Goal: Task Accomplishment & Management: Manage account settings

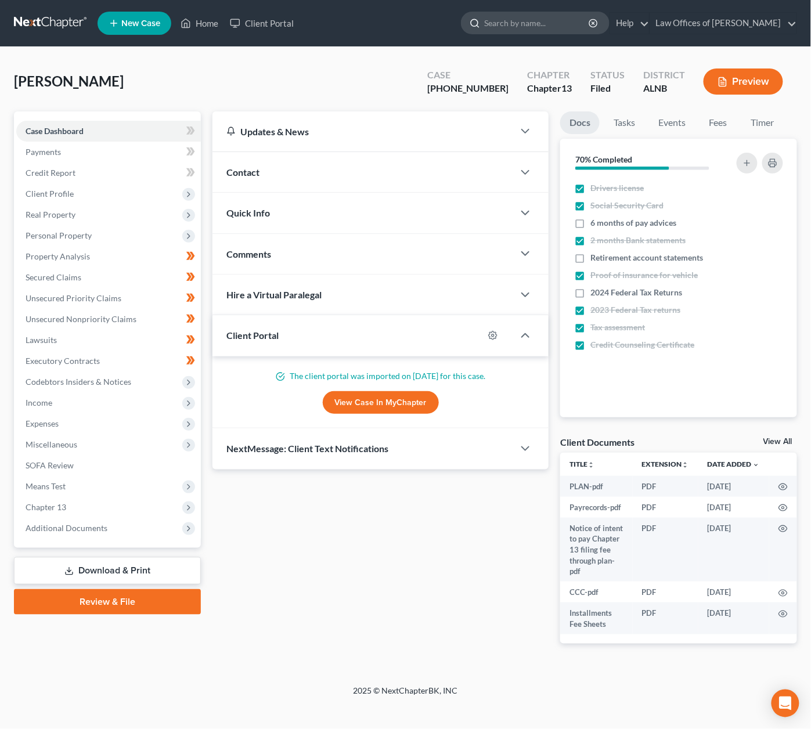
click at [525, 22] on input "search" at bounding box center [537, 22] width 106 height 21
type input "[PERSON_NAME]"
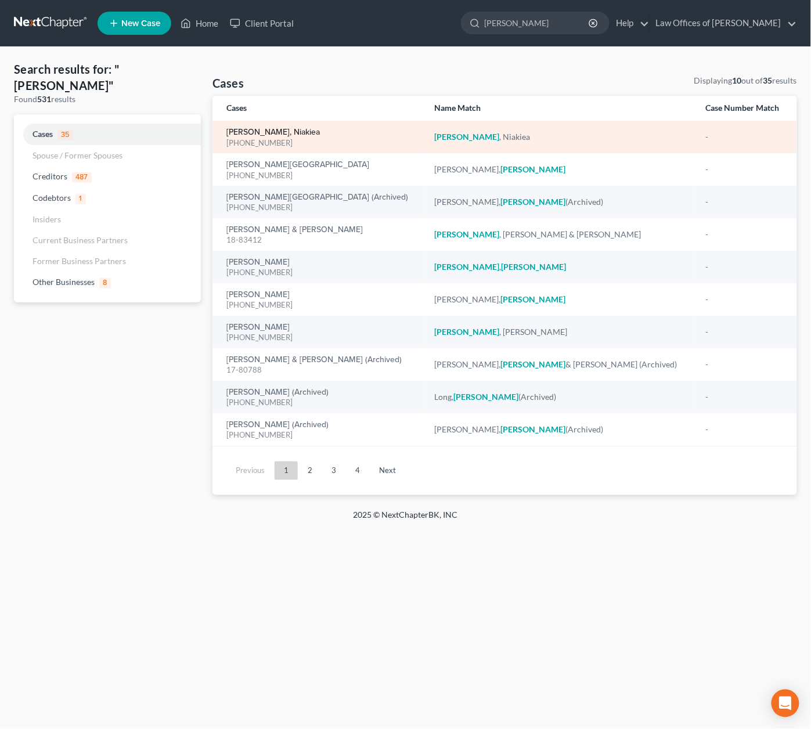
click at [262, 129] on link "[PERSON_NAME], Niakiea" at bounding box center [272, 132] width 93 height 8
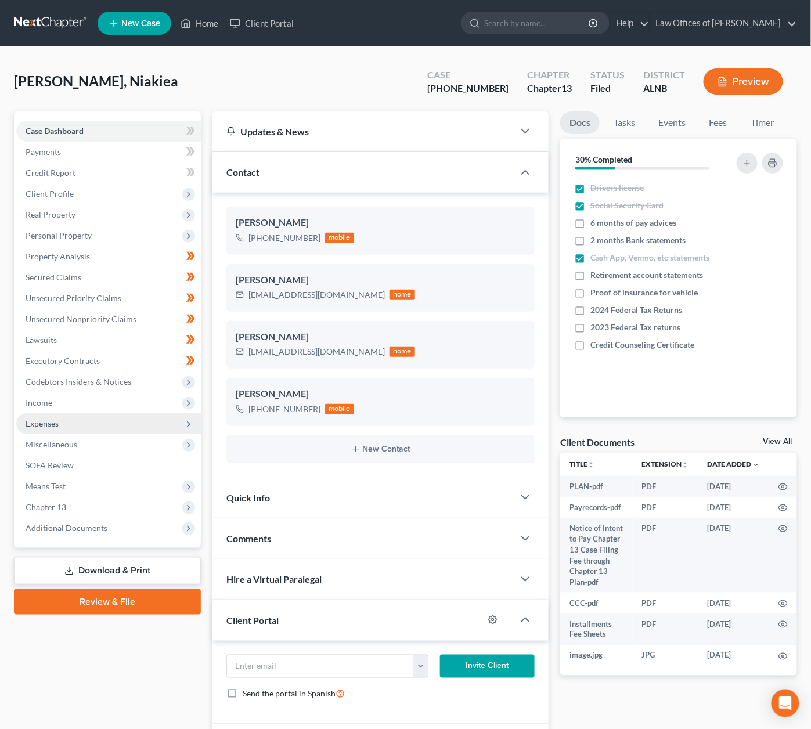
click at [44, 419] on span "Expenses" at bounding box center [42, 424] width 33 height 10
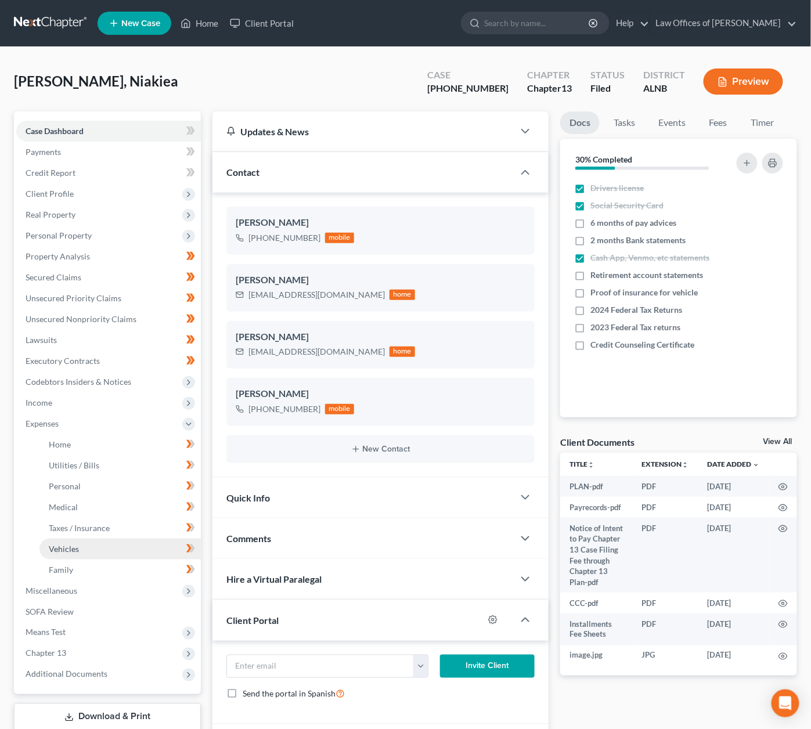
click at [78, 544] on span "Vehicles" at bounding box center [64, 549] width 30 height 10
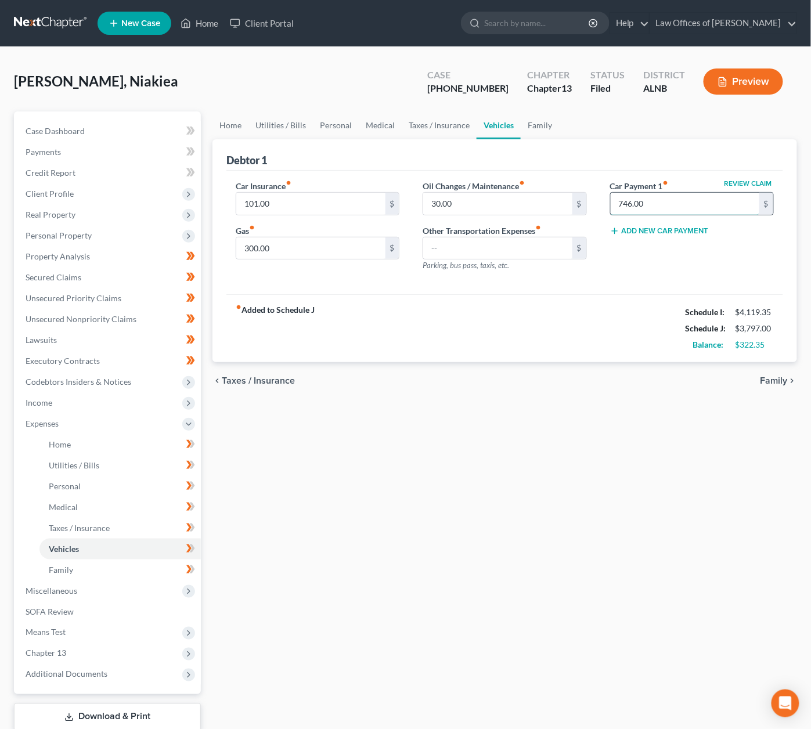
click at [686, 203] on input "746.00" at bounding box center [685, 204] width 149 height 22
click at [307, 253] on input "300.00" at bounding box center [310, 248] width 149 height 22
click at [235, 127] on link "Home" at bounding box center [231, 125] width 36 height 28
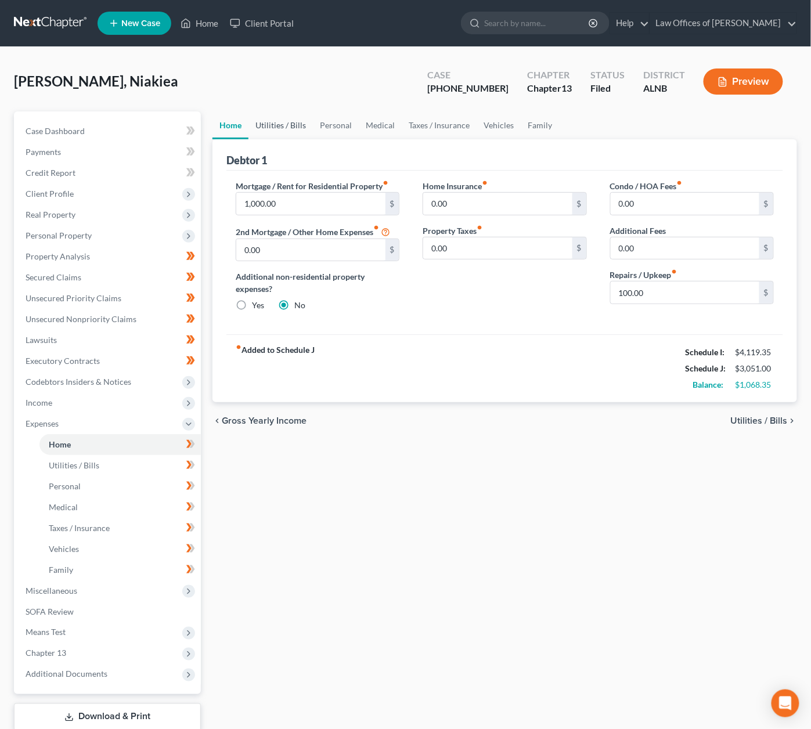
click at [275, 125] on link "Utilities / Bills" at bounding box center [281, 125] width 64 height 28
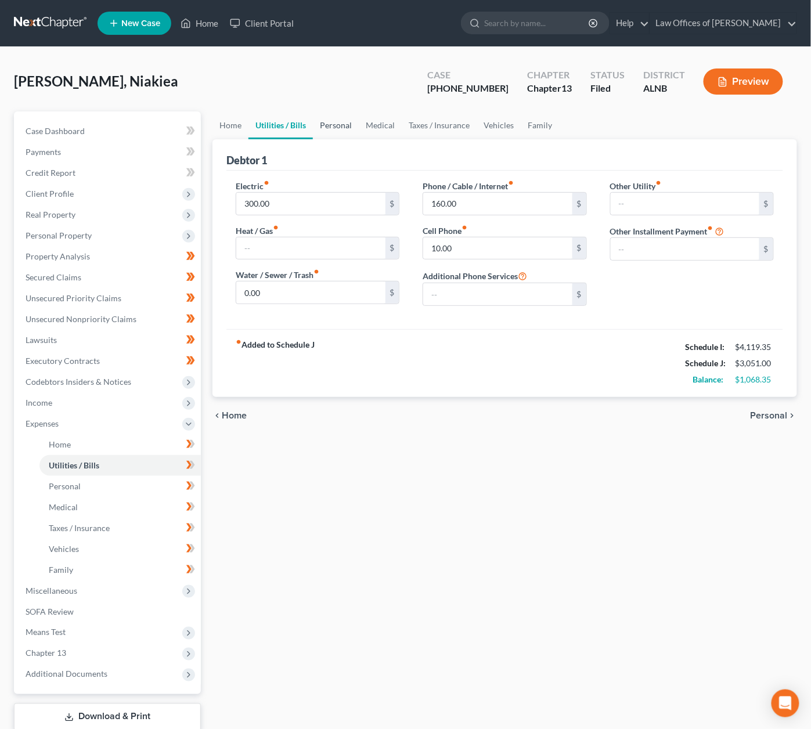
click at [315, 125] on link "Personal" at bounding box center [336, 125] width 46 height 28
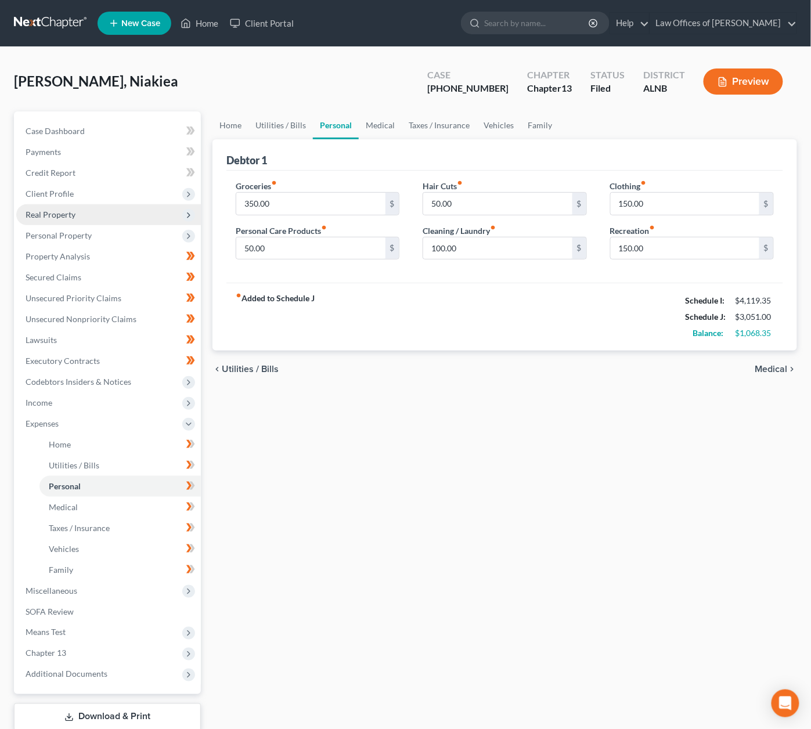
click at [59, 210] on span "Real Property" at bounding box center [51, 215] width 50 height 10
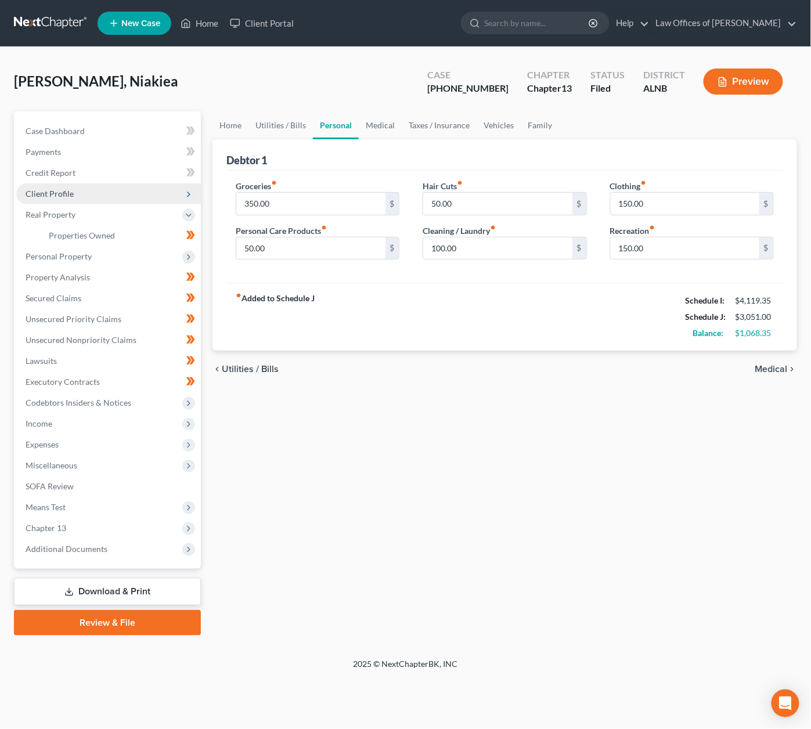
click at [73, 191] on span "Client Profile" at bounding box center [108, 193] width 185 height 21
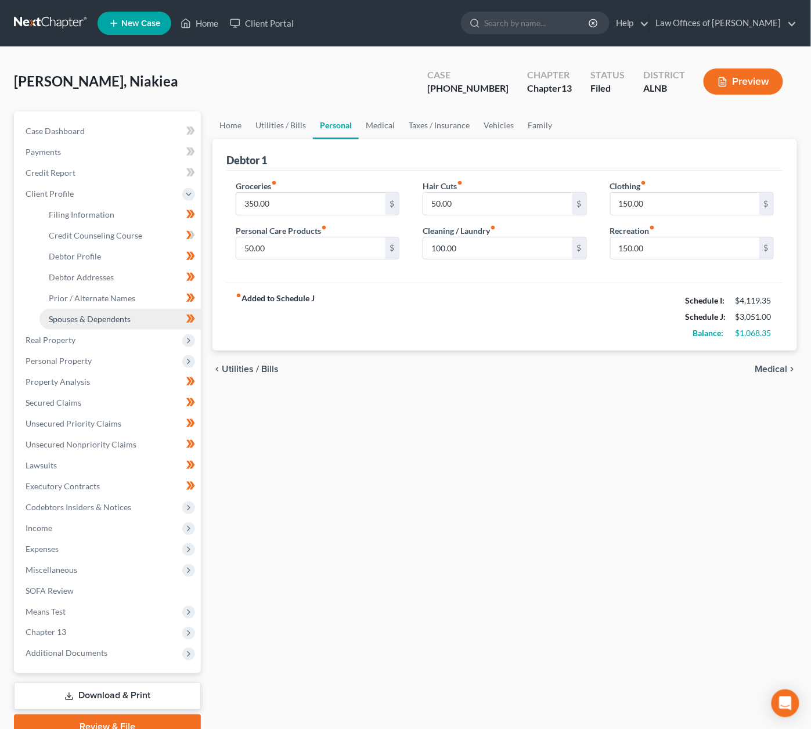
click at [90, 314] on span "Spouses & Dependents" at bounding box center [90, 319] width 82 height 10
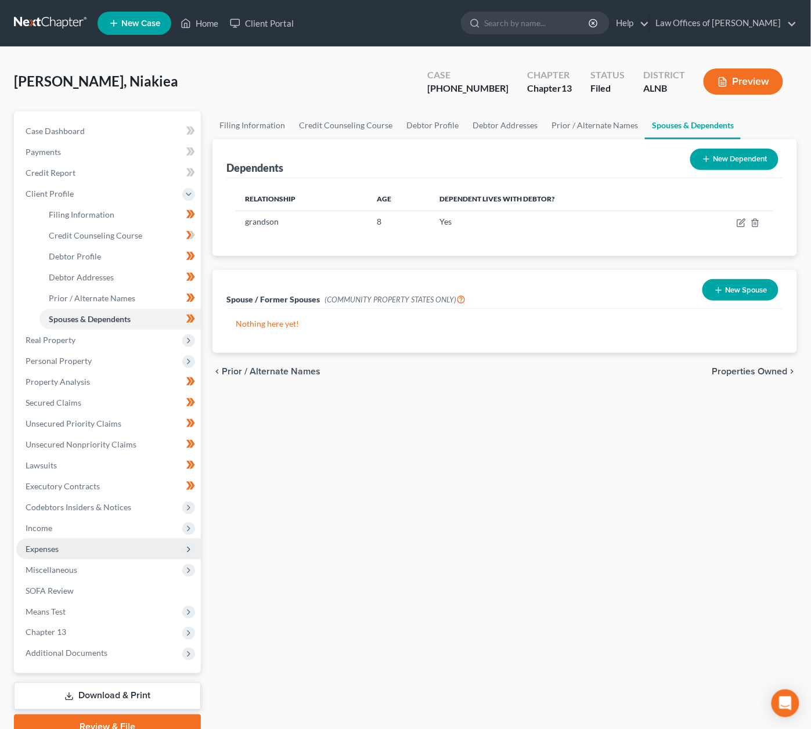
click at [77, 539] on span "Expenses" at bounding box center [108, 549] width 185 height 21
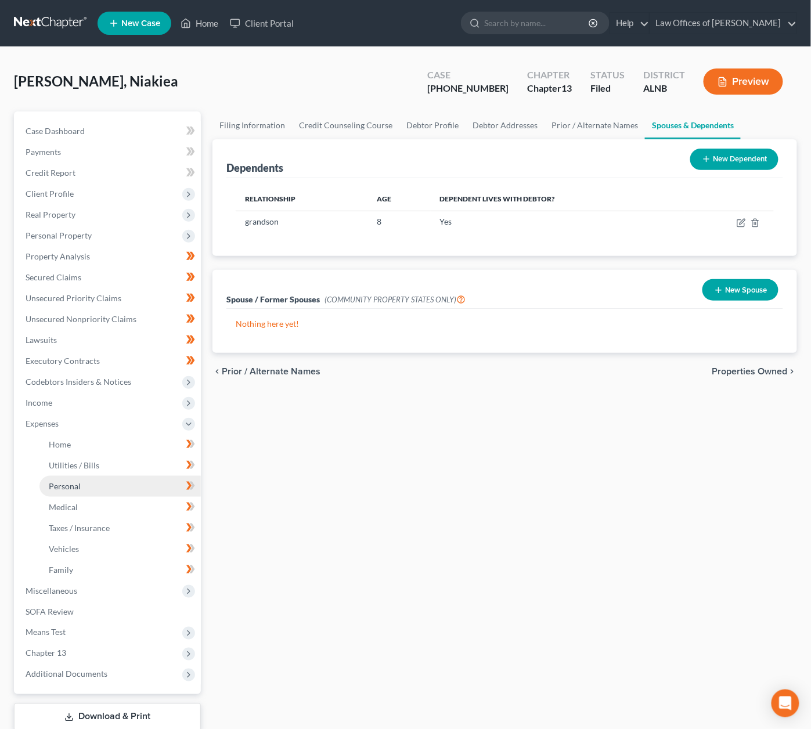
click at [66, 481] on span "Personal" at bounding box center [65, 486] width 32 height 10
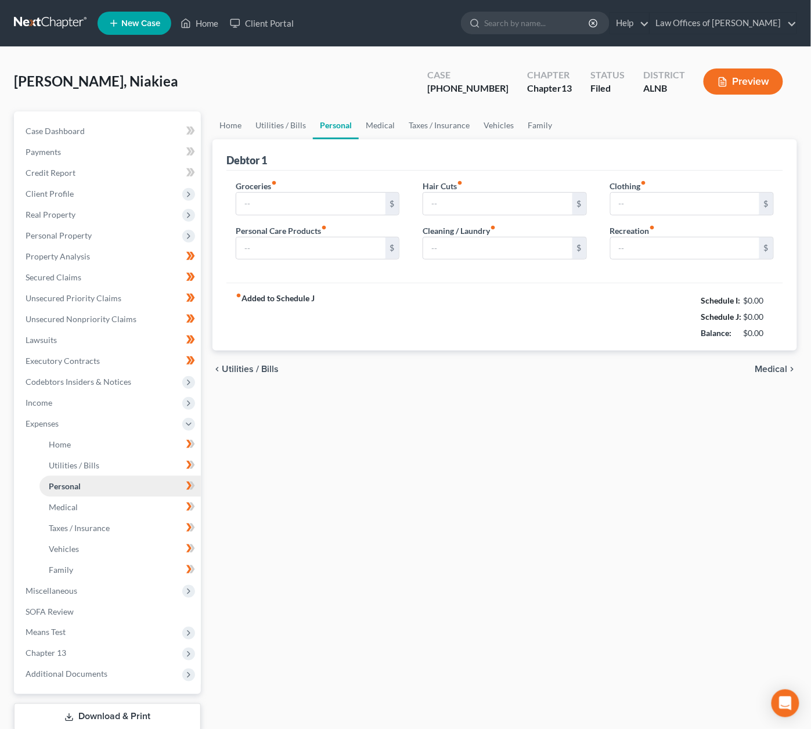
scroll to position [1, 0]
type input "350.00"
type input "50.00"
type input "100.00"
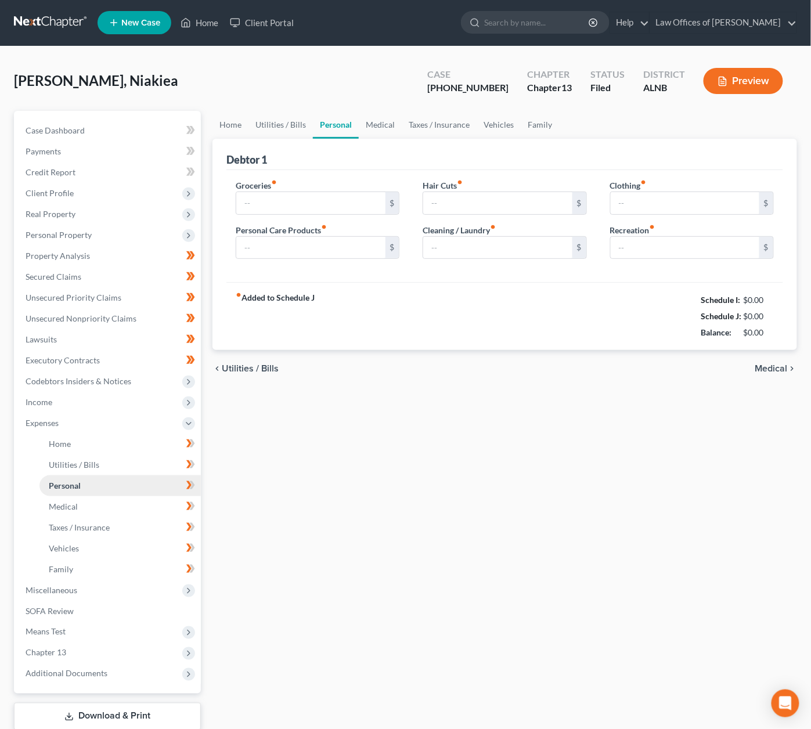
type input "150.00"
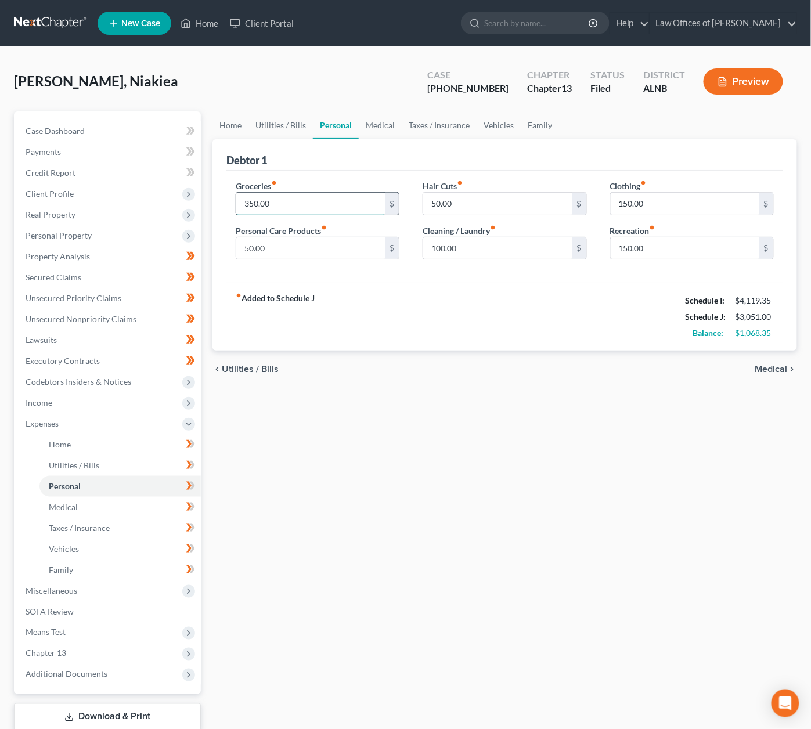
click at [320, 202] on input "350.00" at bounding box center [310, 204] width 149 height 22
type input "500"
click at [374, 121] on link "Medical" at bounding box center [380, 125] width 43 height 28
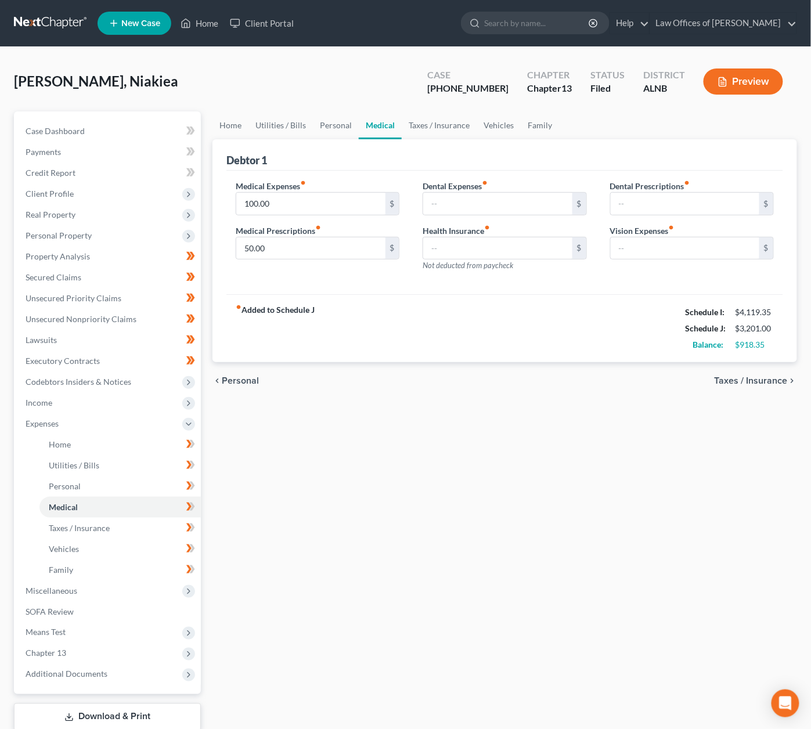
scroll to position [3, 0]
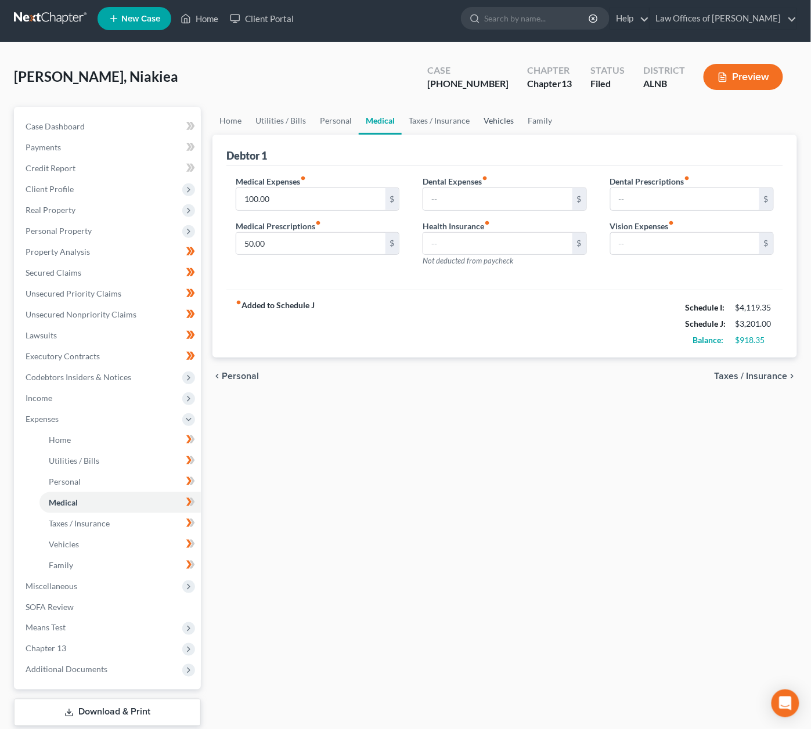
click at [503, 116] on link "Vehicles" at bounding box center [499, 121] width 44 height 28
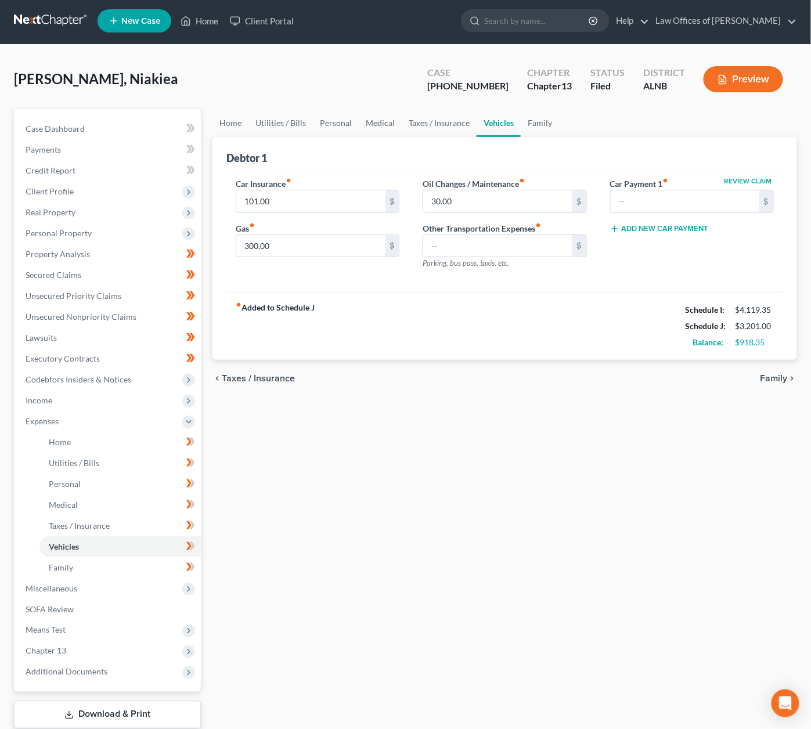
scroll to position [4, 1]
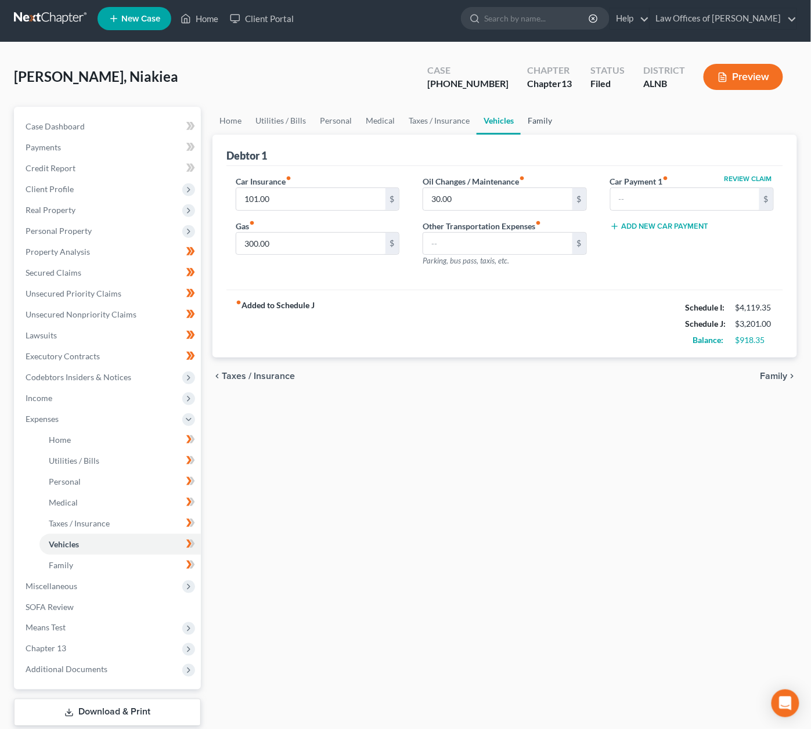
click at [532, 120] on link "Family" at bounding box center [540, 121] width 38 height 28
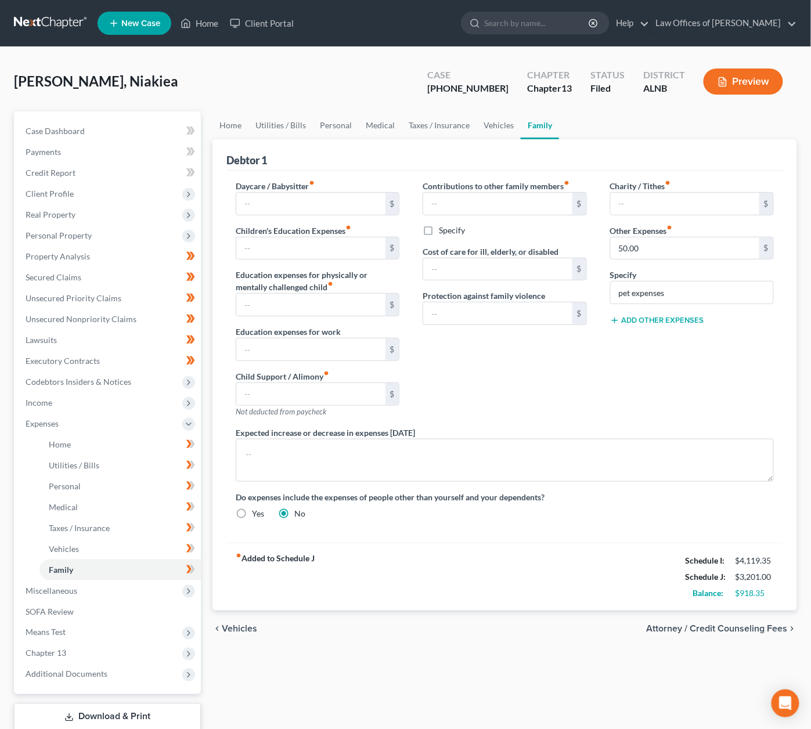
scroll to position [3, 0]
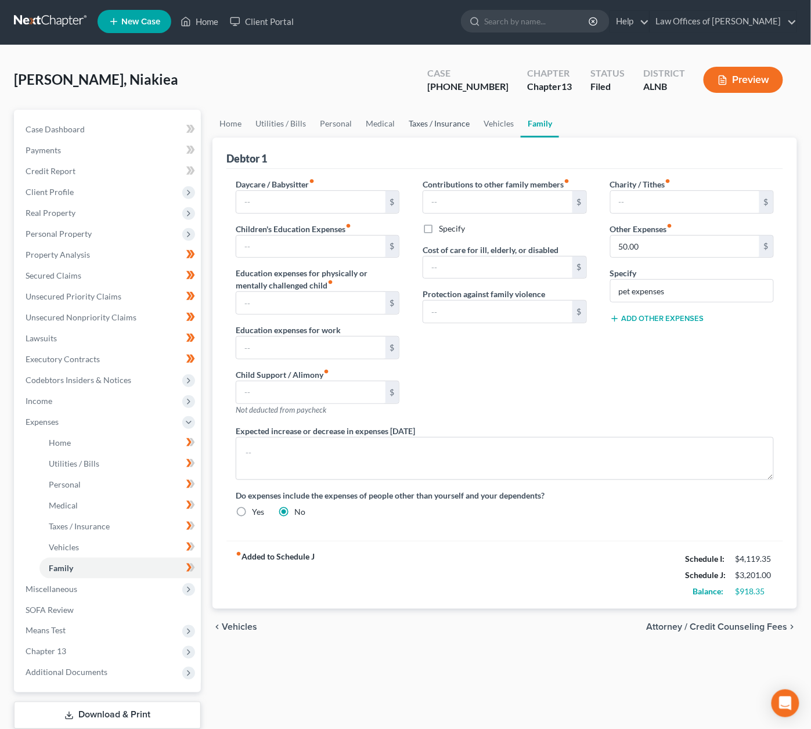
click at [431, 119] on link "Taxes / Insurance" at bounding box center [439, 124] width 75 height 28
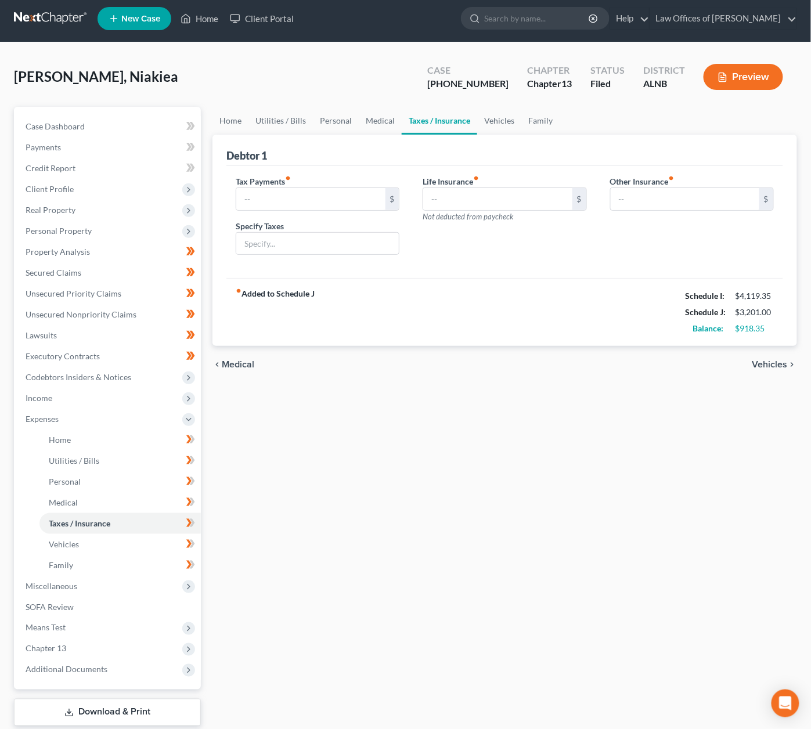
scroll to position [3, 1]
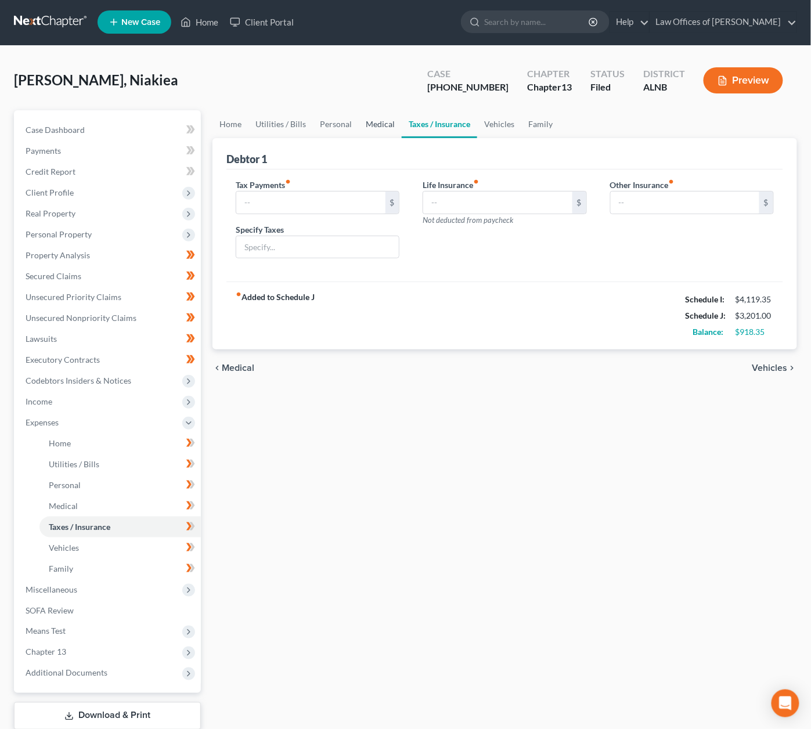
click at [389, 119] on link "Medical" at bounding box center [380, 124] width 43 height 28
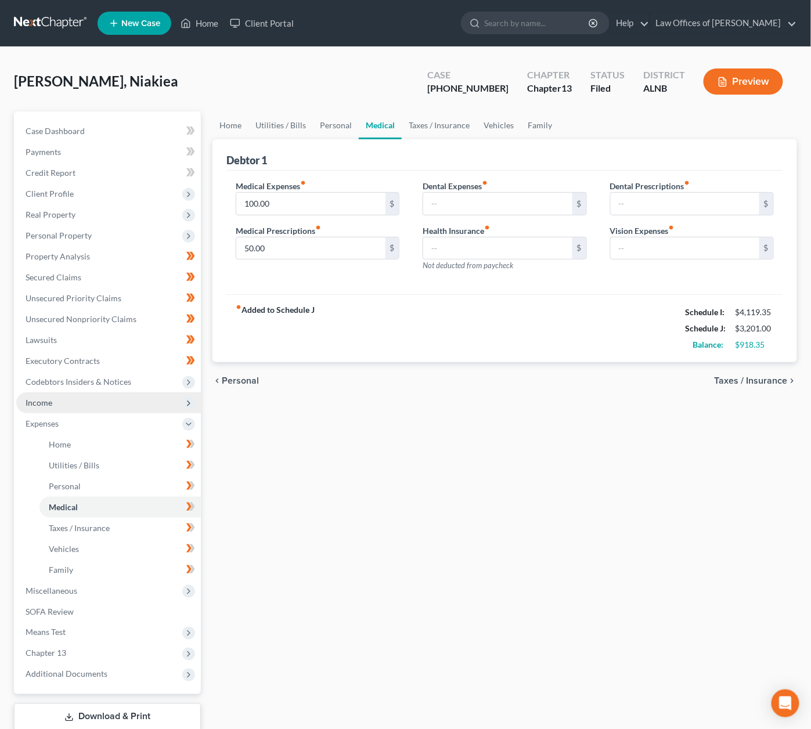
click at [40, 398] on span "Income" at bounding box center [39, 403] width 27 height 10
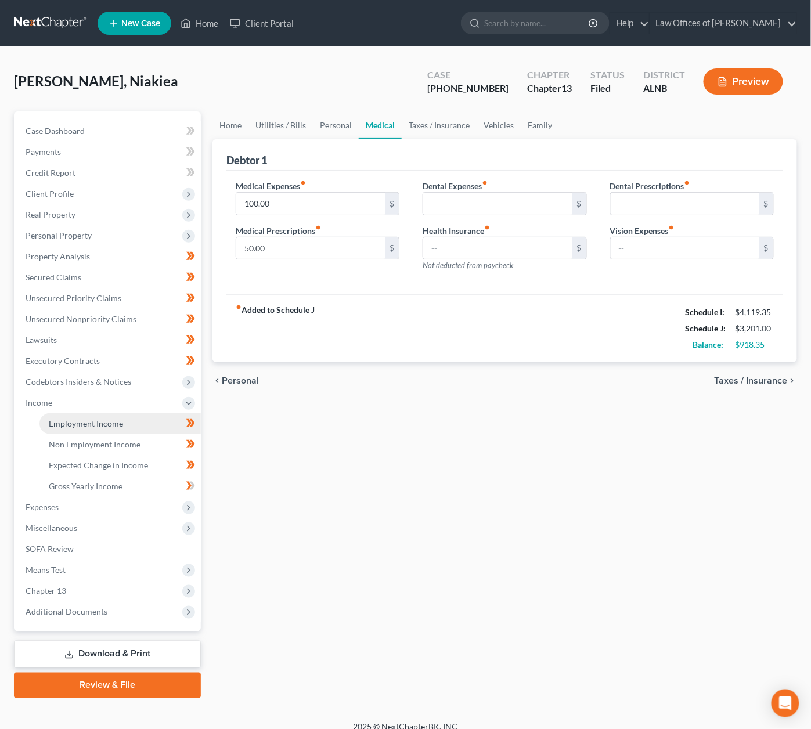
click at [133, 413] on link "Employment Income" at bounding box center [119, 423] width 161 height 21
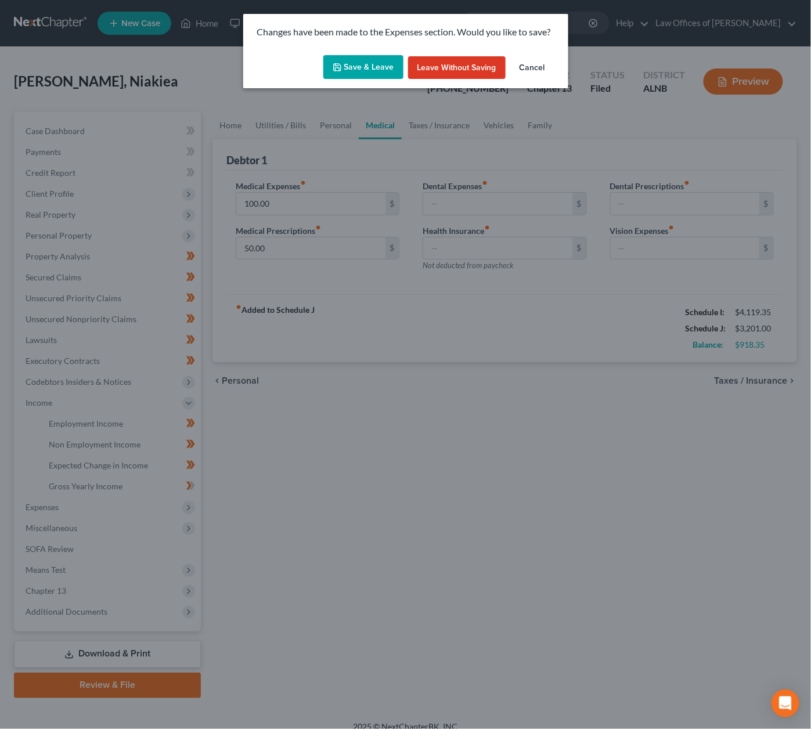
drag, startPoint x: 349, startPoint y: 49, endPoint x: 350, endPoint y: 63, distance: 13.4
click at [349, 56] on div "Changes have been made to the Expenses section. Would you like to save? Save & …" at bounding box center [405, 51] width 325 height 74
click at [354, 71] on button "Save & Leave" at bounding box center [363, 67] width 80 height 24
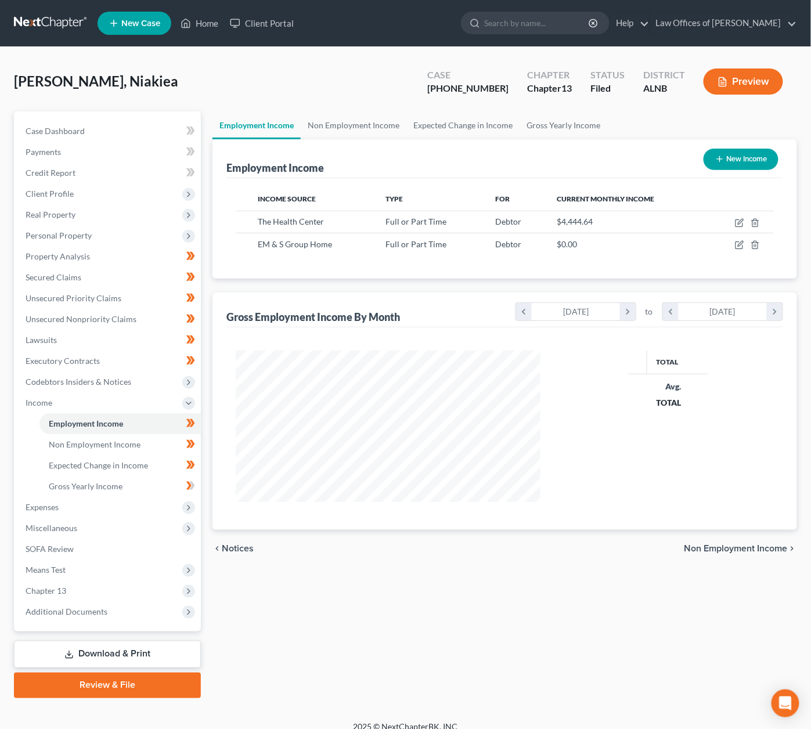
scroll to position [203, 327]
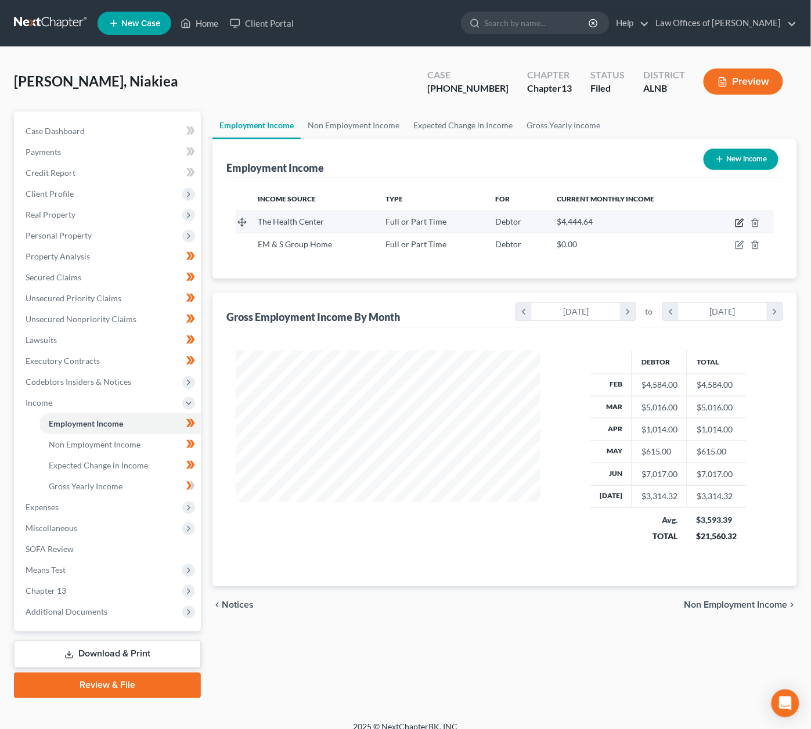
click at [741, 220] on icon "button" at bounding box center [739, 222] width 9 height 9
select select "0"
select select "1"
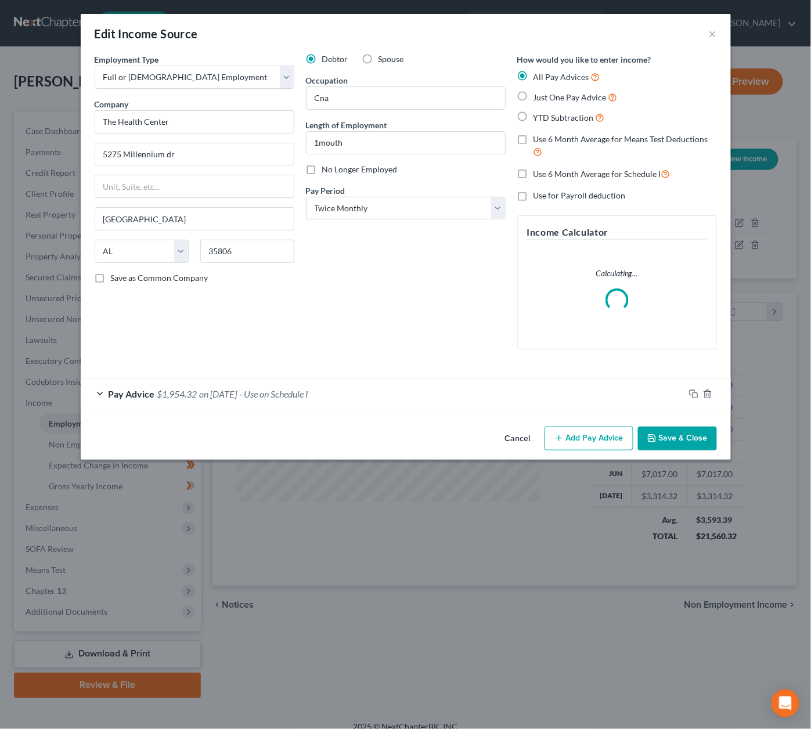
click at [190, 390] on span "$1,954.32" at bounding box center [177, 393] width 40 height 11
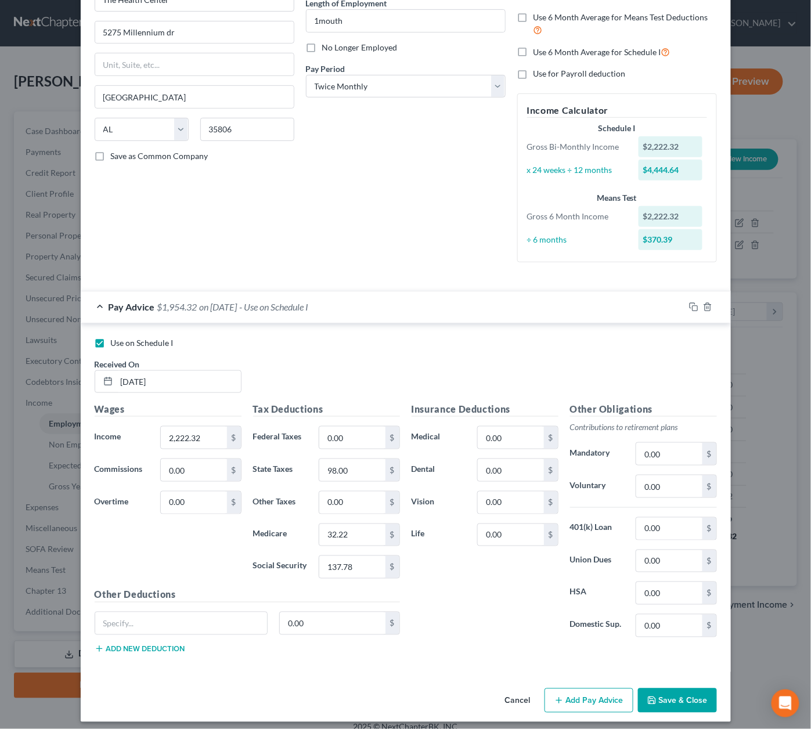
scroll to position [121, 0]
click at [694, 307] on rect "button" at bounding box center [695, 309] width 5 height 5
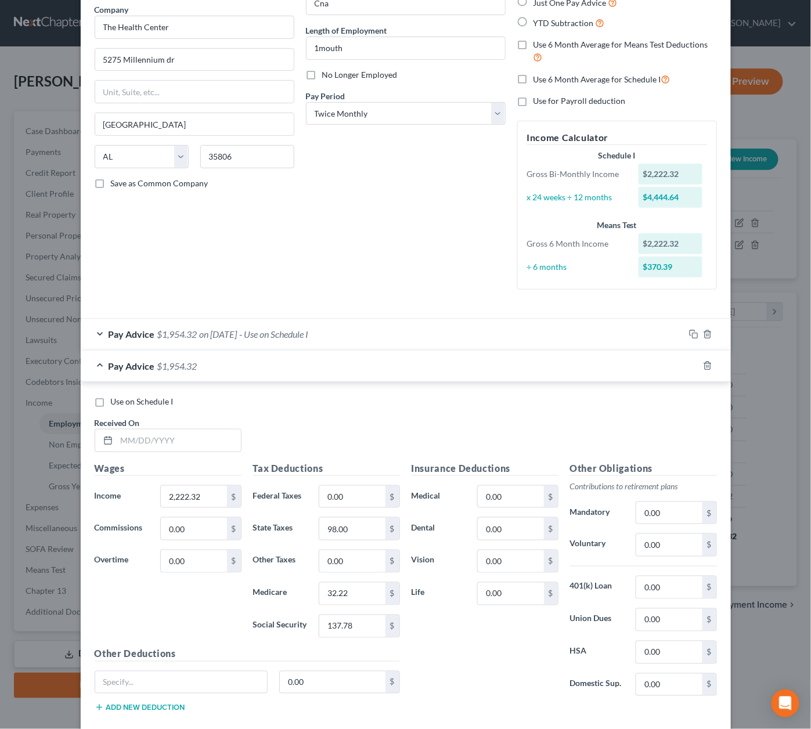
scroll to position [103, 0]
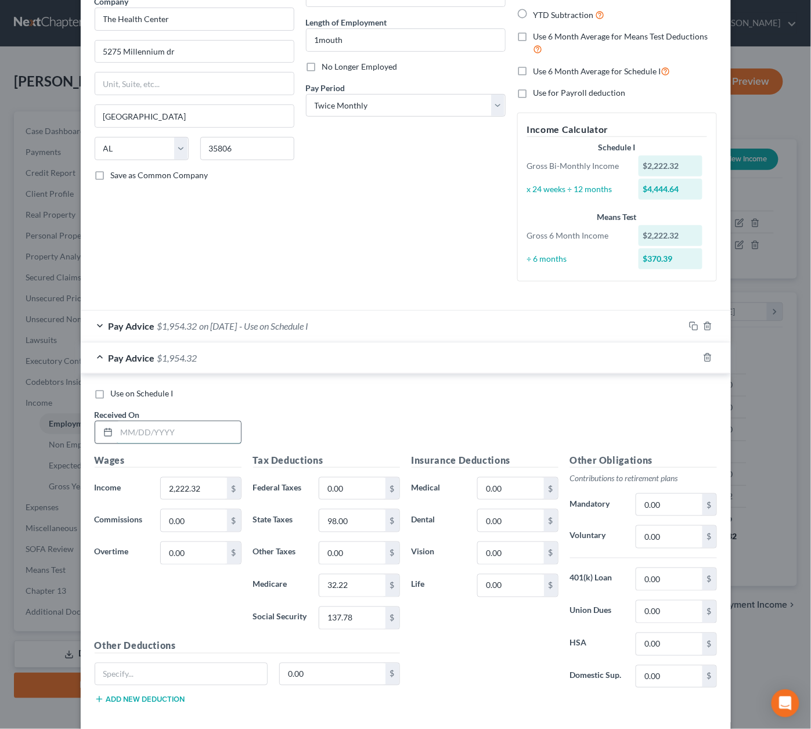
click at [168, 428] on input "text" at bounding box center [179, 433] width 124 height 22
type input "8/22/2025"
type input "2,173.32"
type input "95"
type input "31.51"
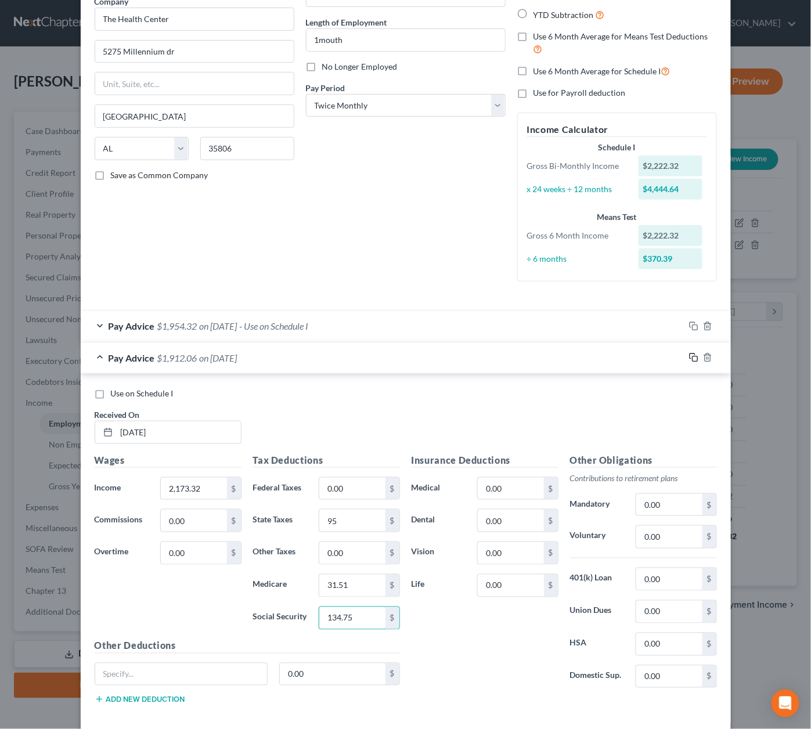
type input "134.75"
click at [692, 353] on icon "button" at bounding box center [693, 357] width 9 height 9
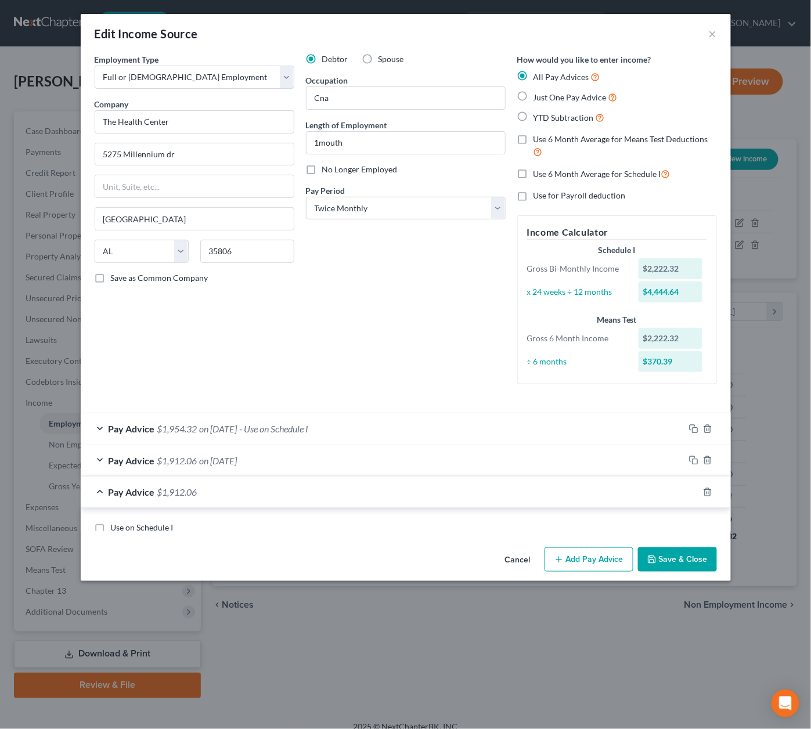
scroll to position [0, 0]
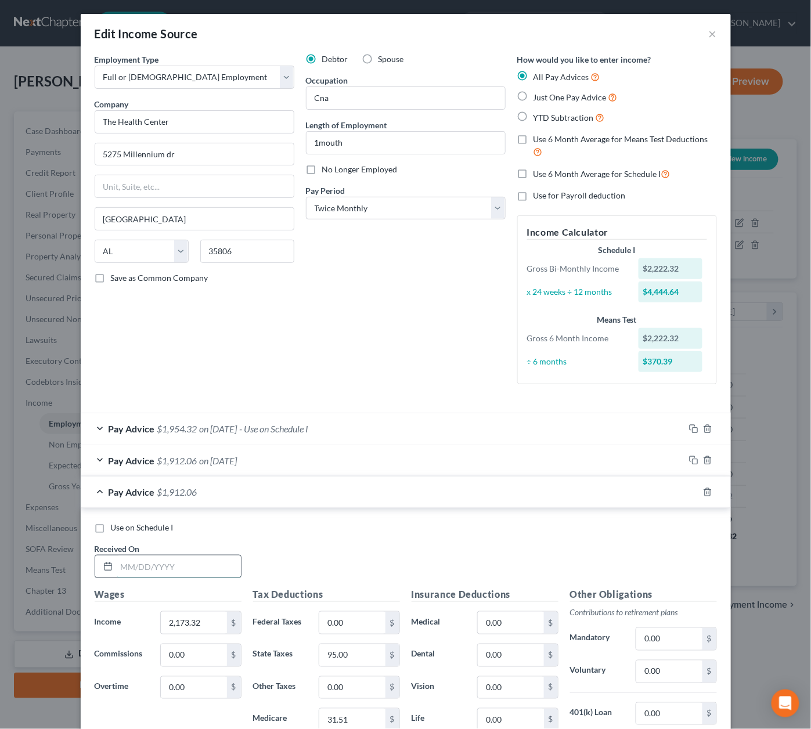
click at [172, 558] on input "text" at bounding box center [179, 567] width 124 height 22
type input "9/8/2025"
type input "1,832.07"
type input "74"
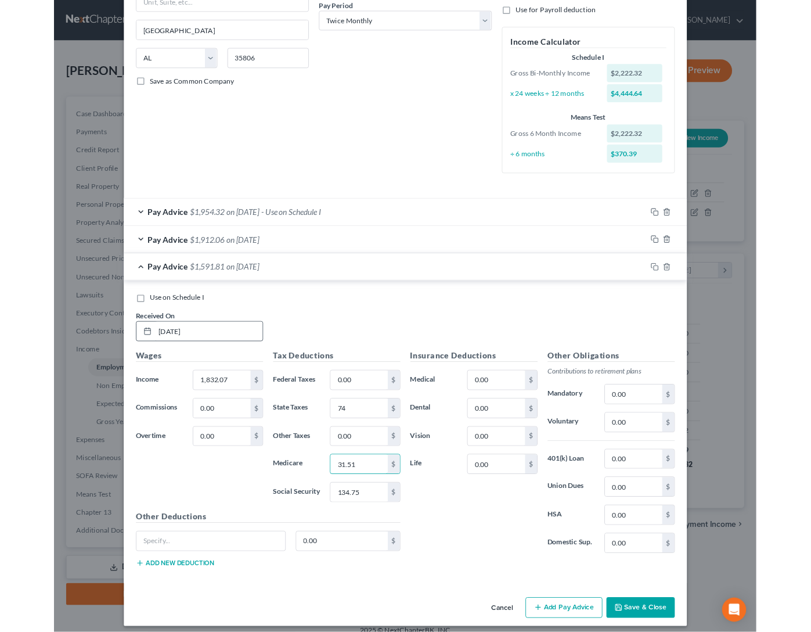
scroll to position [184, 0]
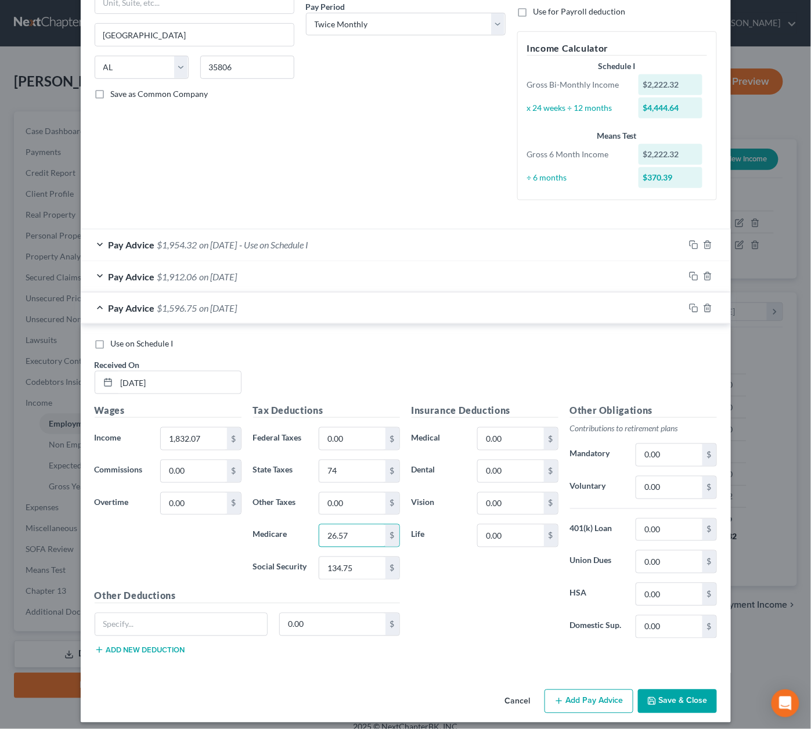
type input "26.57"
type input "113.58"
click at [124, 339] on span "Use on Schedule I" at bounding box center [142, 344] width 63 height 10
click at [123, 338] on input "Use on Schedule I" at bounding box center [120, 342] width 8 height 8
checkbox input "true"
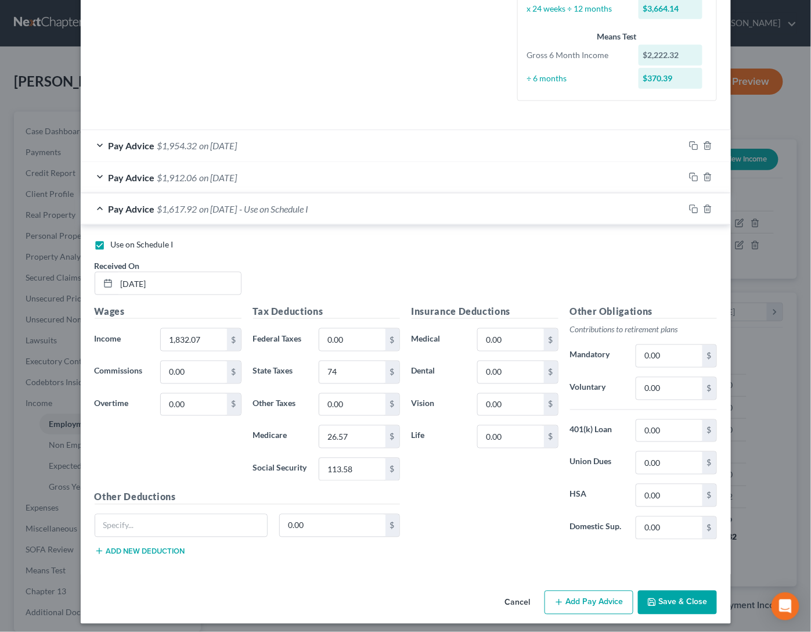
scroll to position [282, 0]
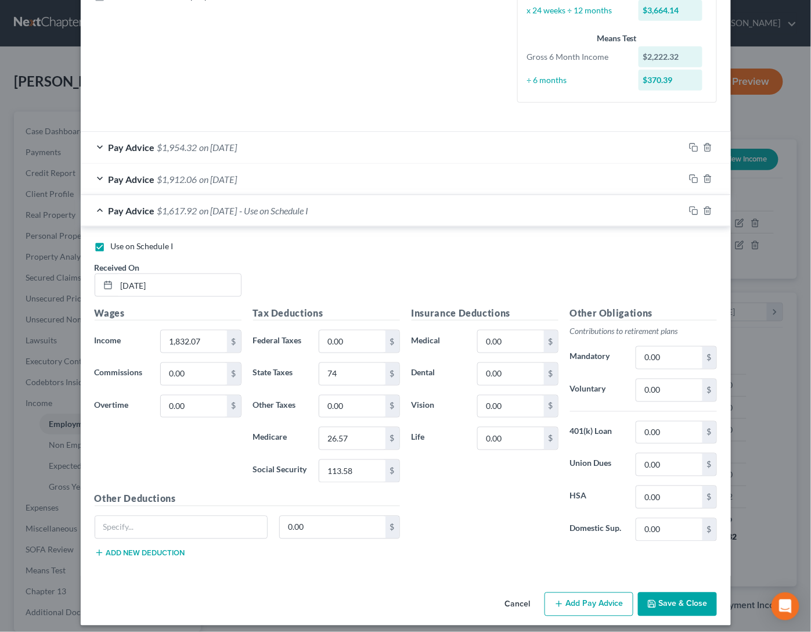
click at [661, 594] on button "Save & Close" at bounding box center [677, 604] width 79 height 24
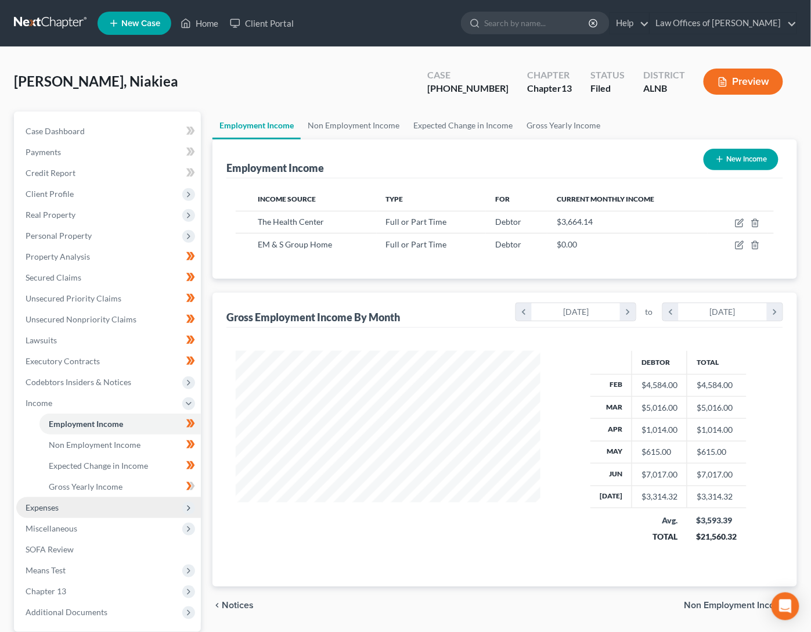
click at [92, 497] on span "Expenses" at bounding box center [108, 507] width 185 height 21
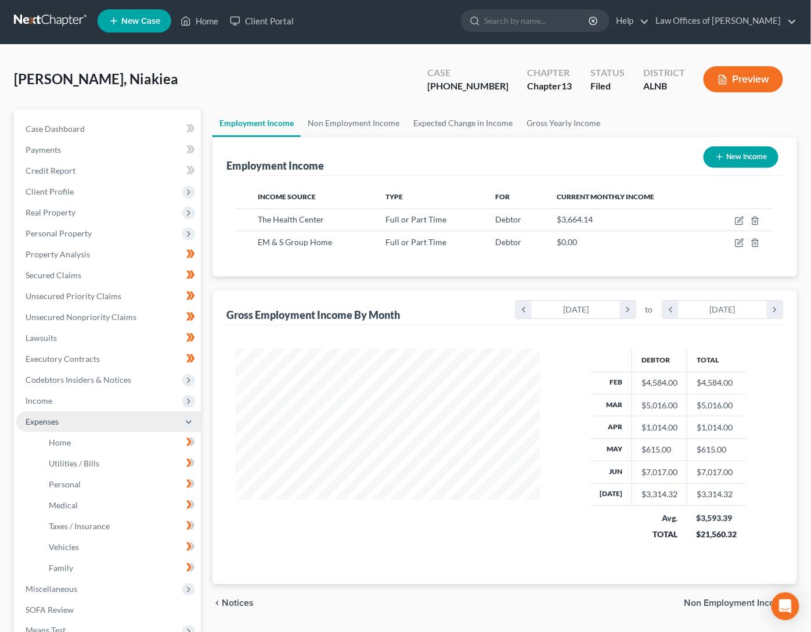
scroll to position [4, 0]
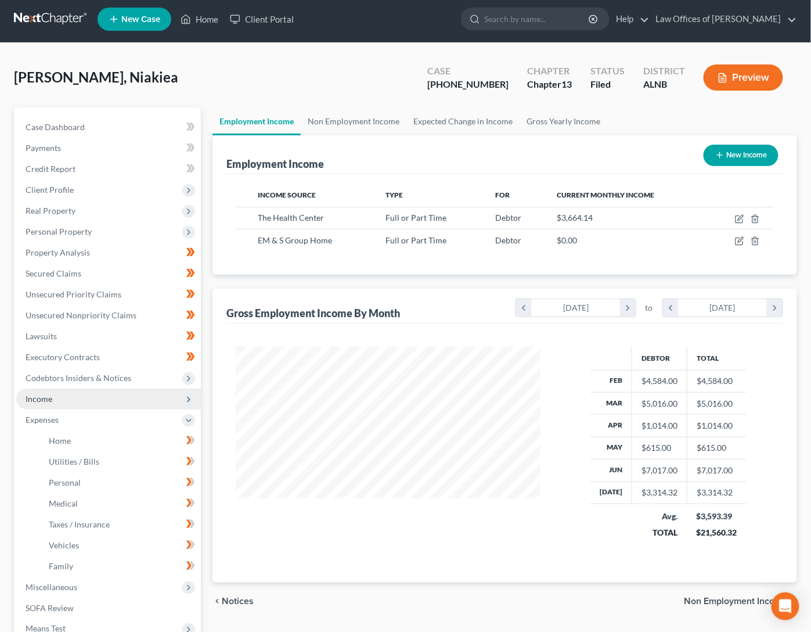
click at [84, 388] on span "Income" at bounding box center [108, 398] width 185 height 21
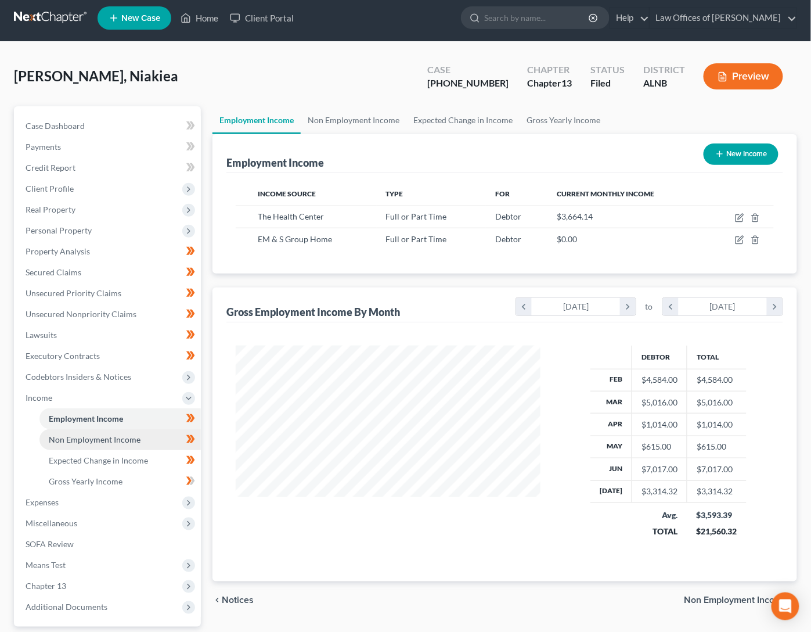
click at [87, 434] on span "Non Employment Income" at bounding box center [95, 439] width 92 height 10
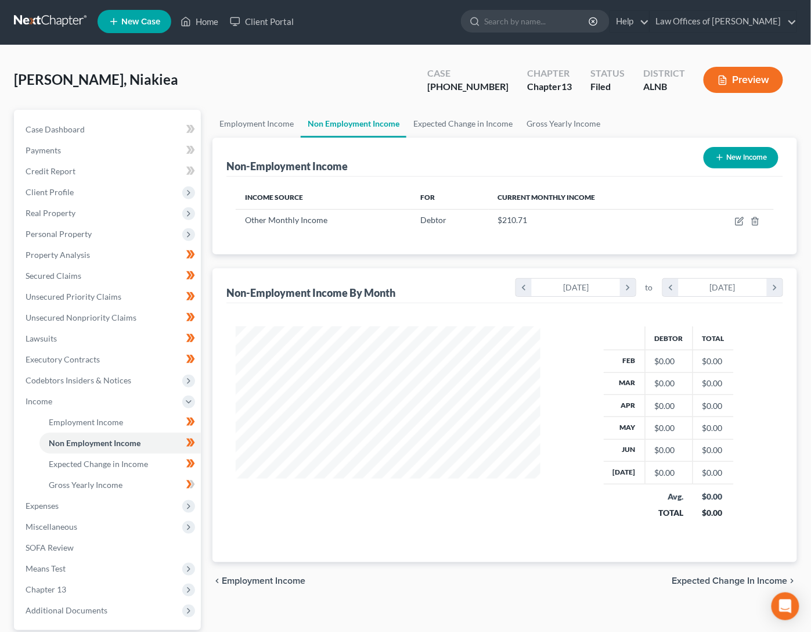
scroll to position [203, 327]
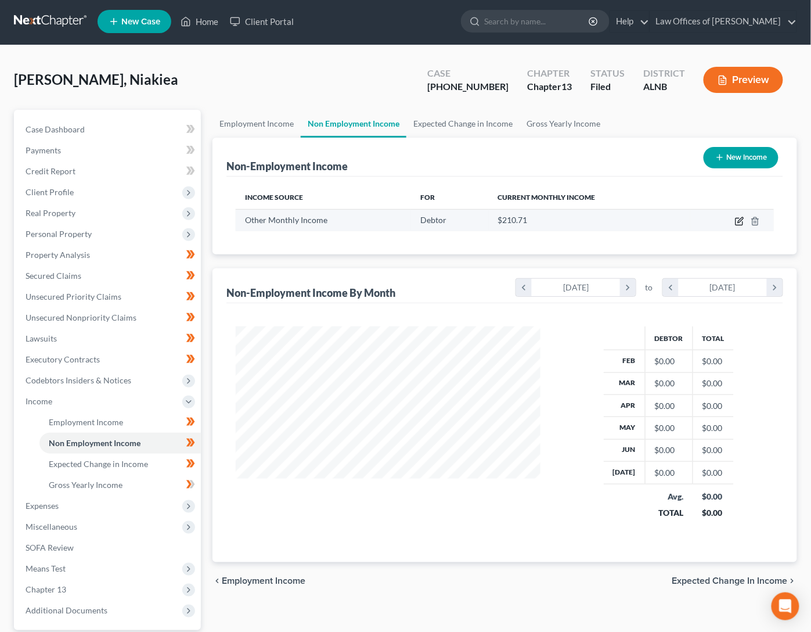
click at [736, 217] on icon "button" at bounding box center [739, 221] width 9 height 9
select select "13"
select select "2"
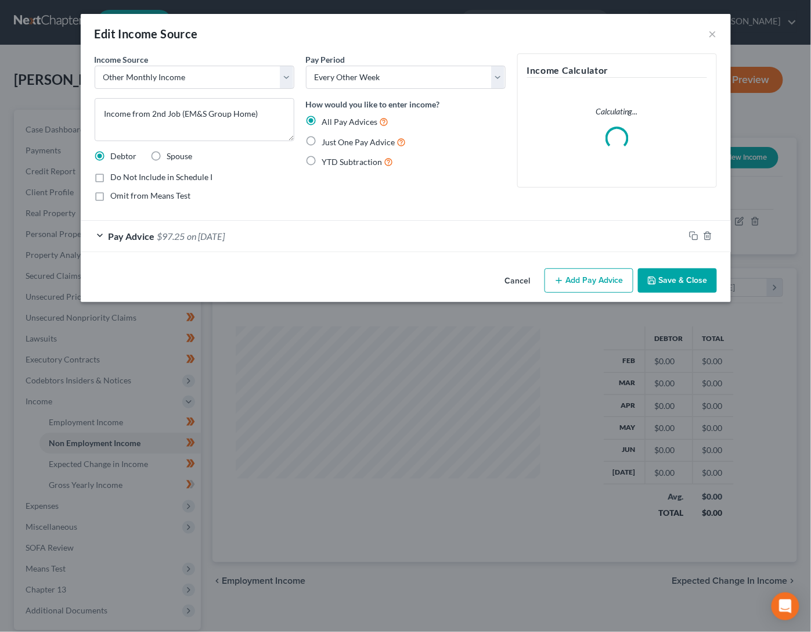
click at [578, 285] on button "Add Pay Advice" at bounding box center [589, 280] width 89 height 24
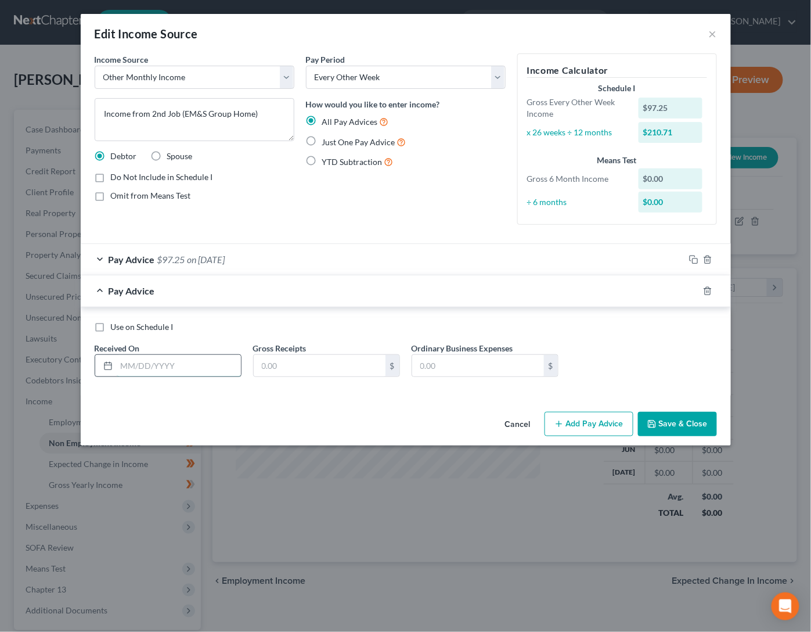
click at [156, 355] on input "text" at bounding box center [179, 366] width 124 height 22
type input "8/28/2025"
type input "2"
type input "132."
type input "10.43"
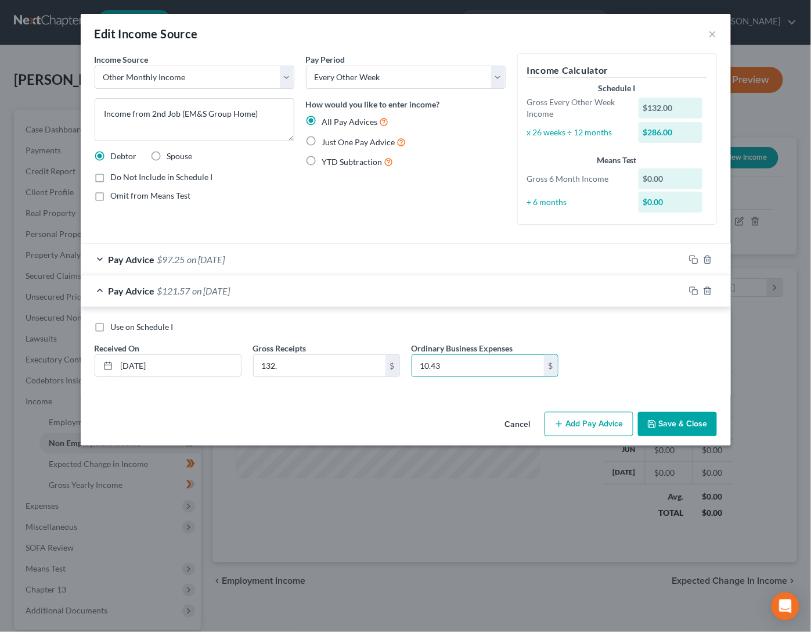
click at [206, 254] on span "on 08/11/2025" at bounding box center [207, 259] width 38 height 11
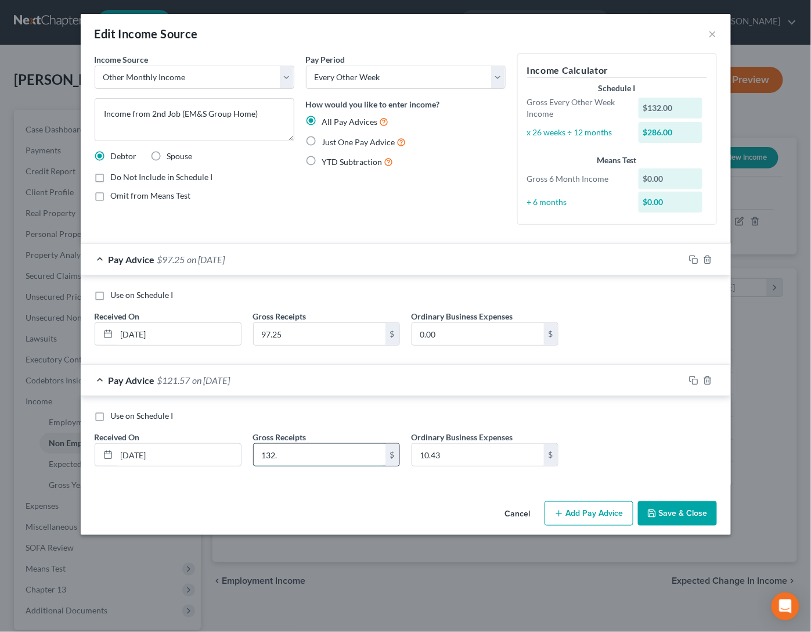
click at [315, 451] on input "132." at bounding box center [320, 455] width 132 height 22
type input "121.57"
click at [496, 444] on input "10.43" at bounding box center [478, 455] width 132 height 22
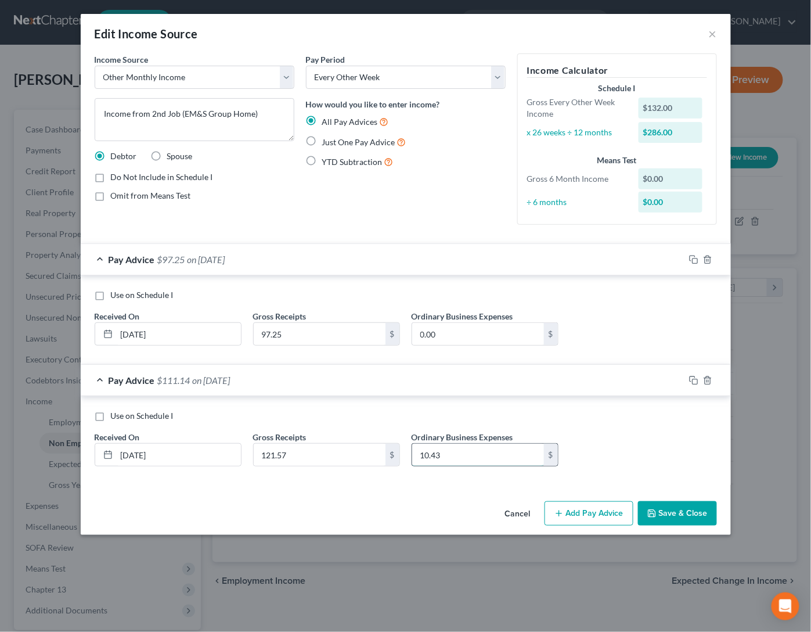
click at [496, 444] on input "10.43" at bounding box center [478, 455] width 132 height 22
click at [167, 412] on span "Use on Schedule I" at bounding box center [142, 415] width 63 height 10
click at [123, 412] on input "Use on Schedule I" at bounding box center [120, 414] width 8 height 8
checkbox input "true"
click at [675, 502] on button "Save & Close" at bounding box center [677, 513] width 79 height 24
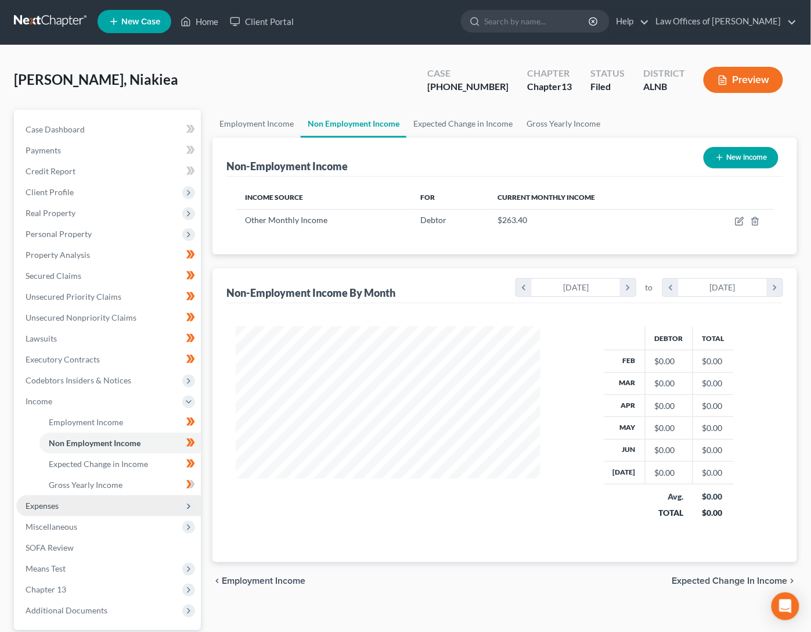
click at [97, 495] on span "Expenses" at bounding box center [108, 505] width 185 height 21
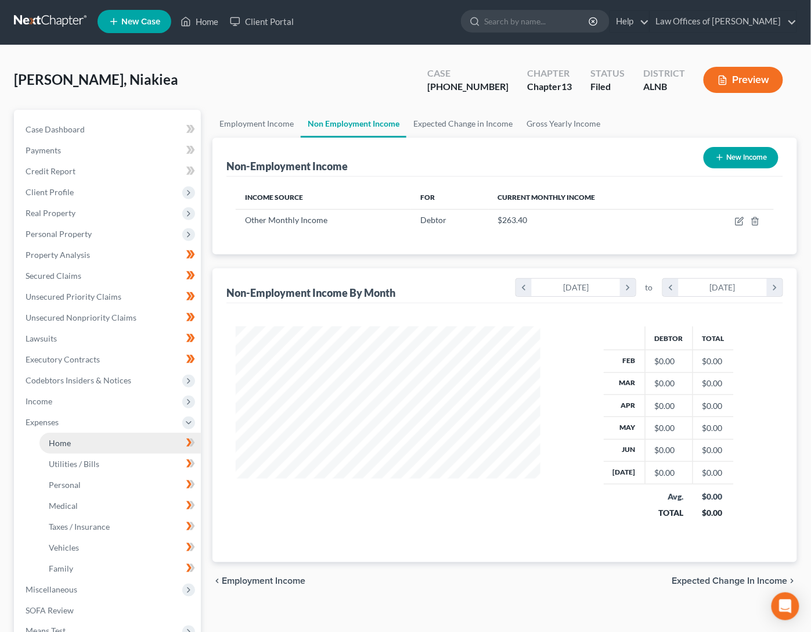
click at [87, 433] on link "Home" at bounding box center [119, 443] width 161 height 21
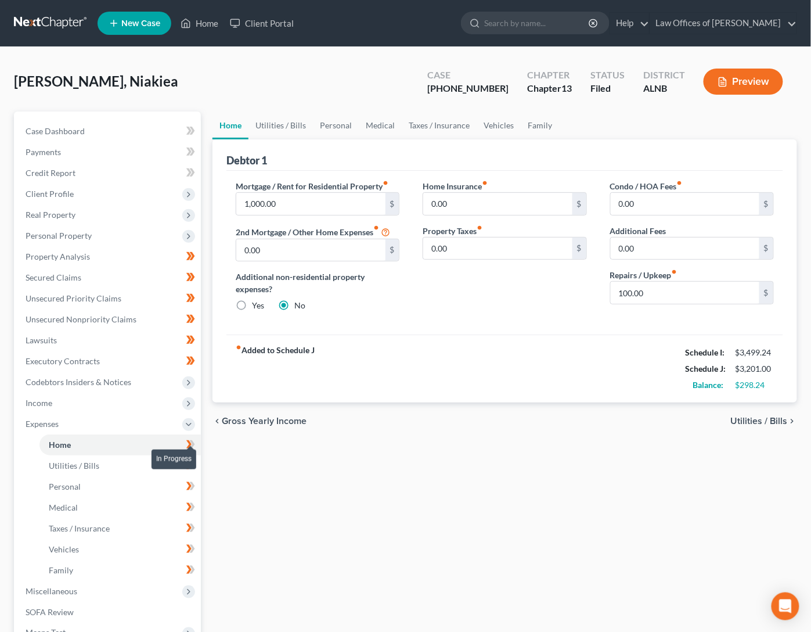
click at [185, 437] on span at bounding box center [191, 445] width 20 height 17
click at [148, 455] on link "Utilities / Bills" at bounding box center [119, 465] width 161 height 21
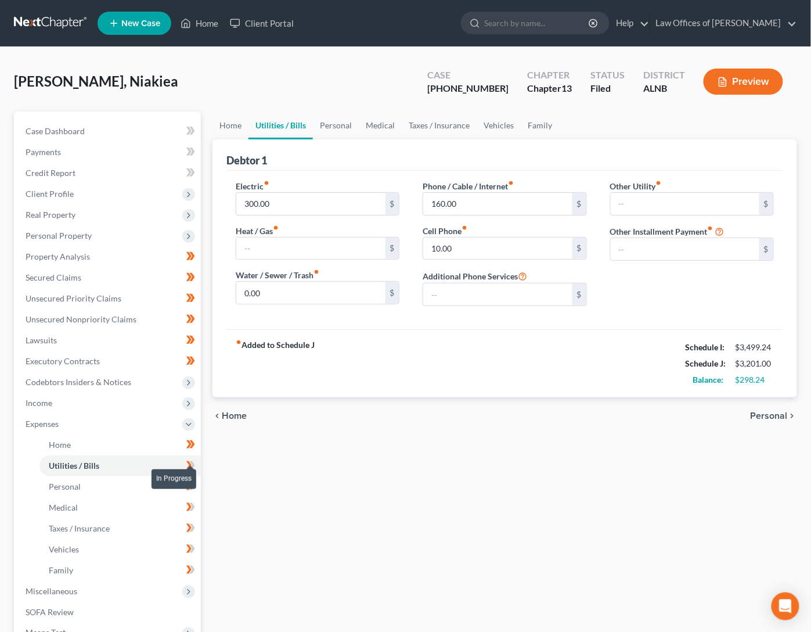
click at [187, 458] on icon at bounding box center [190, 465] width 9 height 15
click at [165, 476] on link "Personal" at bounding box center [119, 486] width 161 height 21
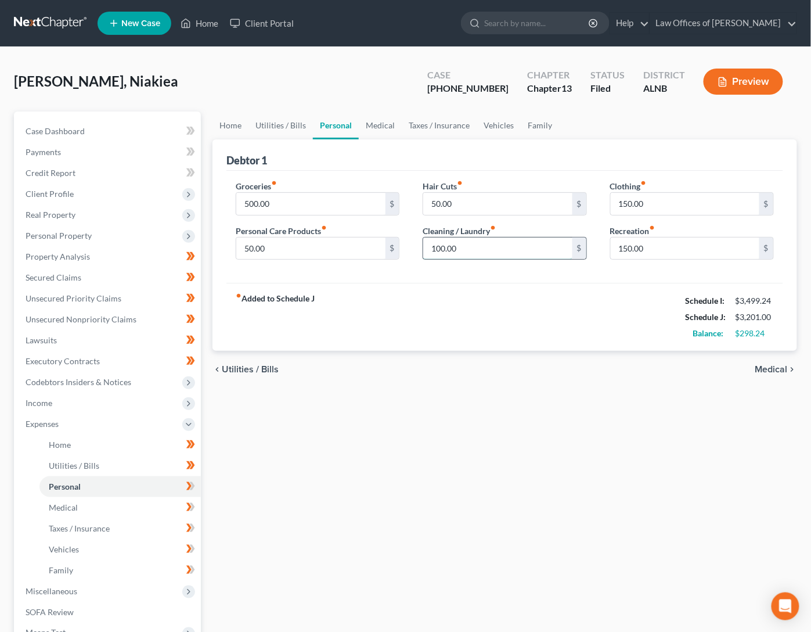
click at [463, 250] on input "100.00" at bounding box center [497, 248] width 149 height 22
type input "50"
click at [644, 248] on input "150.00" at bounding box center [685, 248] width 149 height 22
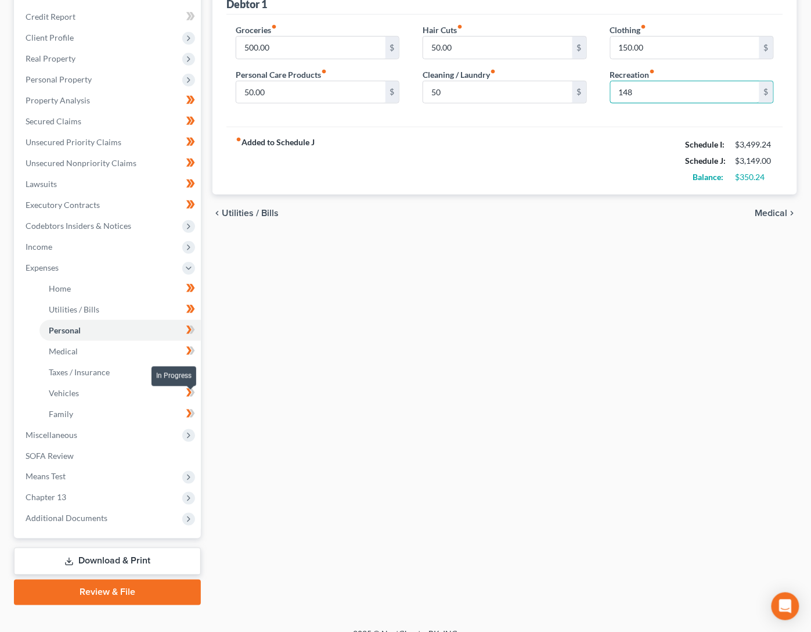
scroll to position [153, 0]
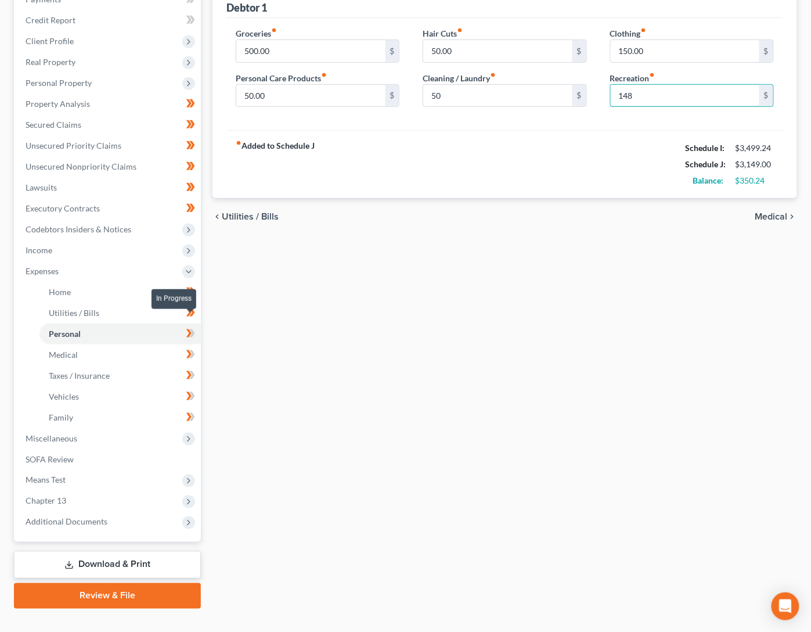
type input "148"
click at [190, 329] on icon at bounding box center [188, 333] width 5 height 8
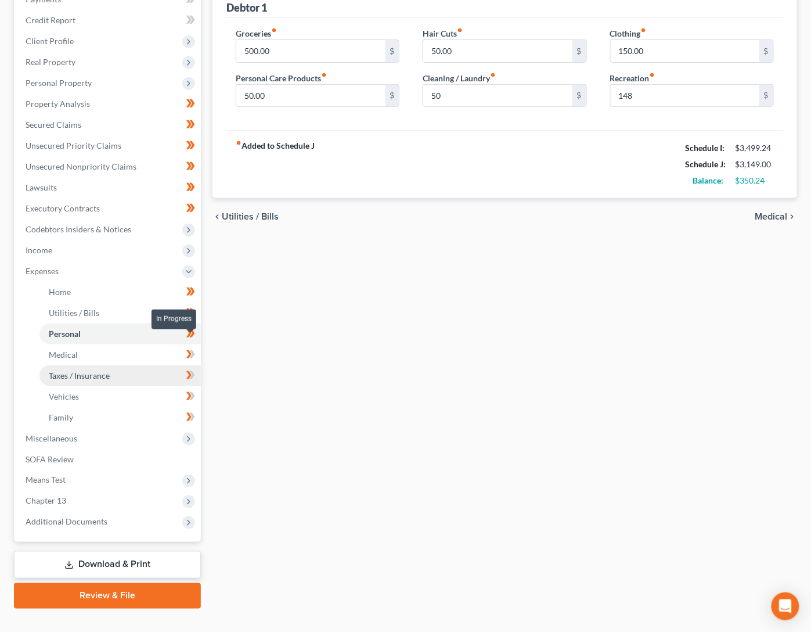
drag, startPoint x: 189, startPoint y: 336, endPoint x: 193, endPoint y: 353, distance: 17.3
click at [189, 347] on icon at bounding box center [190, 354] width 9 height 15
drag, startPoint x: 185, startPoint y: 357, endPoint x: 190, endPoint y: 364, distance: 8.7
click at [188, 368] on span at bounding box center [191, 376] width 20 height 17
click at [183, 389] on span at bounding box center [191, 397] width 20 height 17
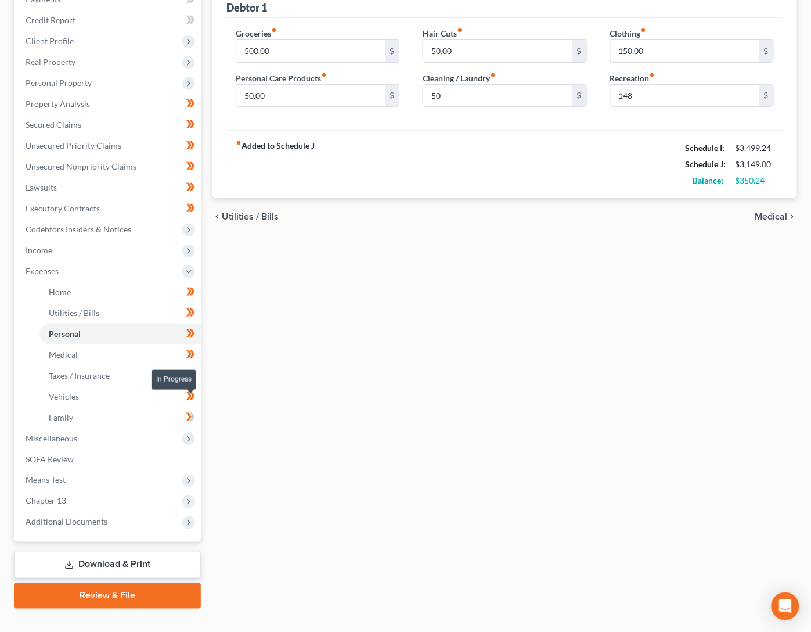
click at [188, 410] on icon at bounding box center [190, 417] width 9 height 15
click at [56, 551] on link "Download & Print" at bounding box center [107, 564] width 187 height 27
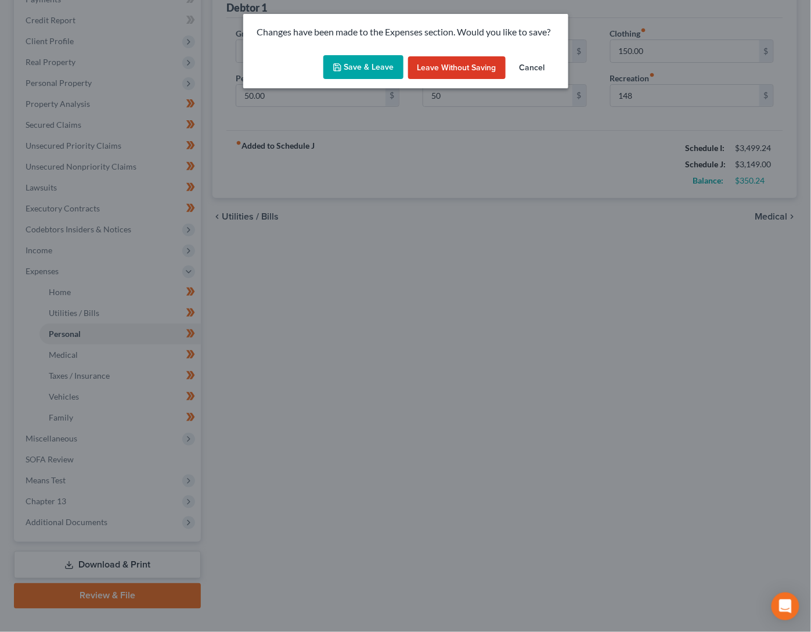
click at [374, 72] on button "Save & Leave" at bounding box center [363, 67] width 80 height 24
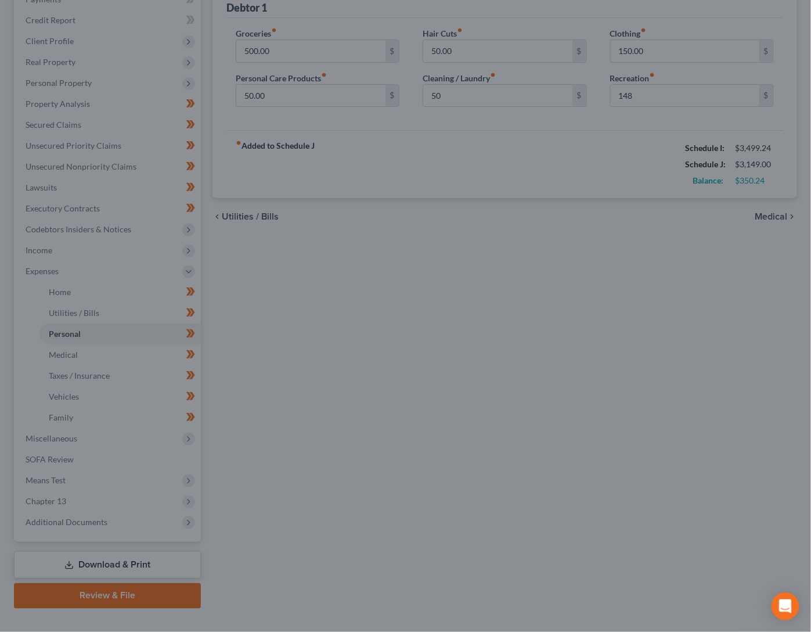
type input "50.00"
type input "148.00"
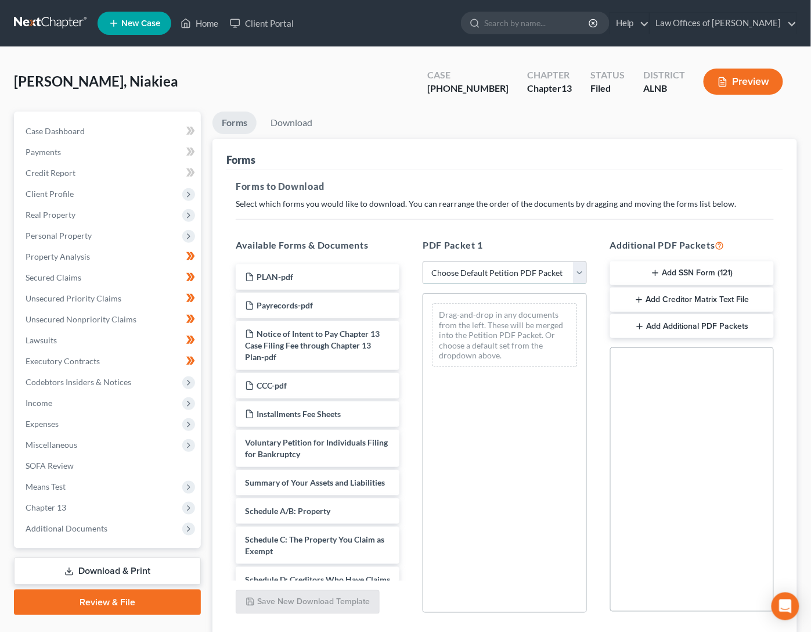
select select "2"
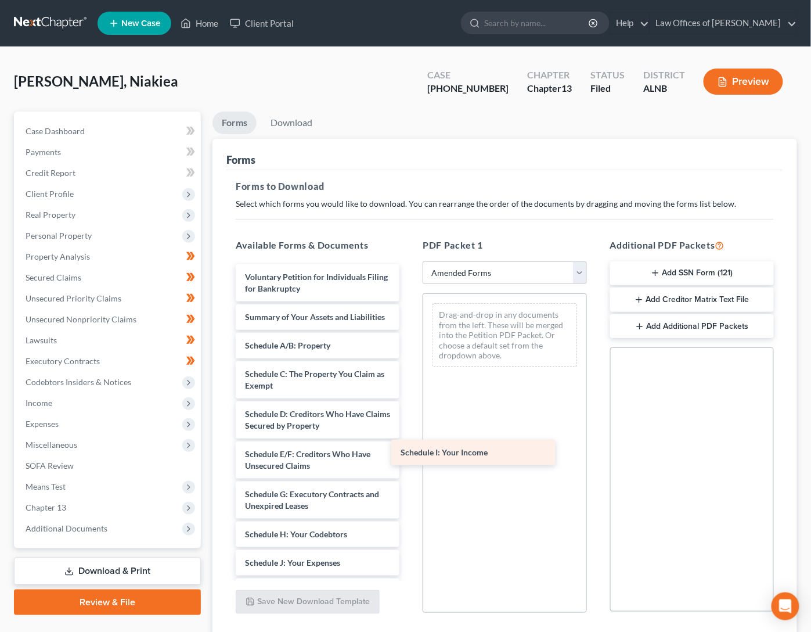
drag, startPoint x: 311, startPoint y: 543, endPoint x: 467, endPoint y: 444, distance: 184.6
click at [409, 444] on div "Schedule I: Your Income Voluntary Petition for Individuals Filing for Bankruptc…" at bounding box center [317, 542] width 182 height 557
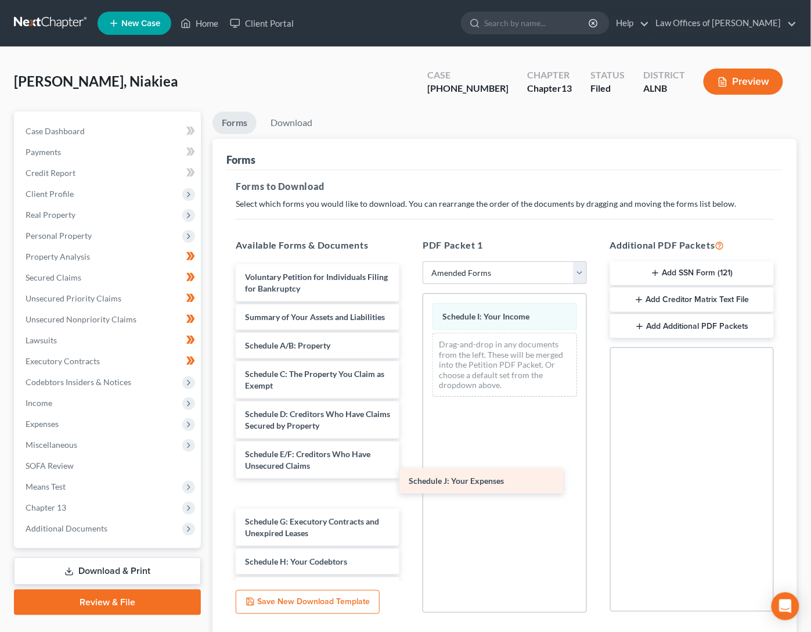
drag, startPoint x: 307, startPoint y: 553, endPoint x: 492, endPoint y: 446, distance: 213.5
click at [409, 446] on div "Schedule J: Your Expenses Voluntary Petition for Individuals Filing for Bankrup…" at bounding box center [317, 542] width 182 height 556
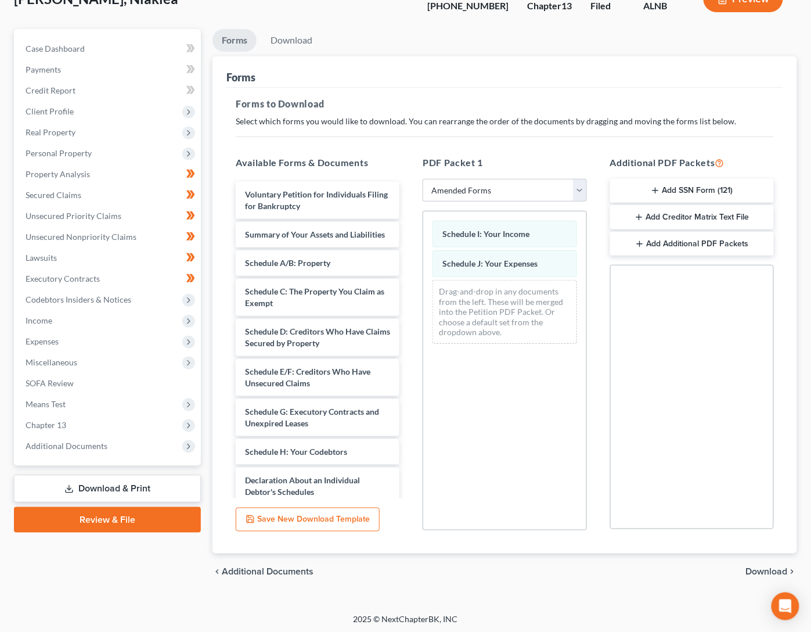
click at [764, 571] on span "Download" at bounding box center [767, 571] width 42 height 9
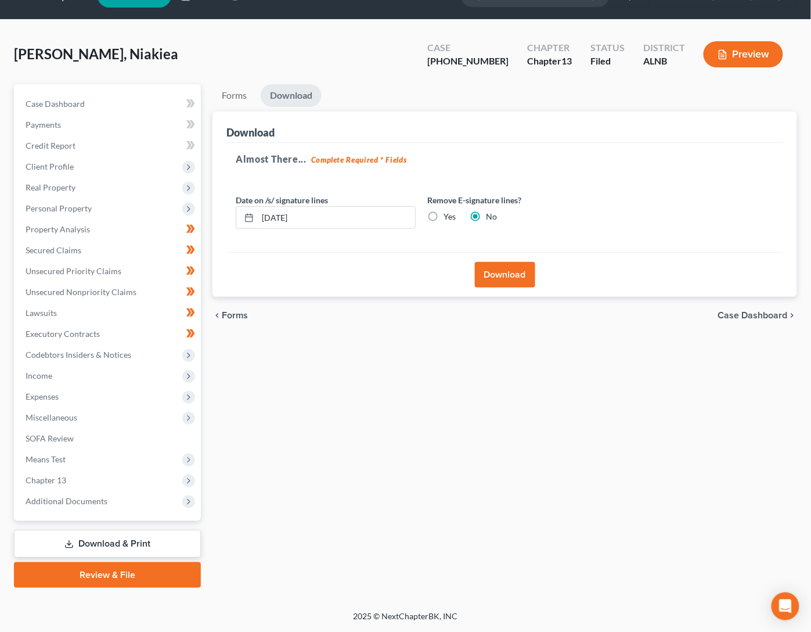
scroll to position [12, 0]
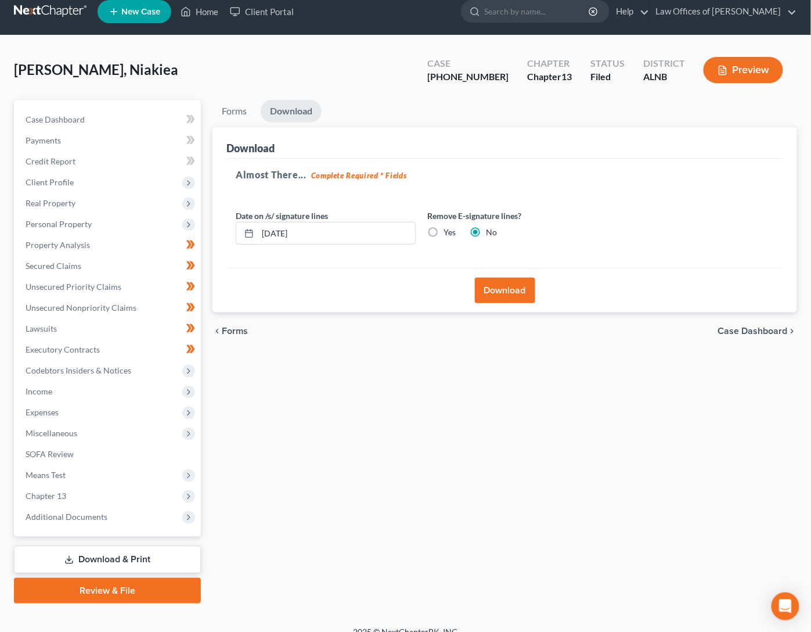
click at [521, 300] on button "Download" at bounding box center [505, 291] width 60 height 26
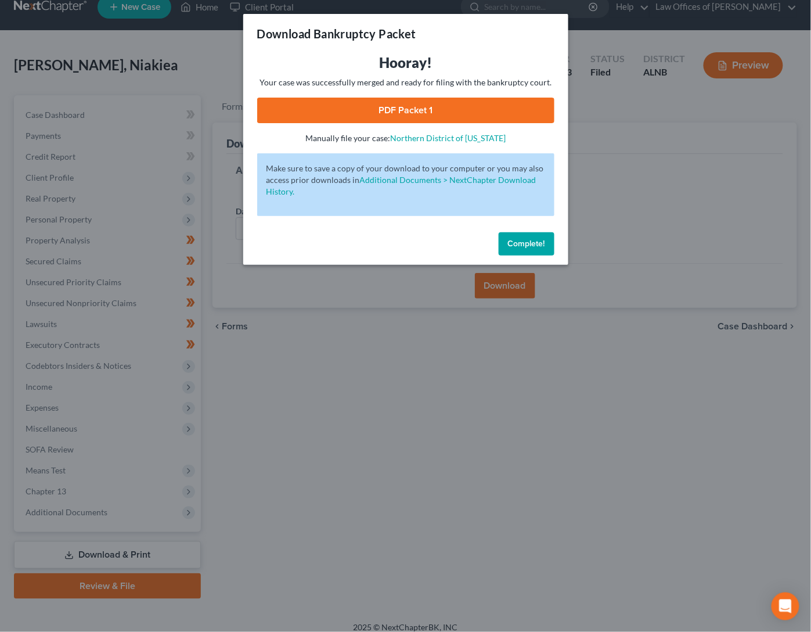
click at [397, 107] on link "PDF Packet 1" at bounding box center [405, 111] width 297 height 26
click at [521, 239] on span "Complete!" at bounding box center [526, 244] width 37 height 10
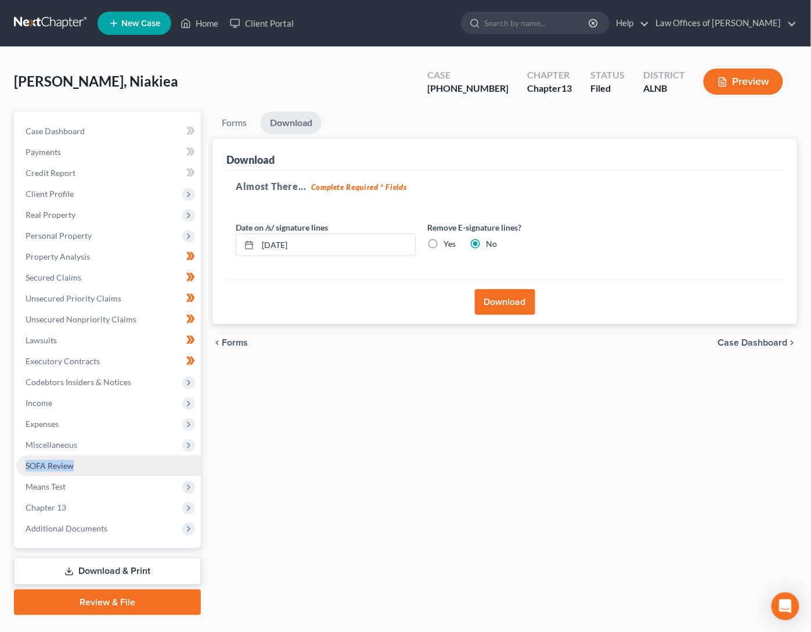
scroll to position [0, 0]
click at [41, 455] on link "SOFA Review" at bounding box center [108, 465] width 185 height 21
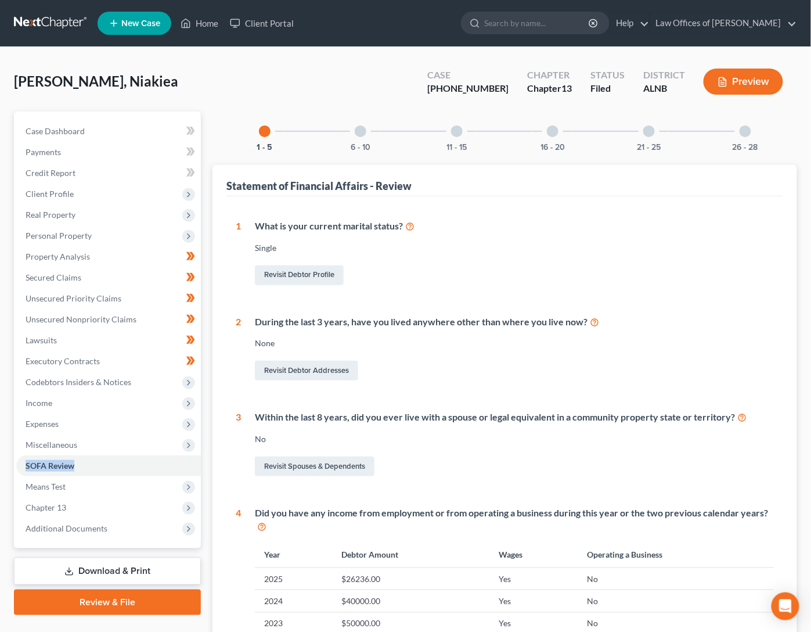
click at [123, 558] on link "Download & Print" at bounding box center [107, 570] width 187 height 27
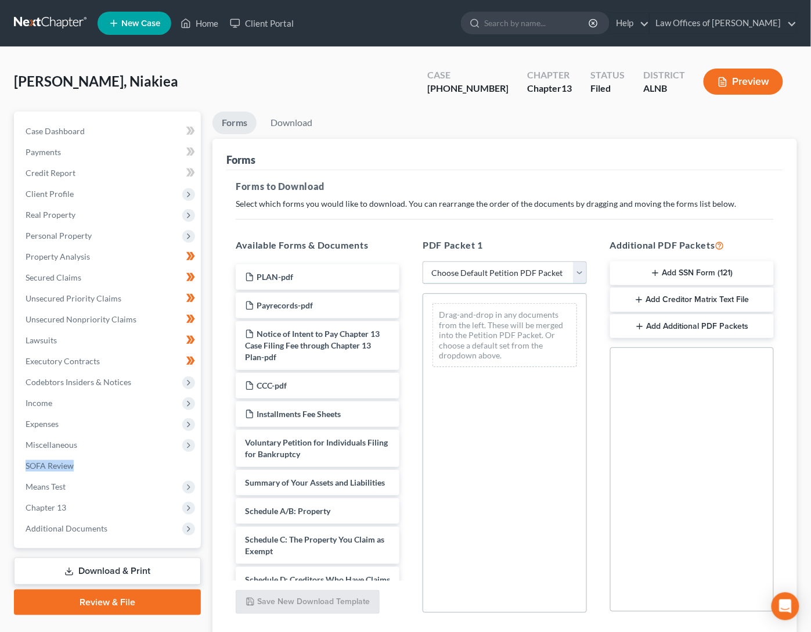
select select "2"
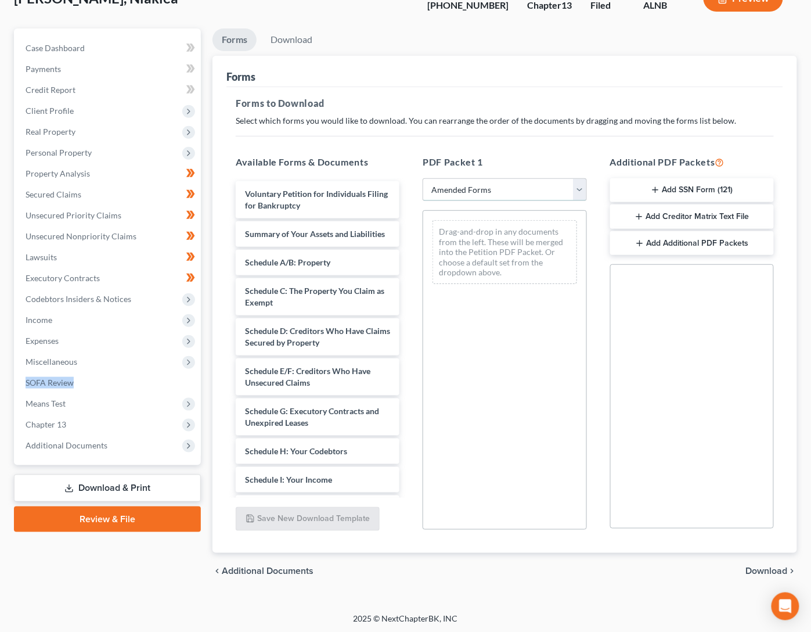
scroll to position [82, 0]
drag, startPoint x: 349, startPoint y: 233, endPoint x: 478, endPoint y: 231, distance: 129.5
click at [409, 231] on div "Summary of Your Assets and Liabilities Voluntary Petition for Individuals Filin…" at bounding box center [317, 474] width 182 height 585
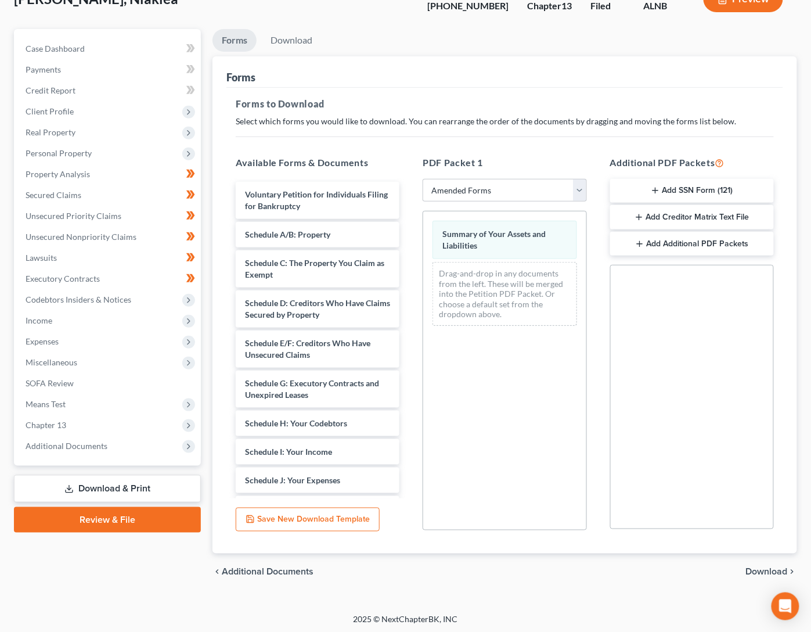
click at [765, 568] on span "Download" at bounding box center [767, 571] width 42 height 9
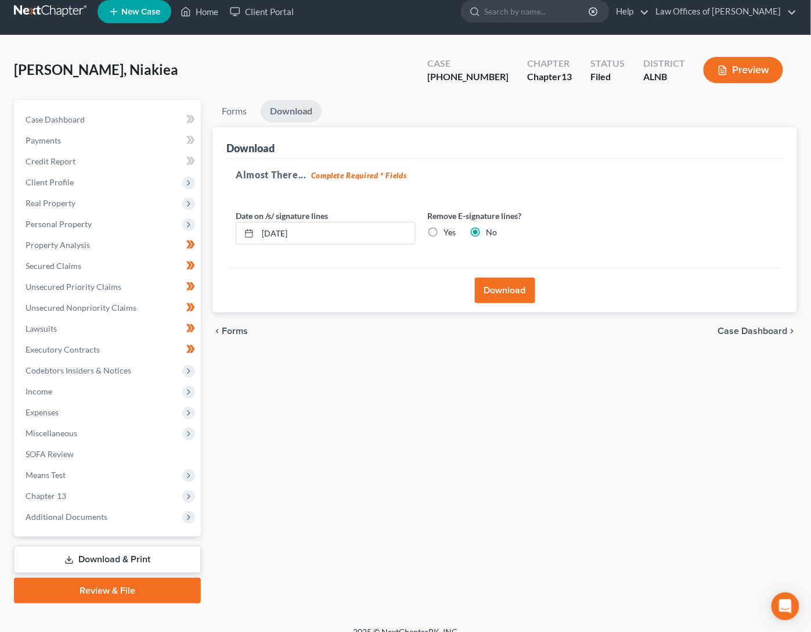
click at [520, 287] on button "Download" at bounding box center [505, 291] width 60 height 26
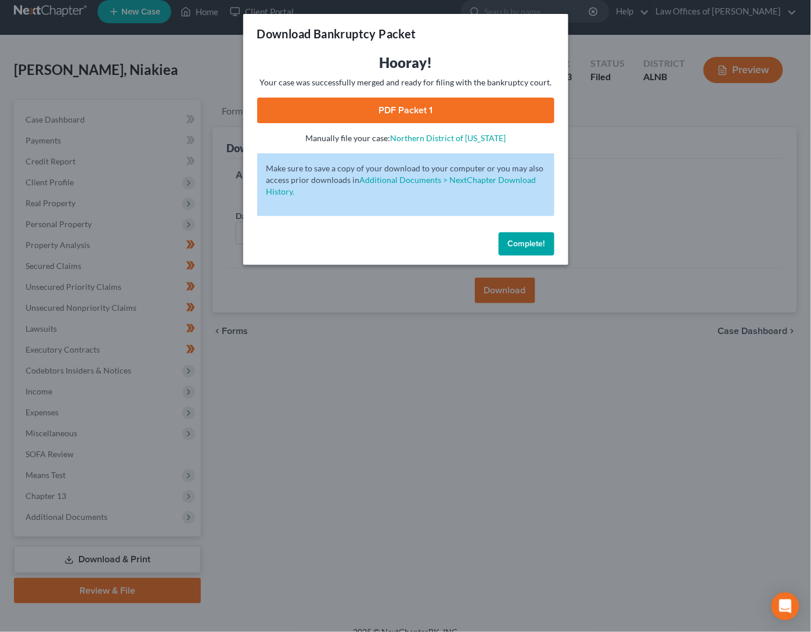
click at [438, 114] on link "PDF Packet 1" at bounding box center [405, 111] width 297 height 26
click at [537, 243] on button "Complete!" at bounding box center [527, 243] width 56 height 23
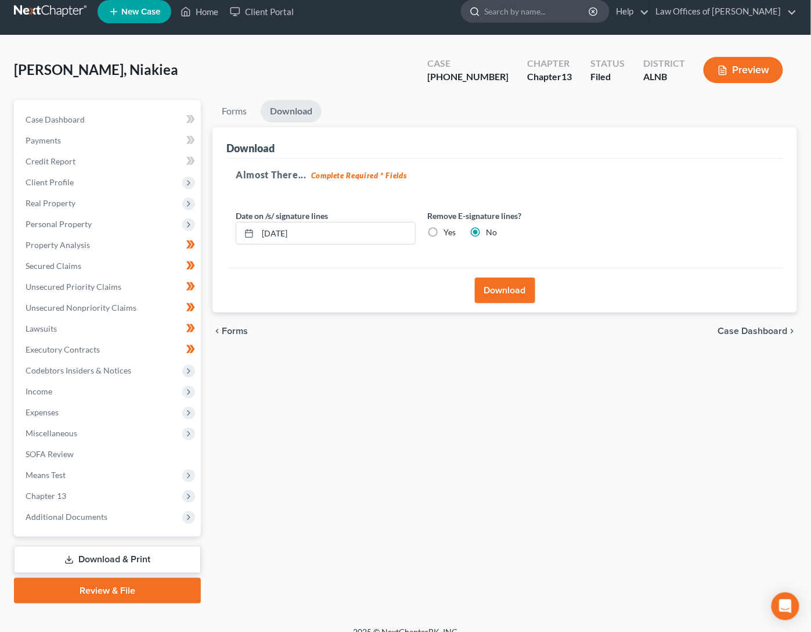
click at [556, 12] on input "search" at bounding box center [537, 11] width 106 height 21
type input "butts"
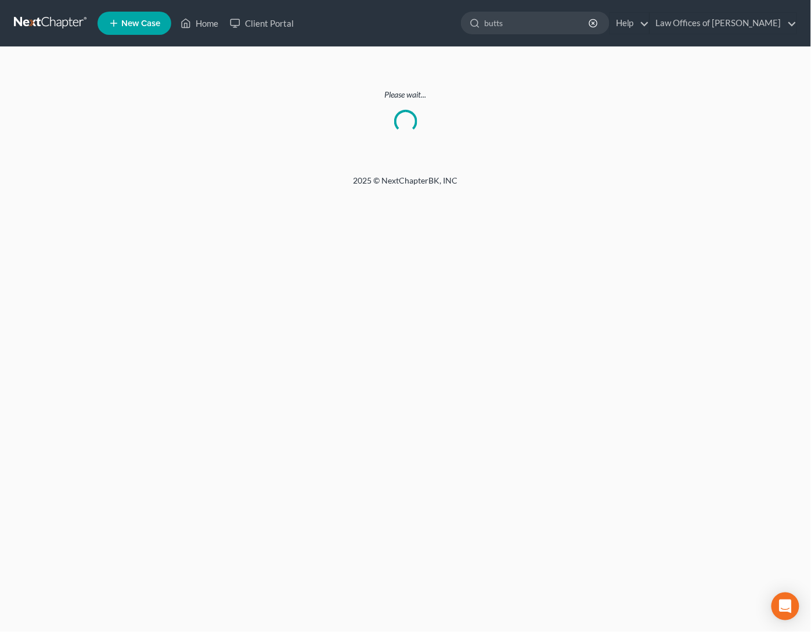
click at [40, 31] on link at bounding box center [51, 23] width 74 height 21
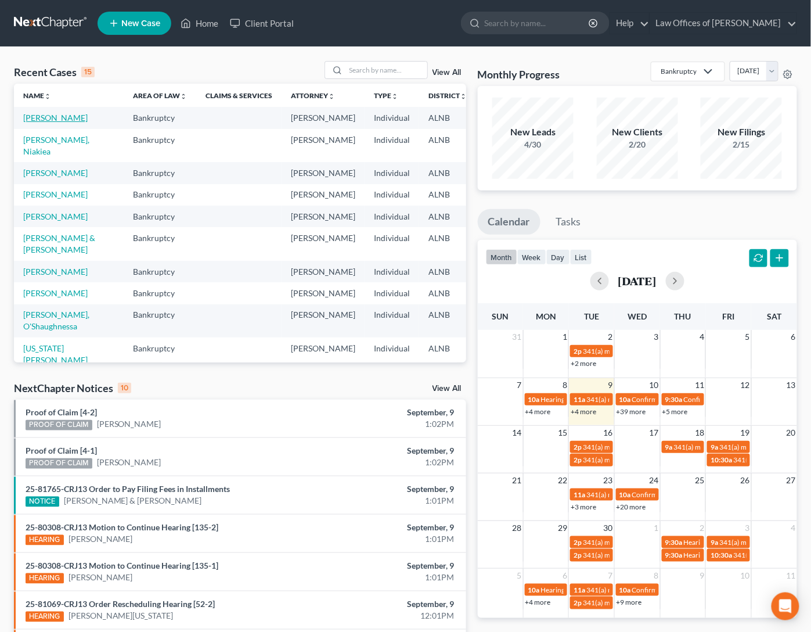
click at [39, 114] on link "[PERSON_NAME]" at bounding box center [55, 118] width 64 height 10
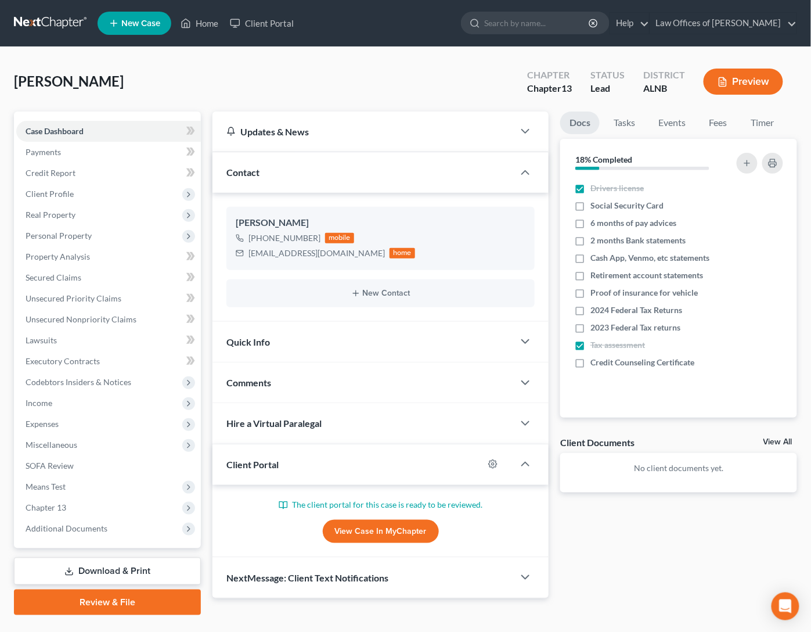
click at [376, 520] on link "View Case in MyChapter" at bounding box center [381, 531] width 116 height 23
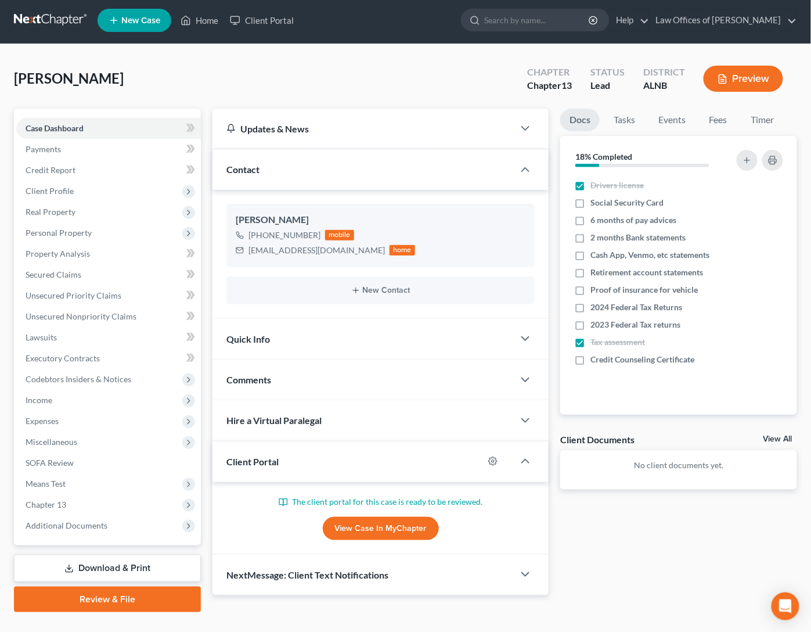
scroll to position [2, 0]
click at [590, 235] on label "2 months Bank statements" at bounding box center [637, 238] width 95 height 12
click at [595, 235] on input "2 months Bank statements" at bounding box center [599, 236] width 8 height 8
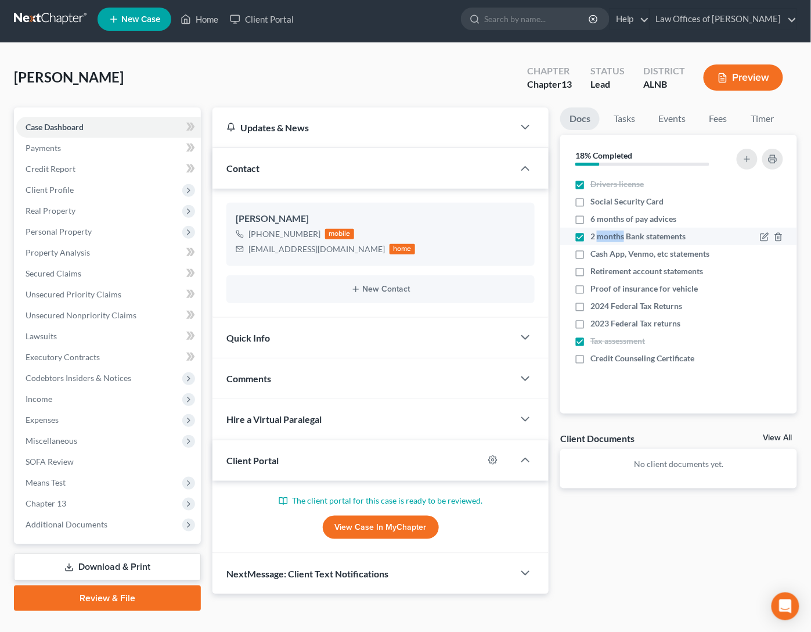
click at [590, 235] on label "2 months Bank statements" at bounding box center [637, 237] width 95 height 12
click at [595, 235] on input "2 months Bank statements" at bounding box center [599, 235] width 8 height 8
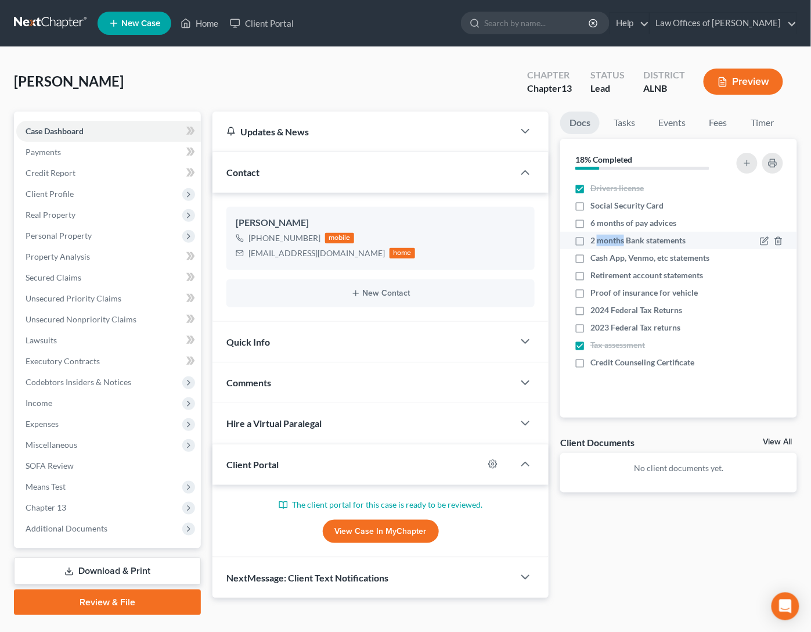
scroll to position [0, 0]
click at [590, 239] on label "2 months Bank statements" at bounding box center [637, 241] width 95 height 12
click at [595, 239] on input "2 months Bank statements" at bounding box center [599, 239] width 8 height 8
checkbox input "true"
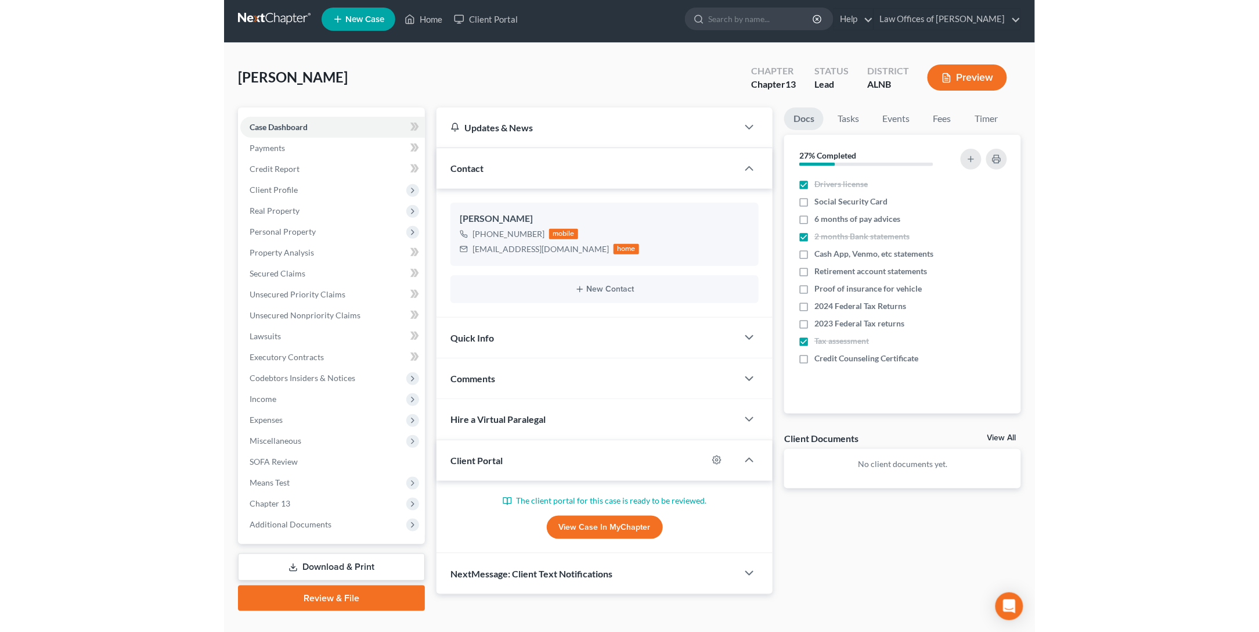
scroll to position [4, 0]
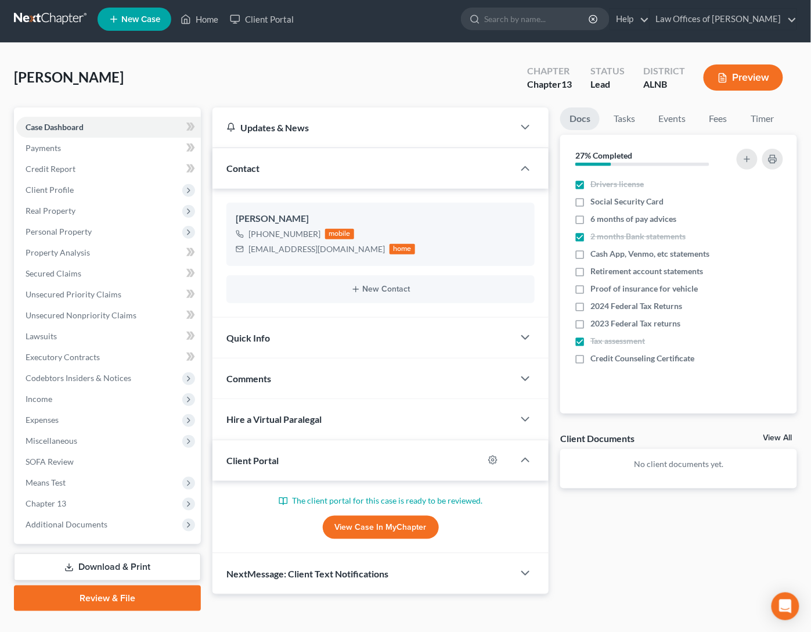
click at [348, 527] on link "View Case in MyChapter" at bounding box center [381, 527] width 116 height 23
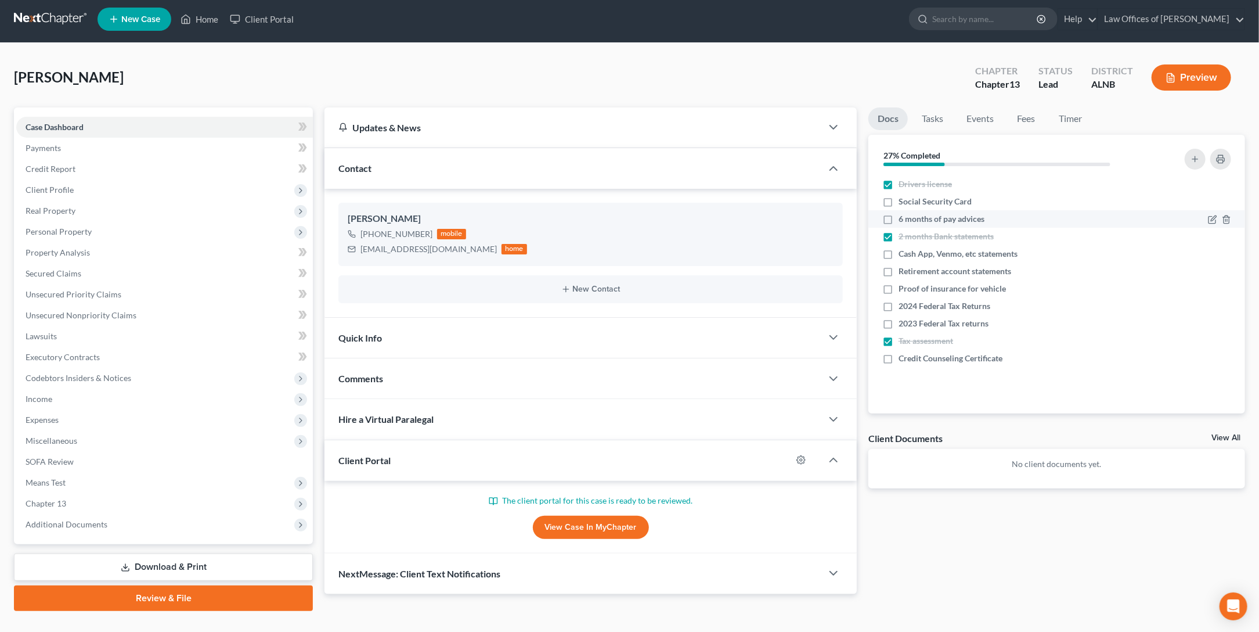
click at [811, 214] on span "6 months of pay advices" at bounding box center [942, 219] width 86 height 12
click at [811, 214] on input "6 months of pay advices" at bounding box center [907, 217] width 8 height 8
checkbox input "true"
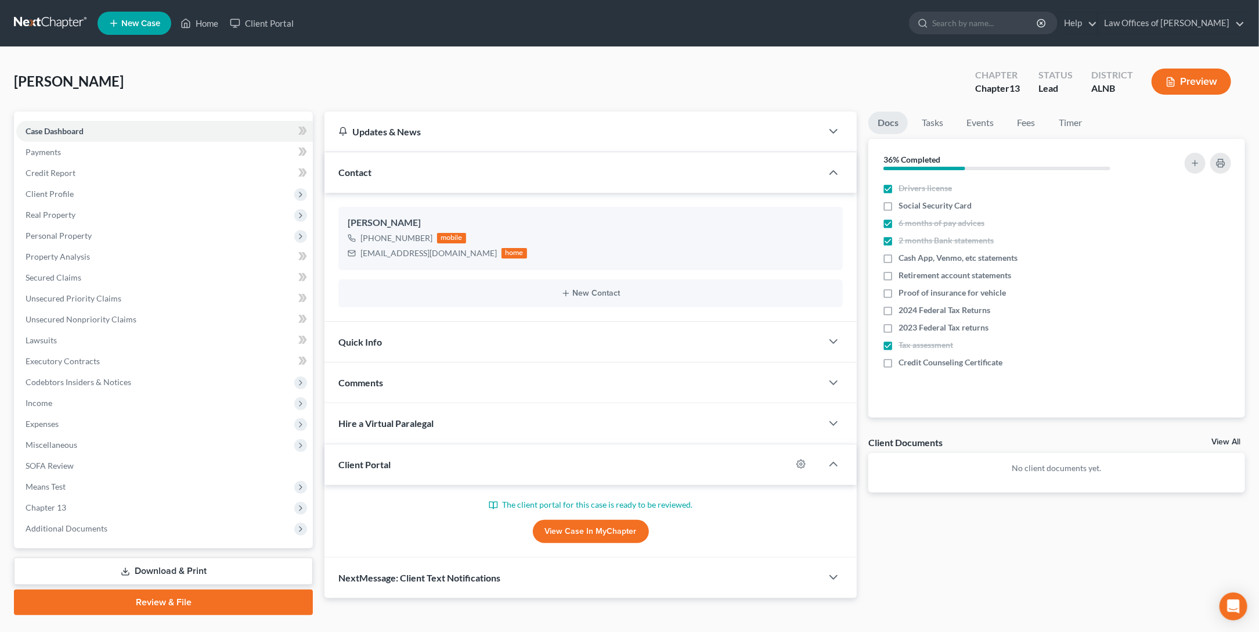
click at [350, 338] on span "Quick Info" at bounding box center [361, 341] width 44 height 11
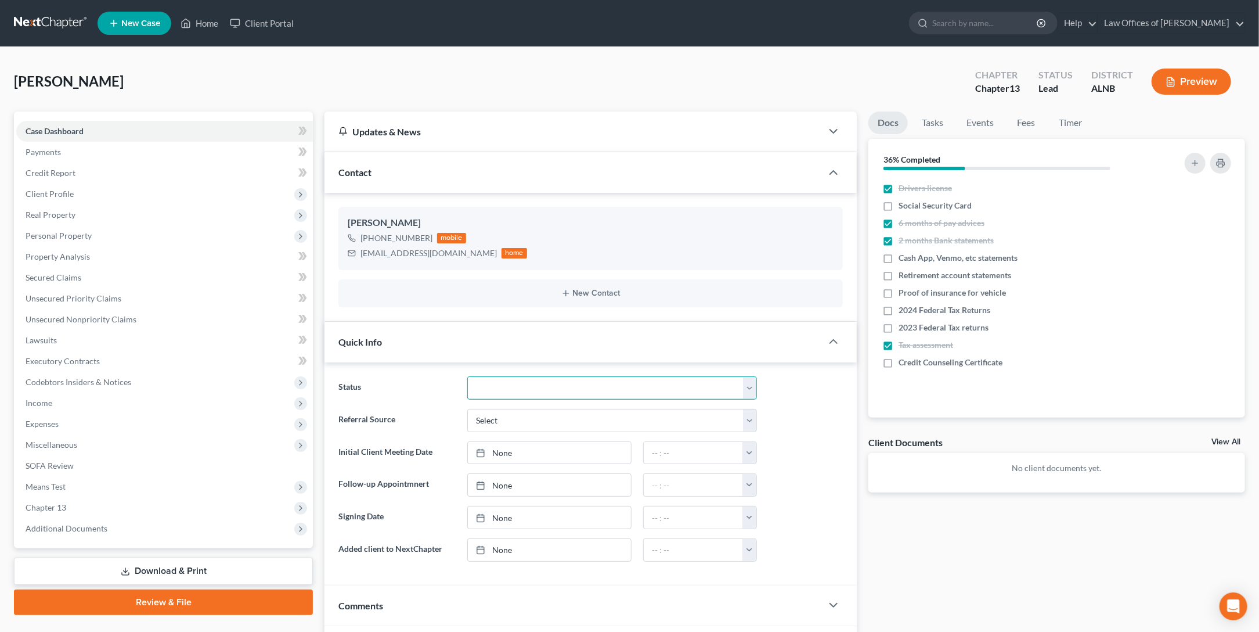
select select "4"
click at [522, 485] on link "None" at bounding box center [549, 485] width 163 height 22
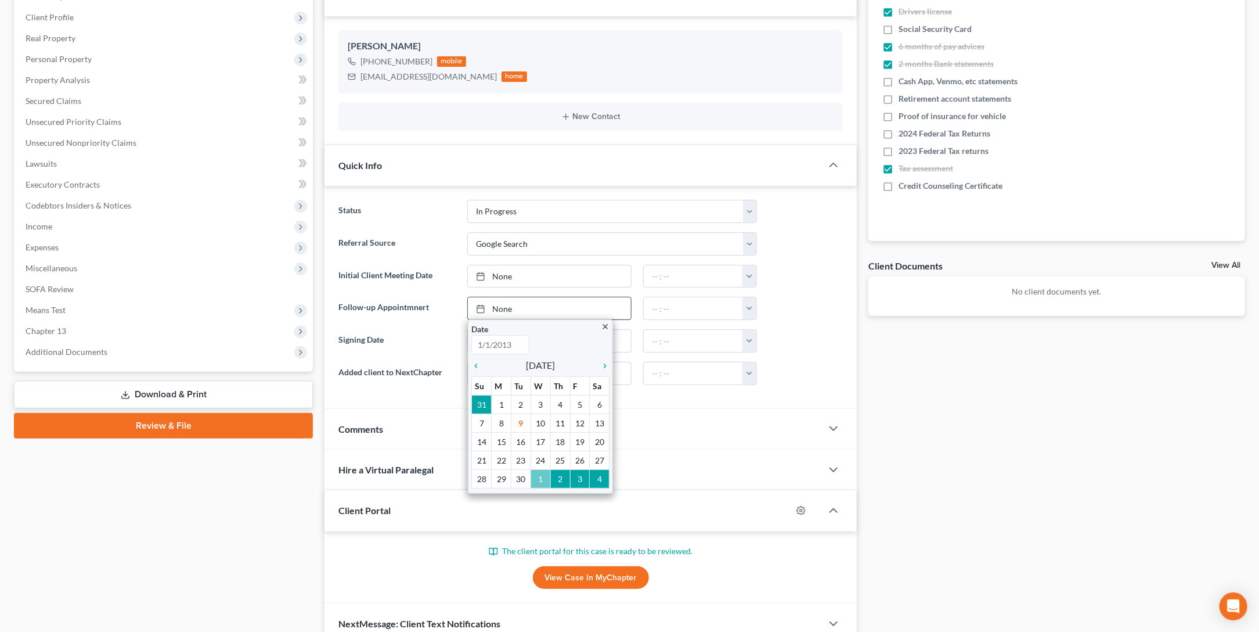
scroll to position [173, 0]
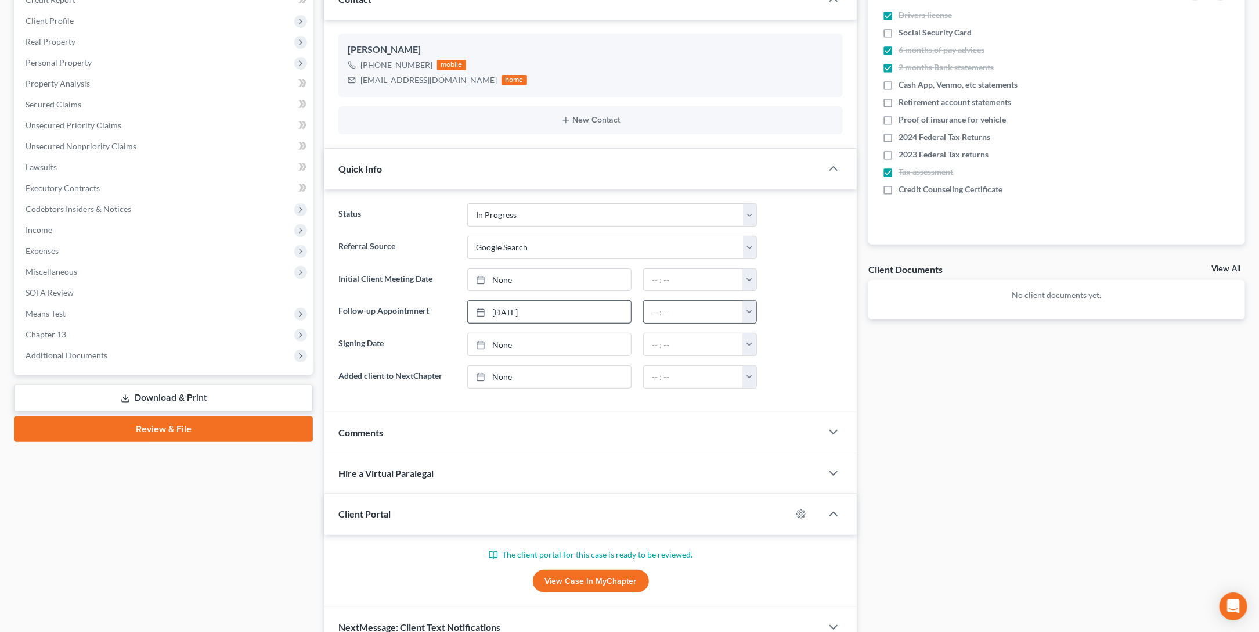
click at [753, 312] on button "button" at bounding box center [749, 312] width 13 height 22
click at [771, 387] on link "1:00pm" at bounding box center [775, 395] width 65 height 20
type input "1:00pm"
click at [535, 343] on link "None" at bounding box center [549, 344] width 163 height 22
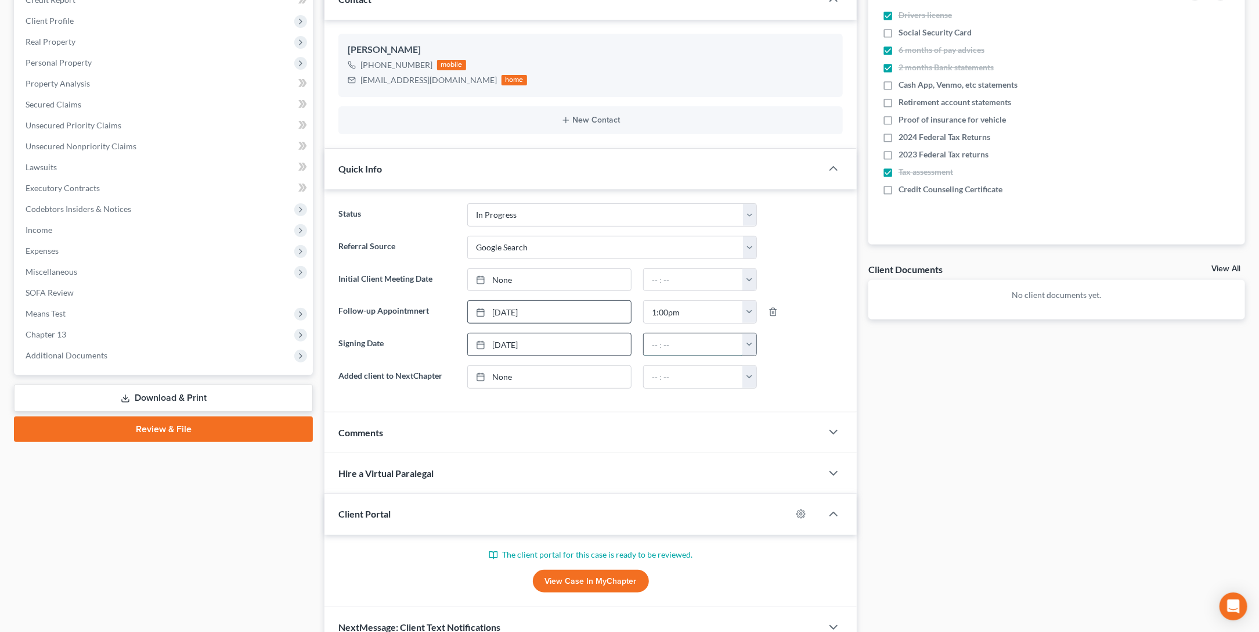
drag, startPoint x: 685, startPoint y: 345, endPoint x: 721, endPoint y: 349, distance: 36.2
click at [687, 346] on input "text" at bounding box center [694, 344] width 100 height 22
click at [744, 346] on button "button" at bounding box center [749, 344] width 13 height 22
click at [782, 408] on link "3:30am" at bounding box center [775, 412] width 65 height 20
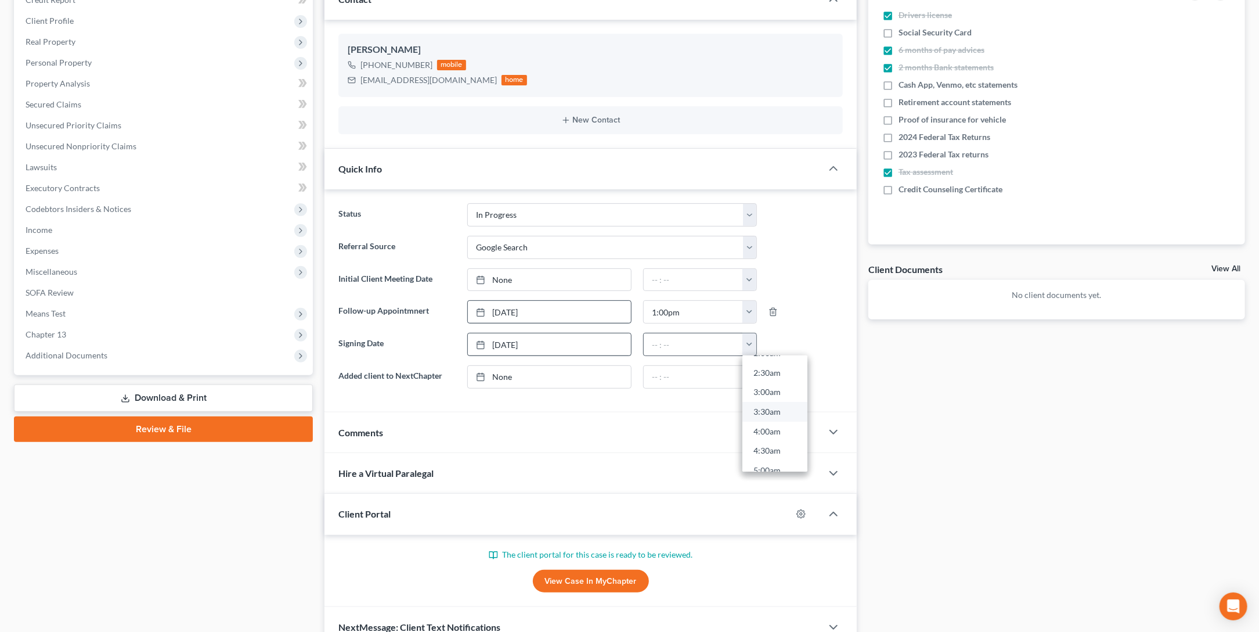
type input "3:30am"
click at [541, 269] on link "None" at bounding box center [549, 280] width 163 height 22
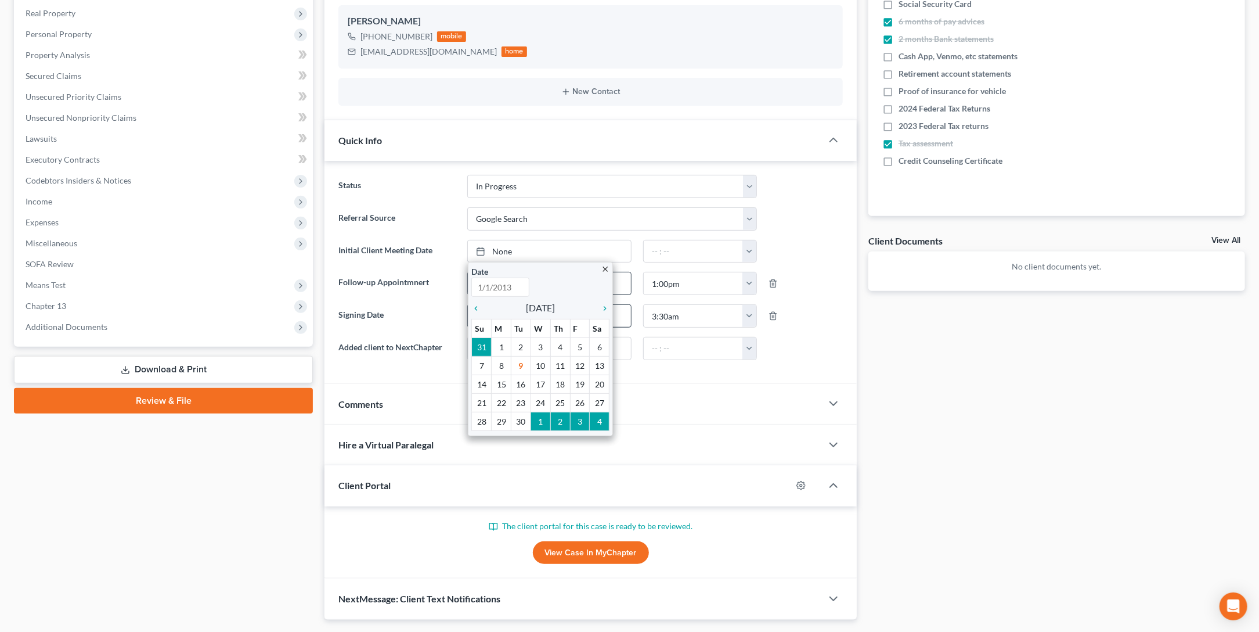
scroll to position [201, 0]
type input "9/9/2025"
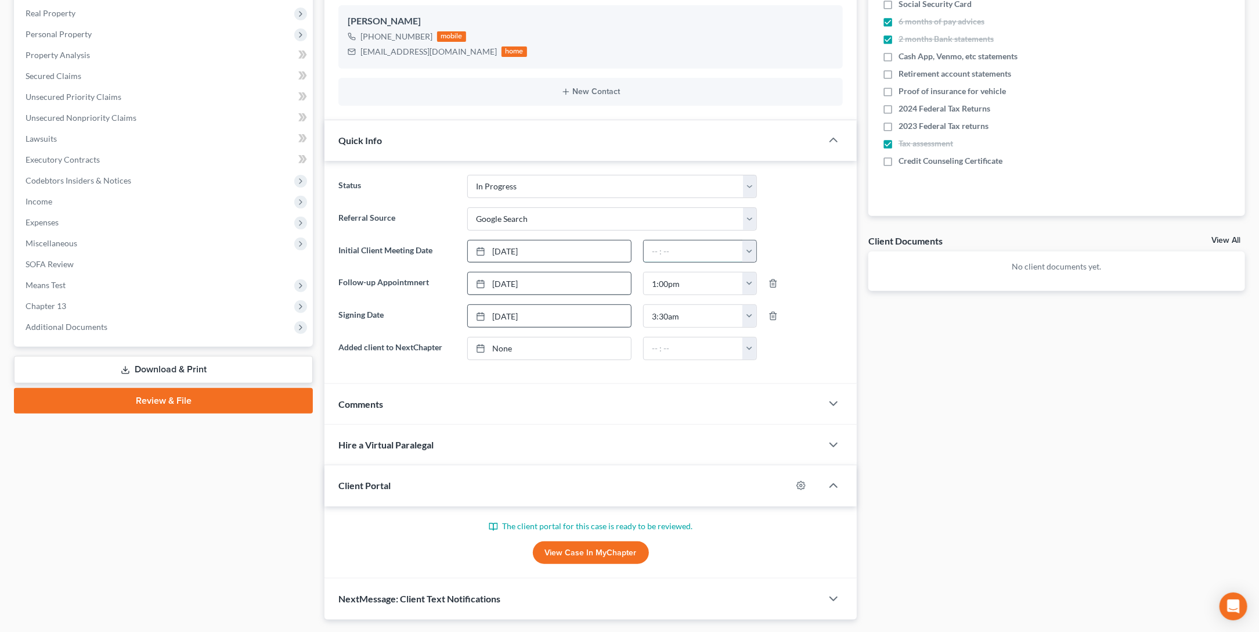
click at [706, 248] on input "text" at bounding box center [694, 251] width 100 height 22
click at [751, 249] on button "button" at bounding box center [749, 251] width 13 height 22
click at [762, 311] on link "2:00pm" at bounding box center [775, 319] width 65 height 20
type input "2:00pm"
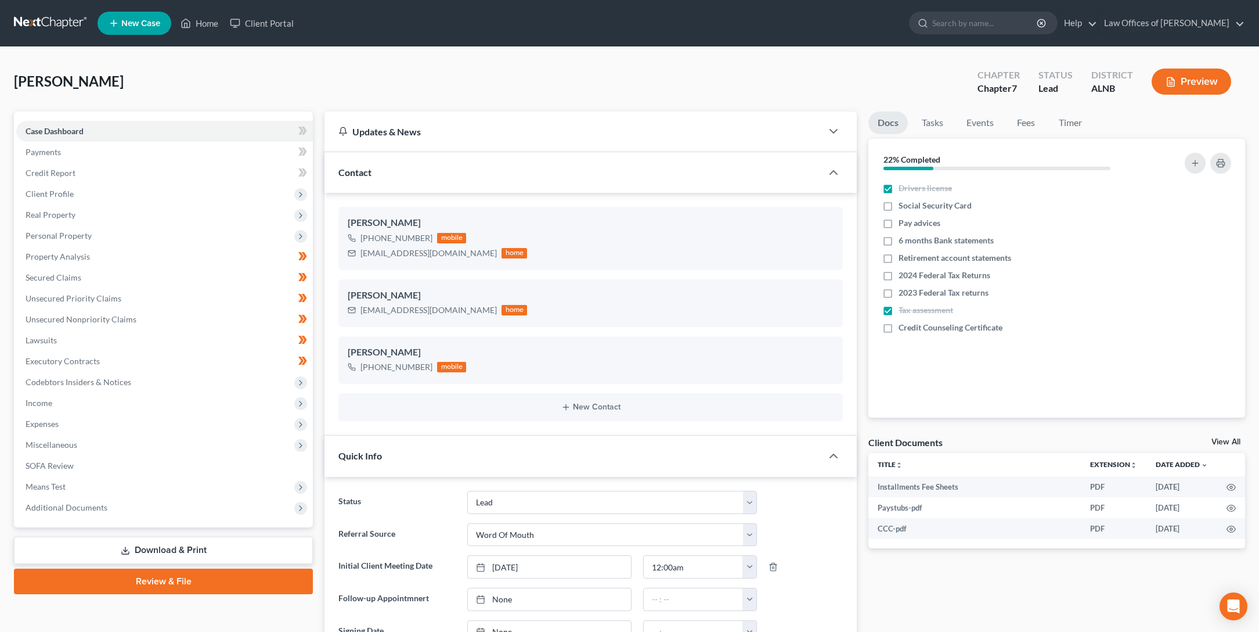
select select "5"
select select "0"
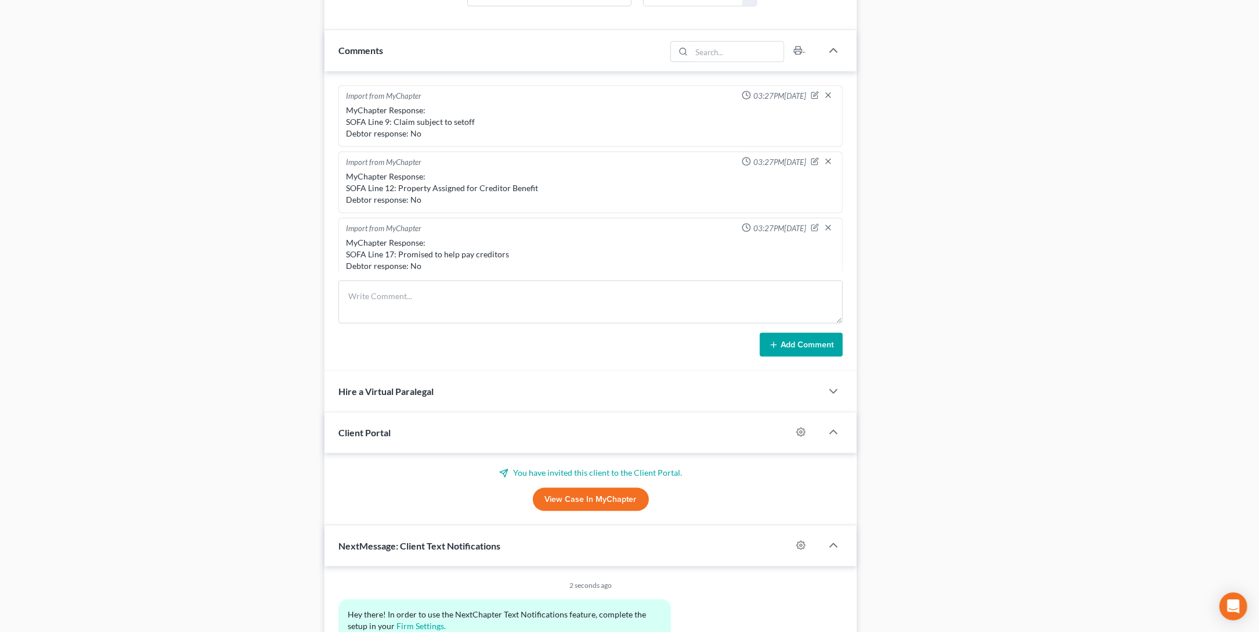
scroll to position [680, 0]
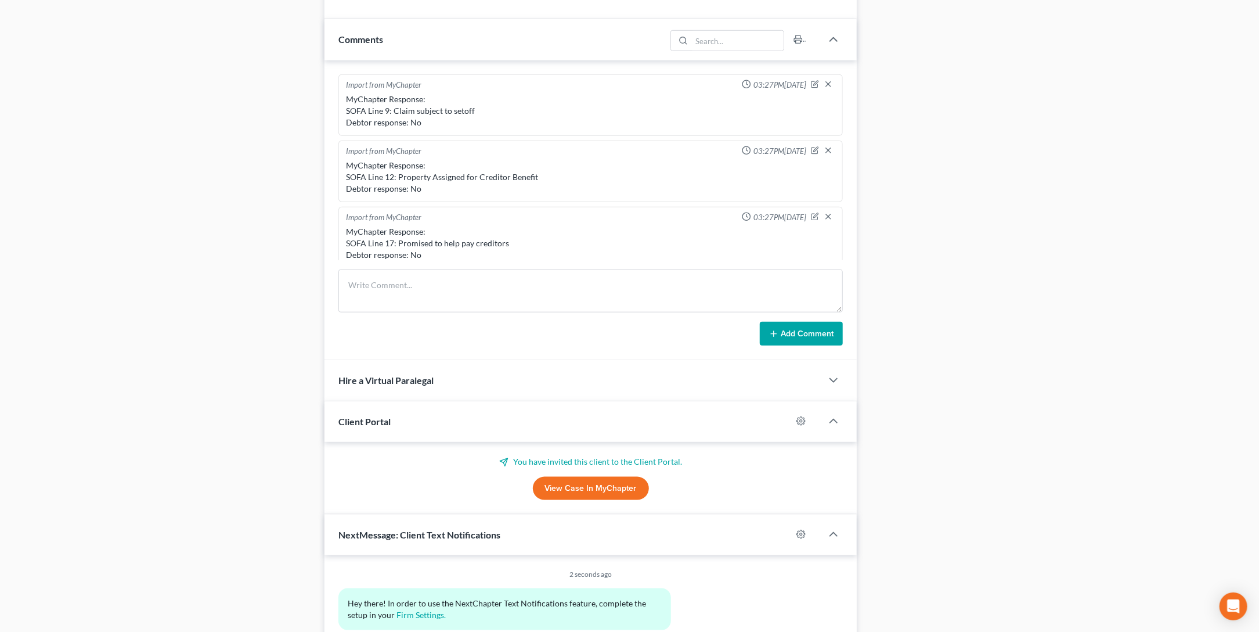
click at [582, 480] on link "View Case in MyChapter" at bounding box center [591, 488] width 116 height 23
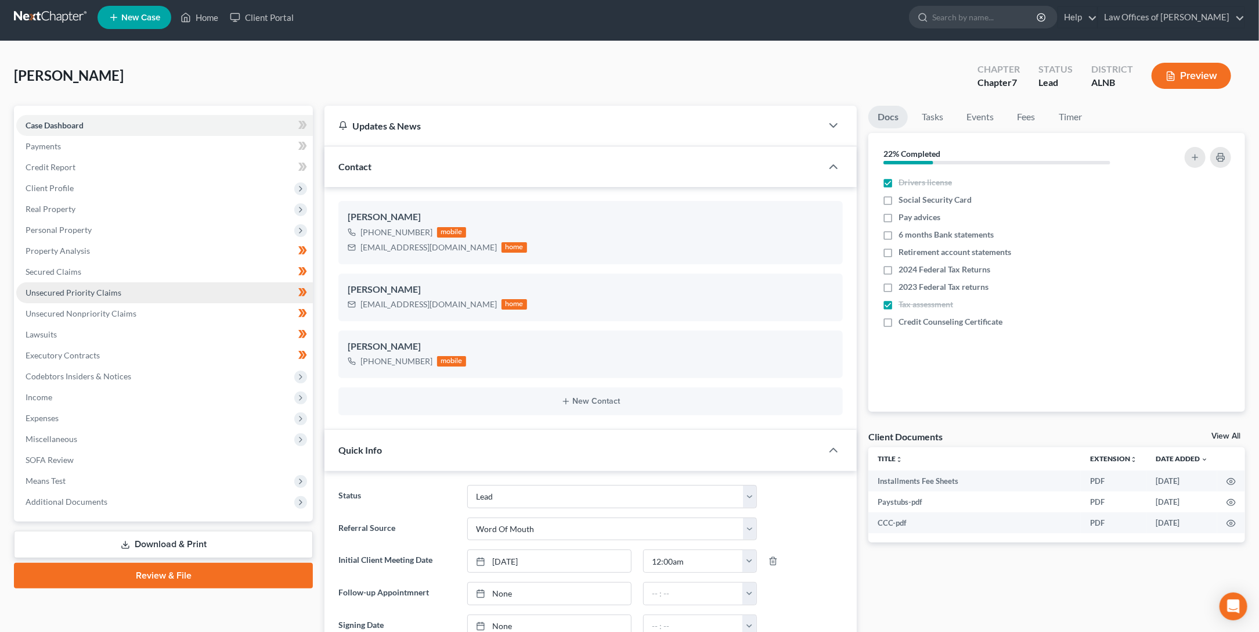
scroll to position [9, 0]
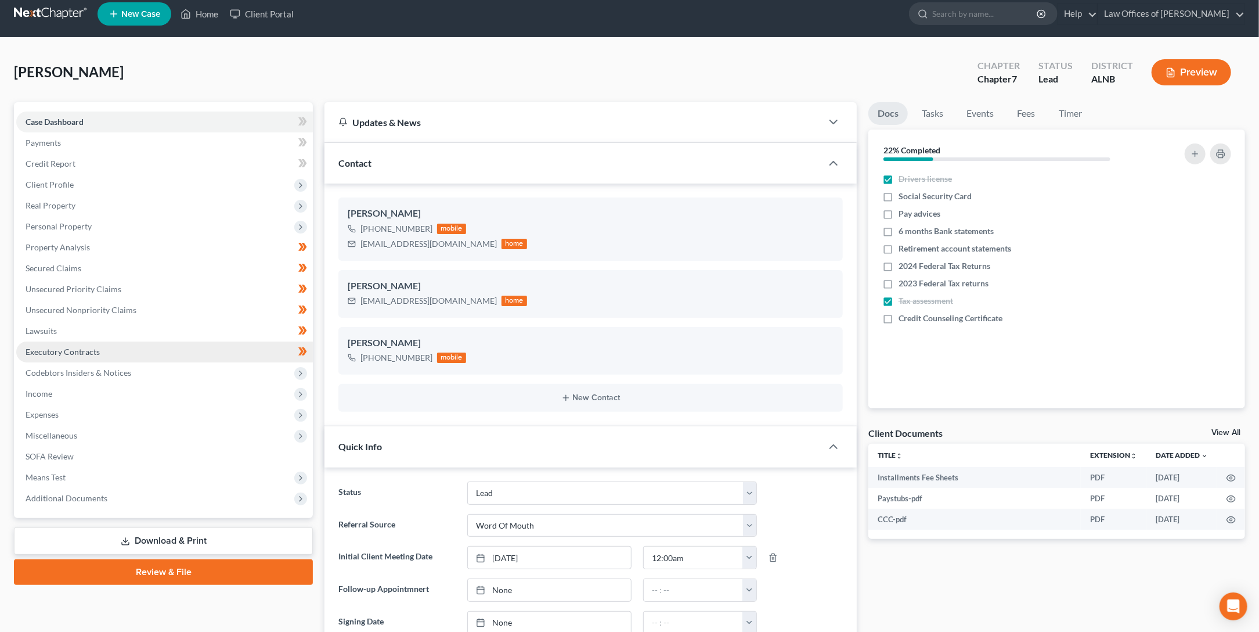
click at [213, 348] on link "Executory Contracts" at bounding box center [164, 351] width 297 height 21
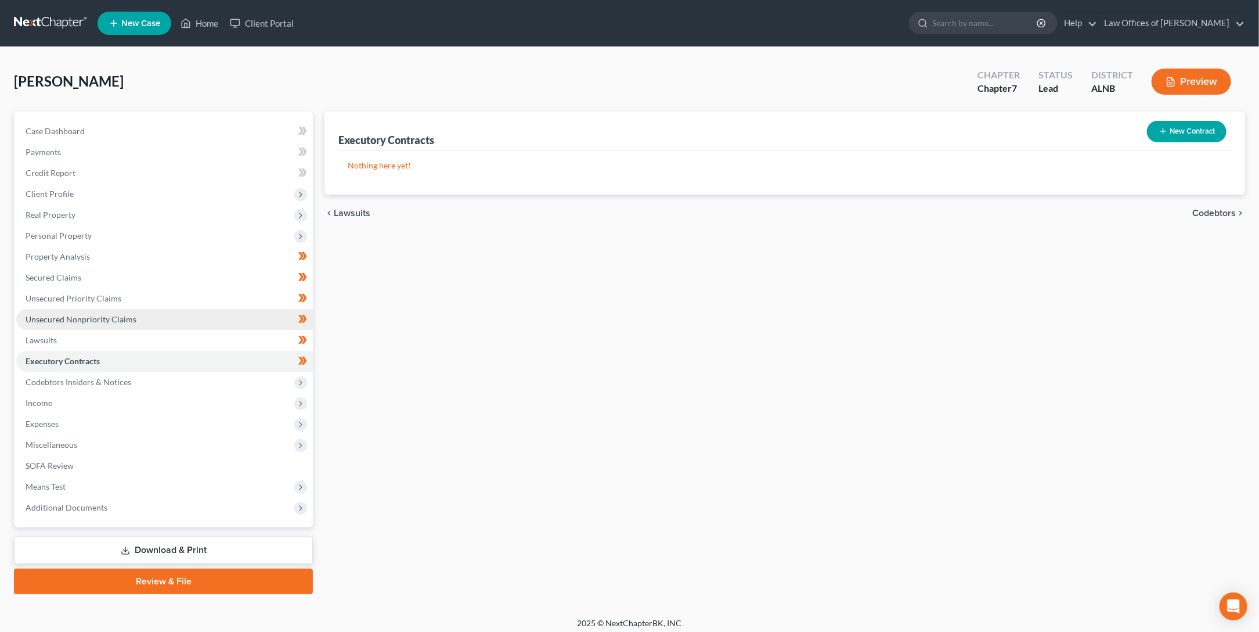
click at [136, 310] on link "Unsecured Nonpriority Claims" at bounding box center [164, 319] width 297 height 21
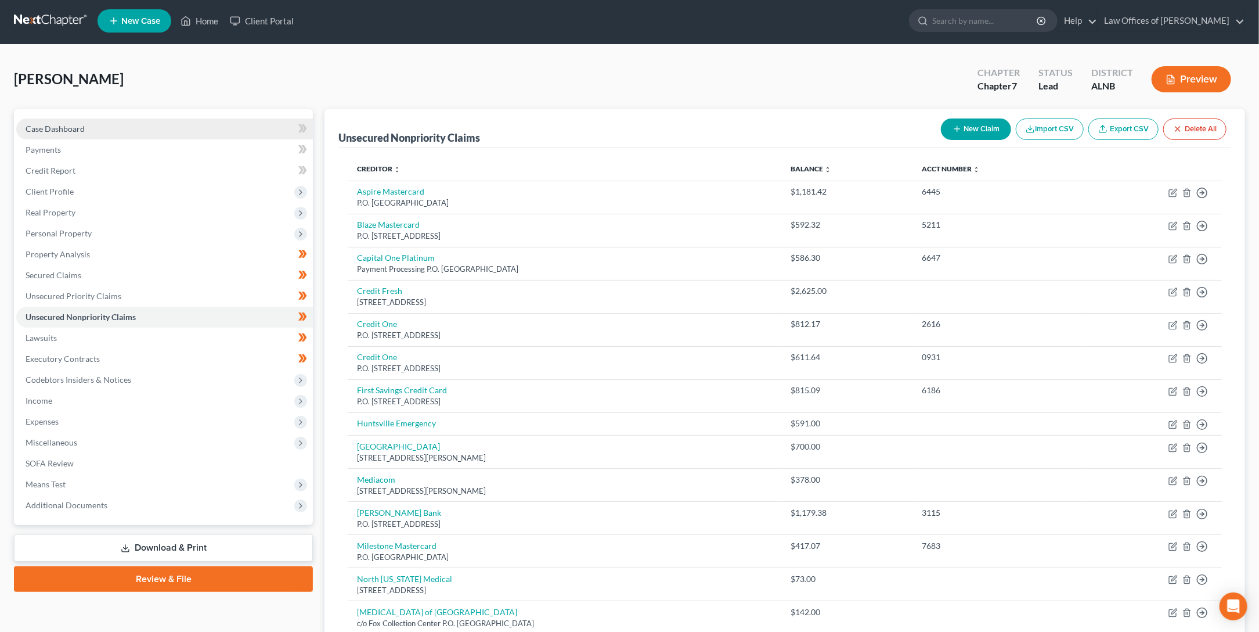
scroll to position [2, 0]
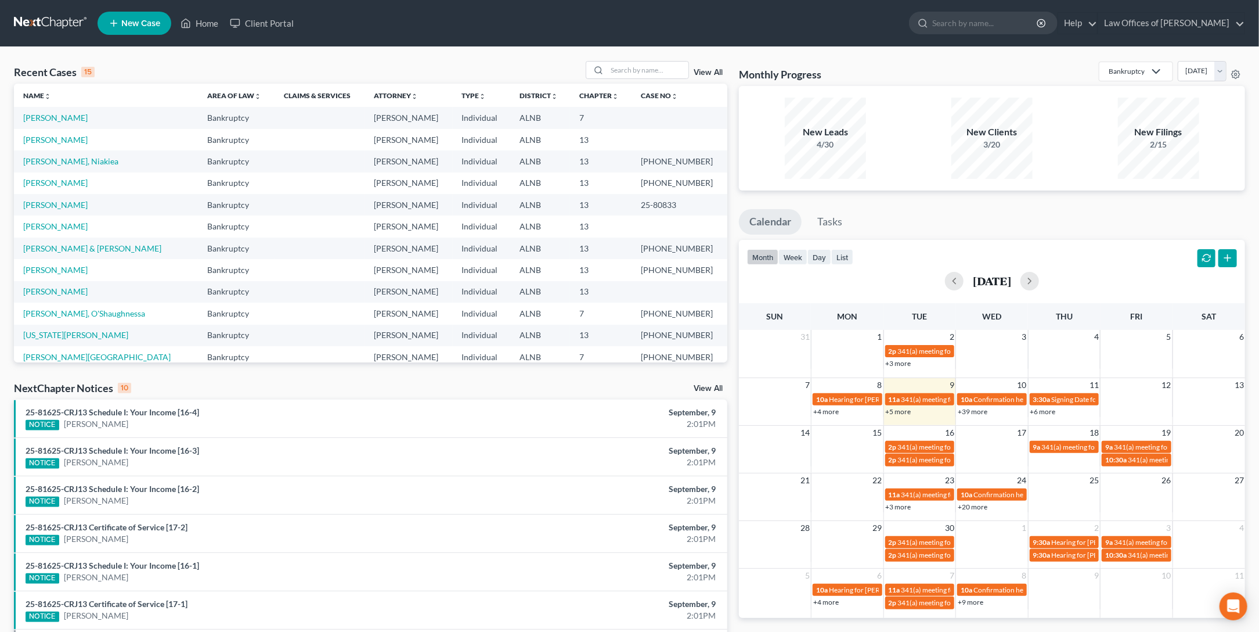
scroll to position [2, 0]
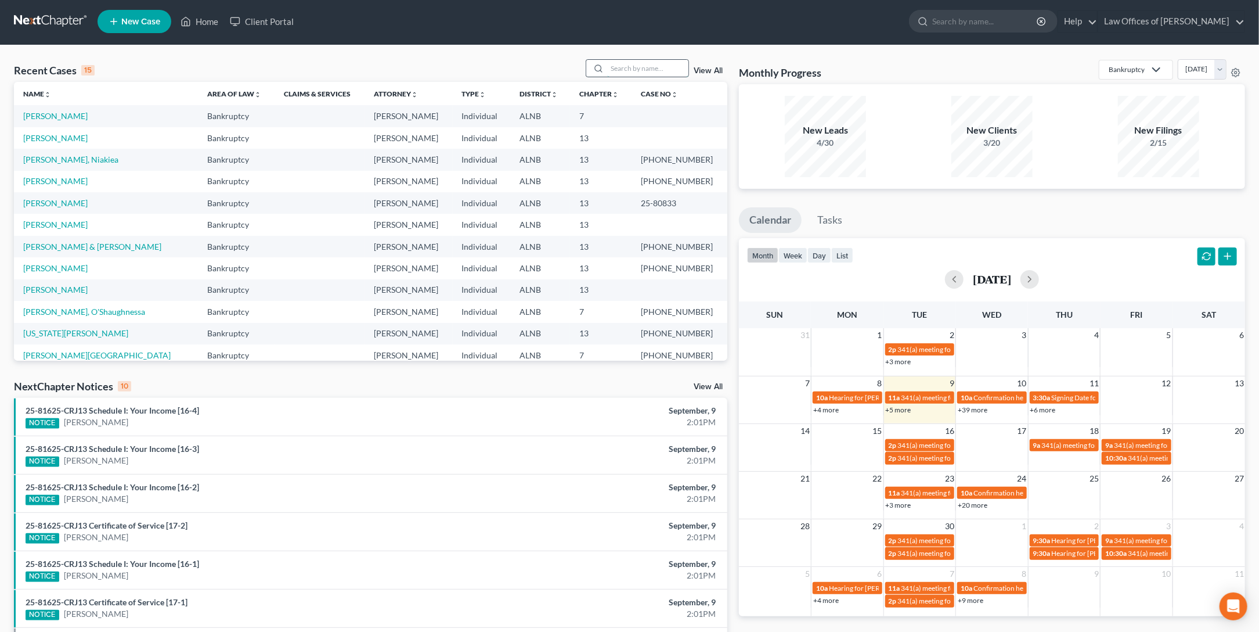
click at [660, 69] on input "search" at bounding box center [647, 68] width 81 height 17
type input "cormier"
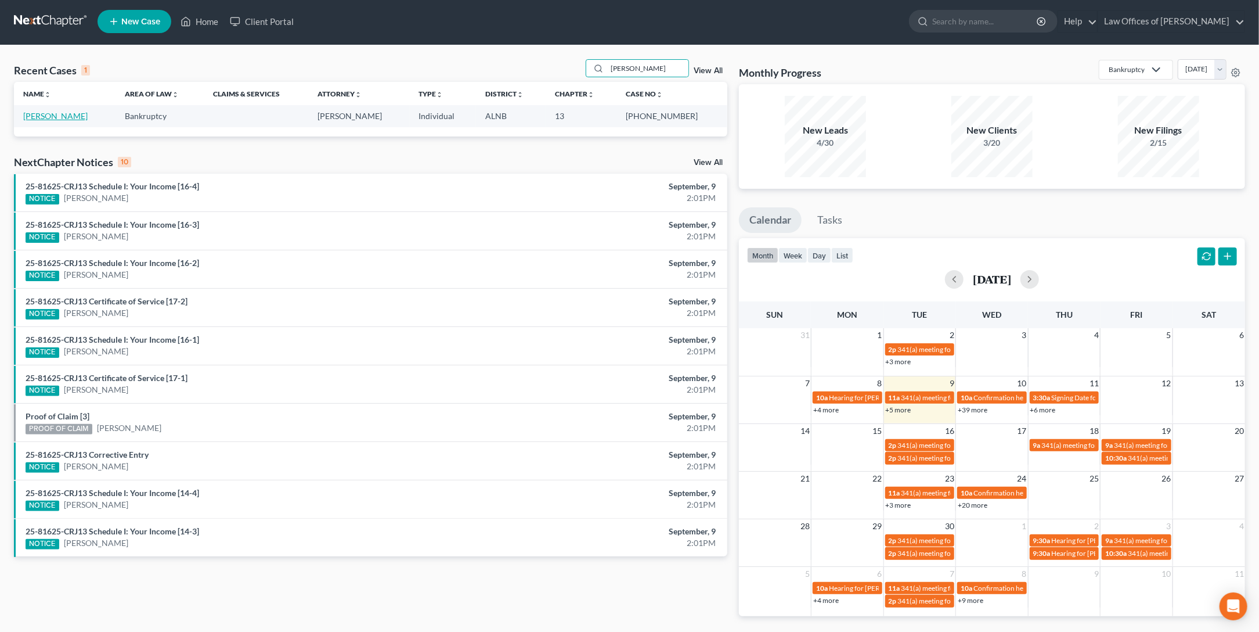
click at [51, 113] on link "[PERSON_NAME]" at bounding box center [55, 116] width 64 height 10
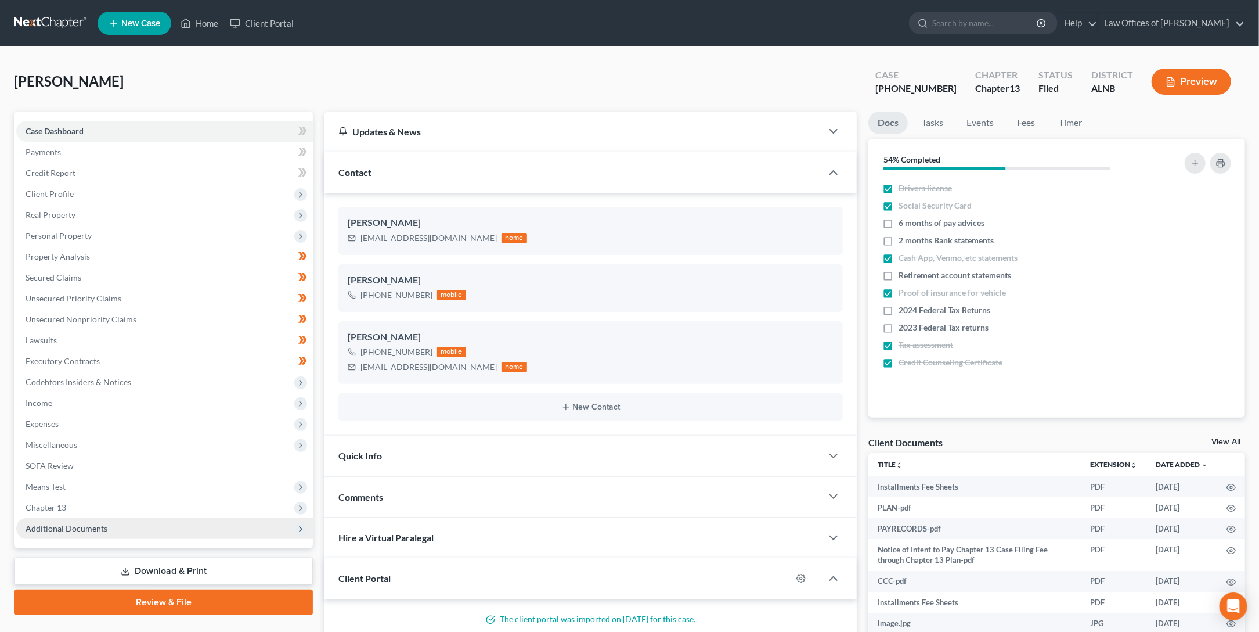
click at [88, 523] on span "Additional Documents" at bounding box center [67, 528] width 82 height 10
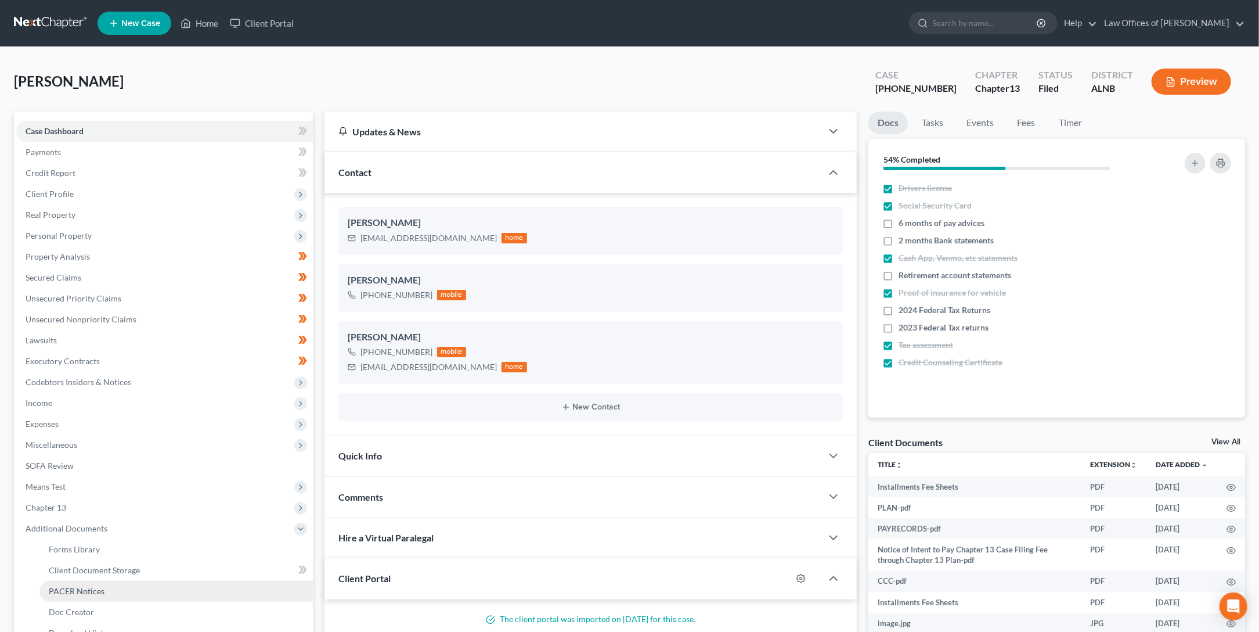
click at [93, 586] on span "PACER Notices" at bounding box center [77, 591] width 56 height 10
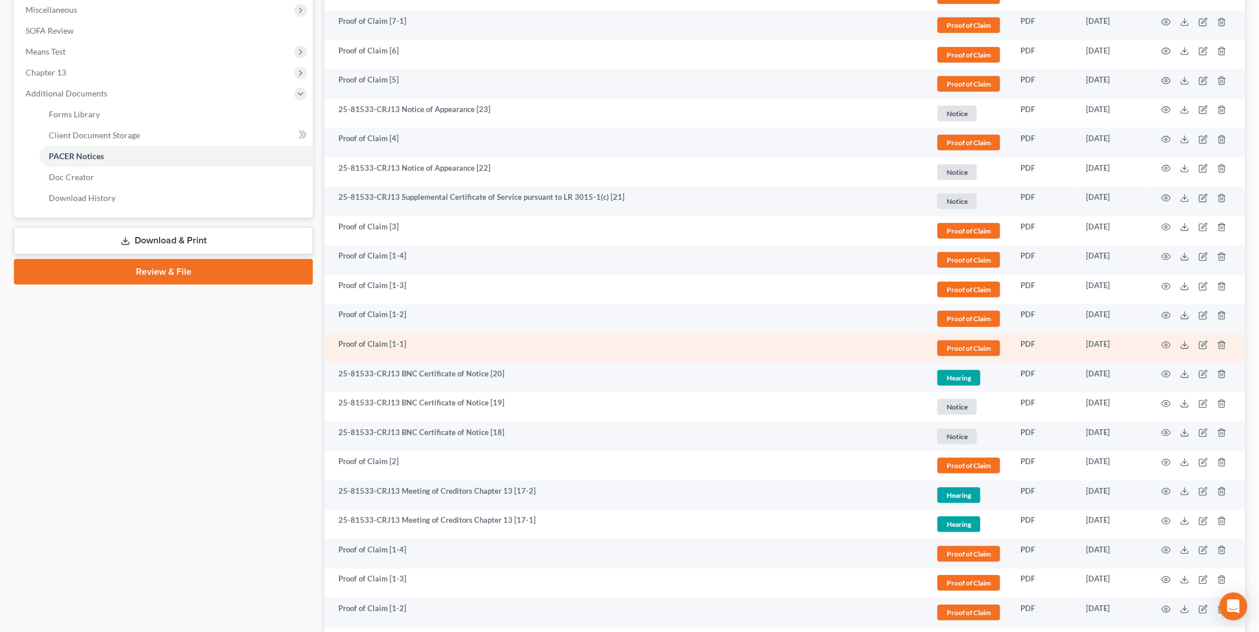
scroll to position [464, 0]
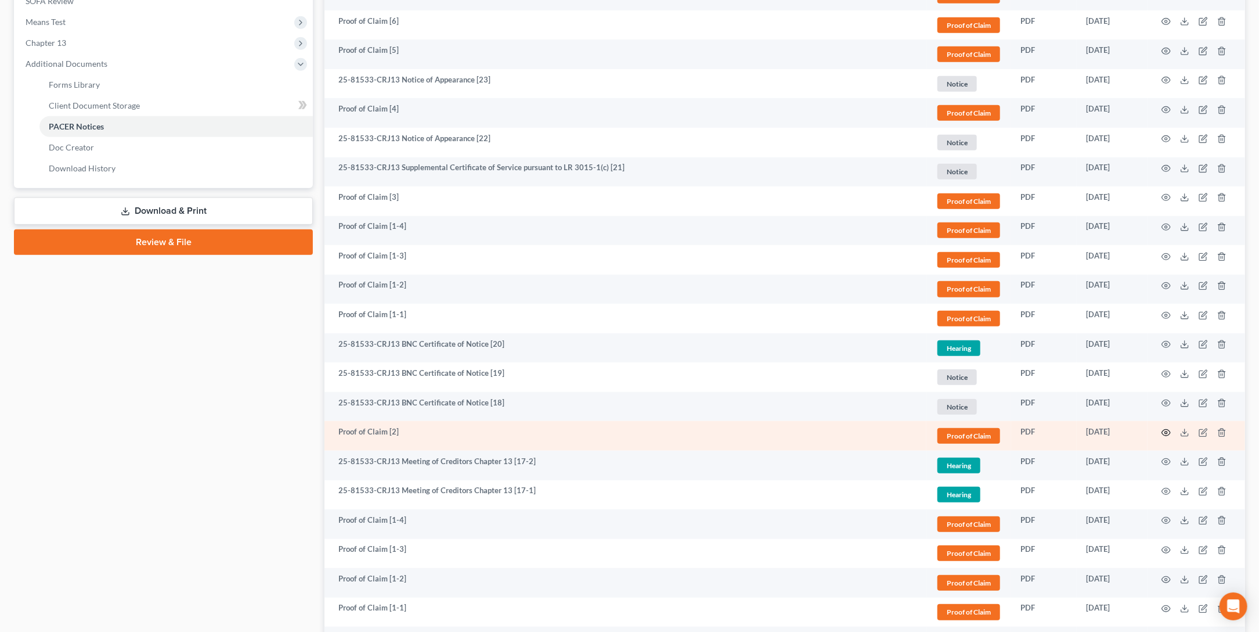
click at [1168, 428] on icon "button" at bounding box center [1166, 432] width 9 height 9
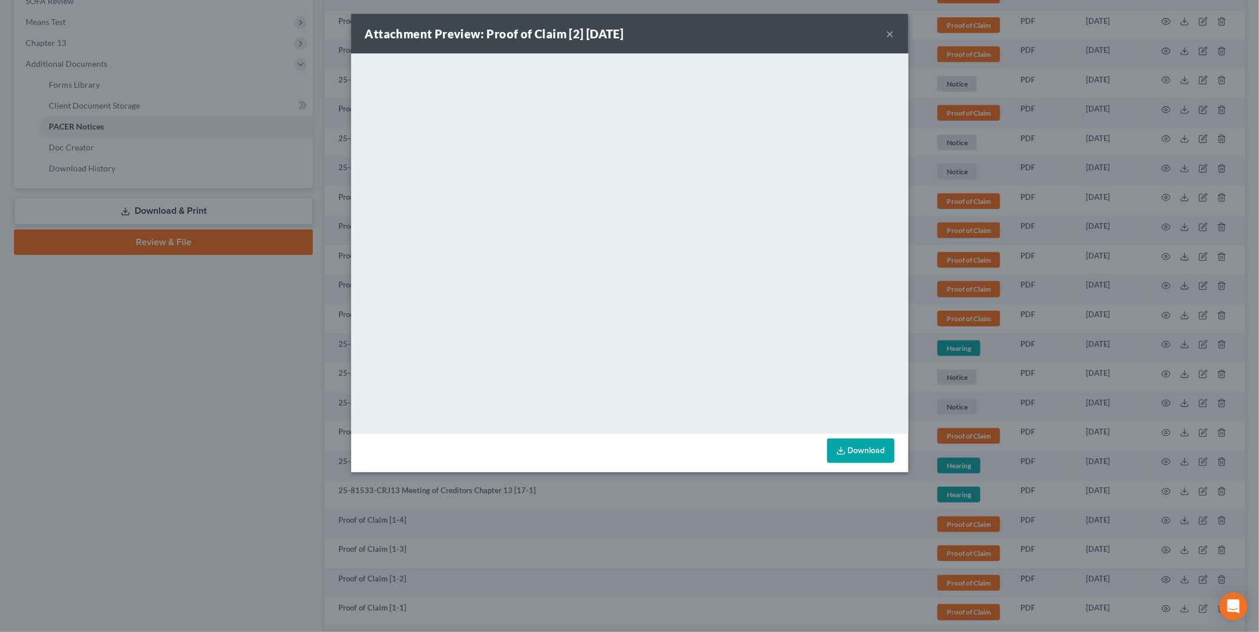
click at [891, 33] on button "×" at bounding box center [891, 34] width 8 height 14
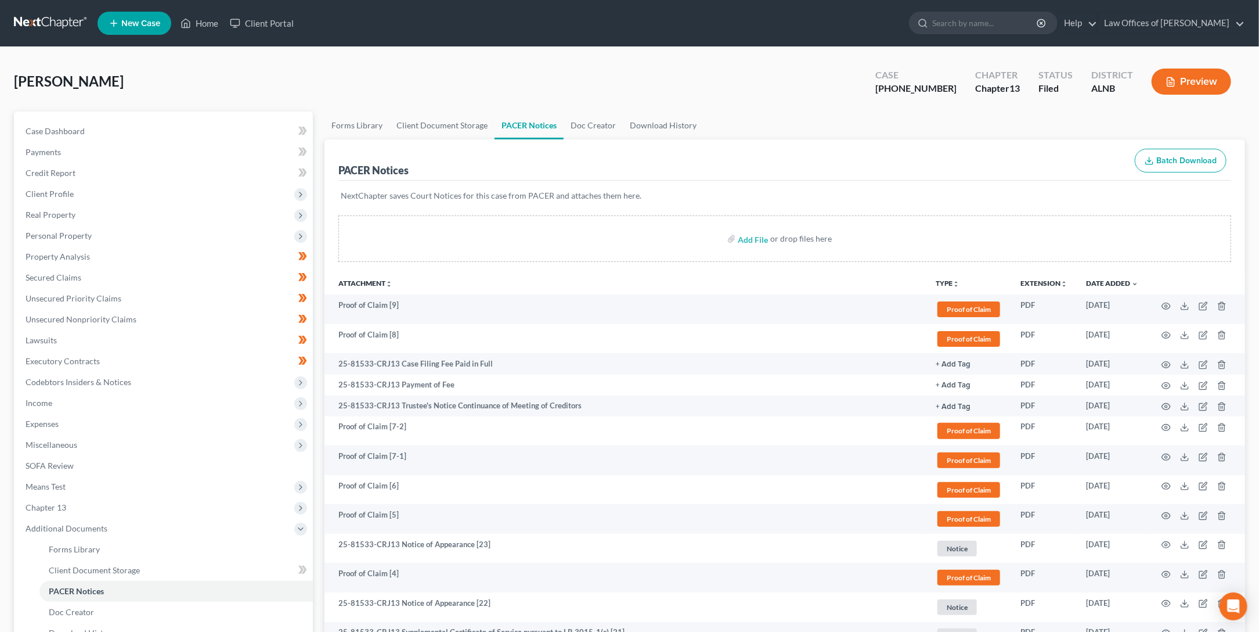
scroll to position [0, 0]
click at [64, 296] on span "Unsecured Priority Claims" at bounding box center [74, 298] width 96 height 10
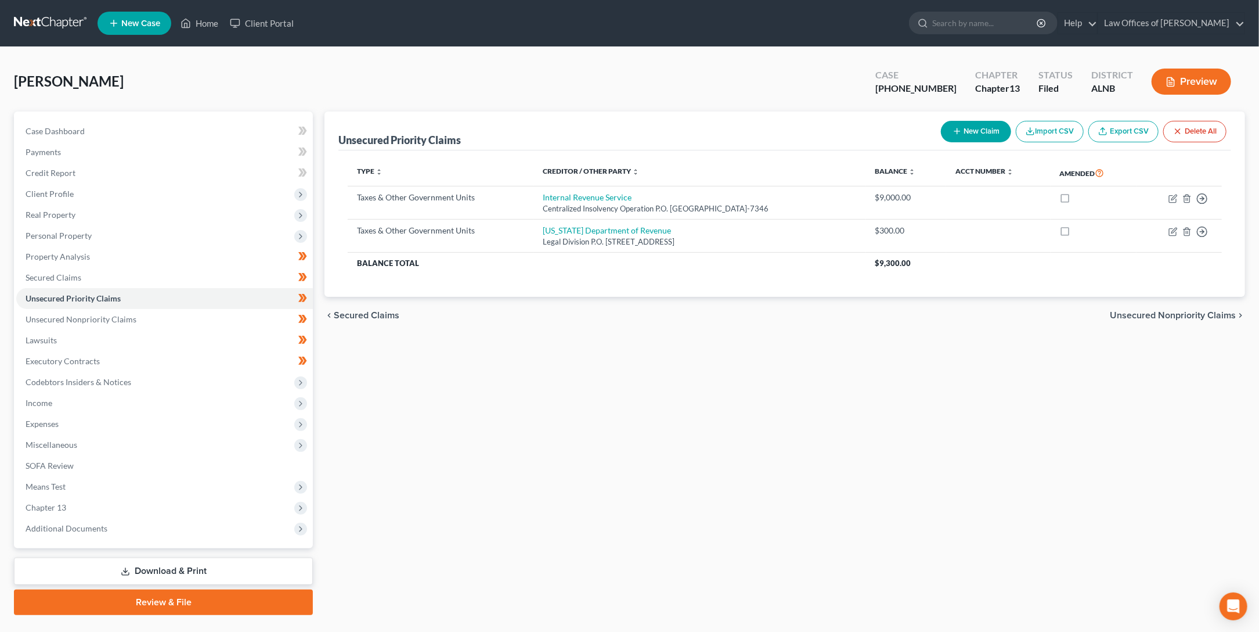
click at [972, 132] on button "New Claim" at bounding box center [976, 131] width 70 height 21
select select "0"
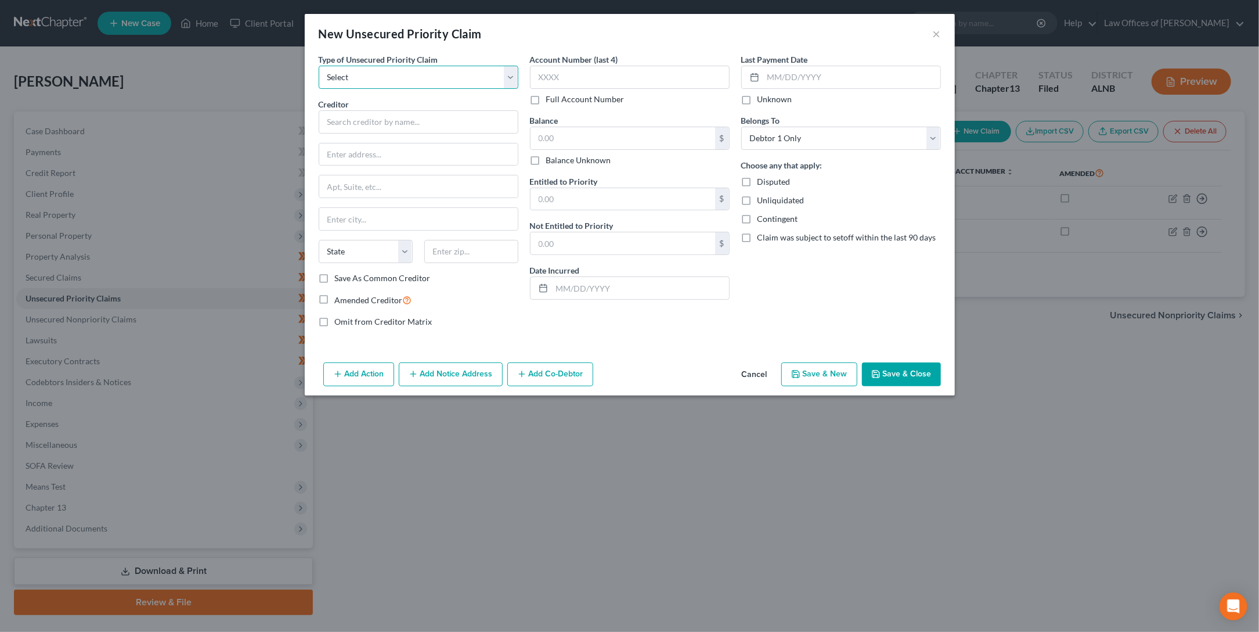
select select "1"
click at [393, 118] on input "text" at bounding box center [419, 121] width 200 height 23
type input "Stephanie Crowe"
type input "495 John Hicks Rd"
type input "35750"
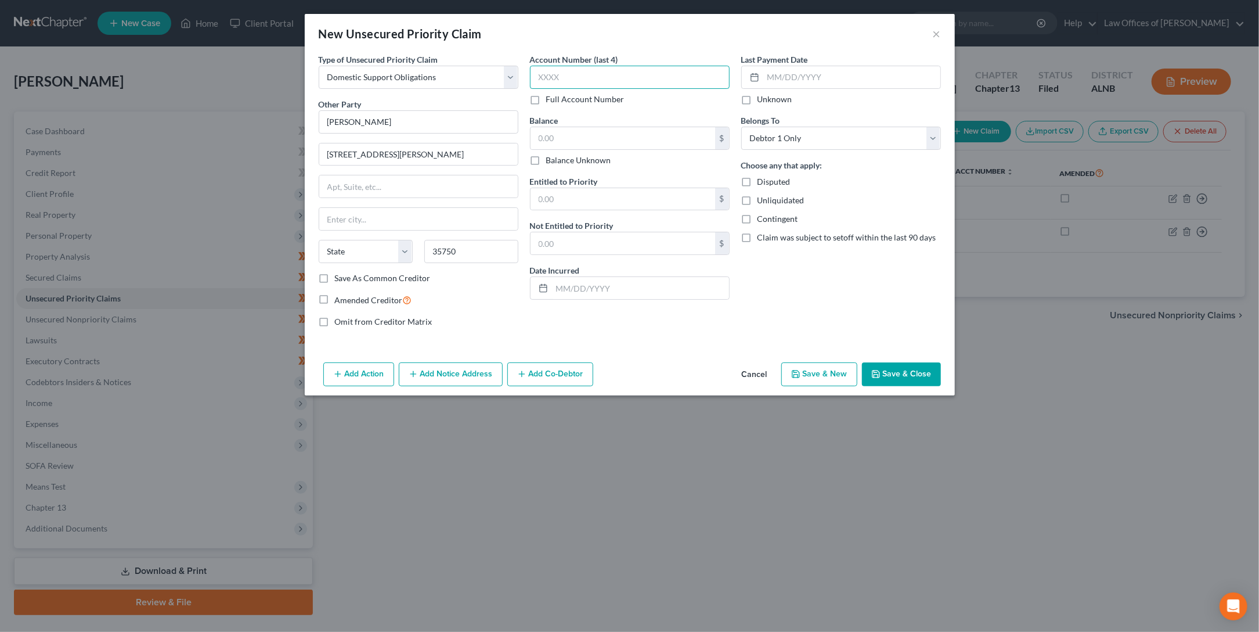
type input "Hazel Green"
select select "0"
click at [568, 134] on input "text" at bounding box center [623, 138] width 185 height 22
click at [888, 375] on button "Save & Close" at bounding box center [901, 374] width 79 height 24
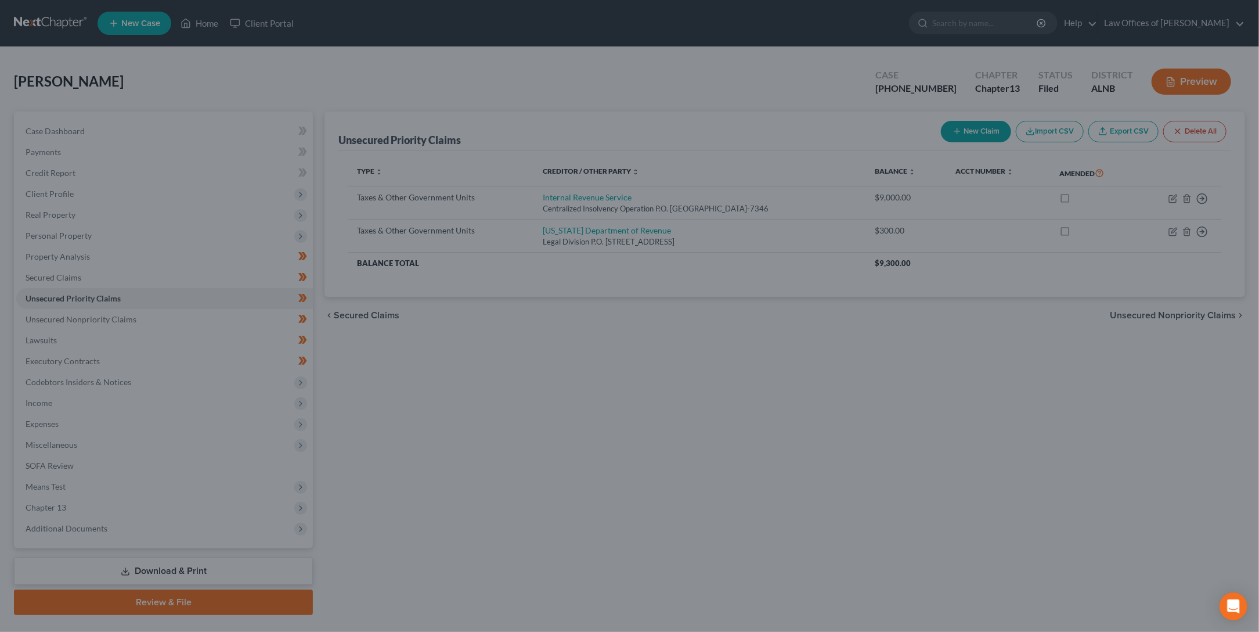
type input "0.00"
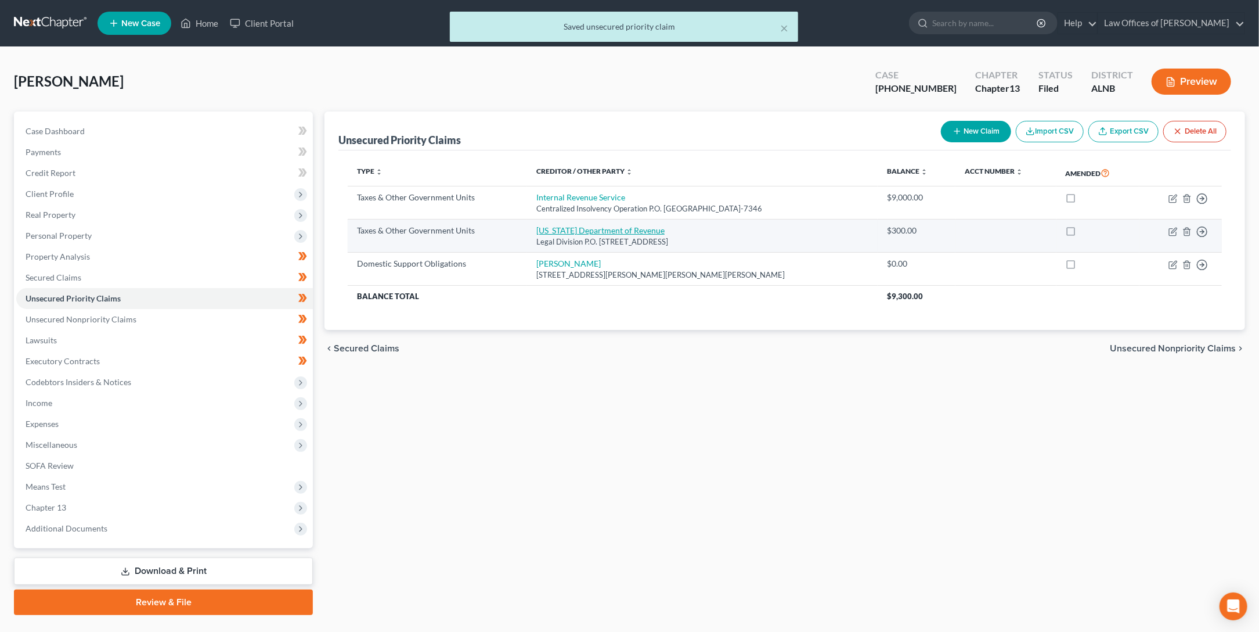
click at [536, 231] on link "Alabama Department of Revenue" at bounding box center [600, 230] width 128 height 10
select select "2"
select select "0"
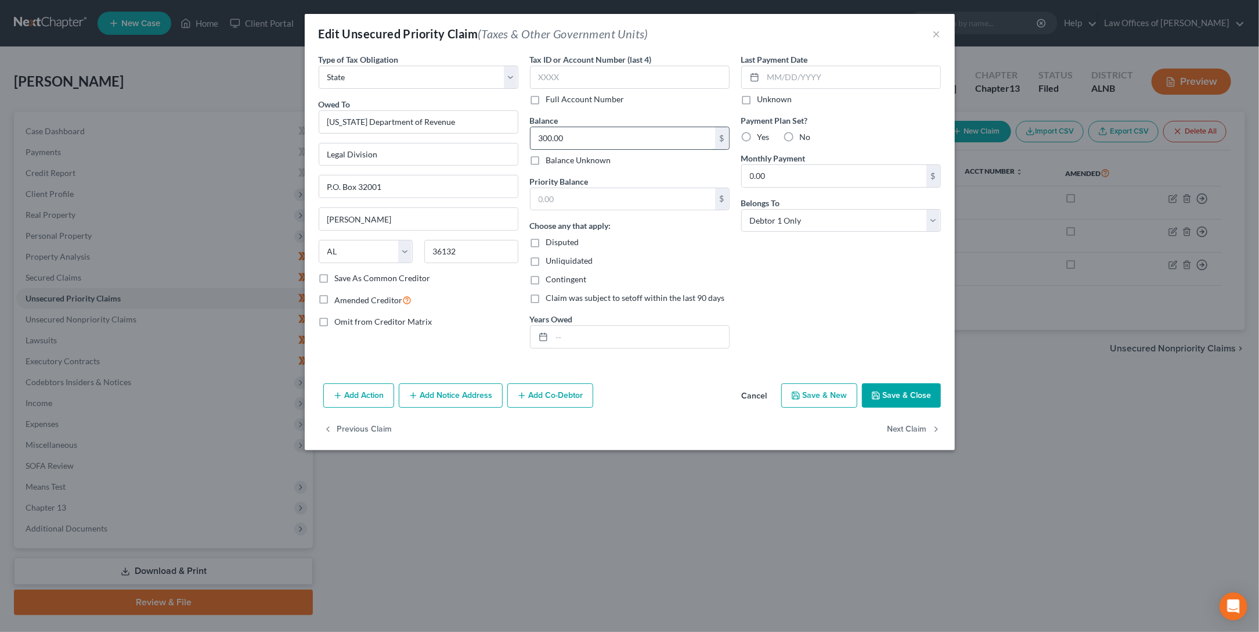
click at [571, 137] on input "300.00" at bounding box center [623, 138] width 185 height 22
type input "538.34"
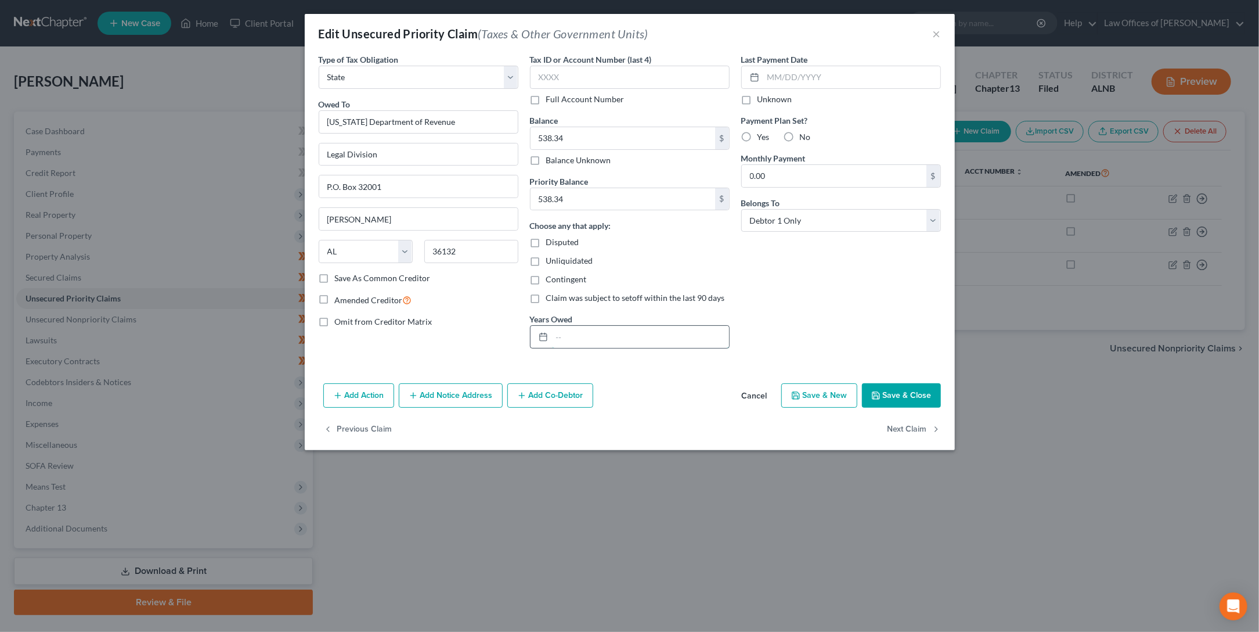
click at [594, 336] on input "text" at bounding box center [640, 337] width 177 height 22
type input "2024"
click at [907, 403] on button "Save & Close" at bounding box center [901, 395] width 79 height 24
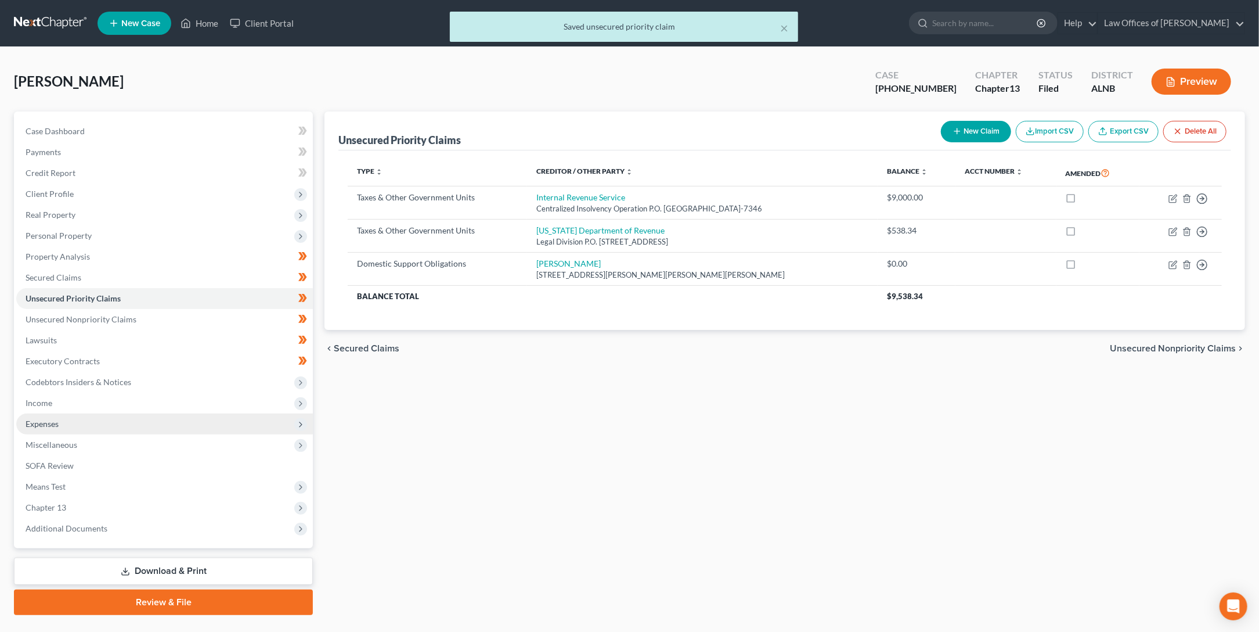
click at [65, 413] on span "Expenses" at bounding box center [164, 423] width 297 height 21
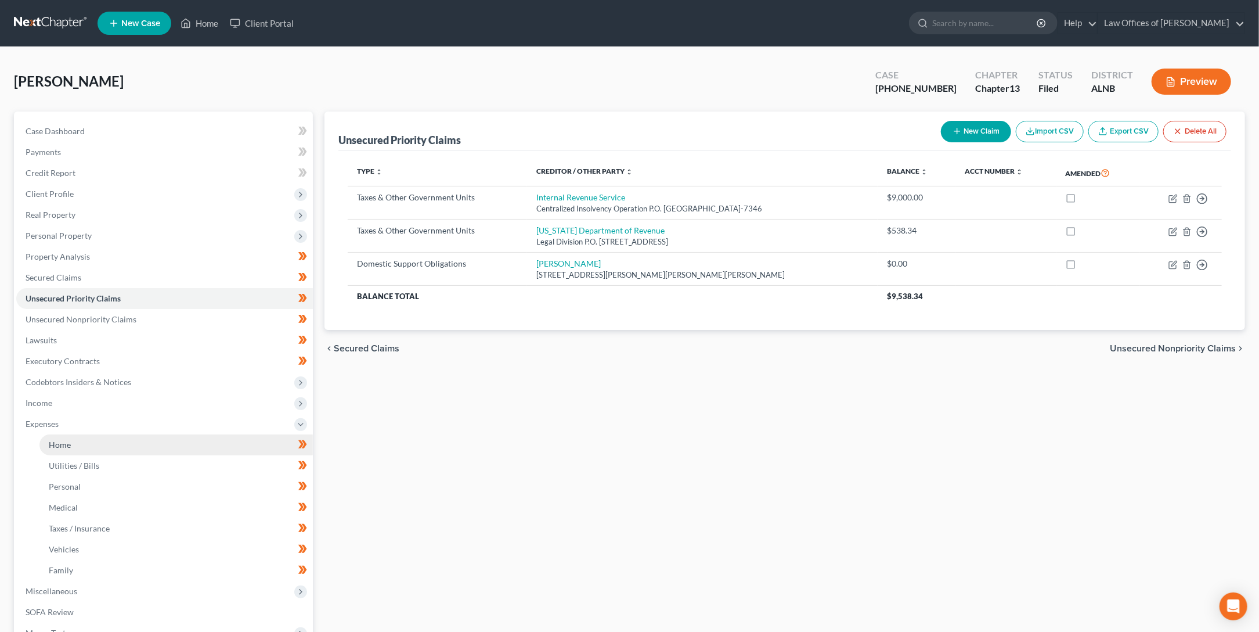
click at [62, 440] on span "Home" at bounding box center [60, 445] width 22 height 10
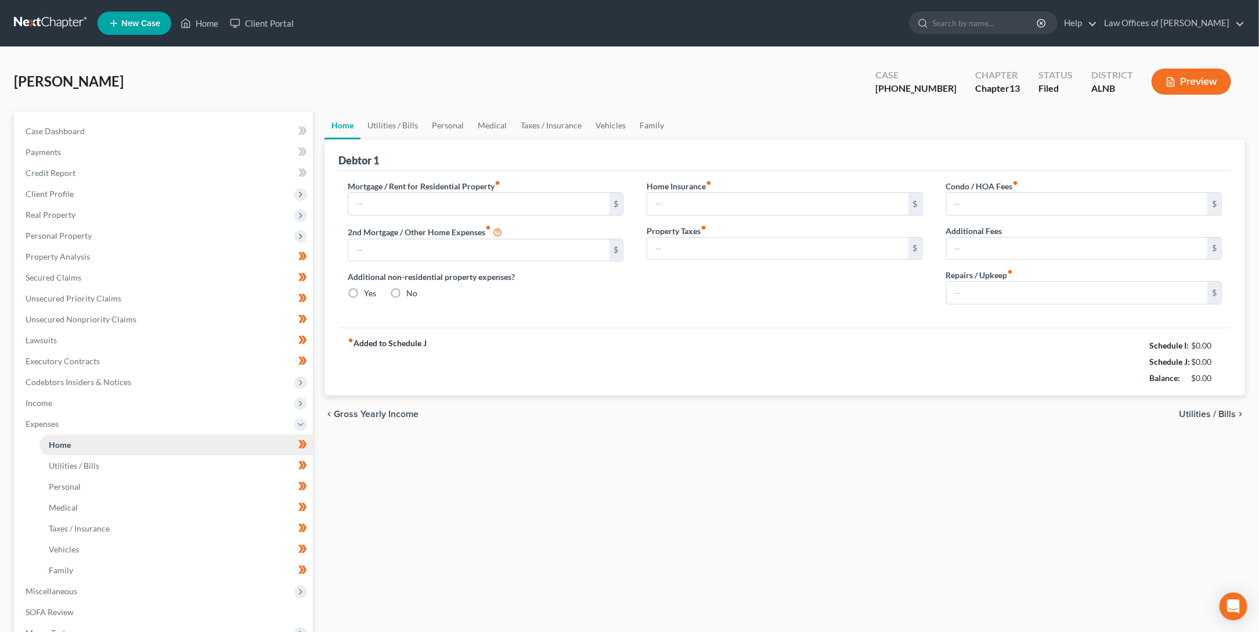
type input "700.00"
type input "0.00"
radio input "true"
type input "0.00"
type input "300.00"
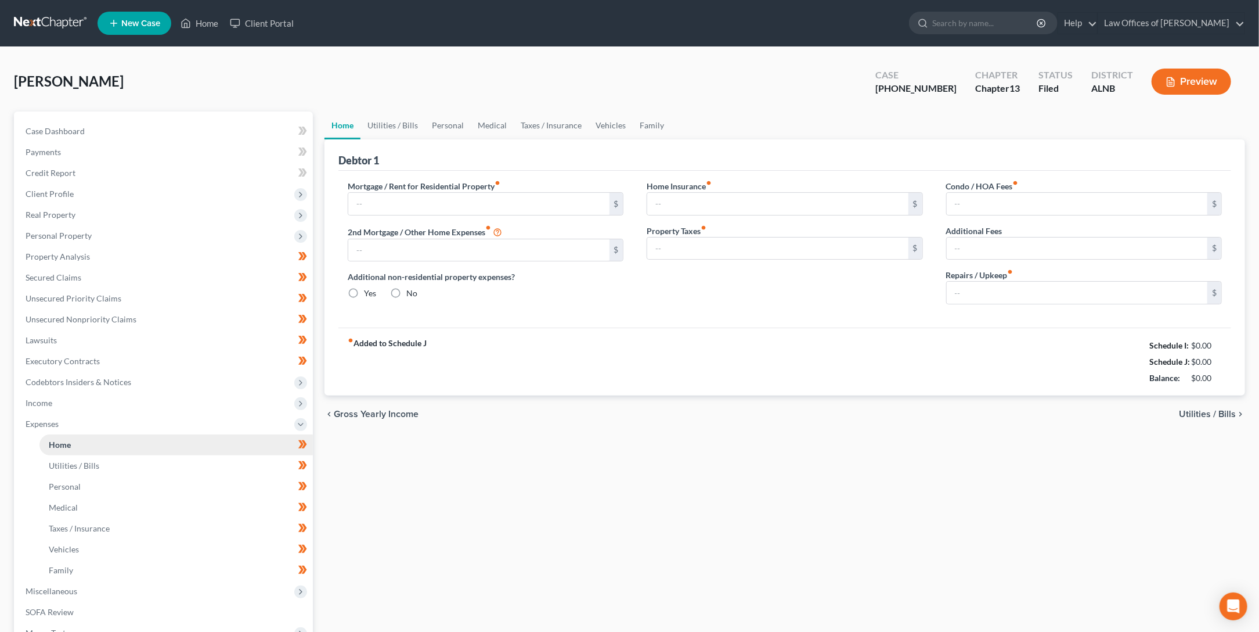
type input "0.00"
type input "50.00"
click at [683, 243] on input "300.00" at bounding box center [777, 248] width 261 height 22
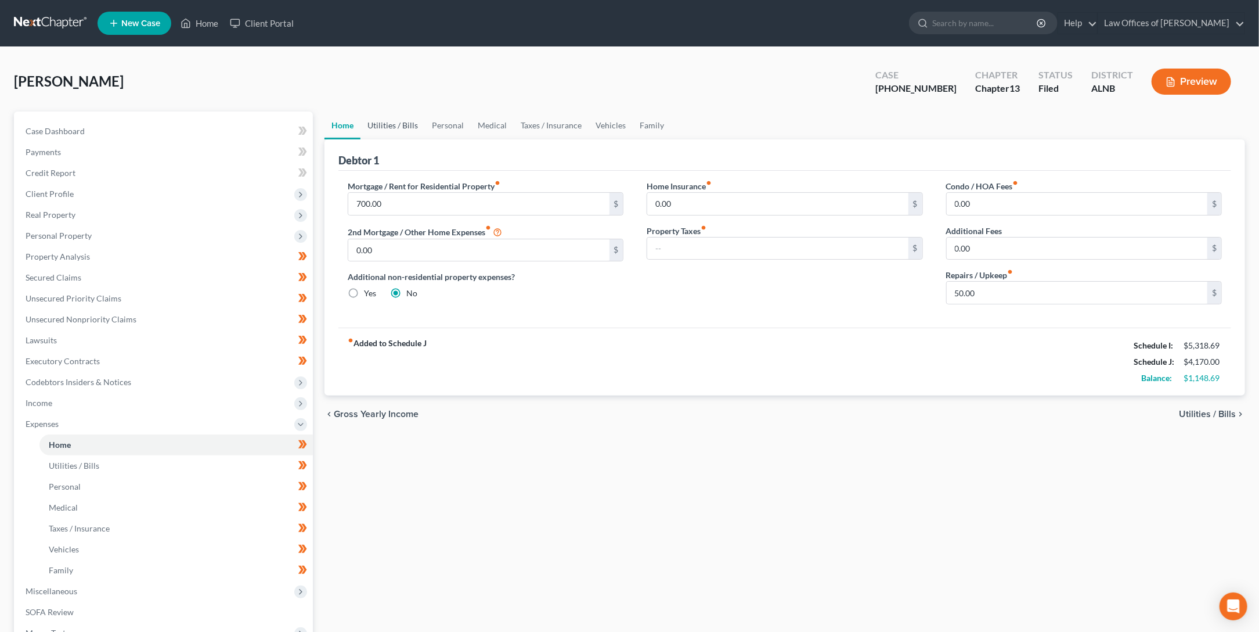
click at [416, 124] on link "Utilities / Bills" at bounding box center [393, 125] width 64 height 28
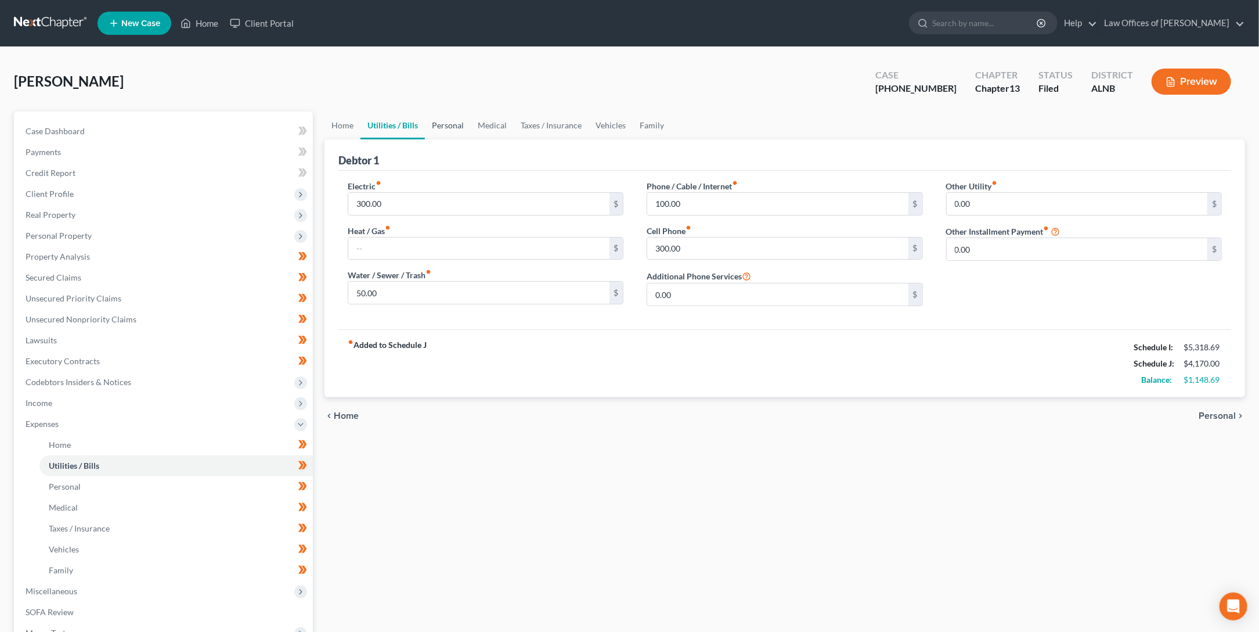
click at [451, 127] on link "Personal" at bounding box center [448, 125] width 46 height 28
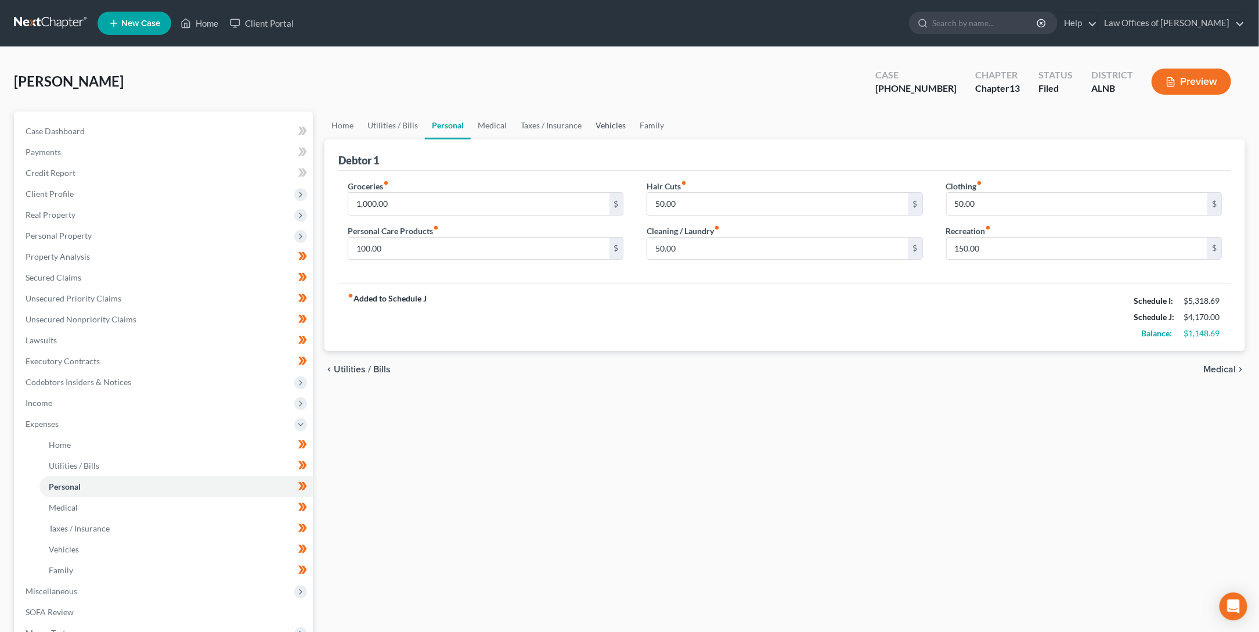
click at [608, 125] on link "Vehicles" at bounding box center [611, 125] width 44 height 28
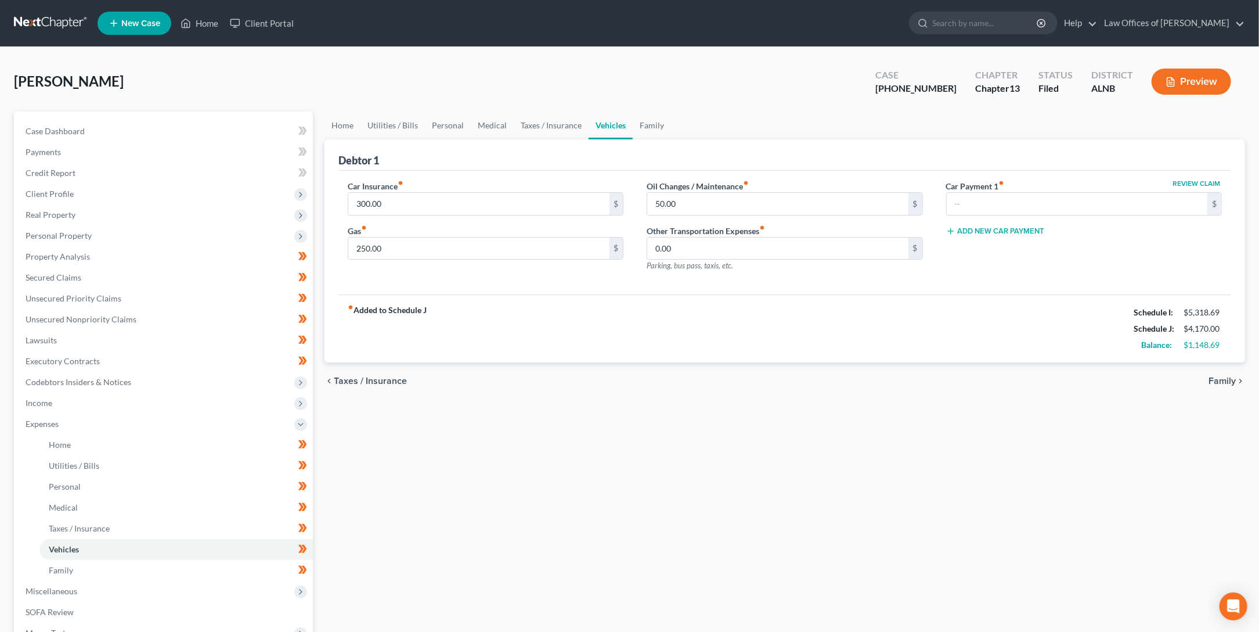
click at [589, 126] on link "Vehicles" at bounding box center [611, 125] width 44 height 28
click at [471, 124] on link "Medical" at bounding box center [492, 125] width 43 height 28
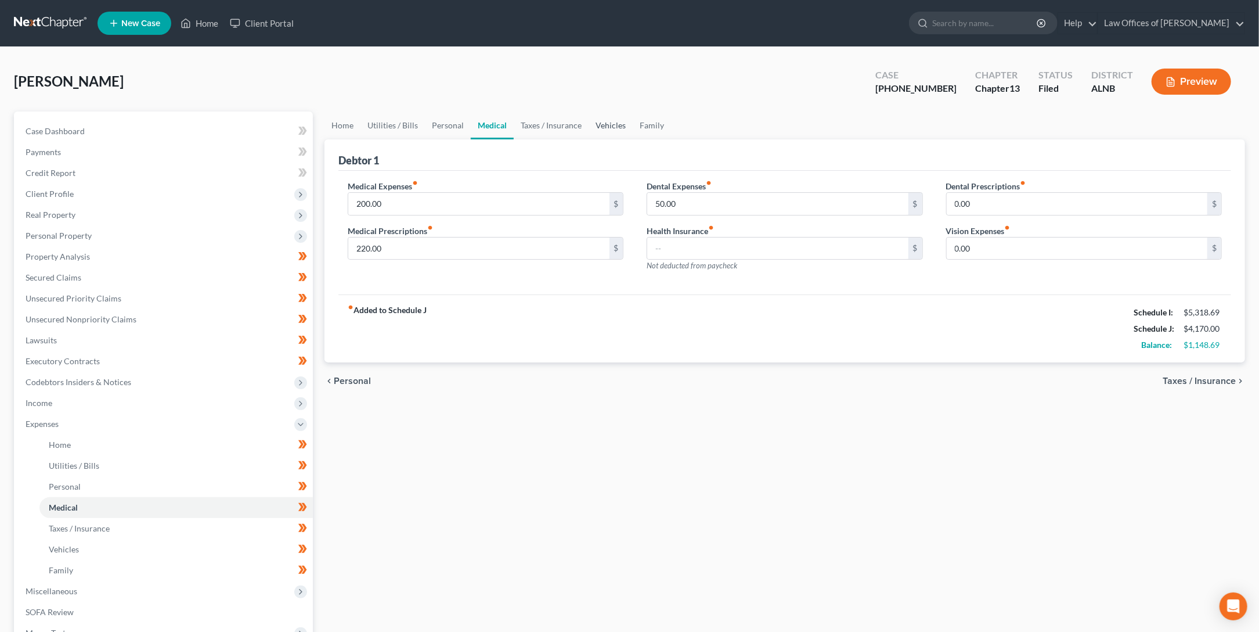
click at [618, 124] on link "Vehicles" at bounding box center [611, 125] width 44 height 28
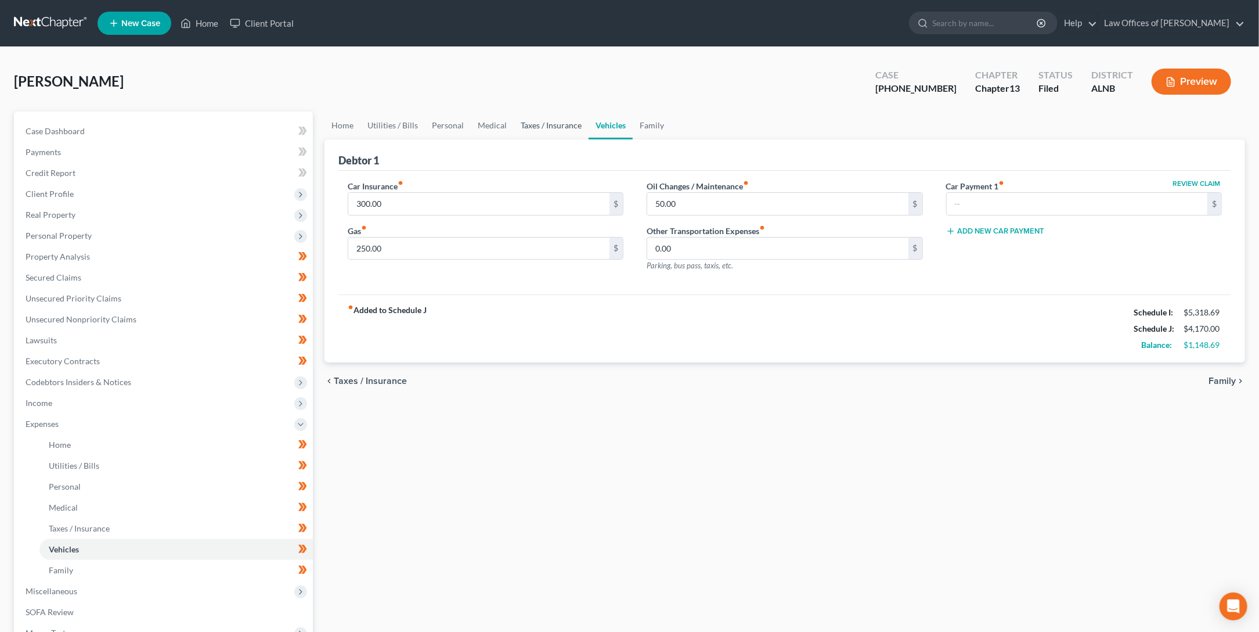
click at [529, 121] on link "Taxes / Insurance" at bounding box center [551, 125] width 75 height 28
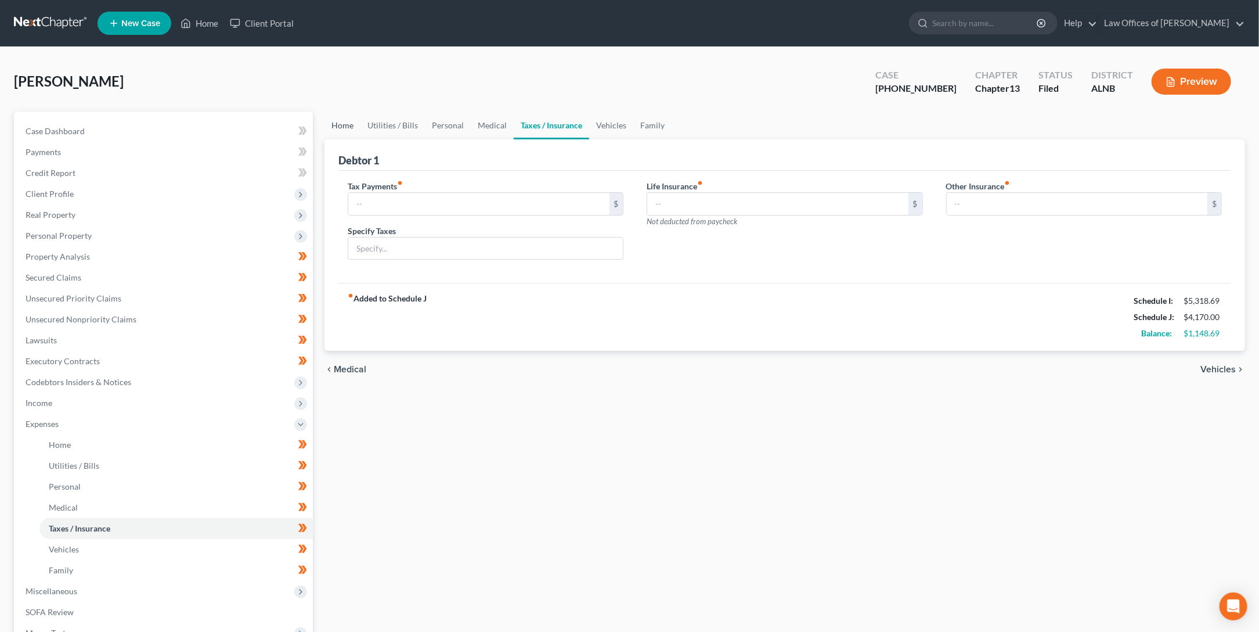
click at [341, 124] on link "Home" at bounding box center [343, 125] width 36 height 28
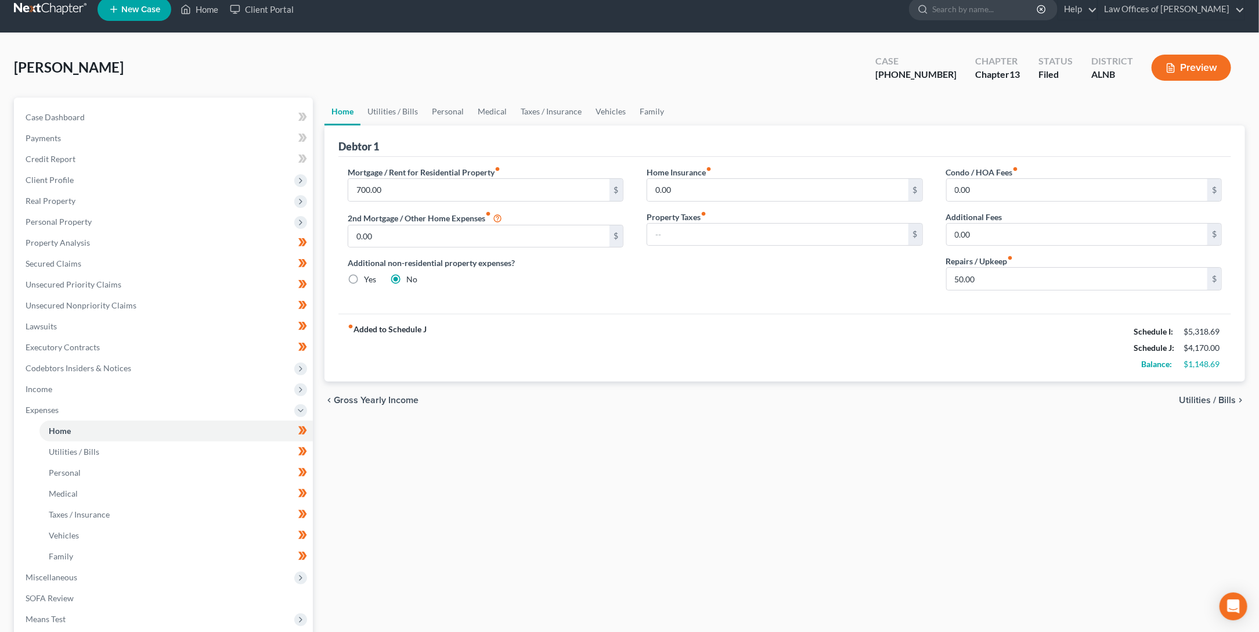
scroll to position [14, 0]
click at [649, 110] on link "Family" at bounding box center [652, 112] width 38 height 28
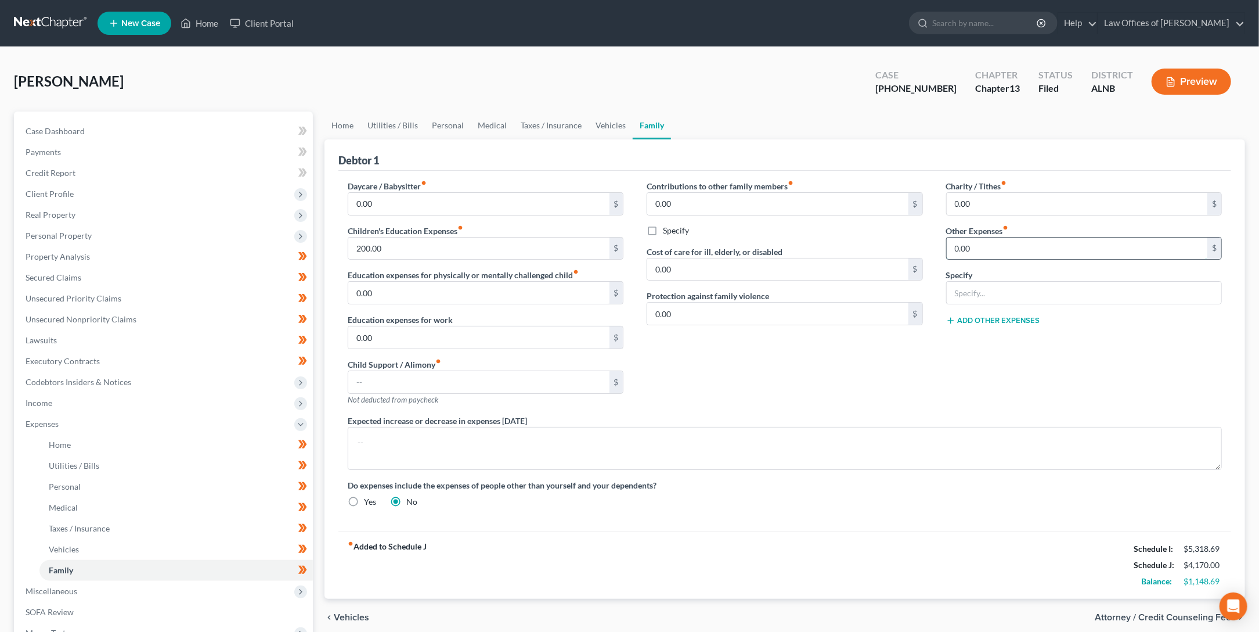
click at [973, 251] on input "0.00" at bounding box center [1077, 248] width 261 height 22
type input "200"
type input "s"
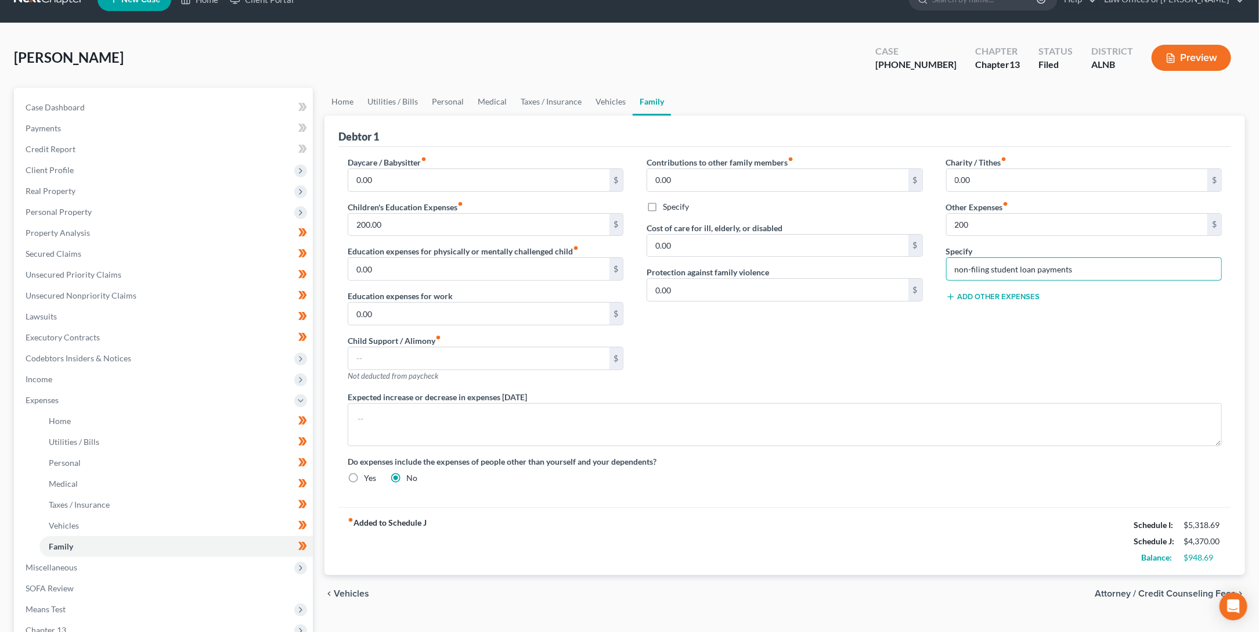
scroll to position [32, 0]
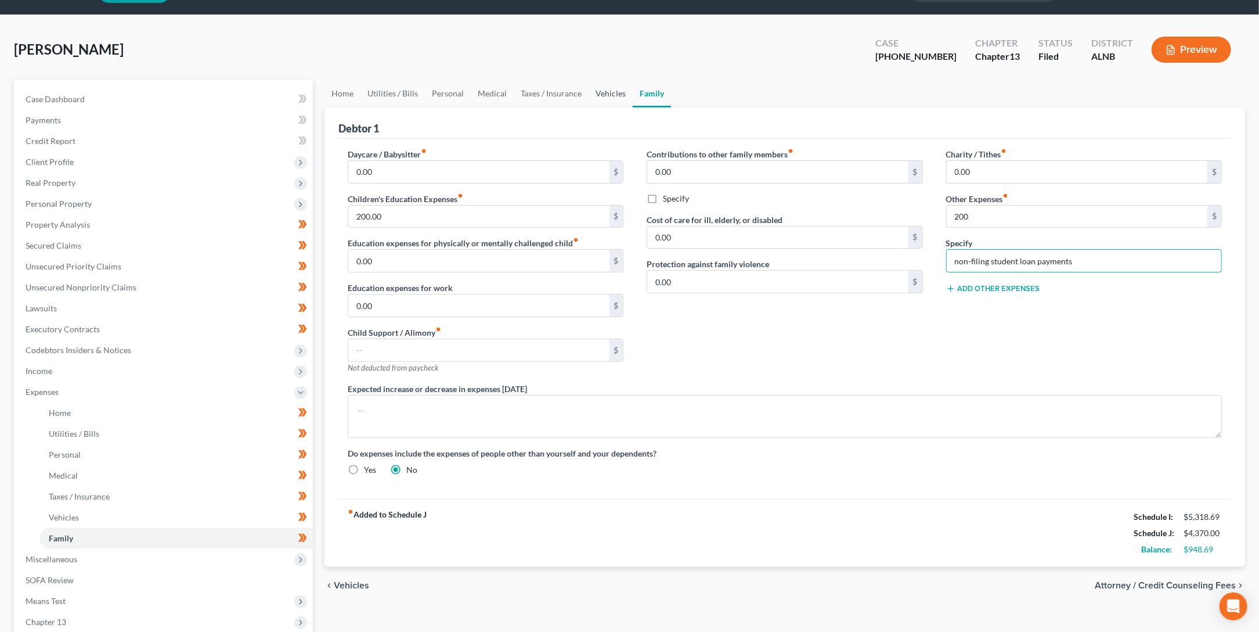
type input "non-filing student loan payments"
click at [608, 96] on link "Vehicles" at bounding box center [611, 94] width 44 height 28
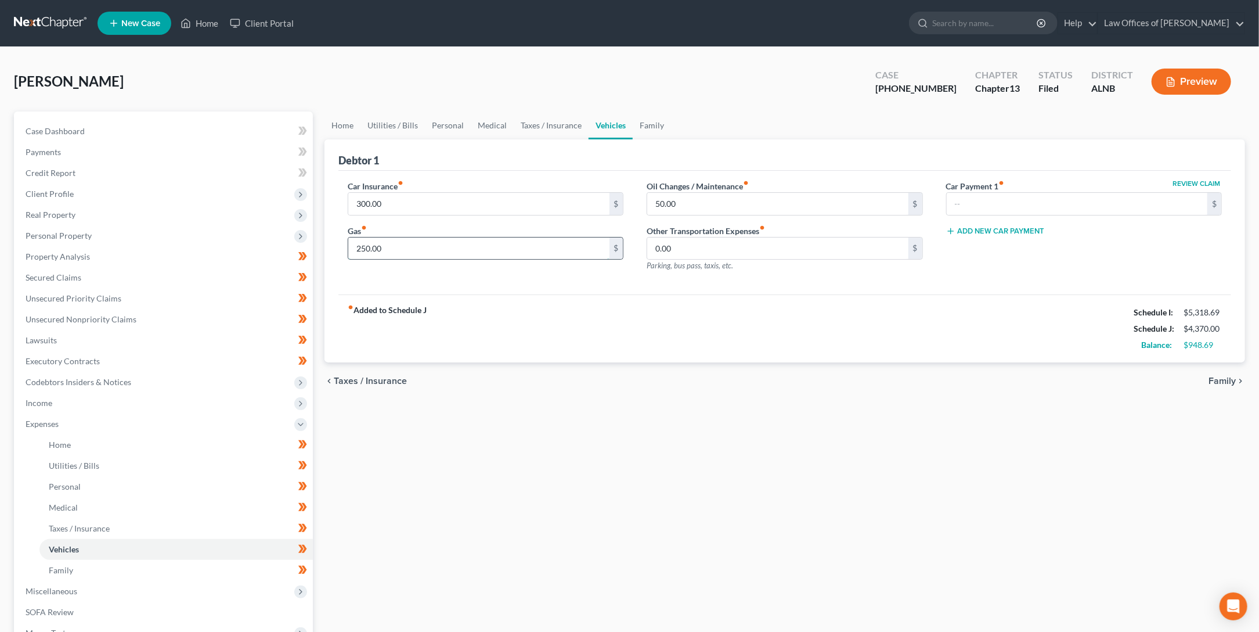
click at [429, 239] on input "250.00" at bounding box center [478, 248] width 261 height 22
type input "2"
type input "300"
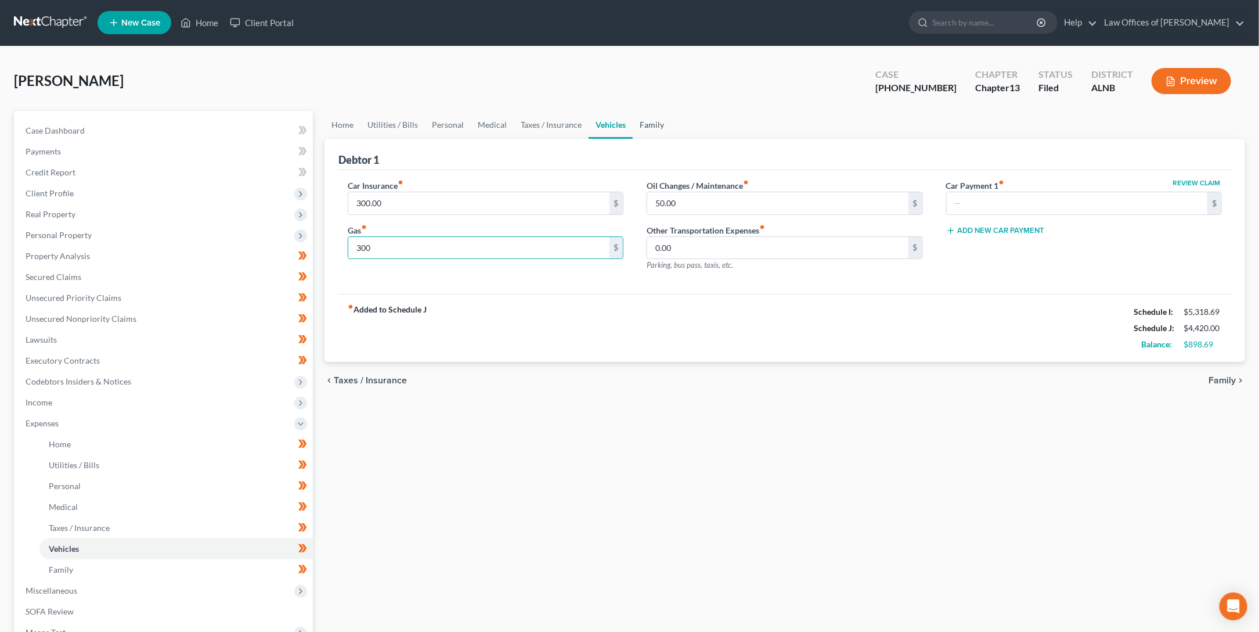
click at [633, 121] on link "Family" at bounding box center [652, 125] width 38 height 28
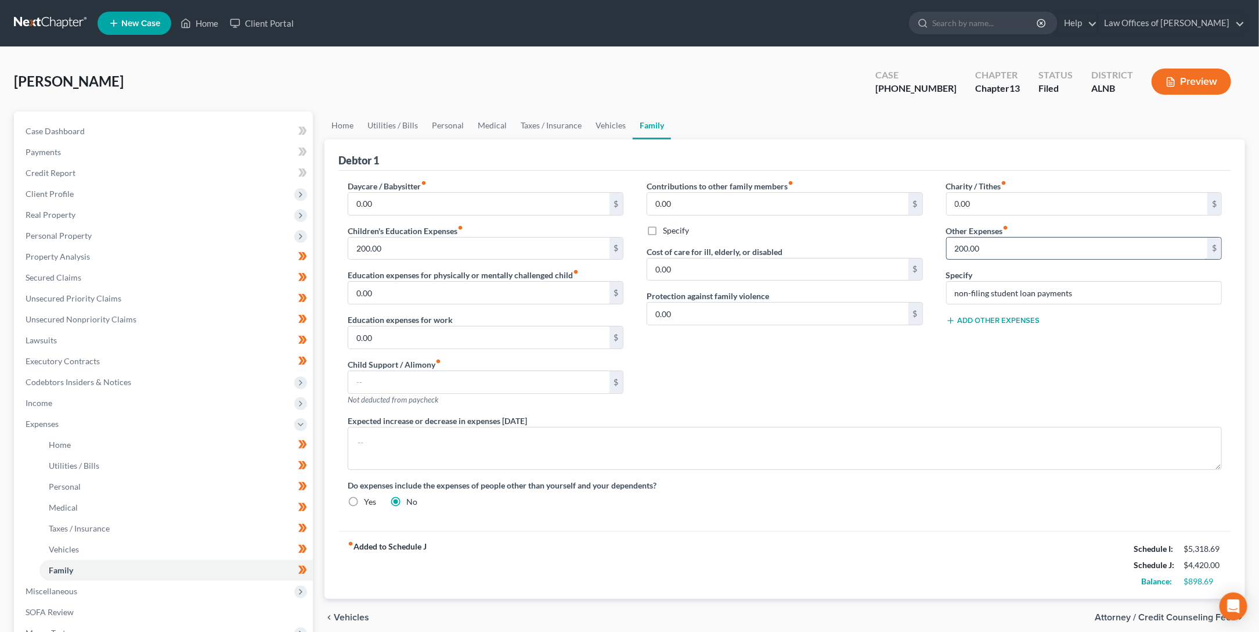
click at [968, 246] on input "200.00" at bounding box center [1077, 248] width 261 height 22
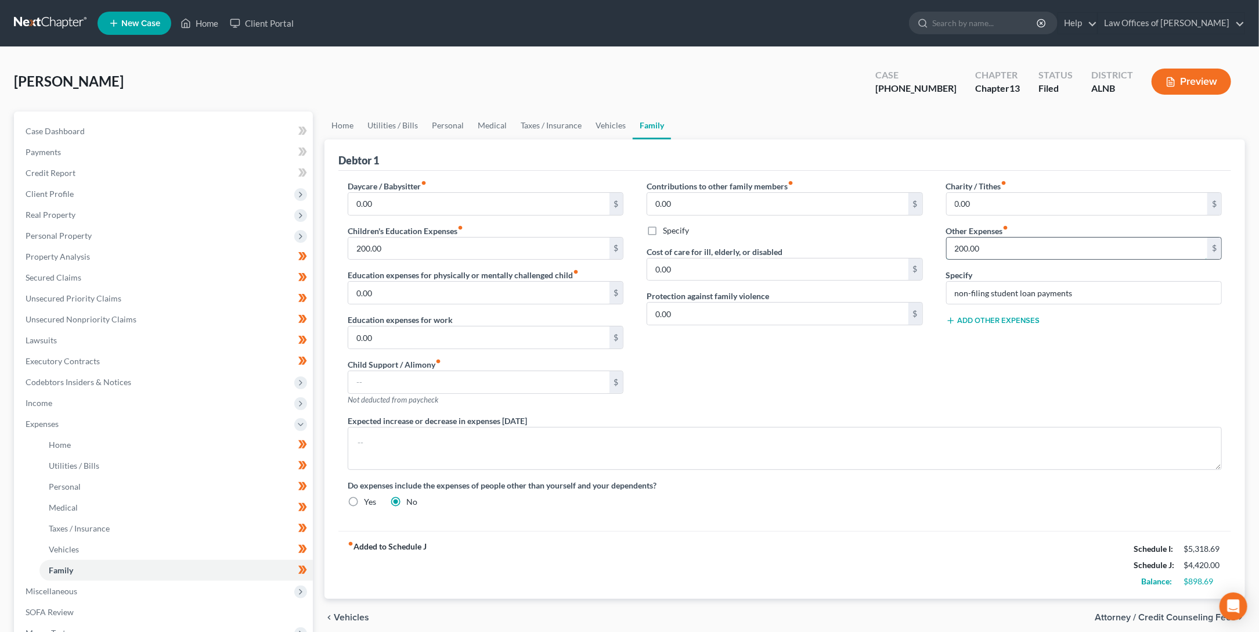
scroll to position [2, 0]
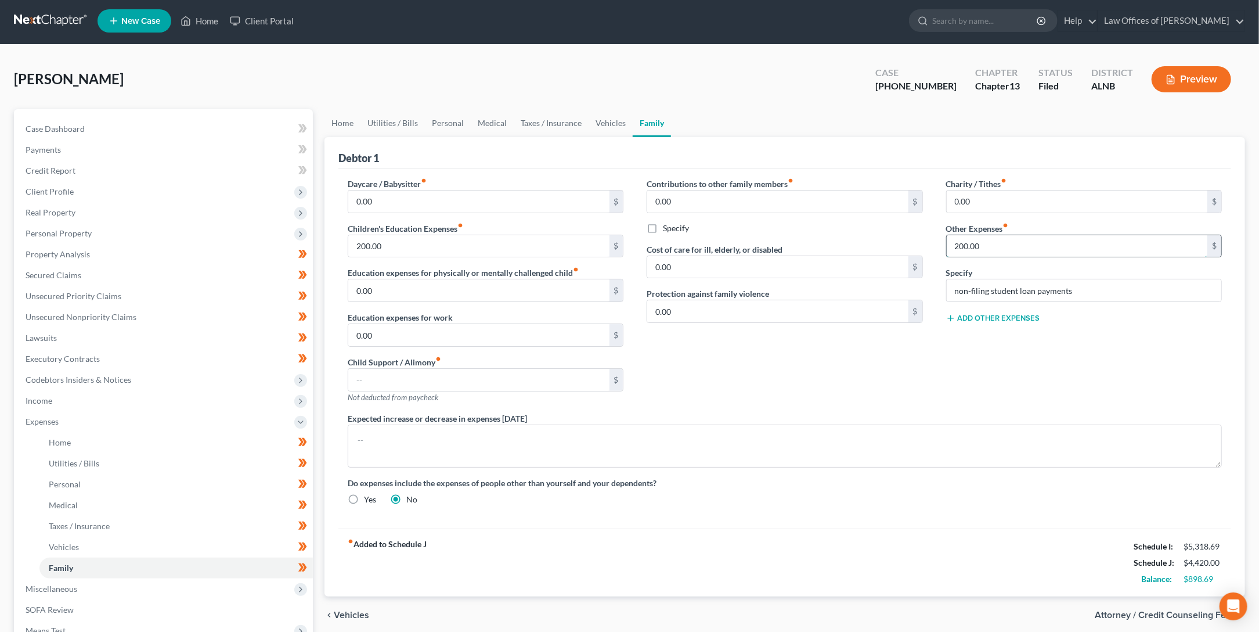
click at [956, 240] on input "200.00" at bounding box center [1077, 246] width 261 height 22
type input "250"
click at [629, 51] on div "Cormier, Jarad Upgraded Case 25-81533-13 Chapter Chapter 13 Status Filed Distri…" at bounding box center [629, 413] width 1259 height 737
click at [546, 124] on link "Taxes / Insurance" at bounding box center [551, 123] width 75 height 28
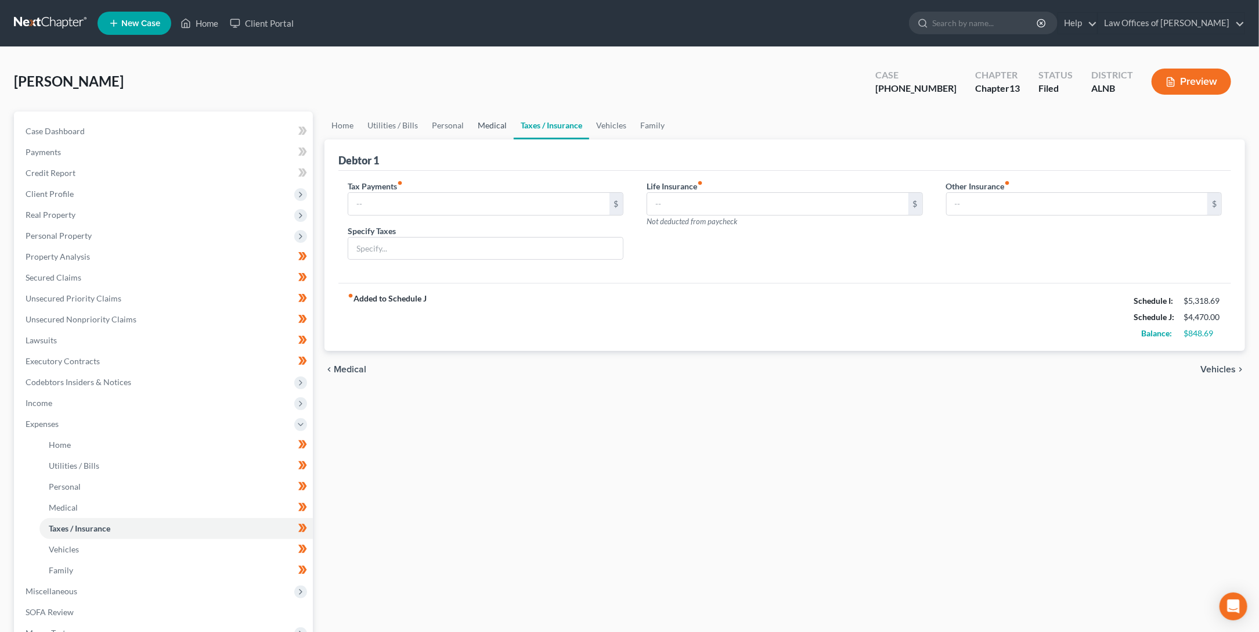
click at [489, 117] on link "Medical" at bounding box center [492, 125] width 43 height 28
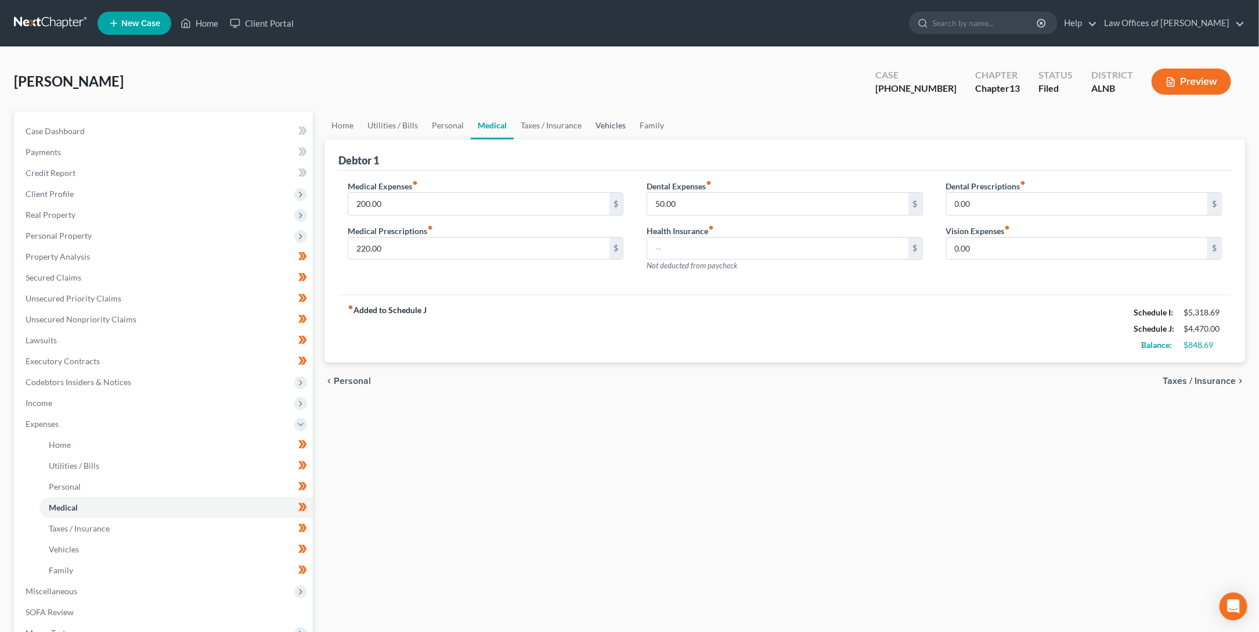
click at [597, 123] on link "Vehicles" at bounding box center [611, 125] width 44 height 28
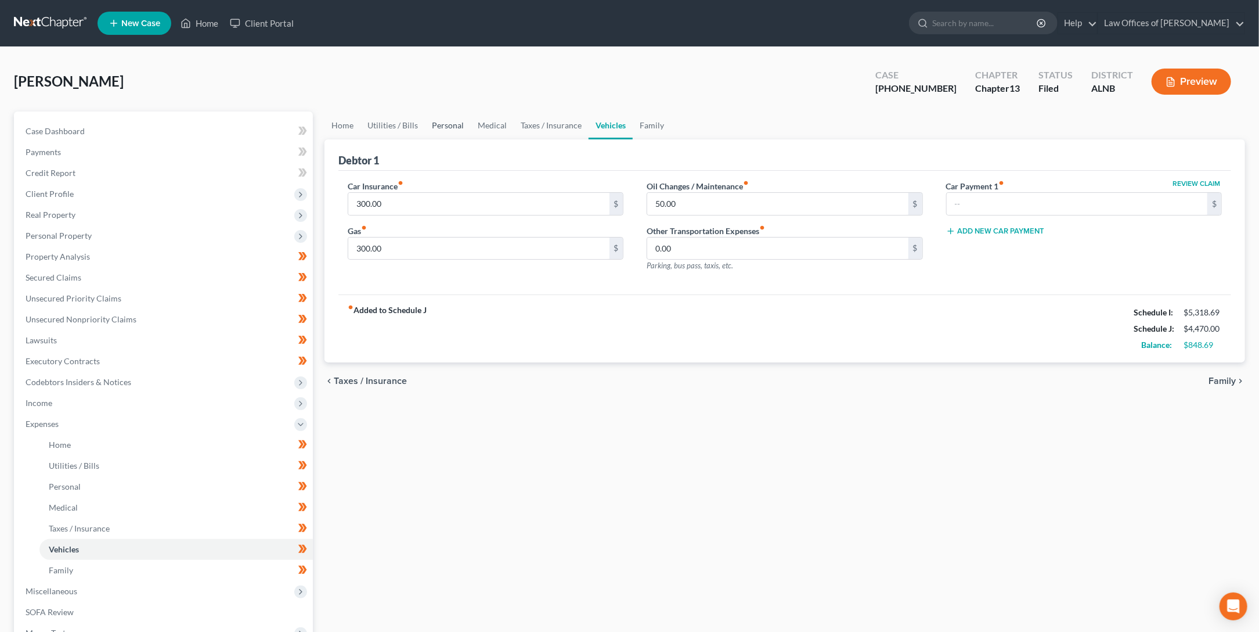
click at [463, 116] on link "Personal" at bounding box center [448, 125] width 46 height 28
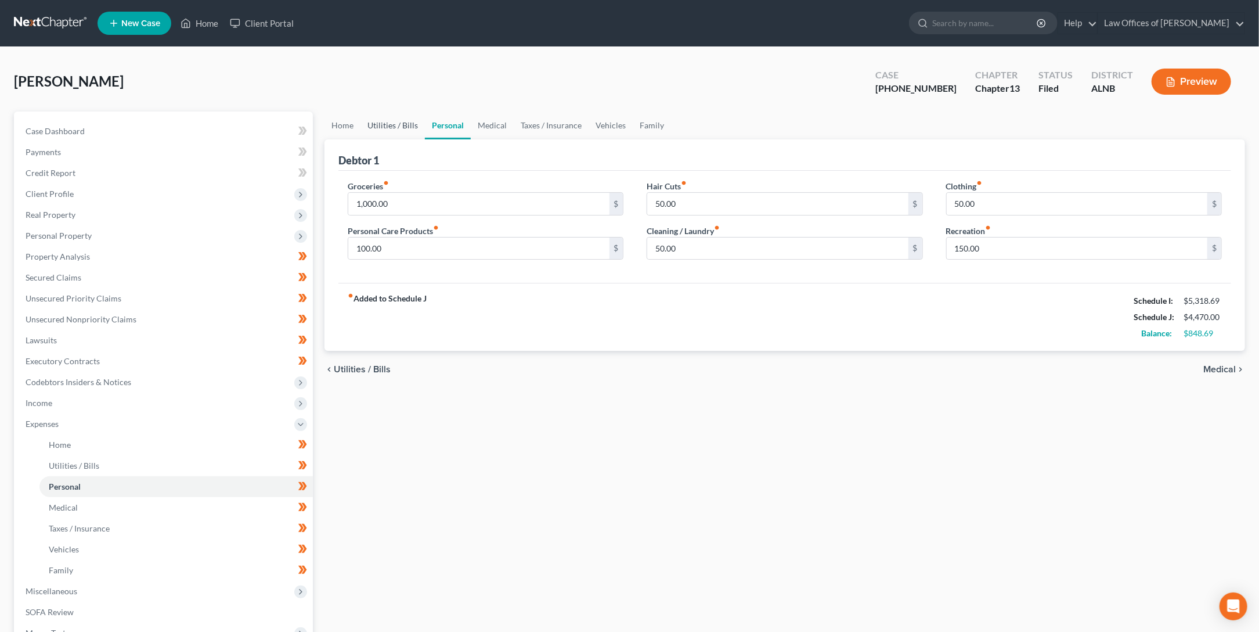
click at [398, 124] on link "Utilities / Bills" at bounding box center [393, 125] width 64 height 28
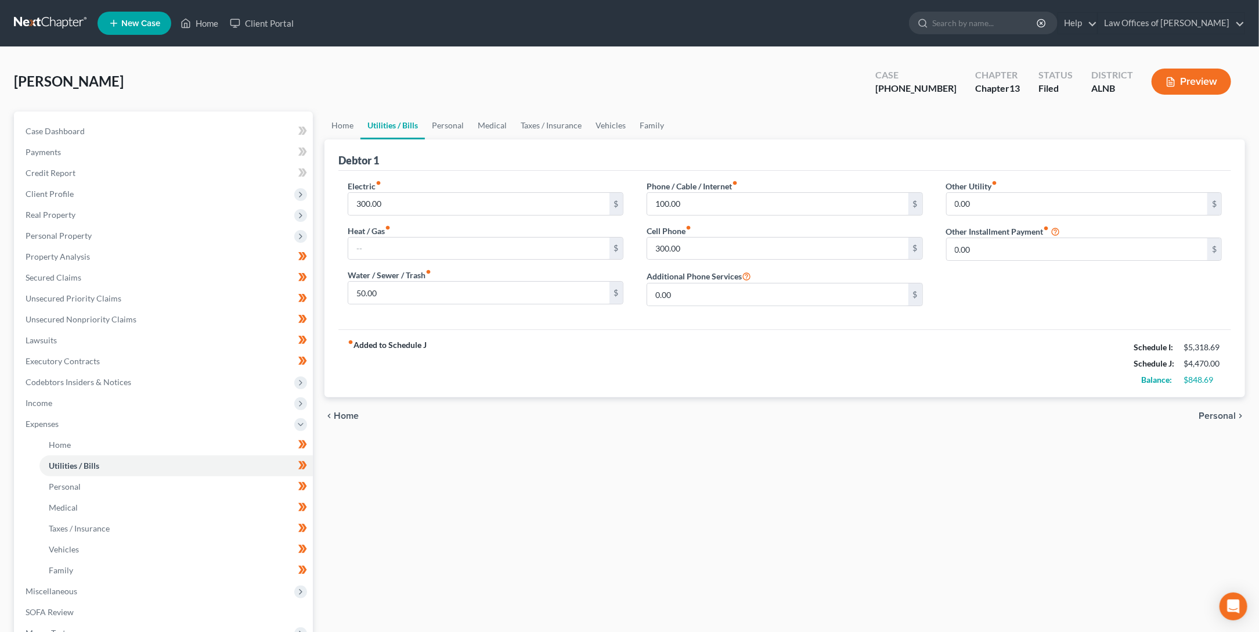
click at [473, 216] on div "Electric fiber_manual_record 300.00 $ Heat / Gas fiber_manual_record $ Water / …" at bounding box center [485, 247] width 299 height 135
click at [344, 123] on link "Home" at bounding box center [343, 125] width 36 height 28
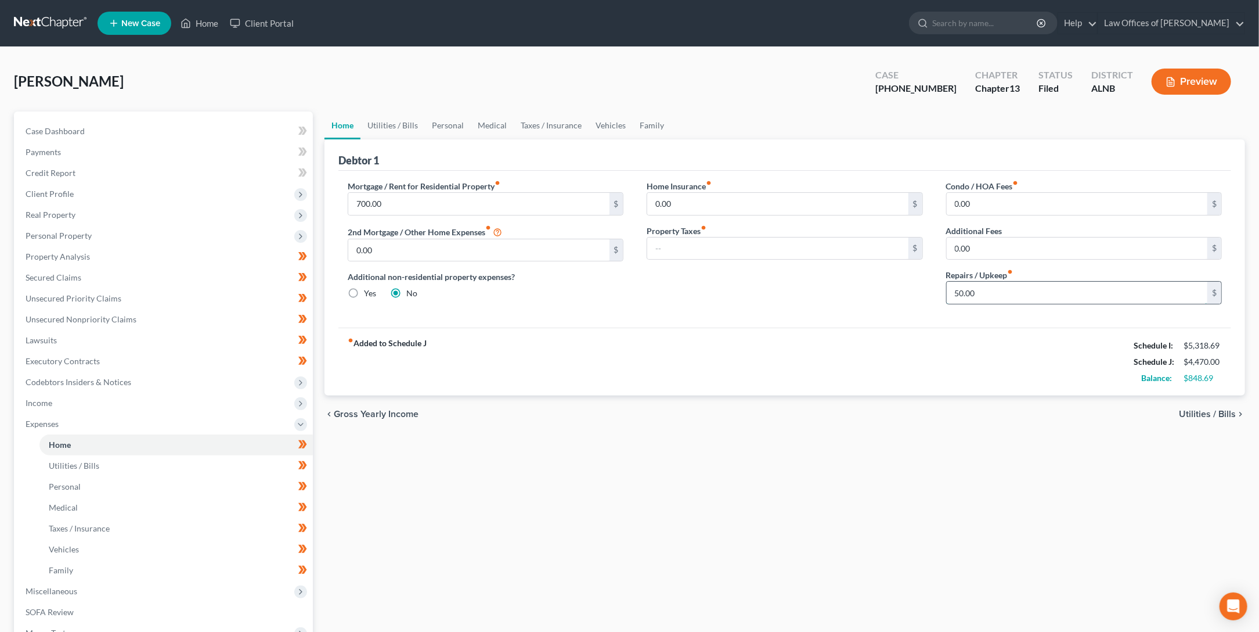
click at [1027, 292] on input "50.00" at bounding box center [1077, 293] width 261 height 22
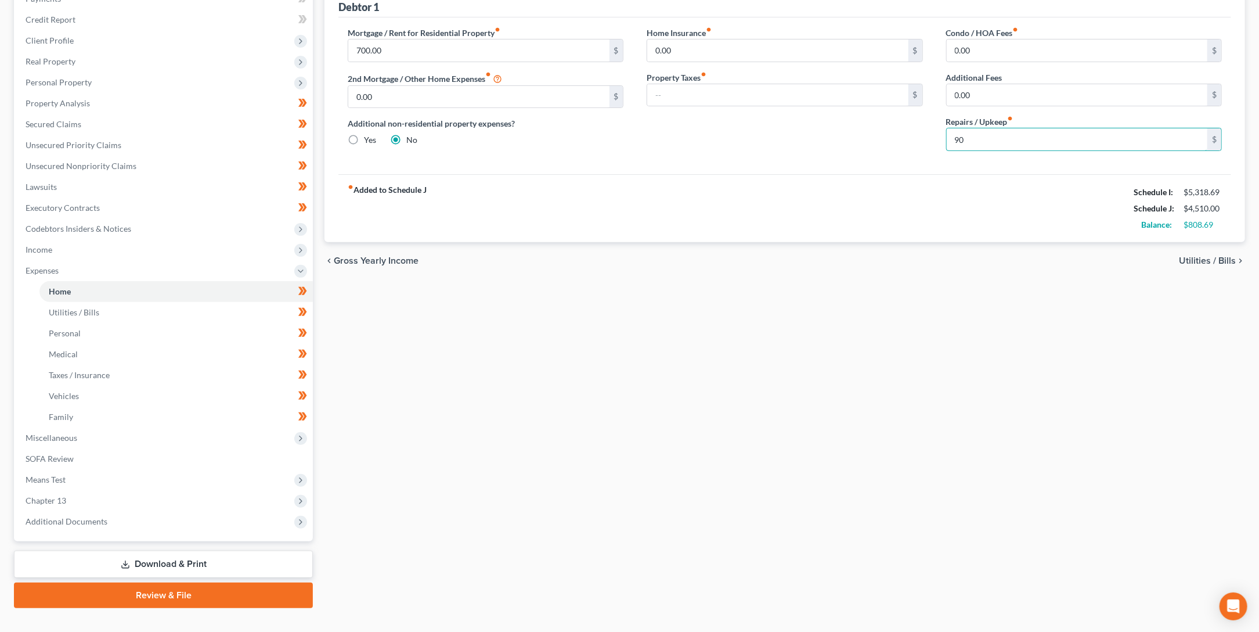
scroll to position [153, 0]
click at [187, 551] on link "Download & Print" at bounding box center [163, 564] width 299 height 27
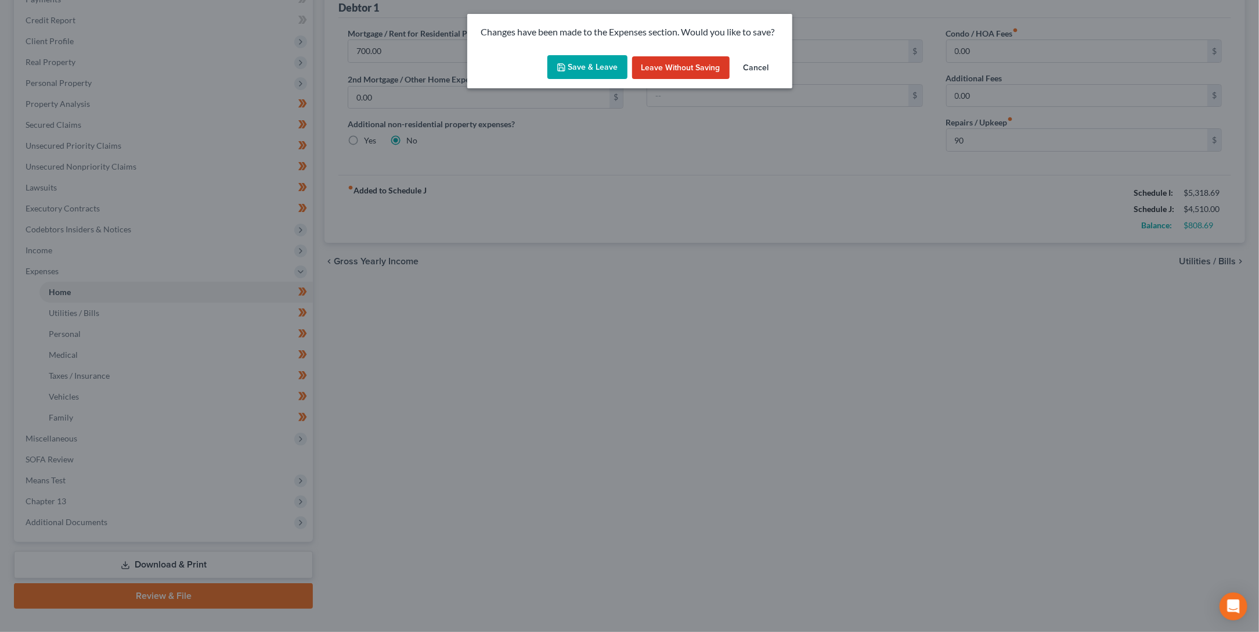
click at [602, 61] on button "Save & Leave" at bounding box center [588, 67] width 80 height 24
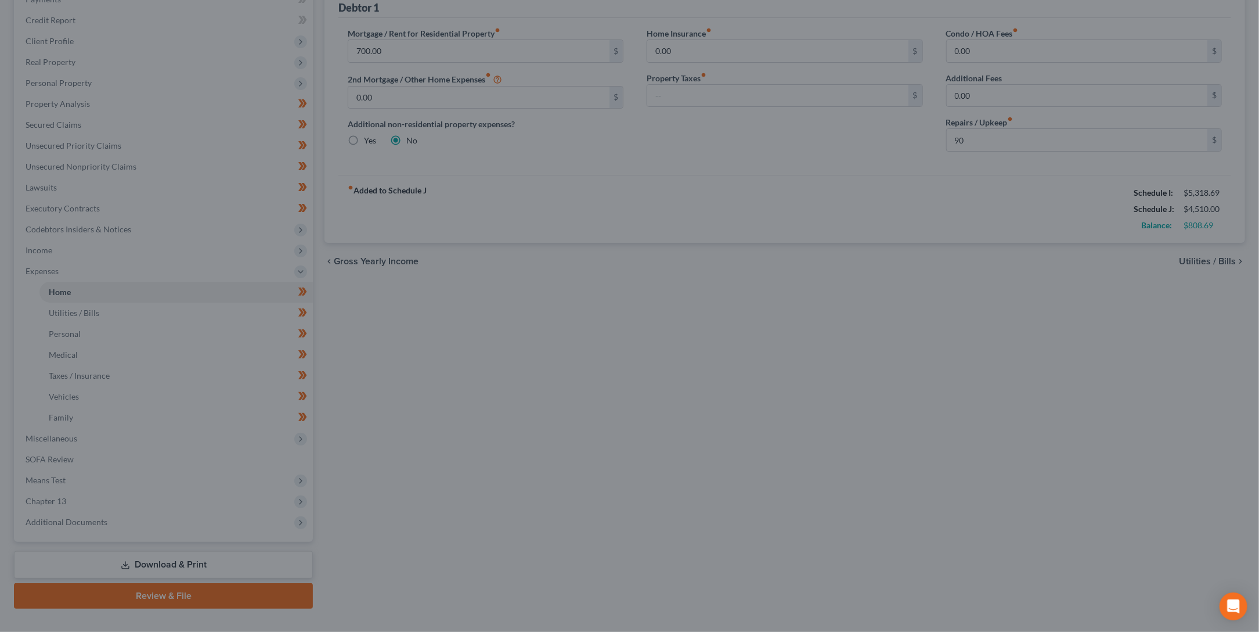
type input "90.00"
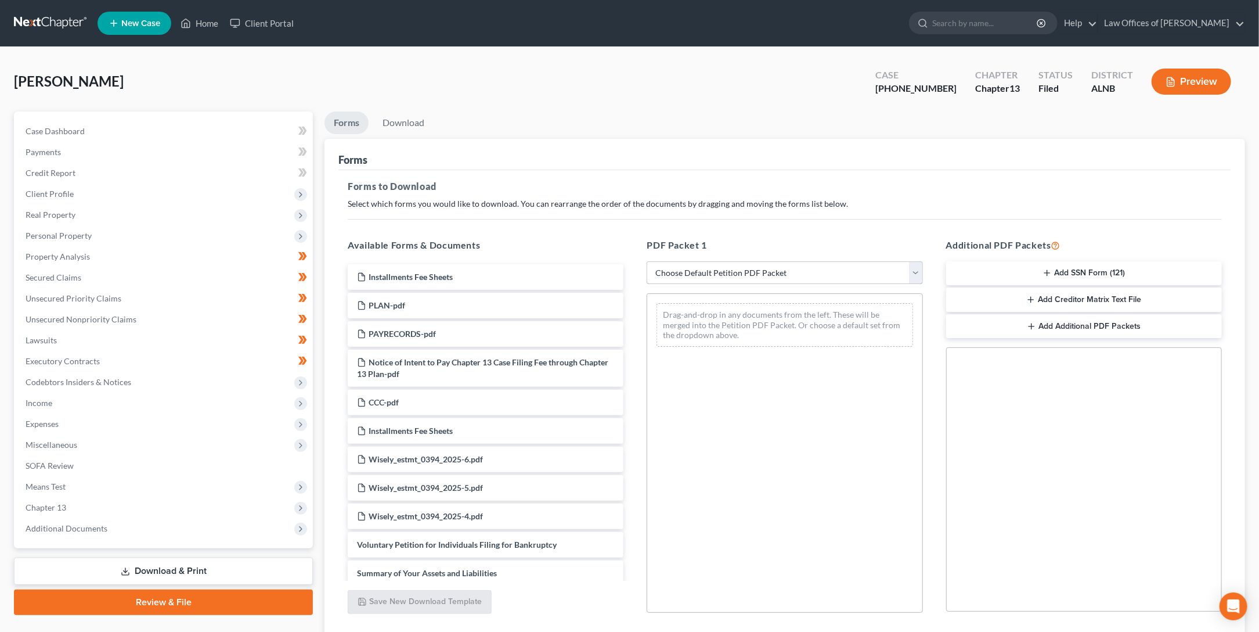
select select "2"
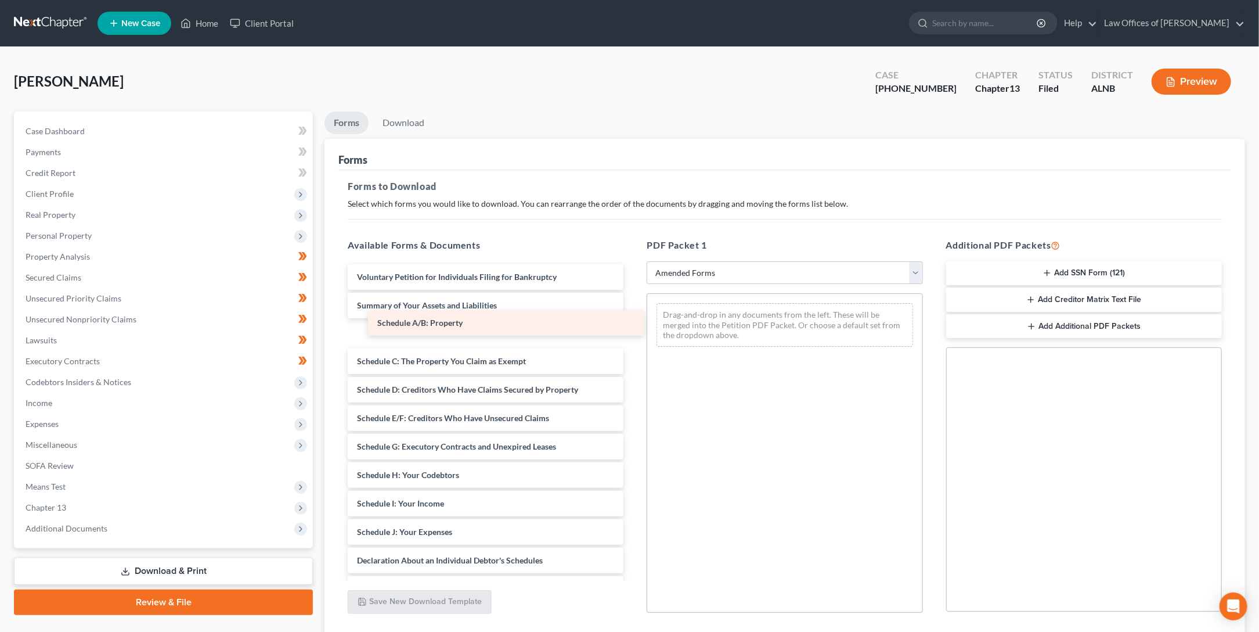
drag, startPoint x: 451, startPoint y: 331, endPoint x: 471, endPoint y: 323, distance: 21.7
click at [471, 323] on div "Schedule A/B: Property Voluntary Petition for Individuals Filing for Bankruptcy…" at bounding box center [486, 515] width 294 height 503
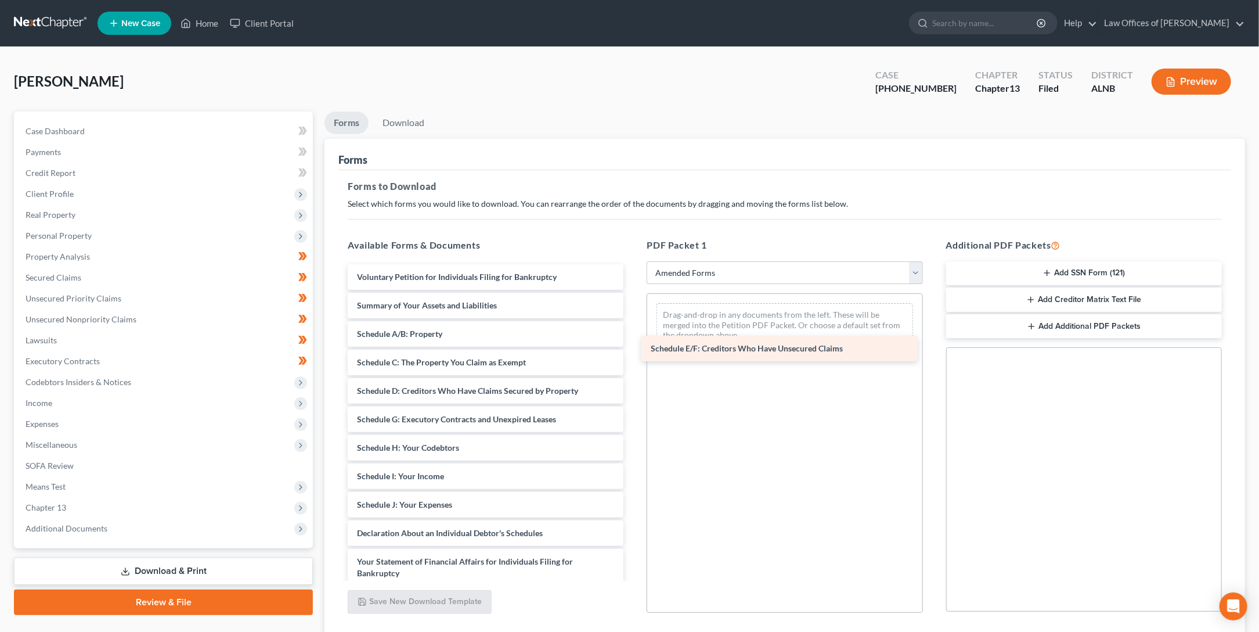
drag, startPoint x: 459, startPoint y: 408, endPoint x: 753, endPoint y: 343, distance: 300.9
click at [633, 343] on div "Schedule E/F: Creditors Who Have Unsecured Claims Voluntary Petition for Indivi…" at bounding box center [486, 502] width 294 height 476
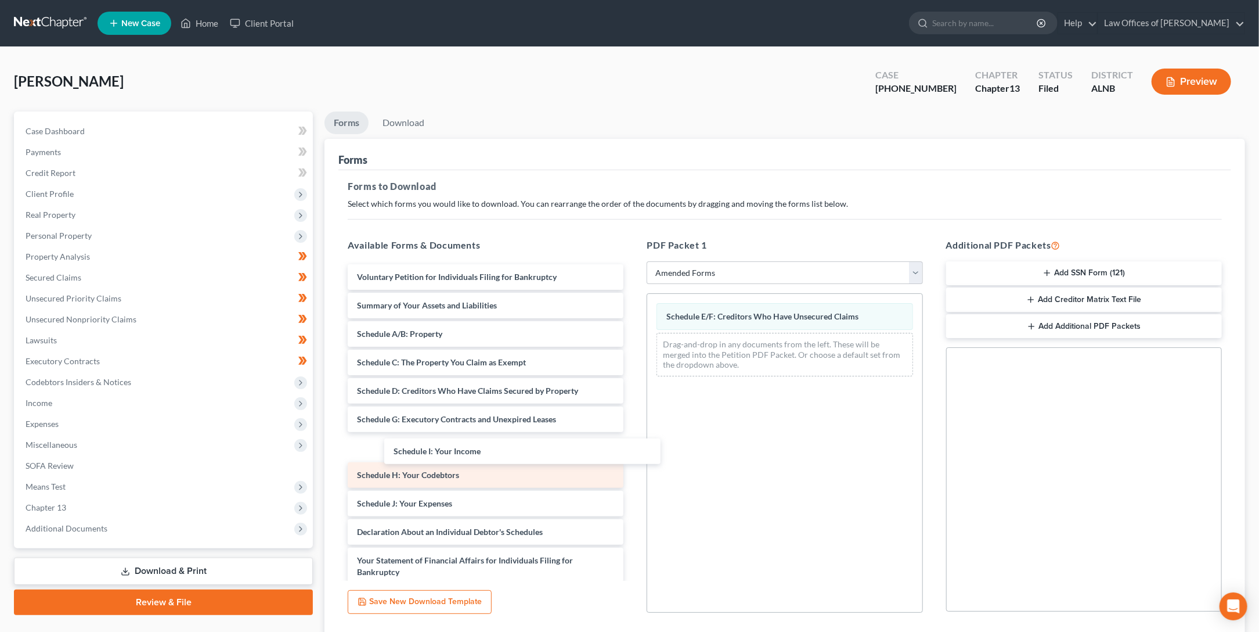
drag, startPoint x: 449, startPoint y: 476, endPoint x: 485, endPoint y: 458, distance: 39.7
click at [486, 458] on div "Schedule I: Your Income Voluntary Petition for Individuals Filing for Bankruptc…" at bounding box center [486, 501] width 294 height 475
drag, startPoint x: 409, startPoint y: 442, endPoint x: 407, endPoint y: 478, distance: 36.0
click at [407, 478] on div "Schedule I: Your Income Voluntary Petition for Individuals Filing for Bankruptc…" at bounding box center [486, 501] width 294 height 475
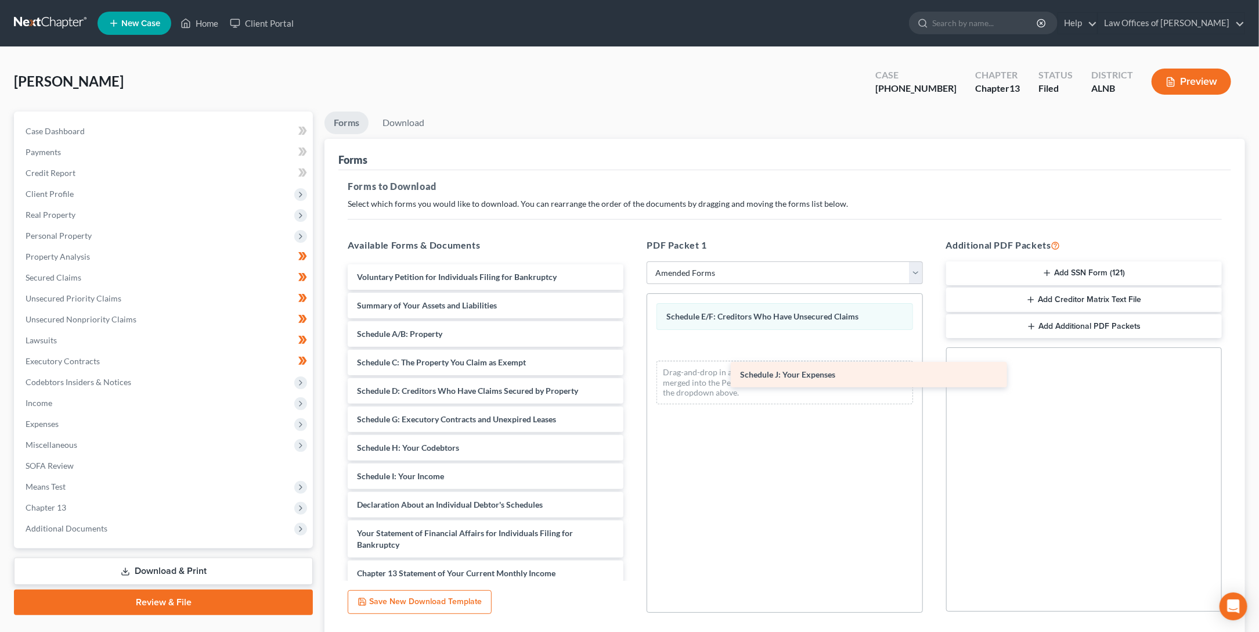
drag, startPoint x: 393, startPoint y: 492, endPoint x: 773, endPoint y: 369, distance: 400.5
click at [633, 369] on div "Schedule J: Your Expenses Voluntary Petition for Individuals Filing for Bankrup…" at bounding box center [486, 487] width 294 height 447
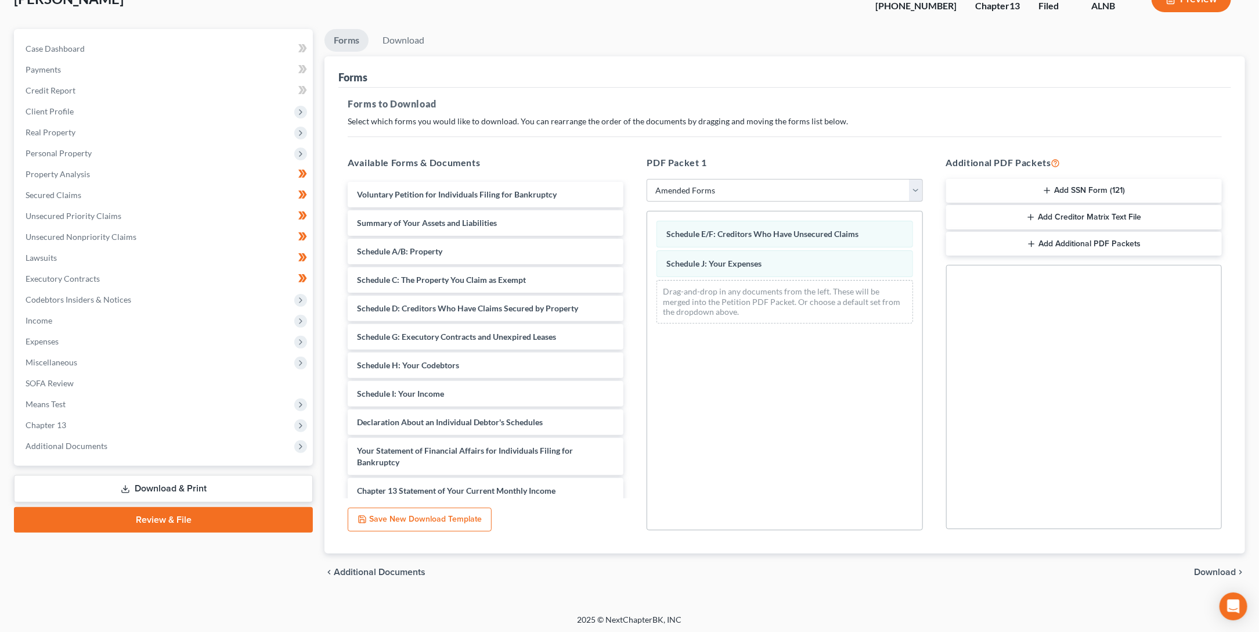
drag, startPoint x: 1212, startPoint y: 567, endPoint x: 1207, endPoint y: 562, distance: 7.4
click at [1212, 567] on span "Download" at bounding box center [1215, 571] width 42 height 9
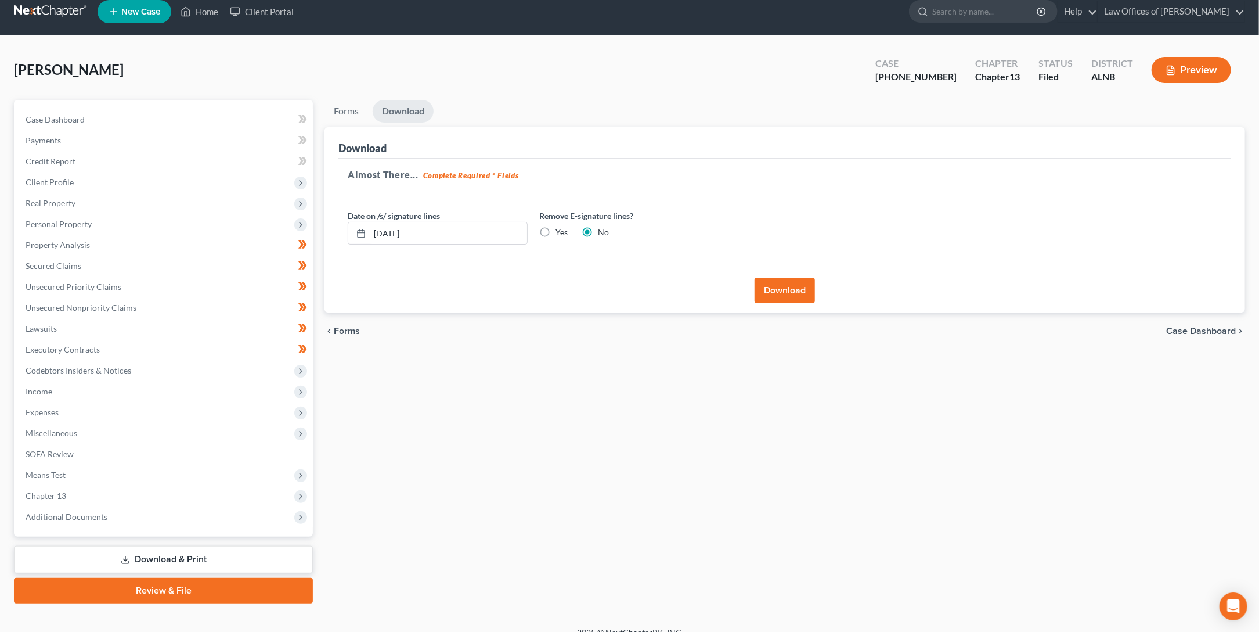
click at [765, 285] on button "Download" at bounding box center [785, 291] width 60 height 26
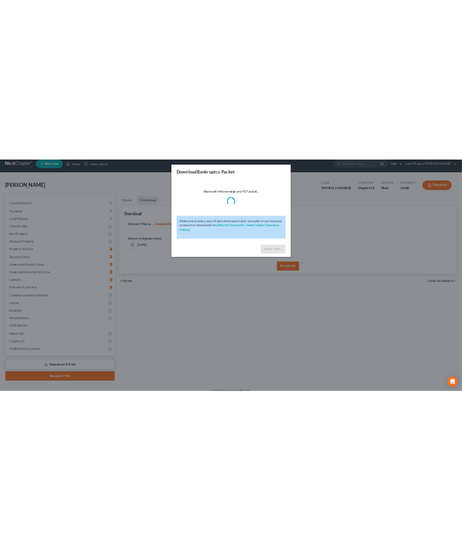
scroll to position [16, 0]
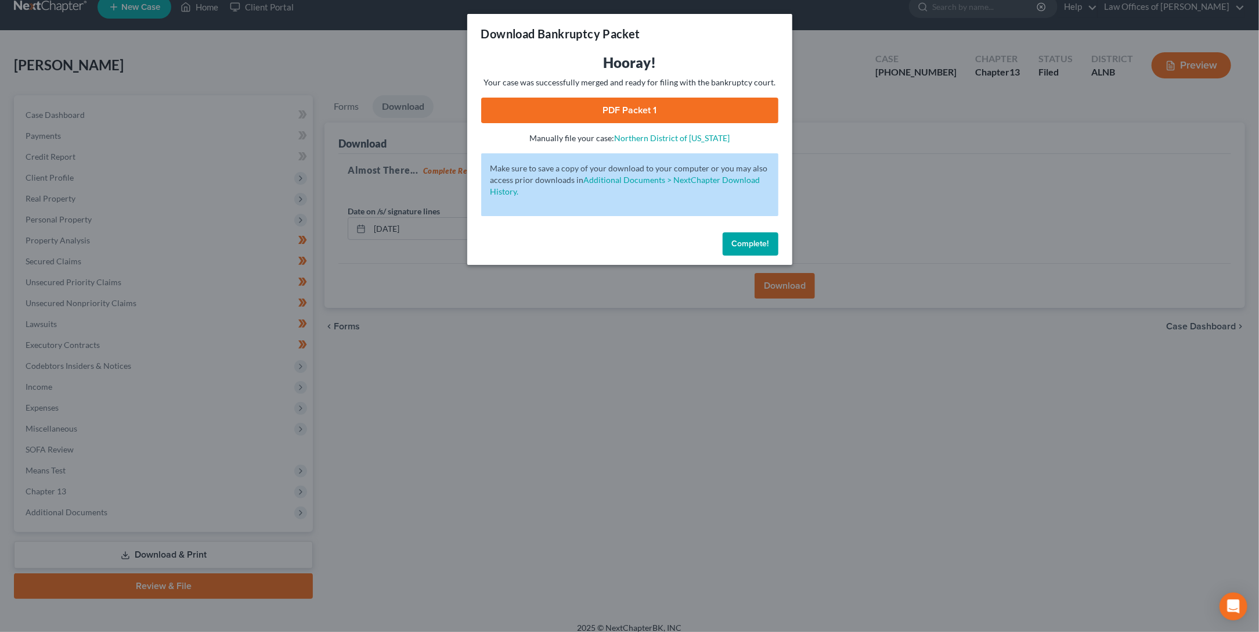
click at [649, 101] on link "PDF Packet 1" at bounding box center [629, 111] width 297 height 26
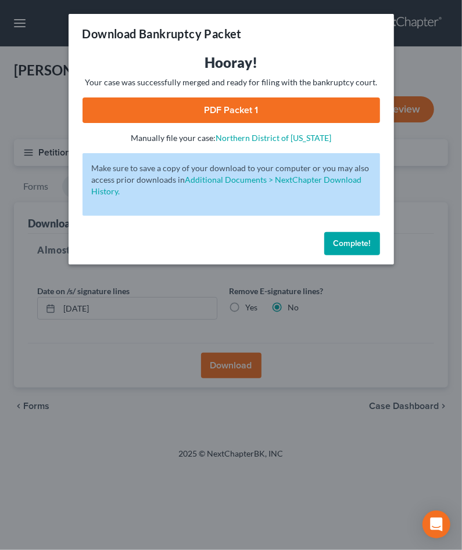
click at [350, 219] on div "Hooray! Your case was successfully merged and ready for filing with the bankrup…" at bounding box center [231, 140] width 325 height 174
click at [351, 219] on div "Hooray! Your case was successfully merged and ready for filing with the bankrup…" at bounding box center [231, 140] width 325 height 174
click at [354, 228] on div "Complete!" at bounding box center [231, 246] width 325 height 37
drag, startPoint x: 354, startPoint y: 226, endPoint x: 243, endPoint y: 107, distance: 162.7
click at [340, 222] on div "Download Bankruptcy Packet Hooray! Your case was successfully merged and ready …" at bounding box center [231, 139] width 325 height 251
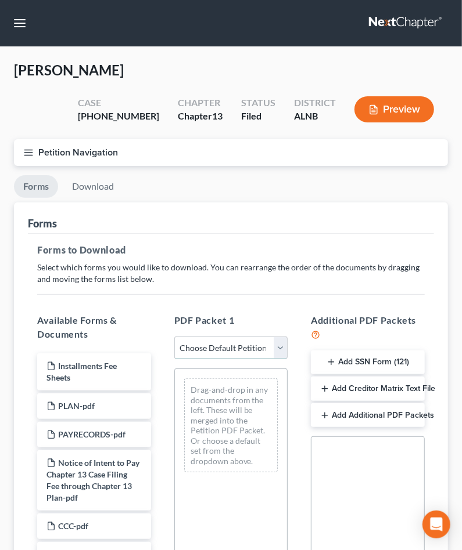
select select "2"
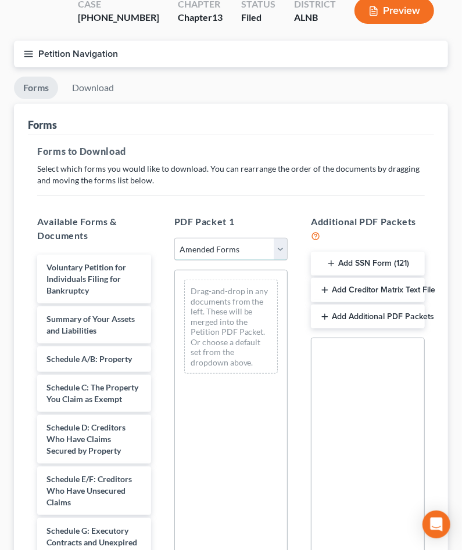
scroll to position [136, 0]
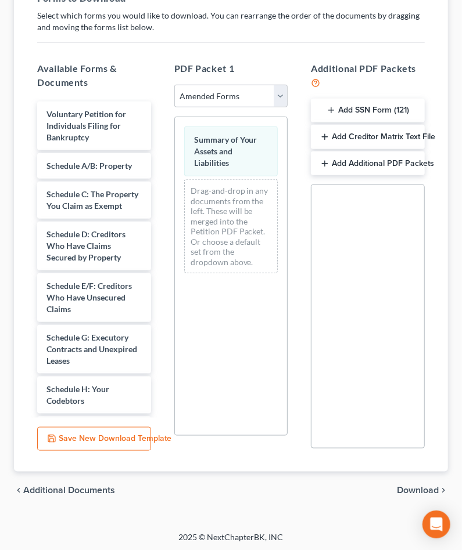
scroll to position [250, 0]
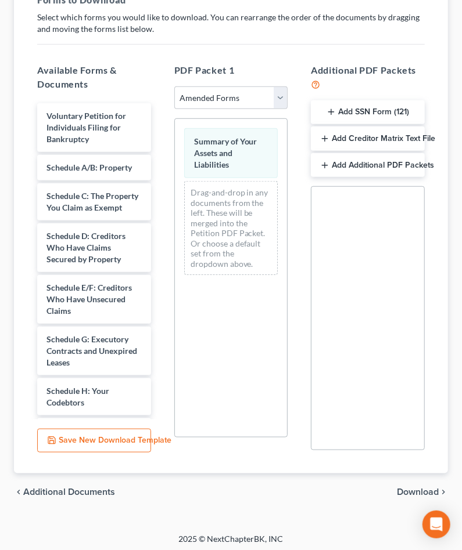
drag, startPoint x: 409, startPoint y: 492, endPoint x: 404, endPoint y: 482, distance: 11.2
click at [410, 490] on span "Download" at bounding box center [418, 492] width 42 height 9
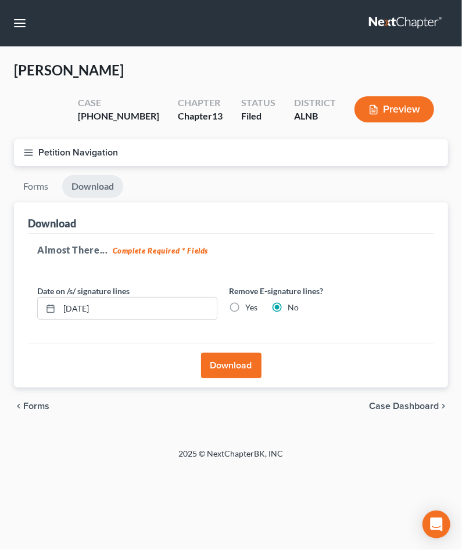
click at [232, 357] on button "Download" at bounding box center [231, 366] width 60 height 26
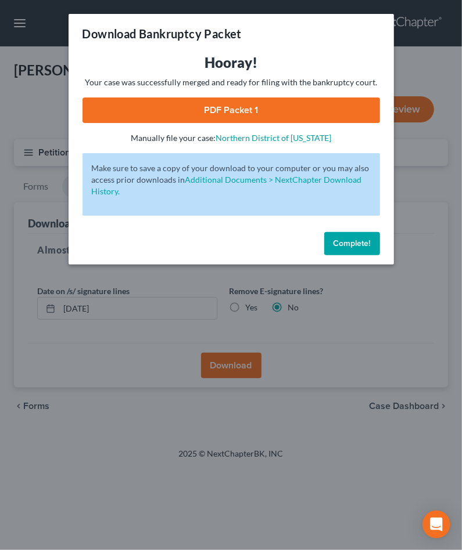
click at [257, 101] on link "PDF Packet 1" at bounding box center [230, 111] width 297 height 26
click at [350, 239] on span "Complete!" at bounding box center [351, 244] width 37 height 10
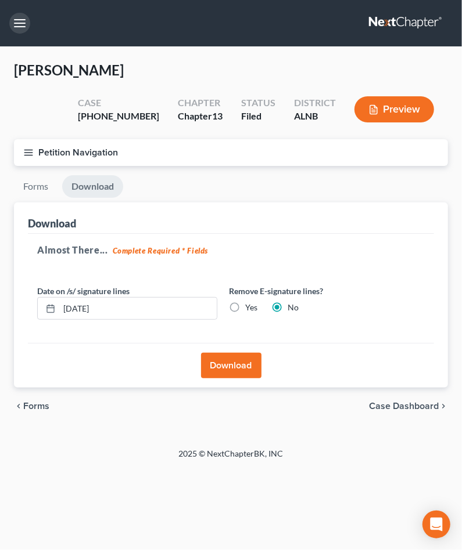
click at [22, 18] on button "button" at bounding box center [19, 23] width 21 height 21
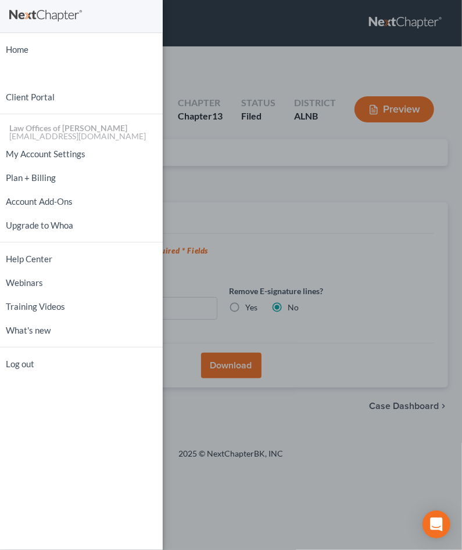
click at [202, 181] on div "Home New Case Client Portal Law Offices of [PERSON_NAME] [EMAIL_ADDRESS][DOMAIN…" at bounding box center [231, 275] width 462 height 550
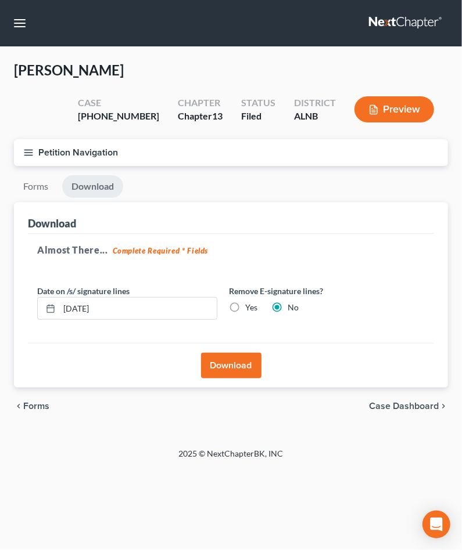
click at [28, 153] on line "button" at bounding box center [28, 153] width 8 height 0
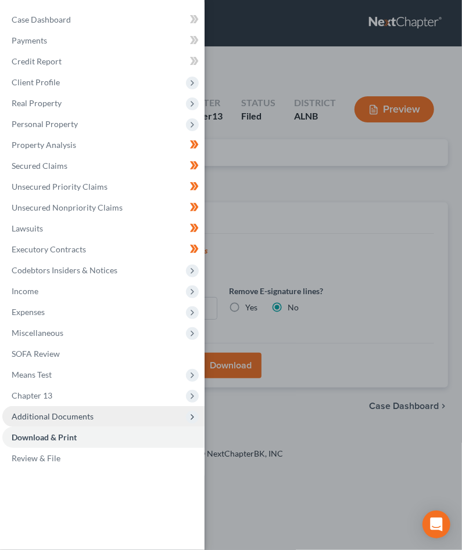
click at [52, 412] on span "Additional Documents" at bounding box center [53, 417] width 82 height 10
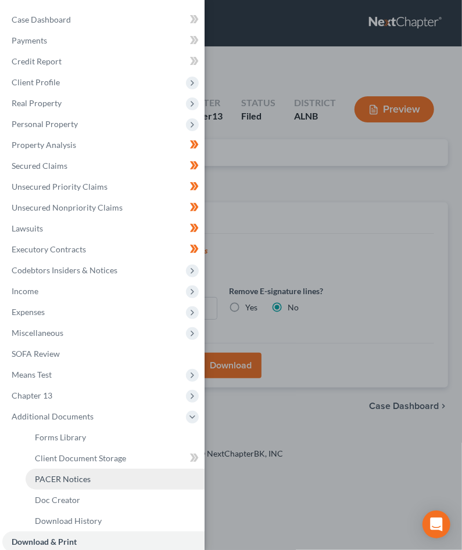
click at [52, 474] on span "PACER Notices" at bounding box center [63, 479] width 56 height 10
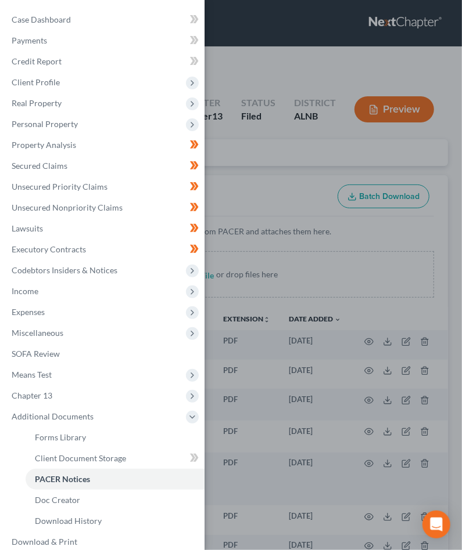
click at [279, 290] on div "Case Dashboard Payments Invoices Payments Payments Credit Report Client Profile" at bounding box center [231, 275] width 462 height 550
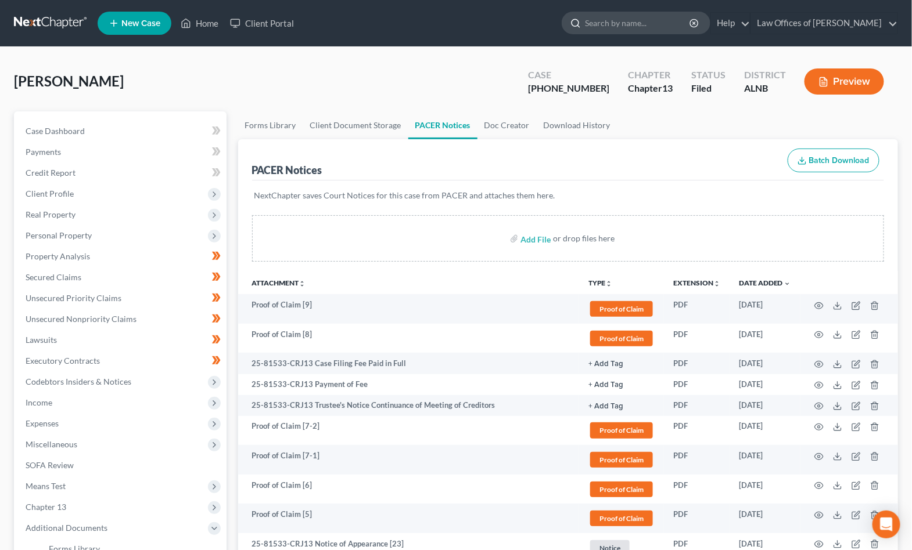
click at [461, 20] on input "search" at bounding box center [638, 22] width 106 height 21
type input "young"
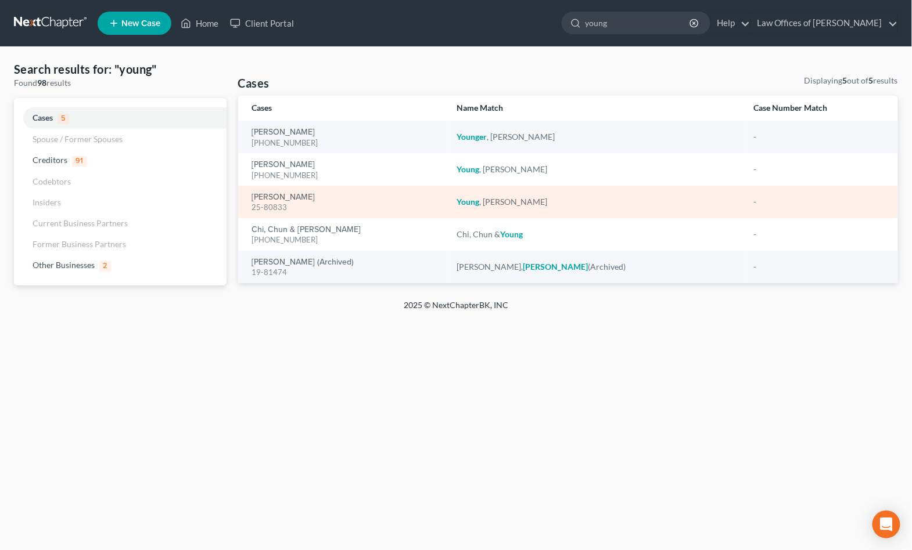
click at [283, 190] on div "[PERSON_NAME] 25-80833" at bounding box center [345, 201] width 186 height 23
click at [281, 193] on link "[PERSON_NAME]" at bounding box center [283, 197] width 63 height 8
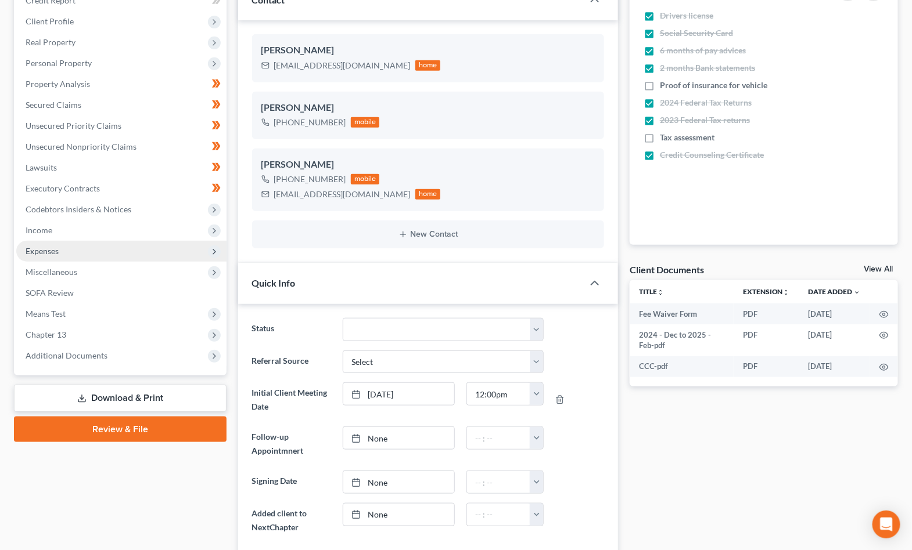
scroll to position [174, 0]
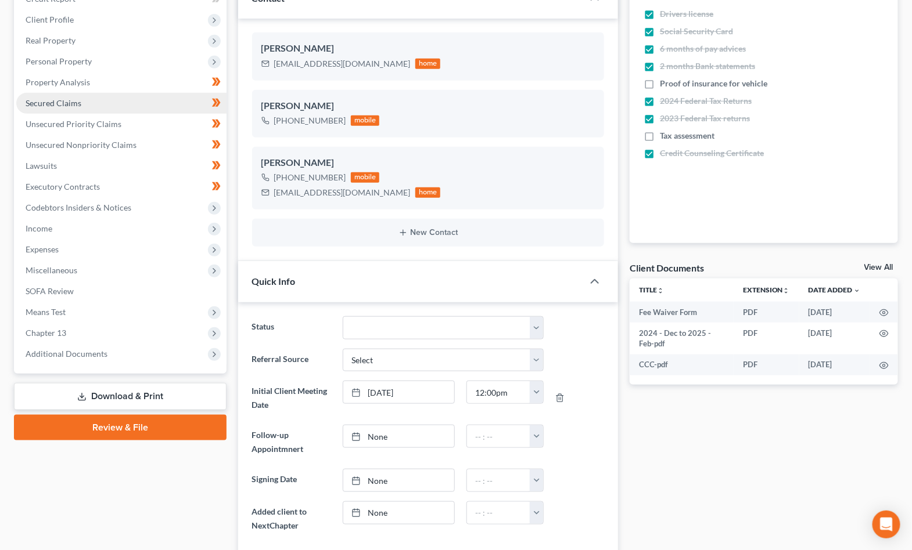
click at [52, 98] on span "Secured Claims" at bounding box center [54, 103] width 56 height 10
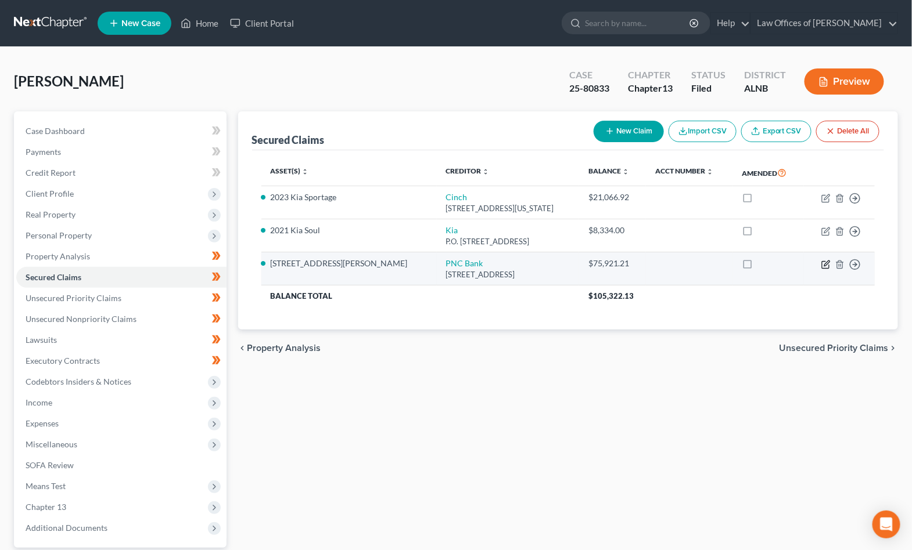
click at [461, 261] on icon "button" at bounding box center [825, 264] width 9 height 9
select select "39"
select select "2"
select select "0"
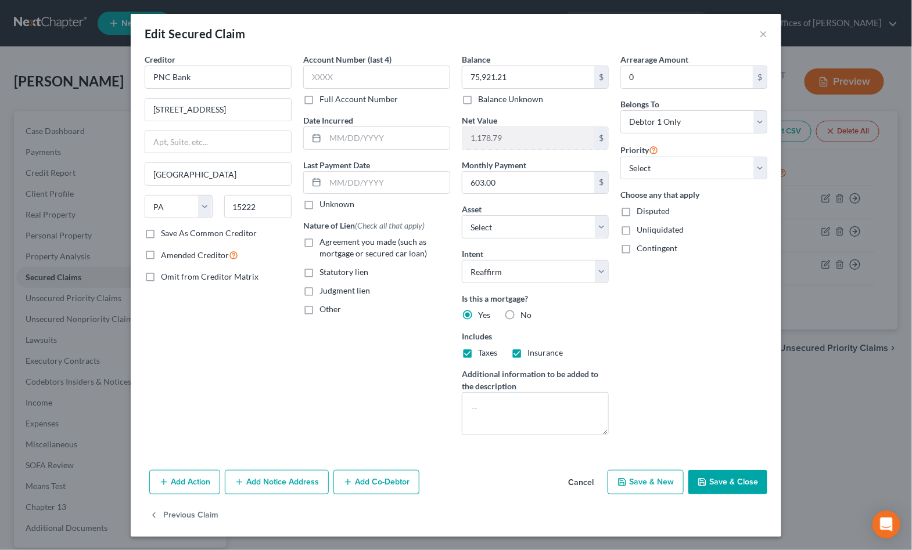
click at [461, 473] on button "Save & Close" at bounding box center [727, 482] width 79 height 24
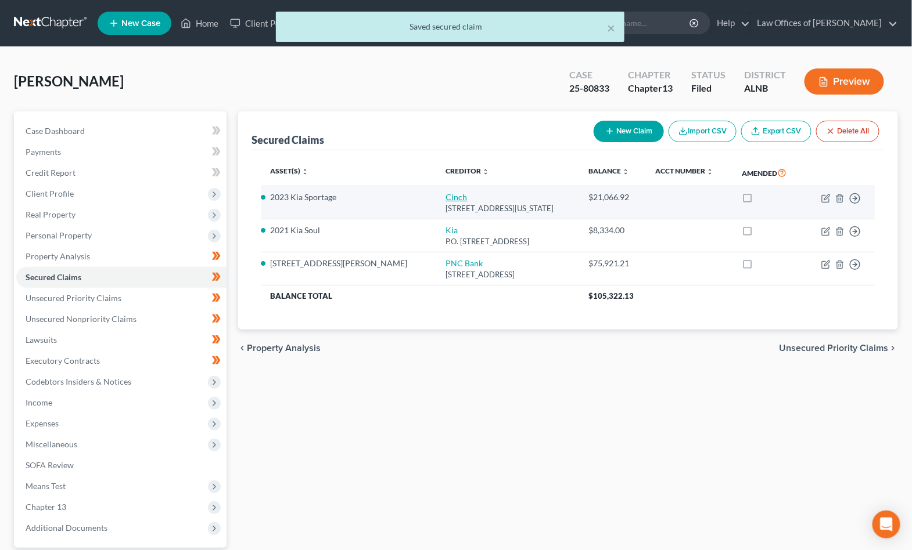
click at [446, 194] on link "Cinch" at bounding box center [456, 197] width 21 height 10
select select "10"
select select "2"
select select "0"
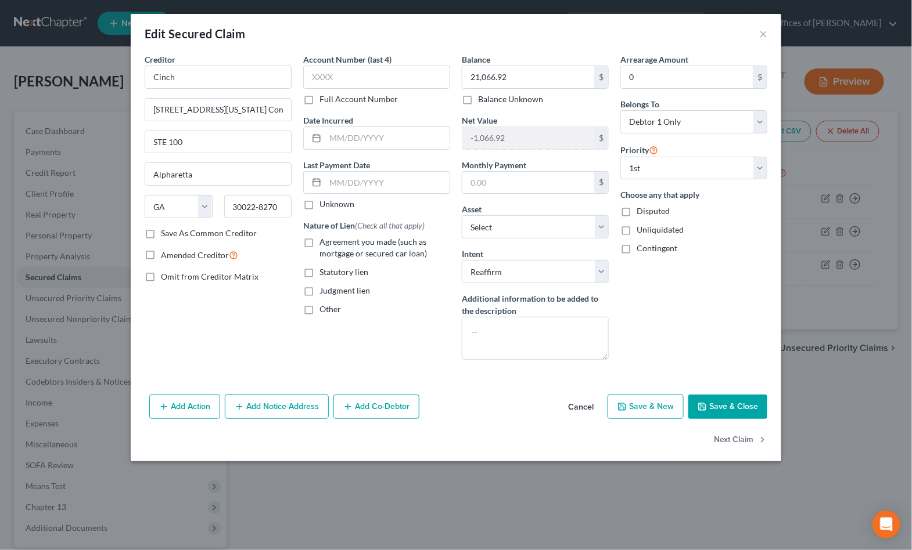
click at [461, 398] on button "Save & Close" at bounding box center [727, 407] width 79 height 24
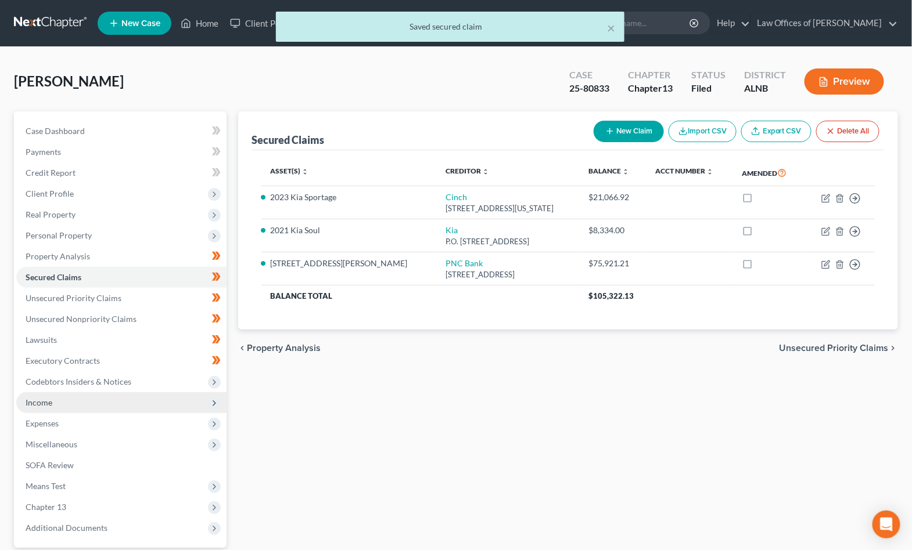
click at [29, 393] on span "Income" at bounding box center [121, 403] width 210 height 21
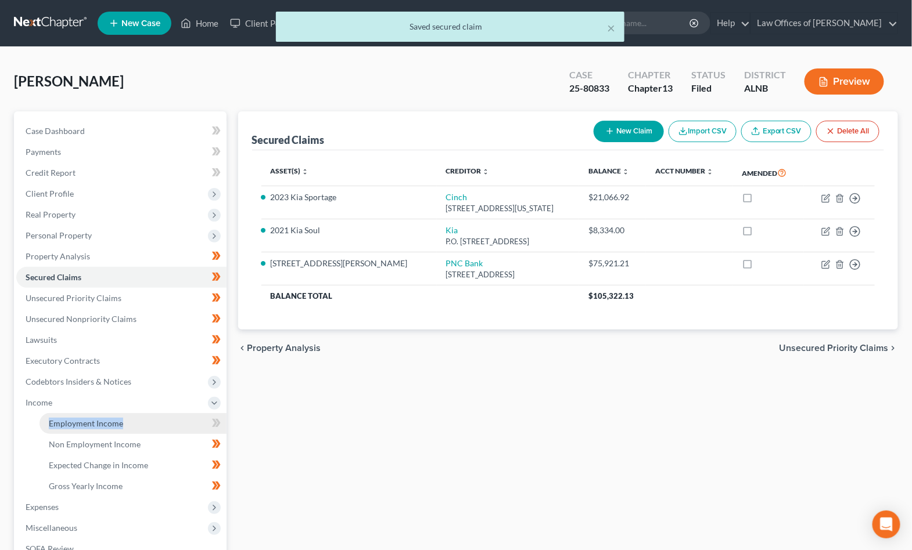
click at [47, 413] on link "Employment Income" at bounding box center [132, 423] width 187 height 21
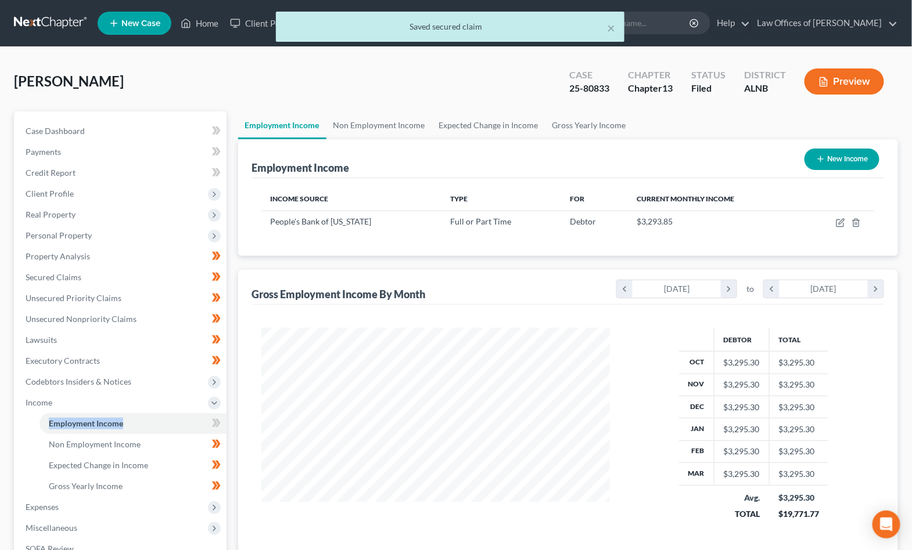
scroll to position [203, 372]
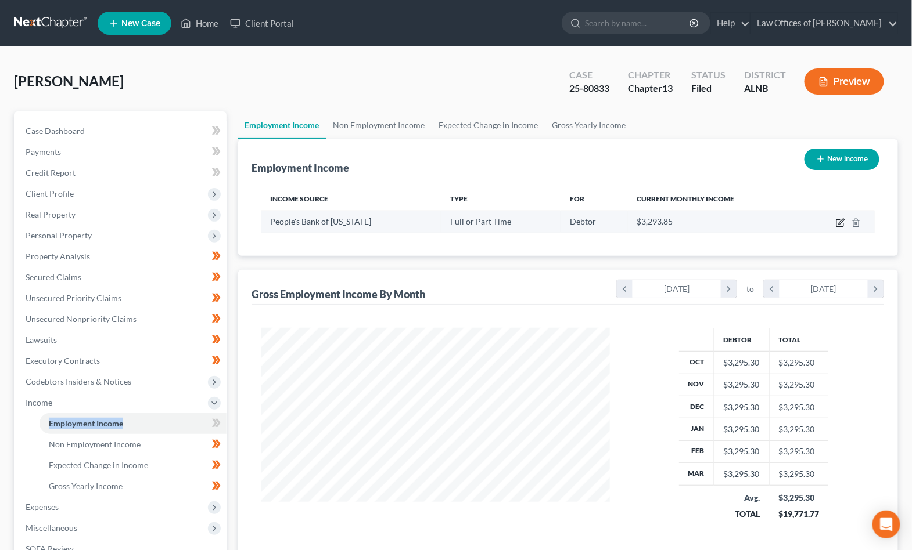
click at [461, 219] on icon "button" at bounding box center [840, 222] width 9 height 9
select select "0"
select select "2"
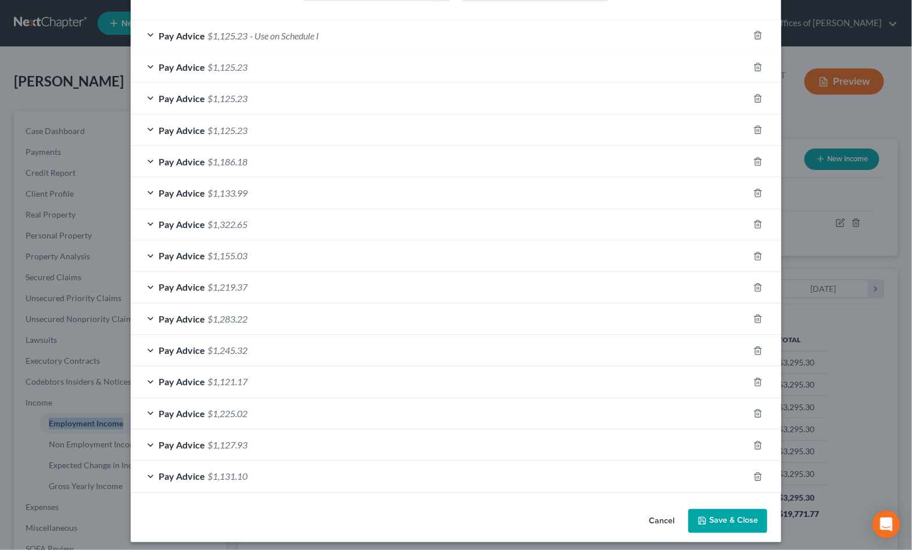
scroll to position [564, 0]
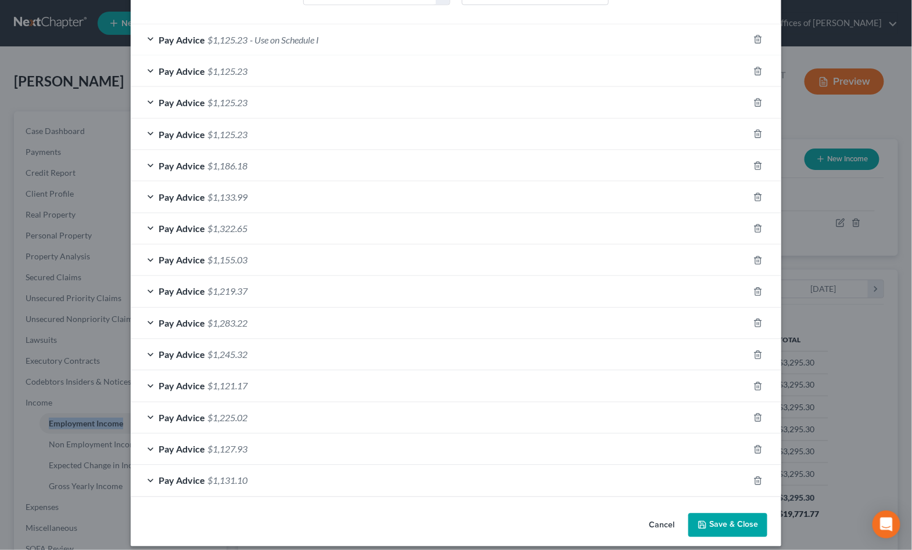
click at [461, 514] on button "Save & Close" at bounding box center [727, 526] width 79 height 24
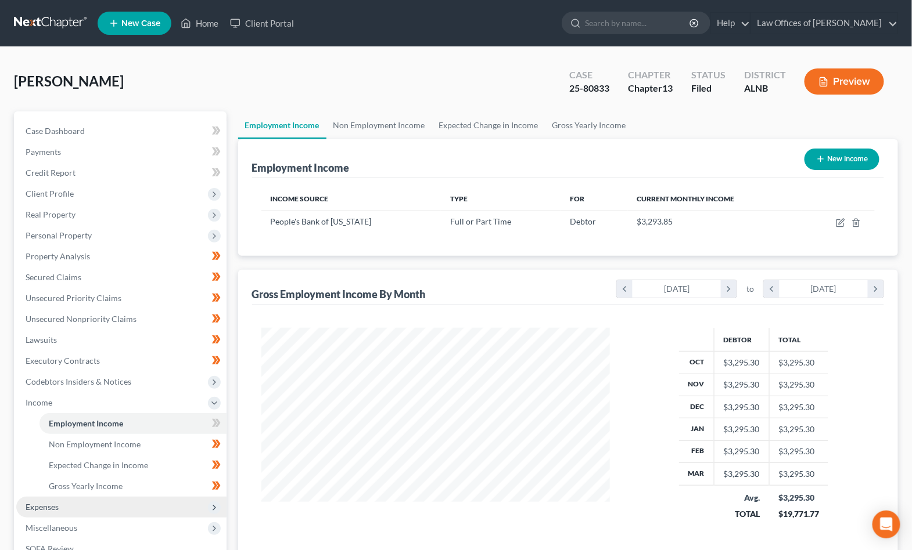
click at [52, 502] on span "Expenses" at bounding box center [42, 507] width 33 height 10
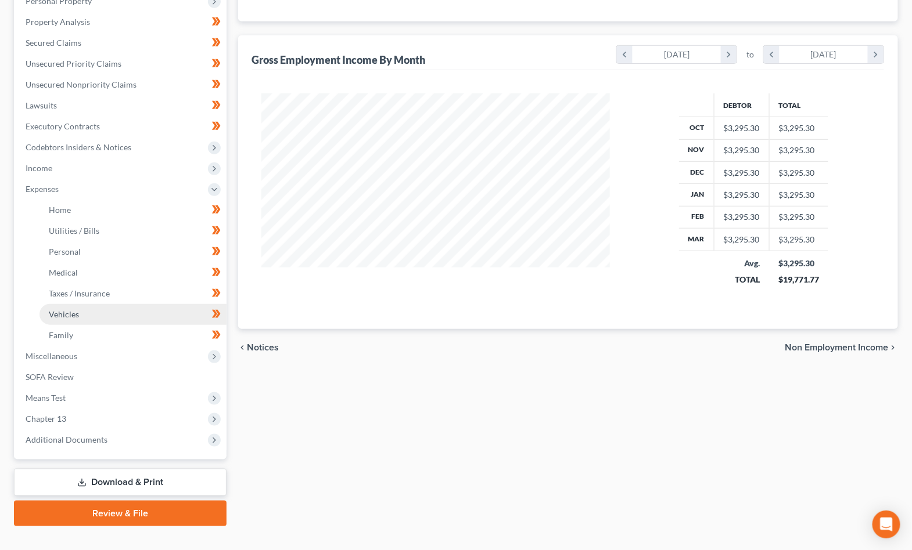
scroll to position [234, 0]
click at [84, 305] on link "Vehicles" at bounding box center [132, 315] width 187 height 21
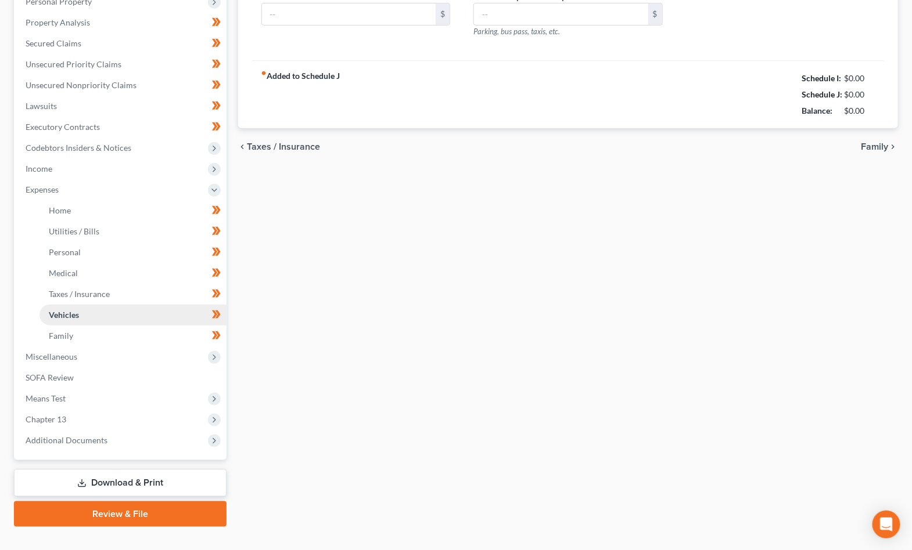
type input "120.00"
type input "150.00"
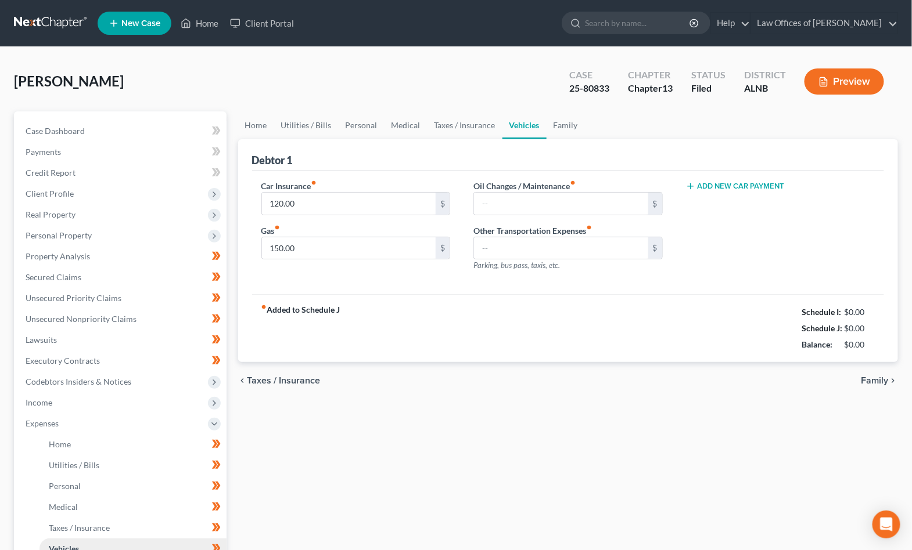
click at [84, 300] on ul "Case Dashboard Payments Invoices Payments Payments Credit Report Client Profile" at bounding box center [121, 403] width 210 height 564
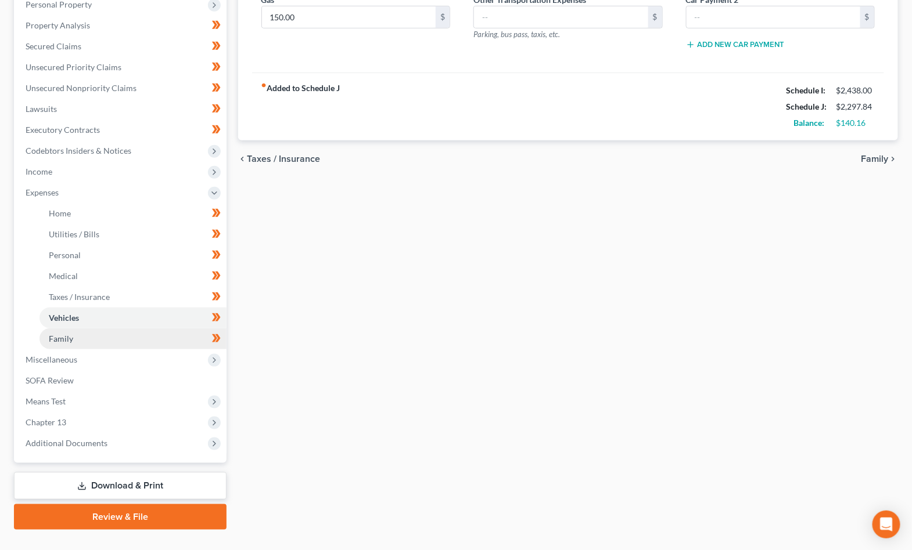
click at [119, 329] on link "Family" at bounding box center [132, 339] width 187 height 21
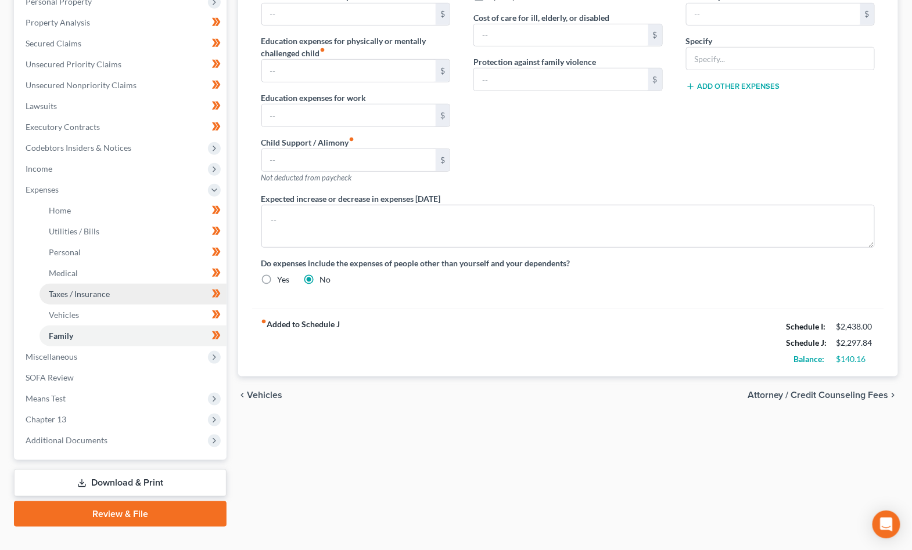
click at [84, 289] on span "Taxes / Insurance" at bounding box center [79, 294] width 61 height 10
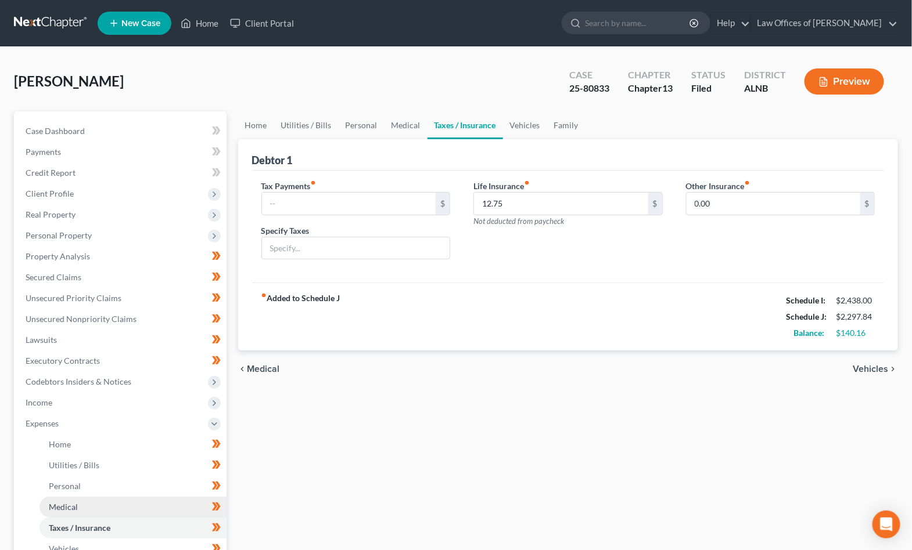
click at [96, 497] on link "Medical" at bounding box center [132, 507] width 187 height 21
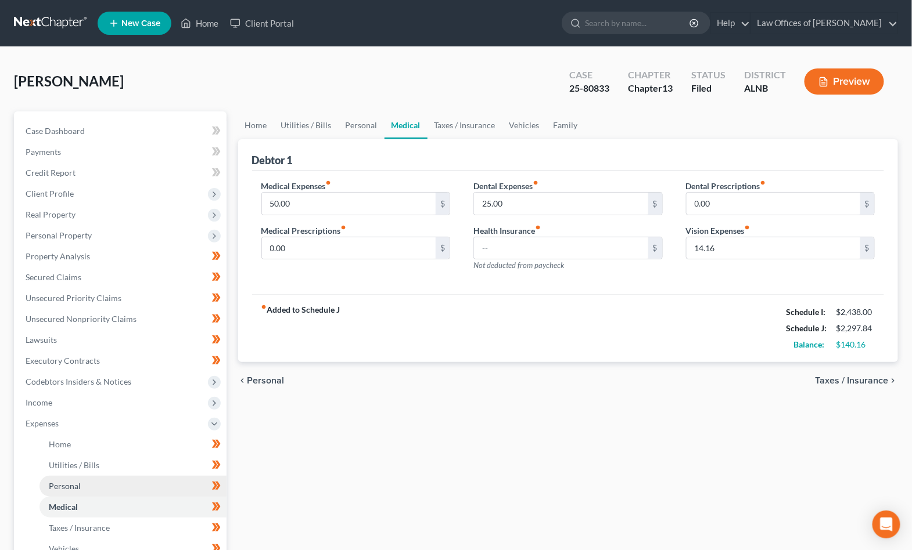
click at [95, 481] on link "Personal" at bounding box center [132, 486] width 187 height 21
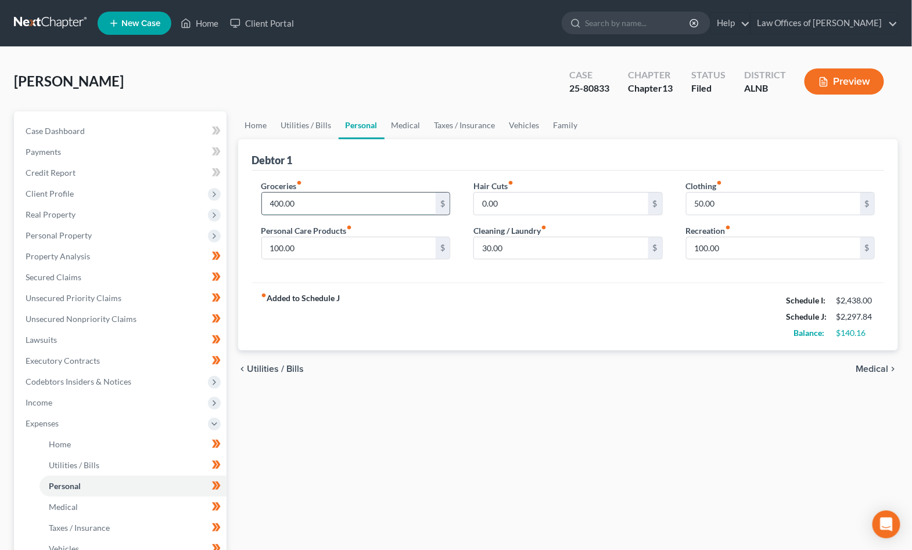
click at [291, 204] on input "400.00" at bounding box center [349, 204] width 174 height 22
type input "300"
type input "50"
type input "0"
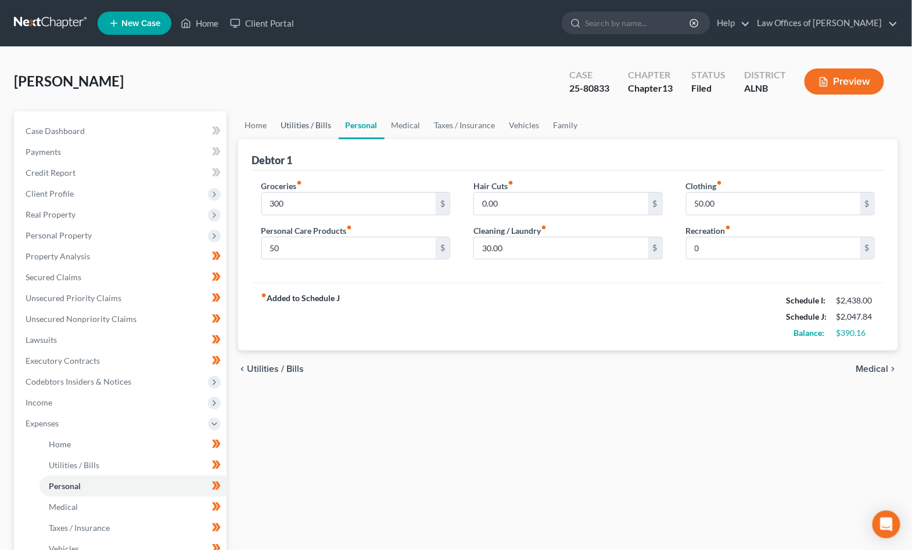
click at [330, 118] on link "Utilities / Bills" at bounding box center [306, 125] width 64 height 28
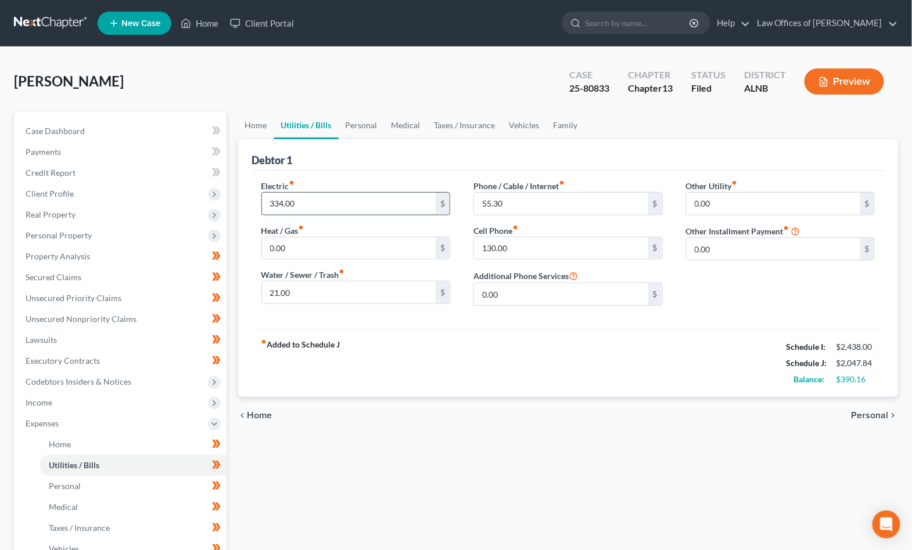
click at [318, 204] on input "334.00" at bounding box center [349, 204] width 174 height 22
type input "200"
click at [264, 123] on link "Home" at bounding box center [256, 125] width 36 height 28
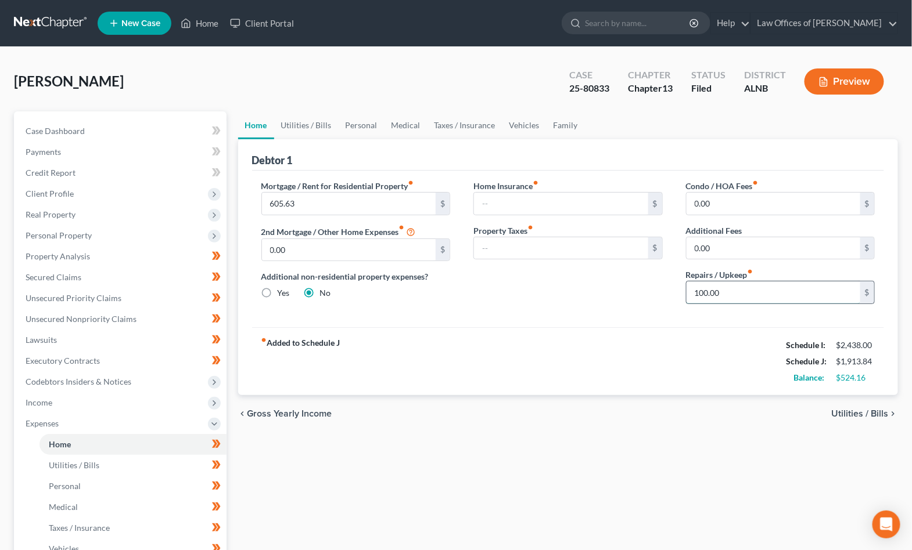
click at [461, 297] on input "100.00" at bounding box center [773, 293] width 174 height 22
type input "1"
type input "0"
click at [315, 121] on link "Utilities / Bills" at bounding box center [306, 125] width 64 height 28
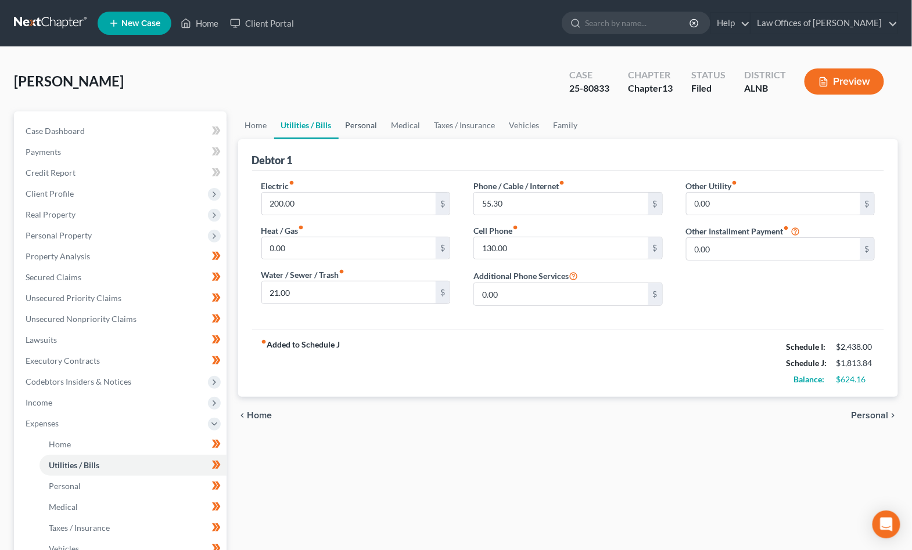
click at [344, 121] on link "Personal" at bounding box center [362, 125] width 46 height 28
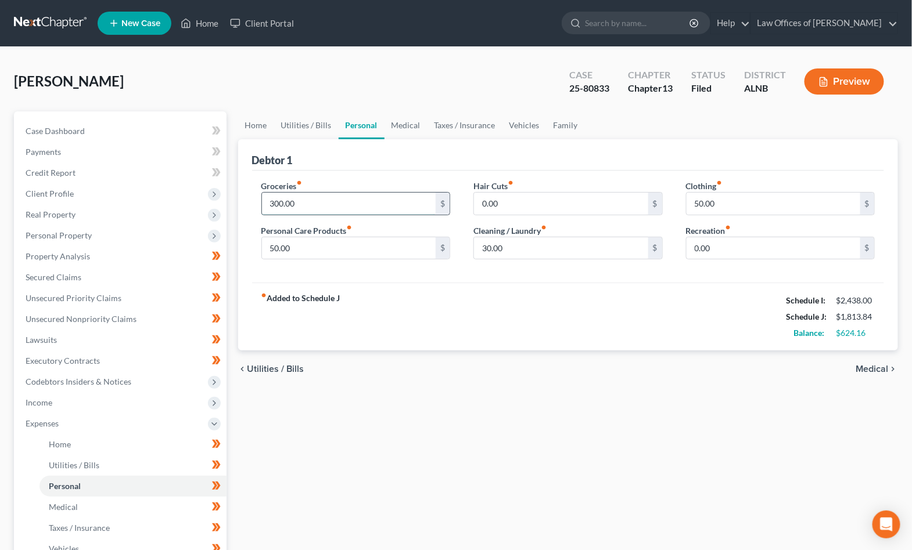
click at [292, 197] on input "300.00" at bounding box center [349, 204] width 174 height 22
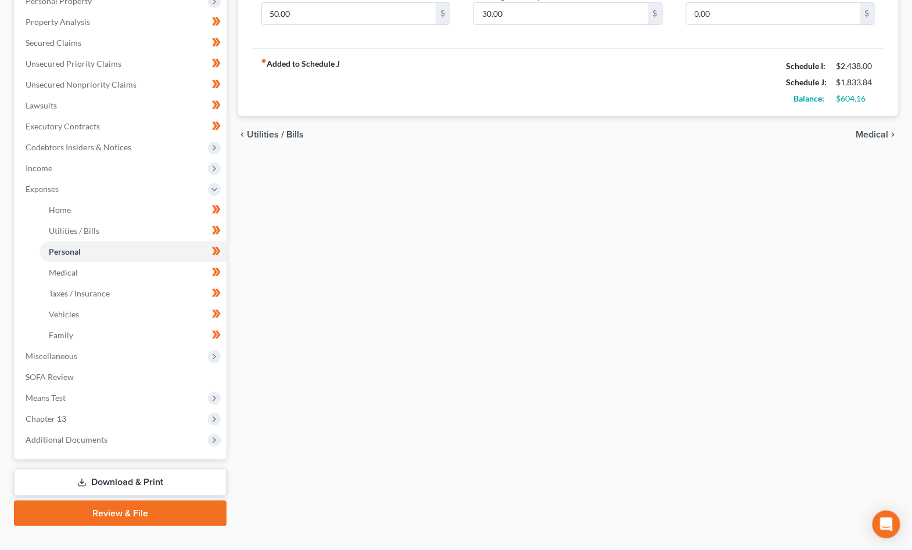
scroll to position [234, 0]
click at [153, 470] on link "Download & Print" at bounding box center [120, 483] width 213 height 27
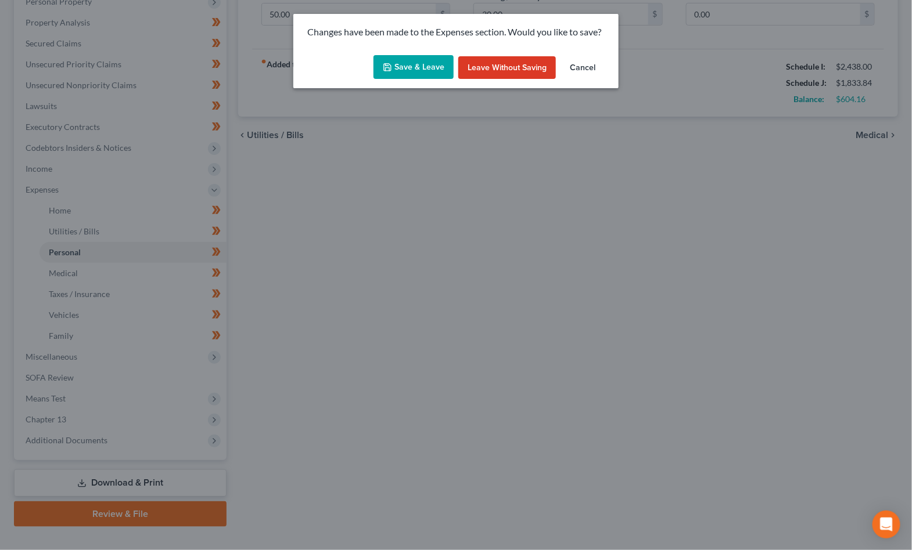
click at [413, 64] on button "Save & Leave" at bounding box center [413, 67] width 80 height 24
type input "320.00"
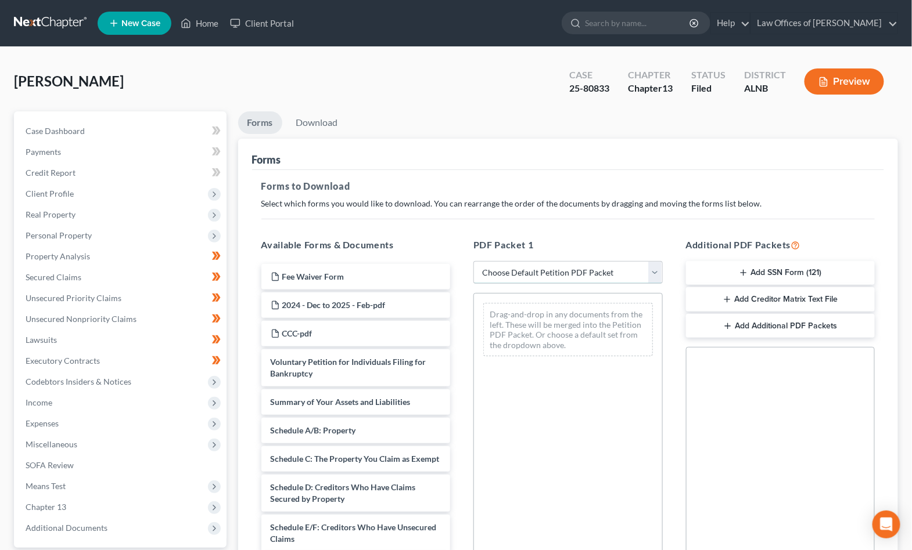
select select "2"
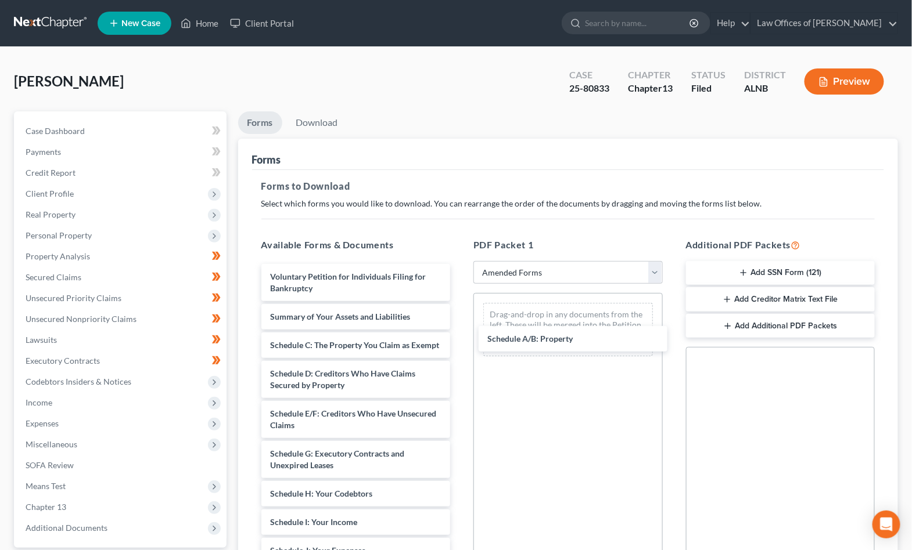
click at [460, 334] on div "Schedule A/B: Property Voluntary Petition for Individuals Filing for Bankruptcy…" at bounding box center [356, 536] width 208 height 545
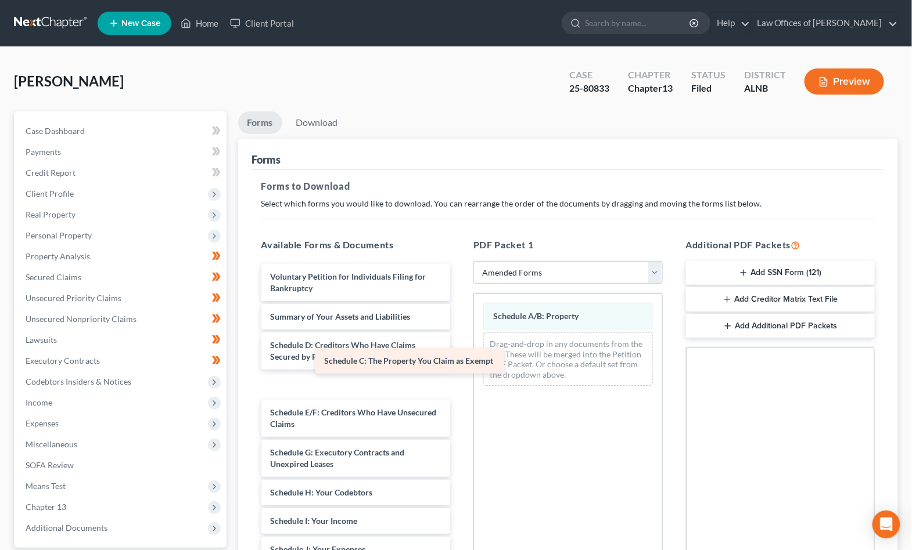
drag, startPoint x: 319, startPoint y: 339, endPoint x: 350, endPoint y: 354, distance: 34.3
click at [350, 354] on div "Schedule C: The Property You Claim as Exempt Voluntary Petition for Individuals…" at bounding box center [356, 536] width 208 height 545
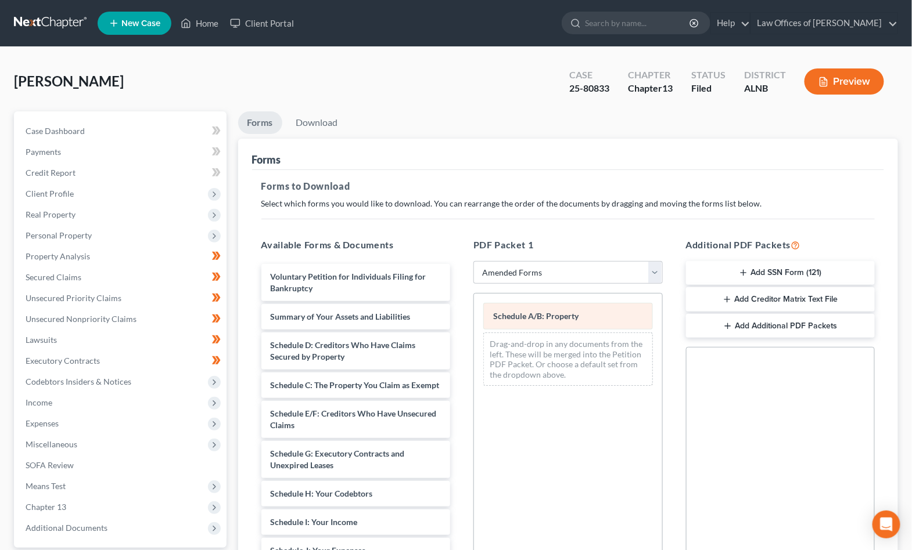
click at [461, 316] on span "Schedule A/B: Property" at bounding box center [535, 316] width 85 height 10
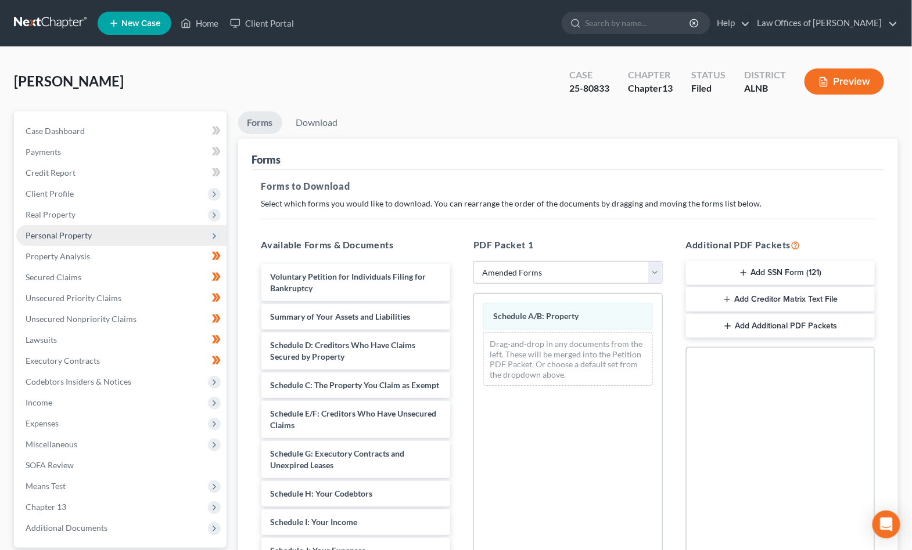
click at [66, 231] on span "Personal Property" at bounding box center [59, 236] width 66 height 10
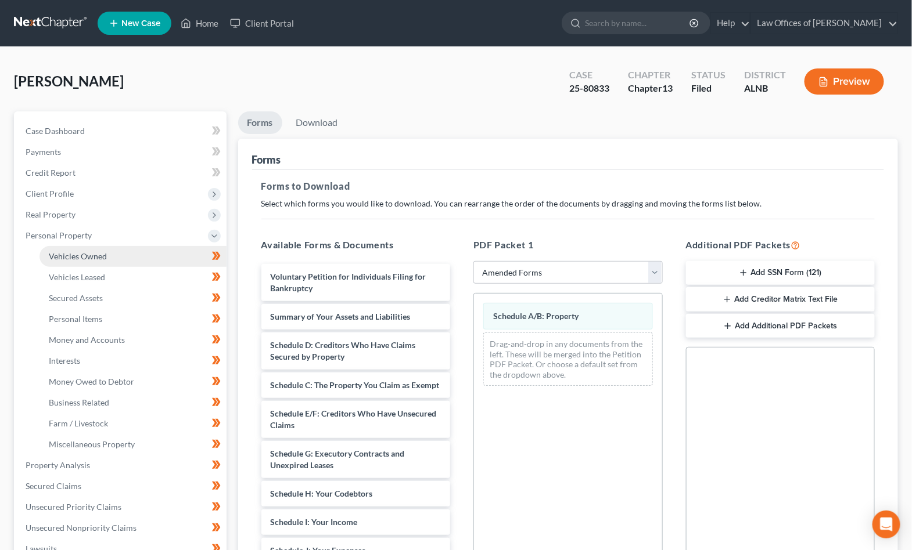
click at [53, 257] on link "Vehicles Owned" at bounding box center [132, 256] width 187 height 21
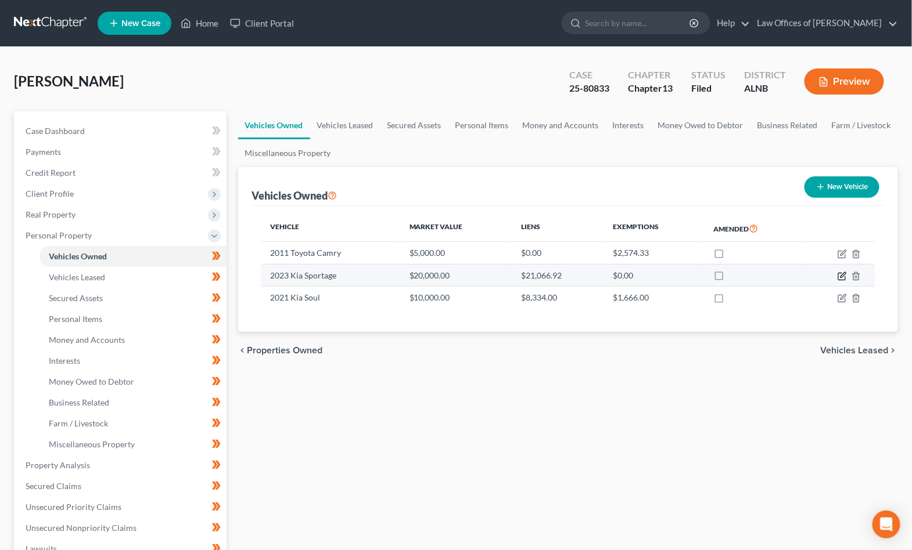
click at [461, 273] on icon "button" at bounding box center [842, 274] width 5 height 5
select select "0"
select select "3"
select select "0"
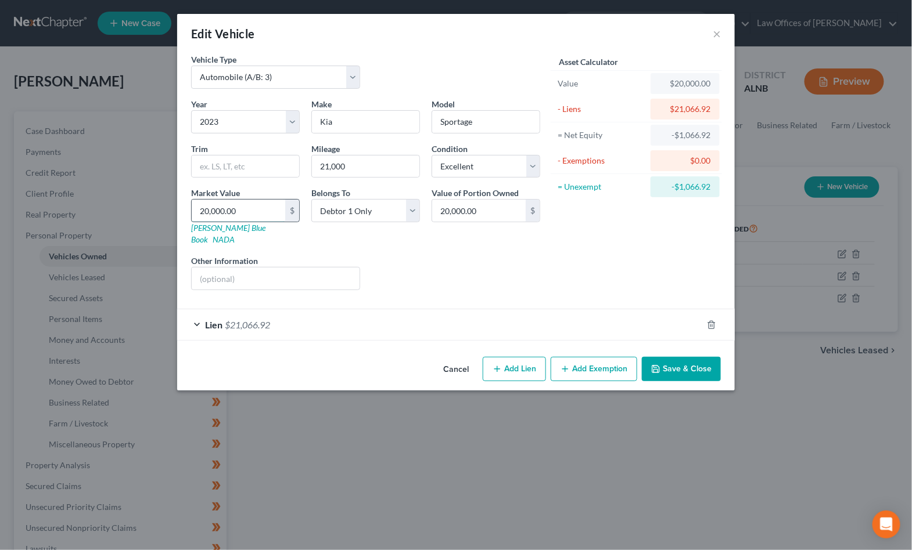
click at [222, 210] on input "20,000.00" at bounding box center [238, 211] width 93 height 22
type input "2"
type input "2.00"
type input "23"
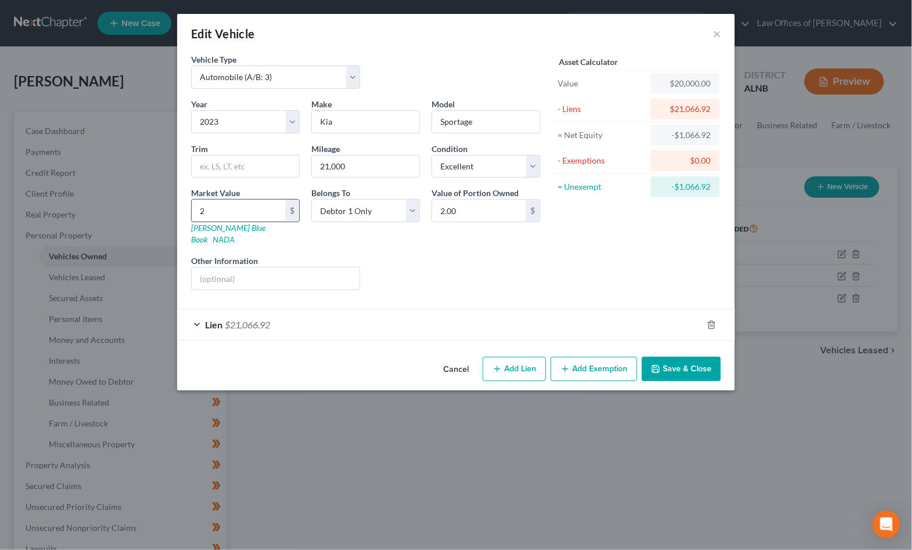
type input "23.00"
type input "230"
type input "230.00"
type input "2300"
type input "2,300.00"
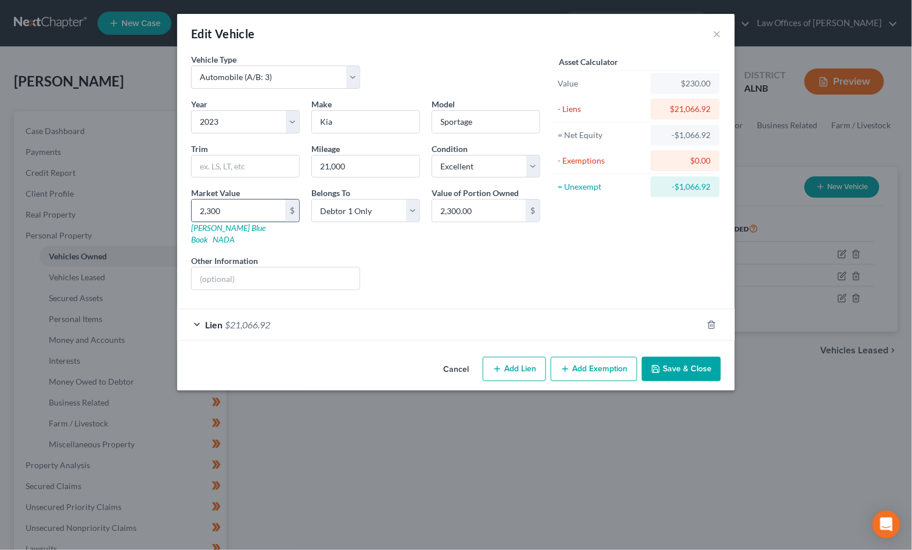
type input "2,3000"
type input "23,000.00"
type input "23,000"
click at [235, 315] on div "Lien $21,066.92" at bounding box center [439, 324] width 525 height 31
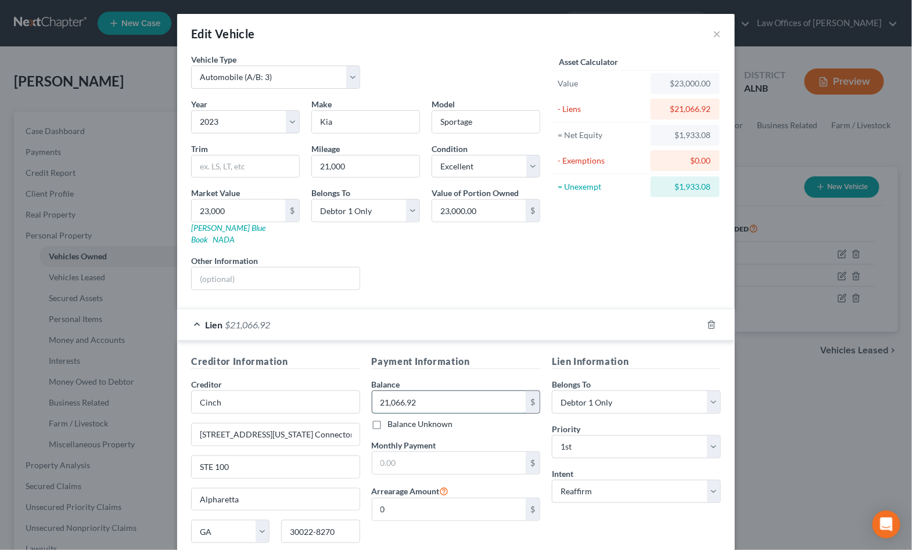
click at [416, 391] on input "21,066.92" at bounding box center [449, 402] width 154 height 22
type input "19,940"
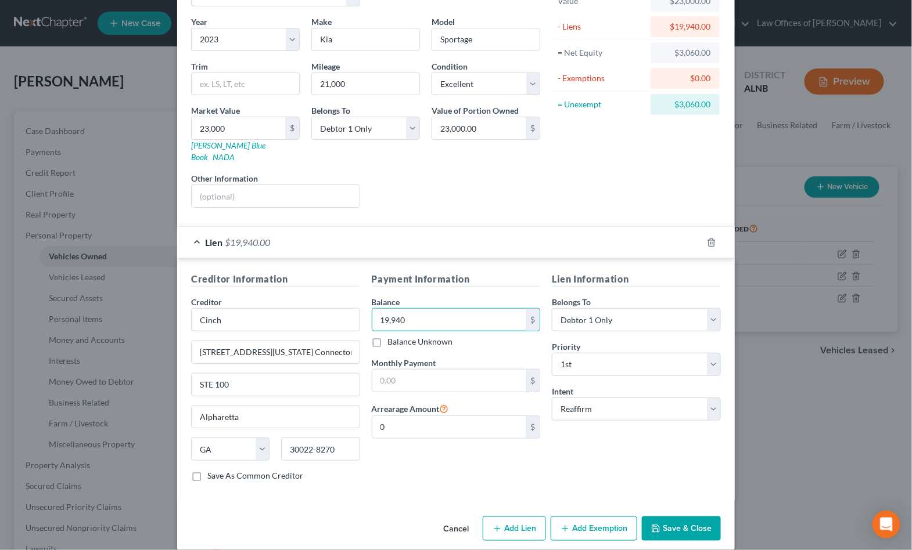
scroll to position [81, 0]
click at [461, 519] on button "Save & Close" at bounding box center [681, 530] width 79 height 24
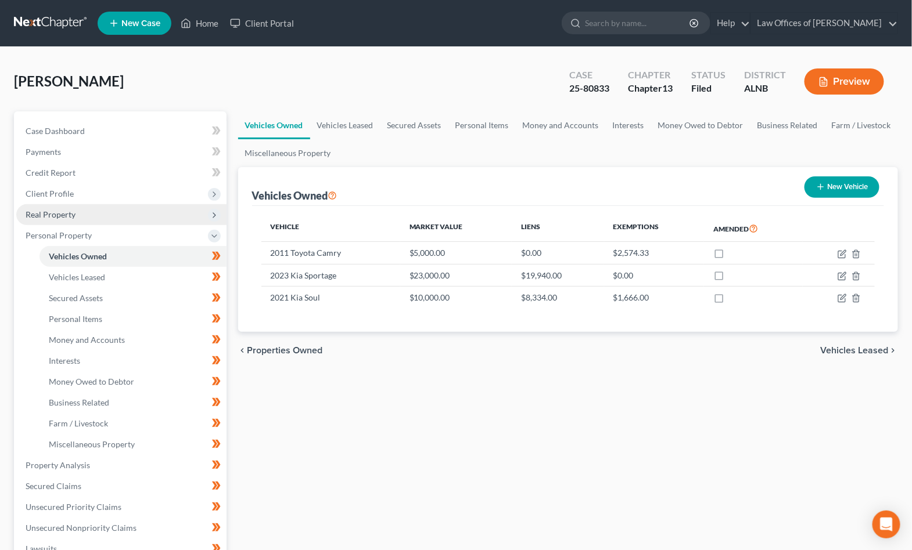
click at [79, 208] on span "Real Property" at bounding box center [121, 214] width 210 height 21
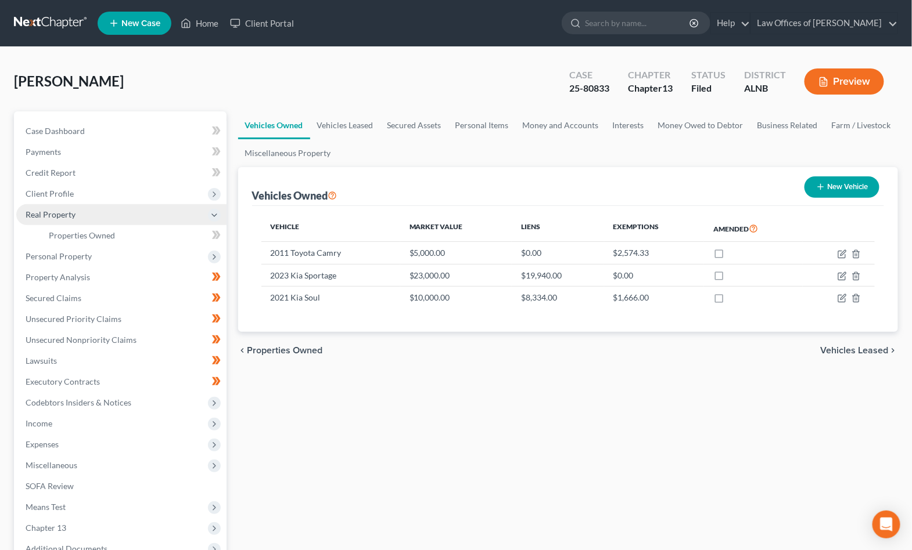
click at [79, 208] on span "Real Property" at bounding box center [121, 214] width 210 height 21
click at [60, 210] on span "Real Property" at bounding box center [51, 215] width 50 height 10
click at [114, 227] on link "Properties Owned" at bounding box center [132, 235] width 187 height 21
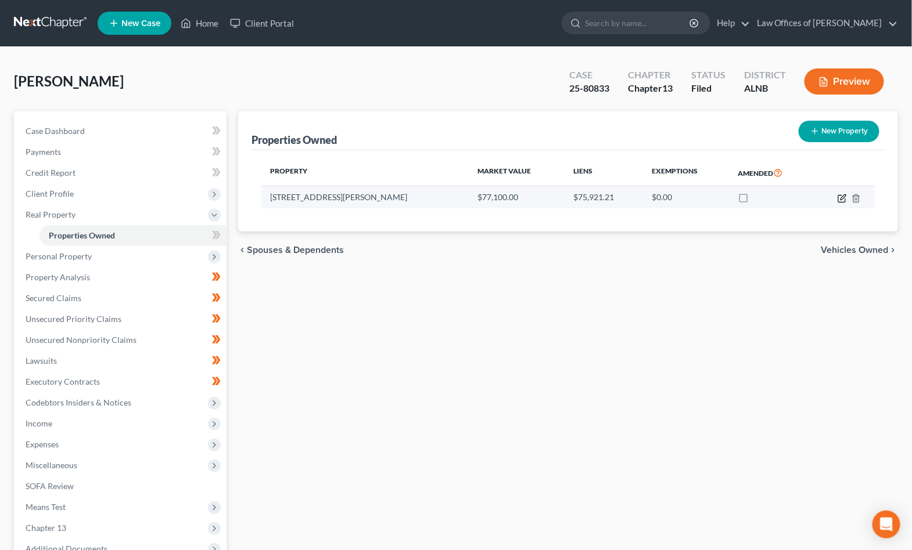
click at [461, 196] on icon "button" at bounding box center [841, 198] width 9 height 9
select select "0"
select select "39"
select select "0"
select select "39"
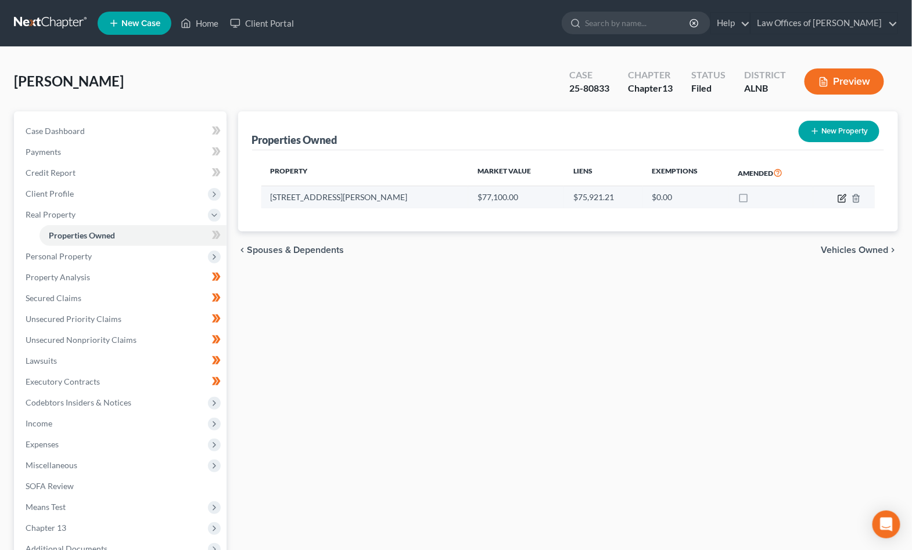
select select "0"
select select "2"
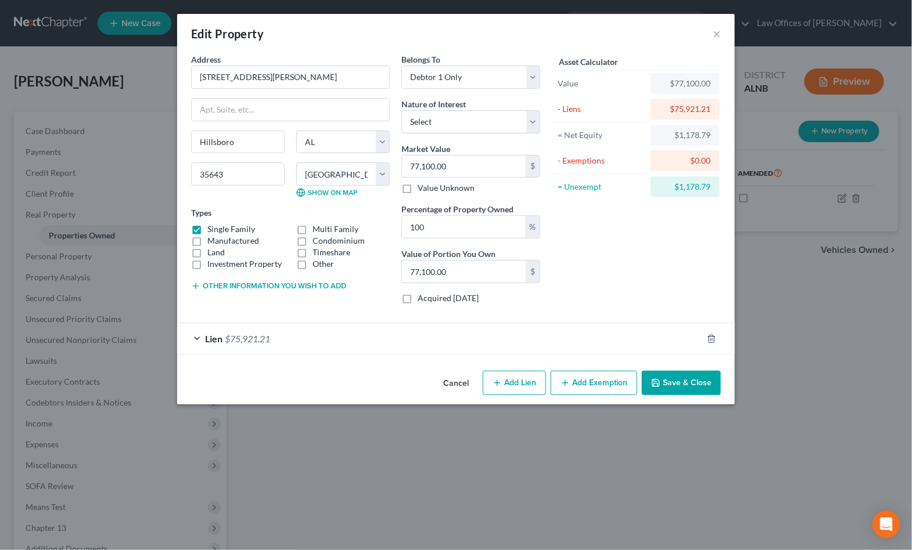
click at [303, 342] on div "Lien $75,921.21" at bounding box center [439, 338] width 525 height 31
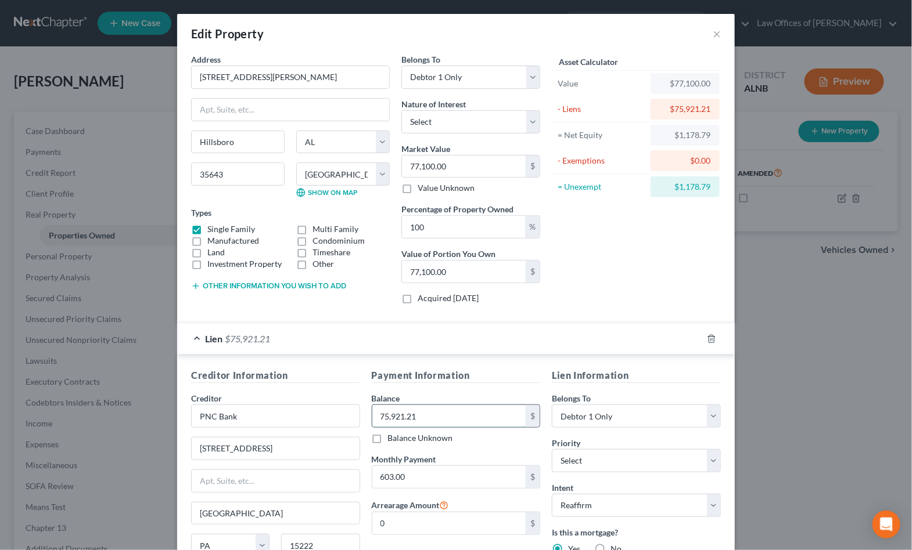
click at [423, 415] on input "75,921.21" at bounding box center [449, 416] width 154 height 22
type input "74,499.20"
click at [461, 424] on div "Lien Information Belongs To * Select Debtor 1 Only Debtor 2 Only Debtor 1 And D…" at bounding box center [636, 485] width 181 height 233
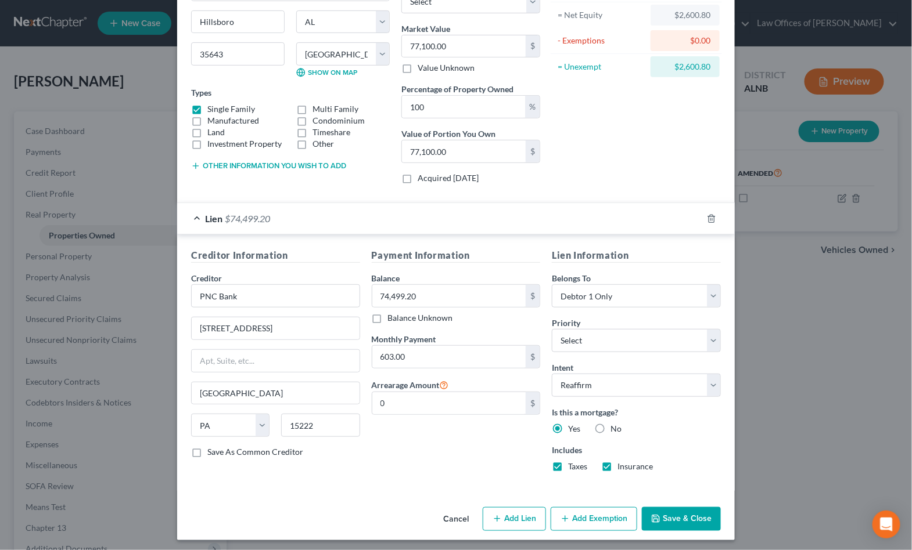
scroll to position [119, 0]
click at [461, 512] on button "Add Exemption" at bounding box center [593, 521] width 87 height 24
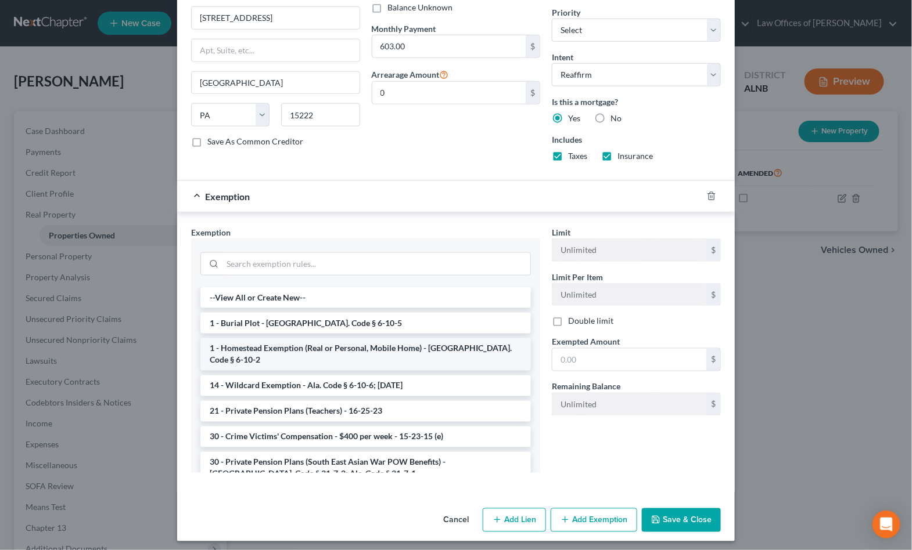
click at [278, 342] on li "1 - Homestead Exemption (Real or Personal, Mobile Home) - Ala. Code § 6-10-2" at bounding box center [365, 355] width 330 height 33
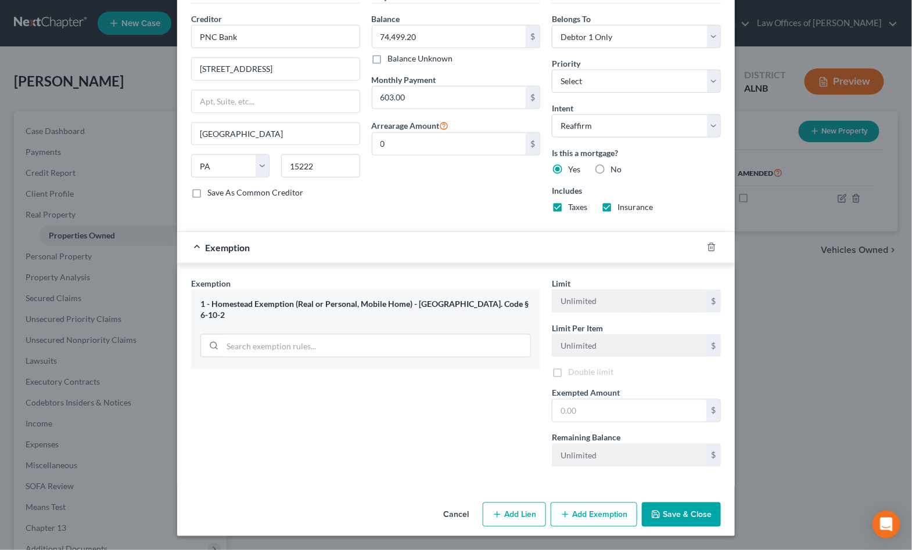
scroll to position [373, 0]
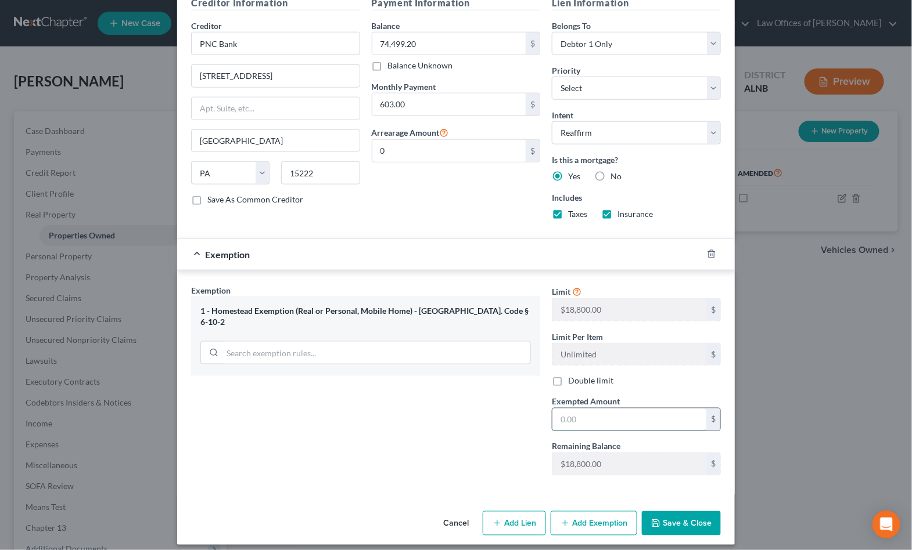
click at [461, 411] on input "text" at bounding box center [629, 420] width 154 height 22
type input "2,600.80"
click at [461, 515] on button "Save & Close" at bounding box center [681, 524] width 79 height 24
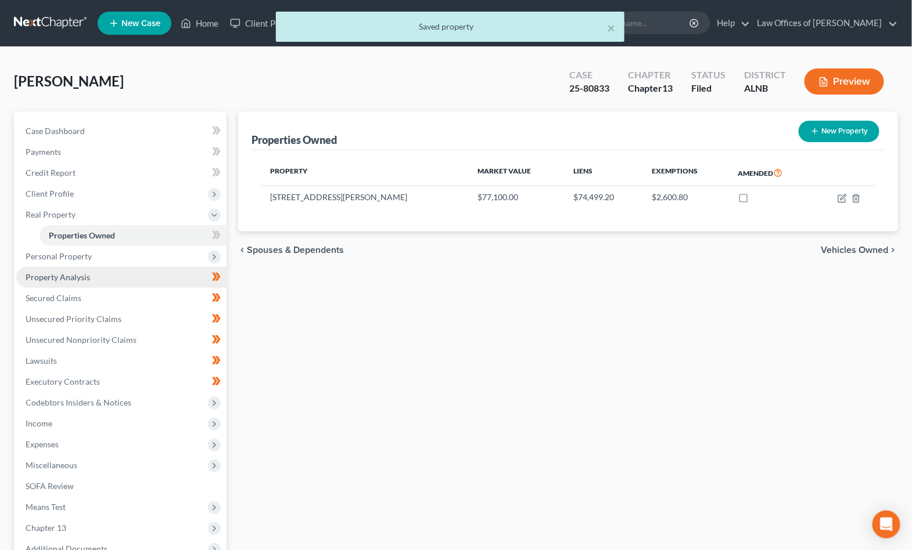
click at [123, 267] on link "Property Analysis" at bounding box center [121, 277] width 210 height 21
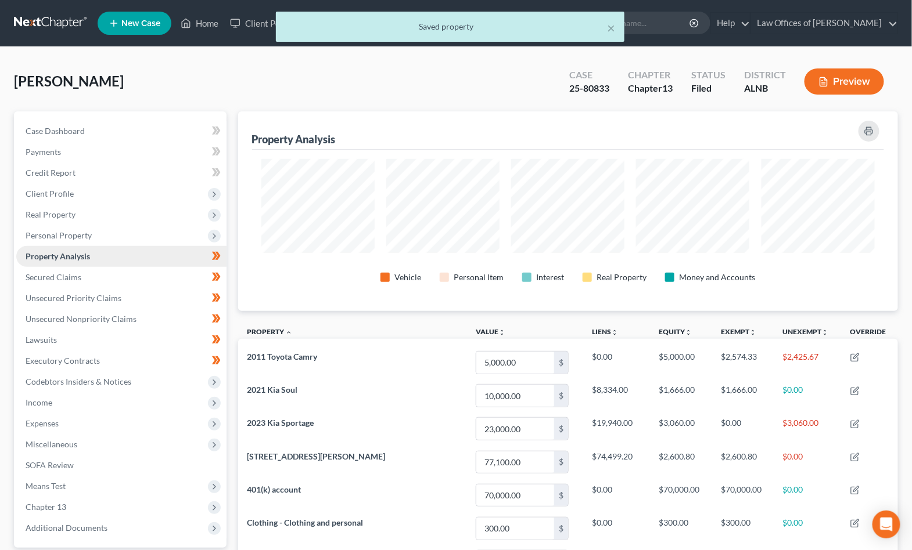
scroll to position [199, 660]
click at [146, 239] on span "Personal Property" at bounding box center [121, 235] width 210 height 21
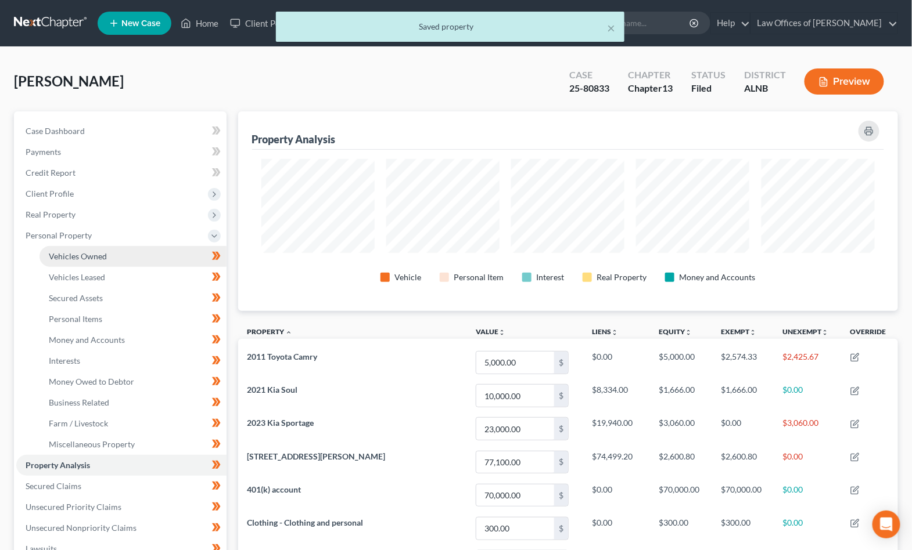
click at [136, 251] on link "Vehicles Owned" at bounding box center [132, 256] width 187 height 21
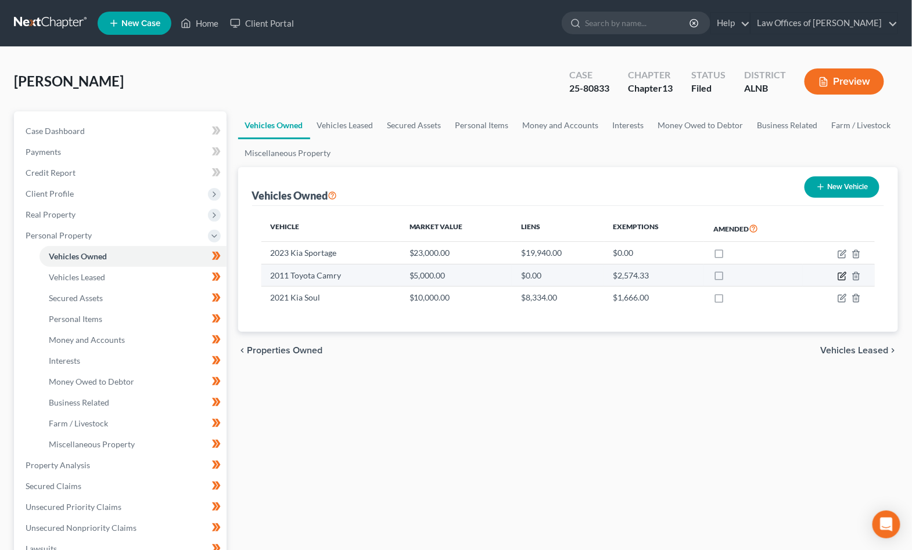
click at [461, 276] on icon "button" at bounding box center [841, 276] width 9 height 9
select select "0"
select select "15"
select select "2"
select select "0"
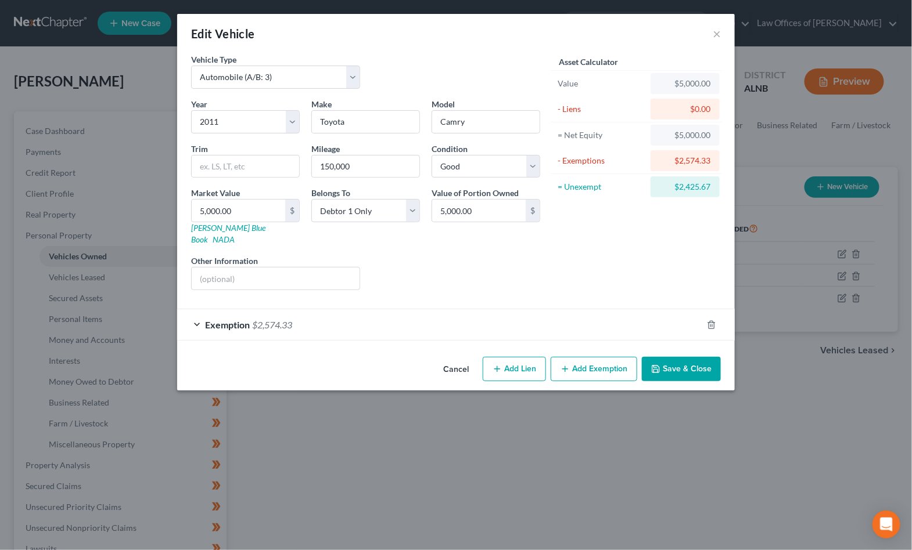
click at [461, 309] on div "Exemption $2,574.33" at bounding box center [439, 324] width 525 height 31
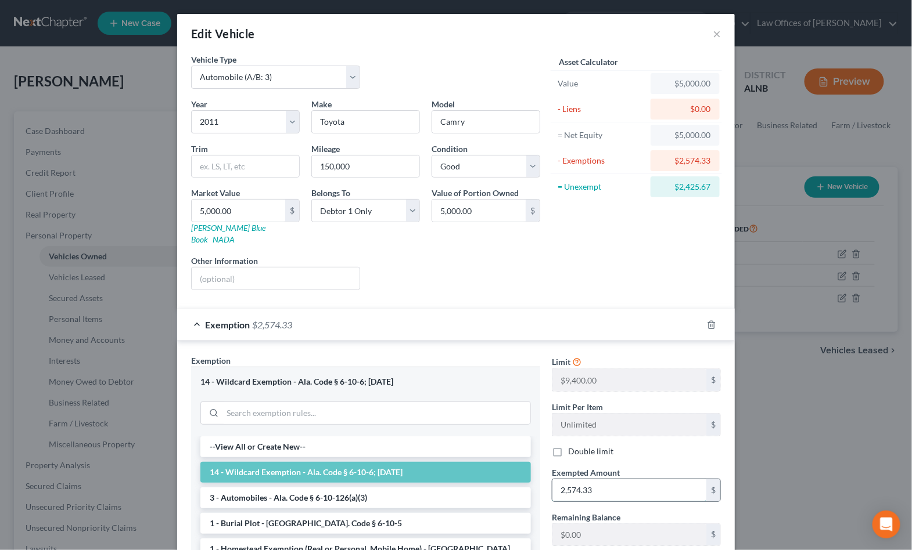
click at [461, 480] on input "2,574.33" at bounding box center [629, 491] width 154 height 22
type input "5,000"
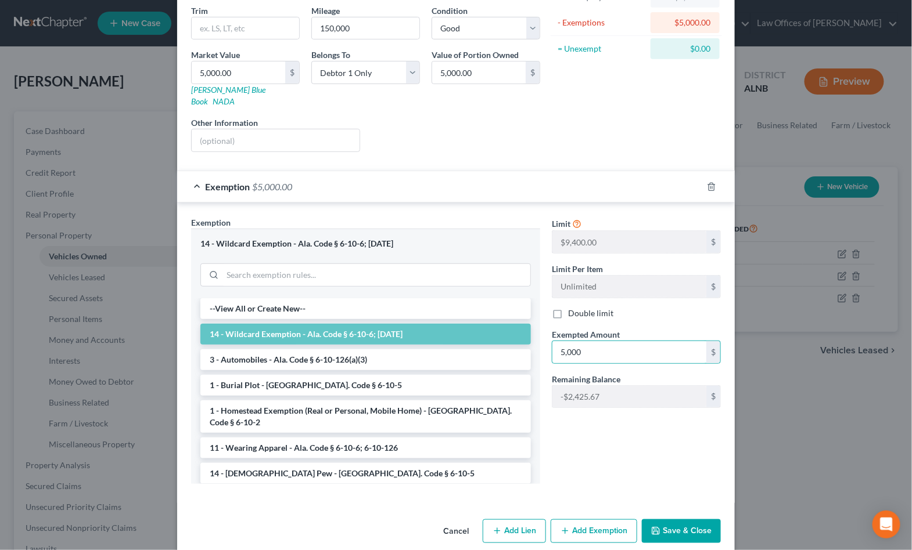
click at [461, 520] on button "Save & Close" at bounding box center [681, 532] width 79 height 24
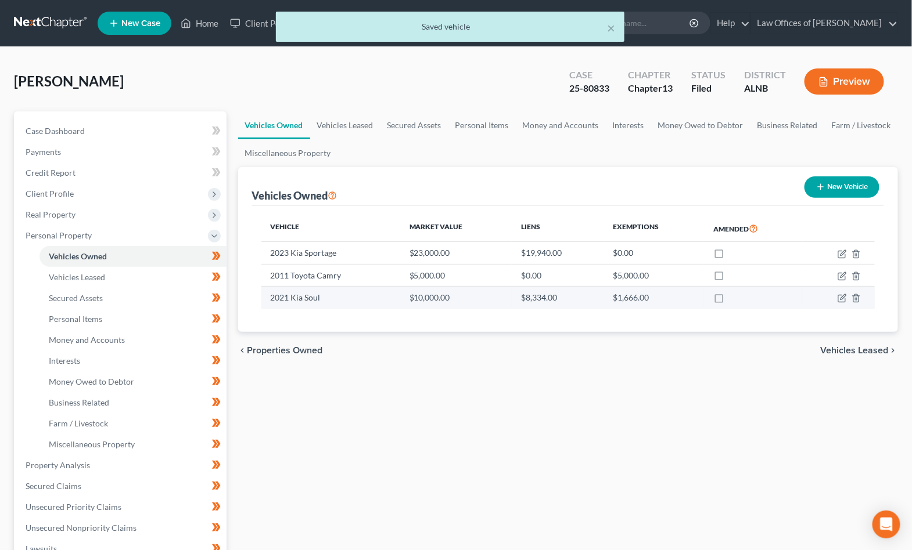
click at [461, 300] on td at bounding box center [838, 298] width 72 height 22
click at [461, 300] on icon "button" at bounding box center [841, 299] width 7 height 7
select select "0"
select select "5"
select select "1"
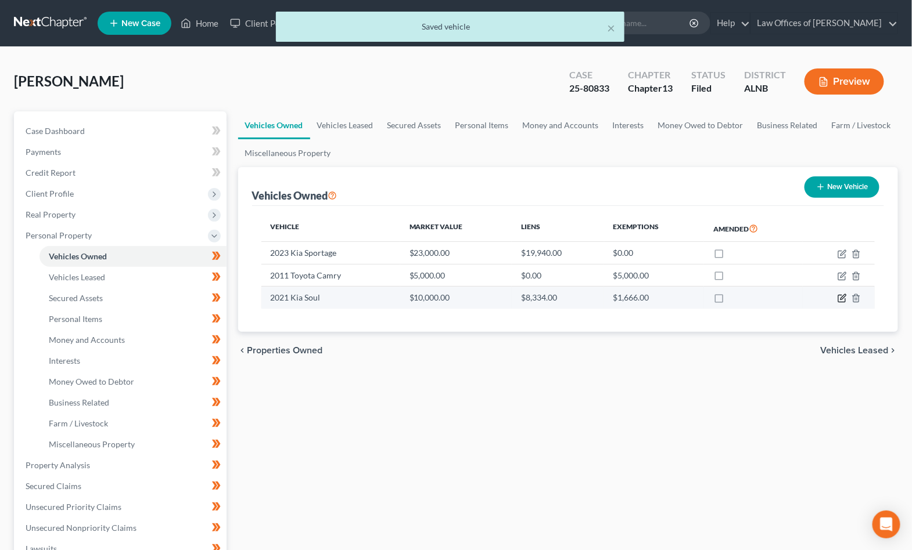
select select "3"
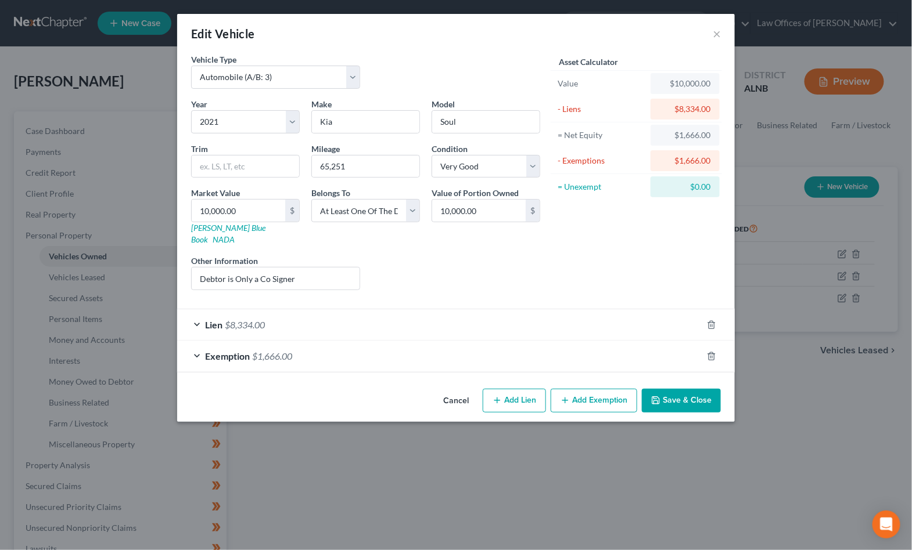
click at [461, 389] on button "Save & Close" at bounding box center [681, 401] width 79 height 24
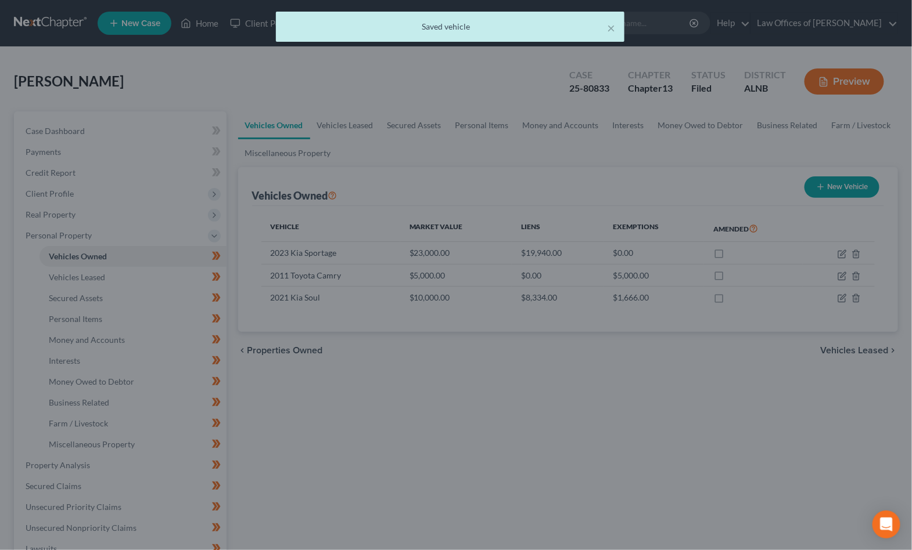
scroll to position [1, 0]
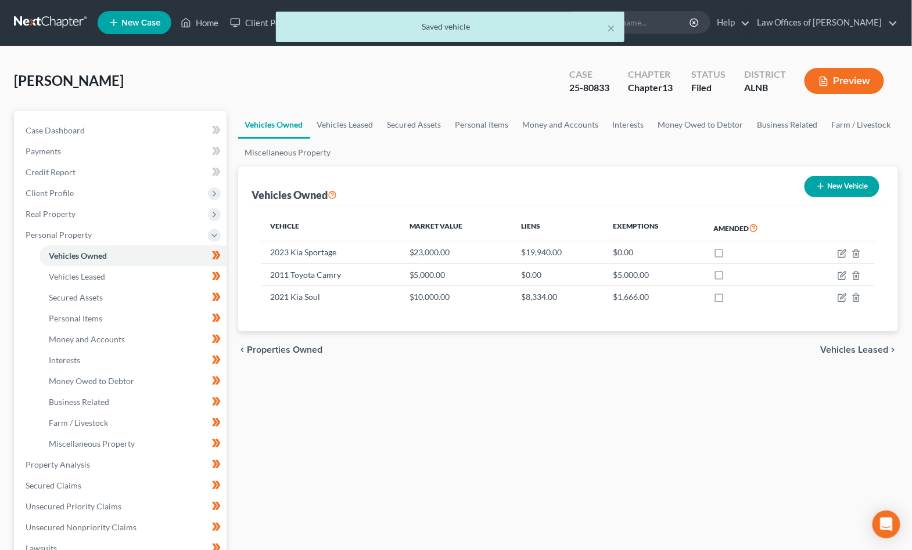
click at [461, 346] on span "Vehicles Leased" at bounding box center [854, 349] width 68 height 9
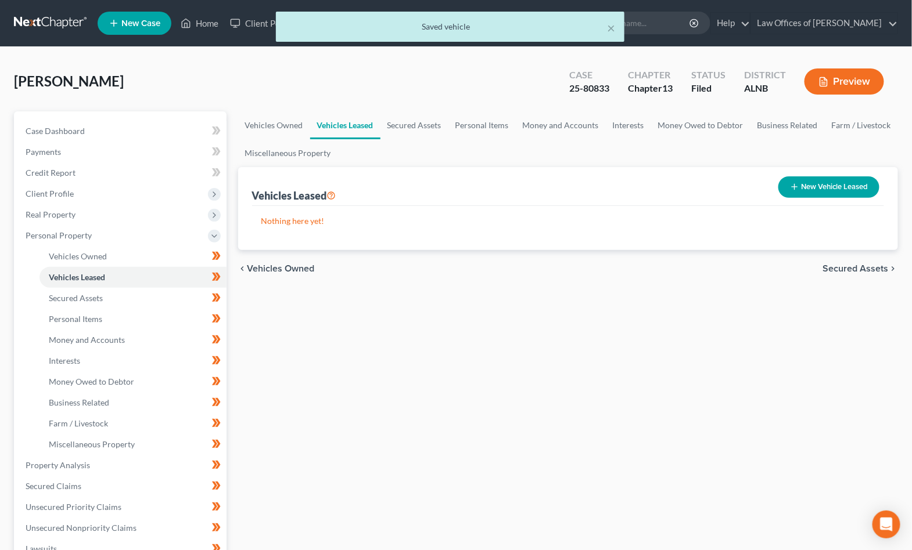
click at [461, 264] on span "Secured Assets" at bounding box center [856, 268] width 66 height 9
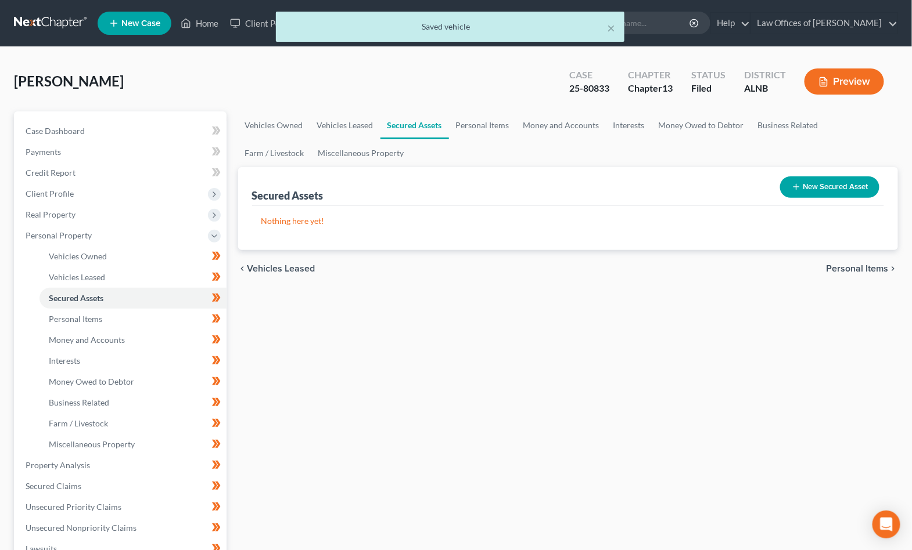
click at [461, 264] on span "Personal Items" at bounding box center [857, 268] width 62 height 9
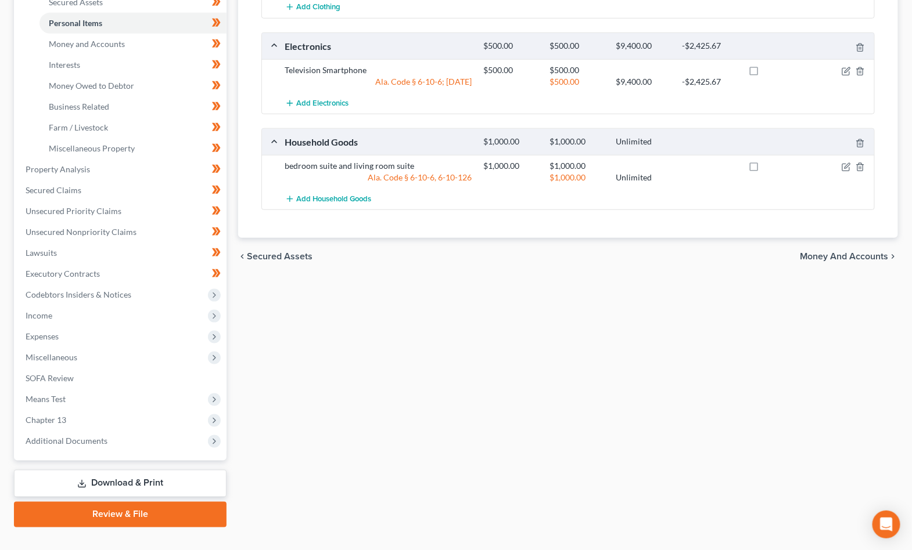
scroll to position [295, 0]
click at [461, 254] on span "Money and Accounts" at bounding box center [844, 257] width 88 height 9
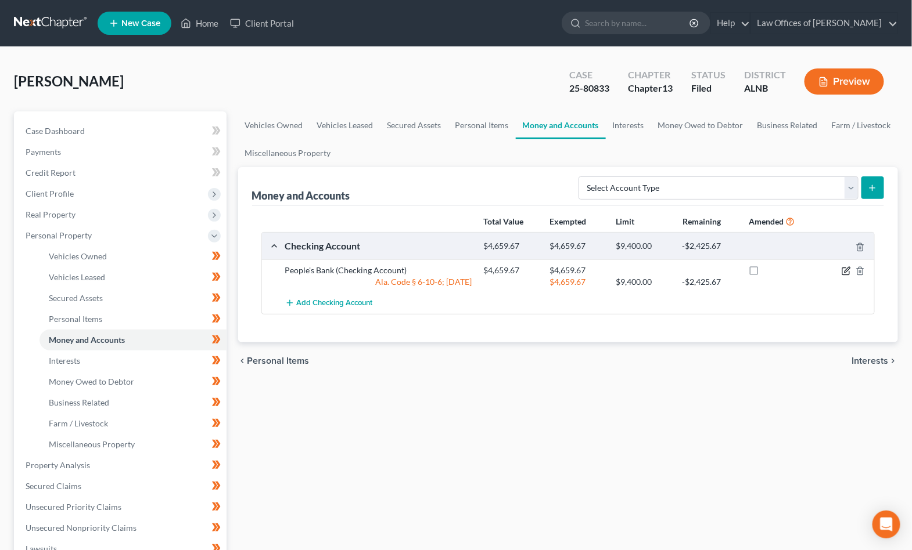
click at [461, 268] on icon "button" at bounding box center [845, 271] width 9 height 9
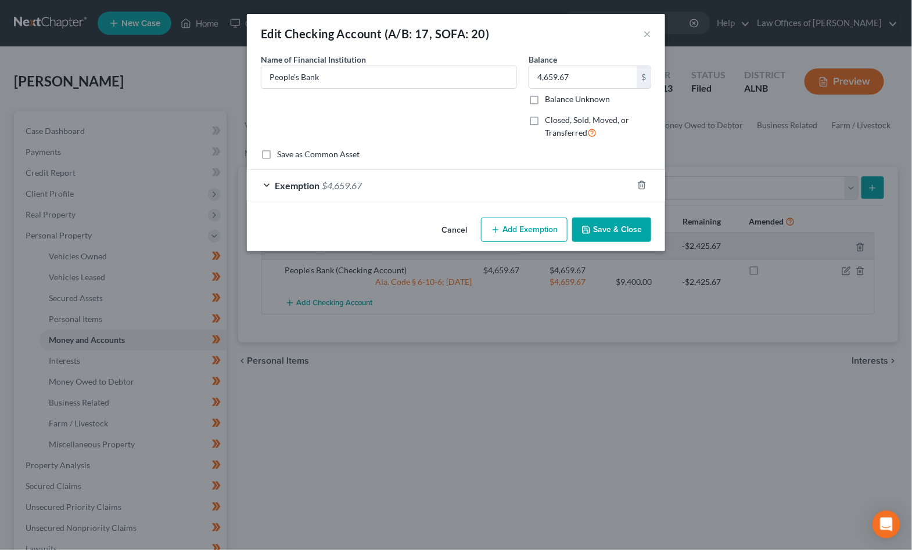
click at [437, 179] on div "Exemption $4,659.67" at bounding box center [440, 185] width 386 height 31
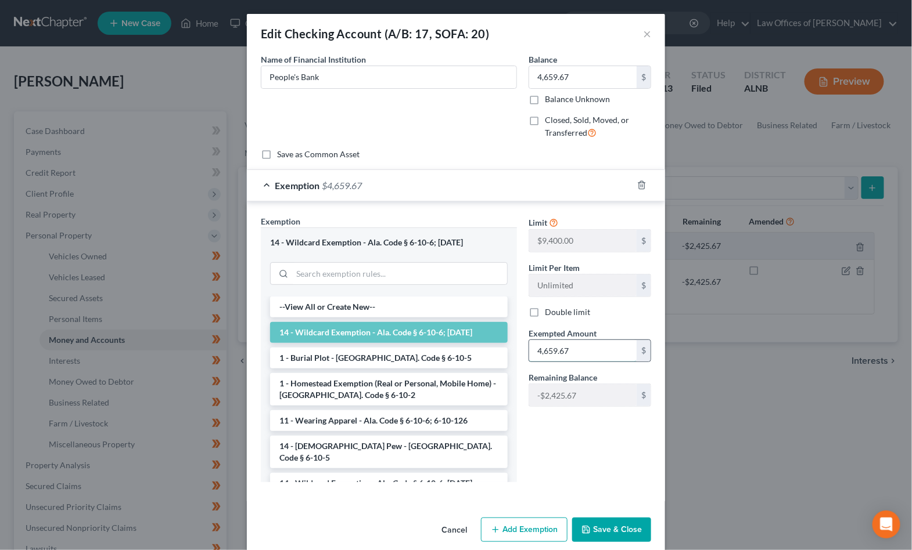
click at [461, 347] on input "4,659.67" at bounding box center [582, 351] width 107 height 22
type input "840.03"
click at [461, 524] on button "Save & Close" at bounding box center [611, 530] width 79 height 24
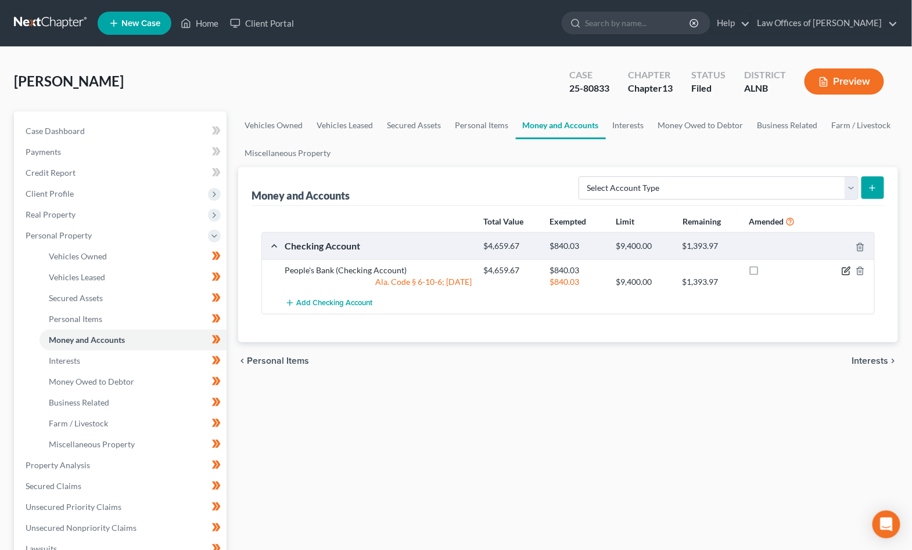
click at [461, 268] on icon "button" at bounding box center [845, 271] width 9 height 9
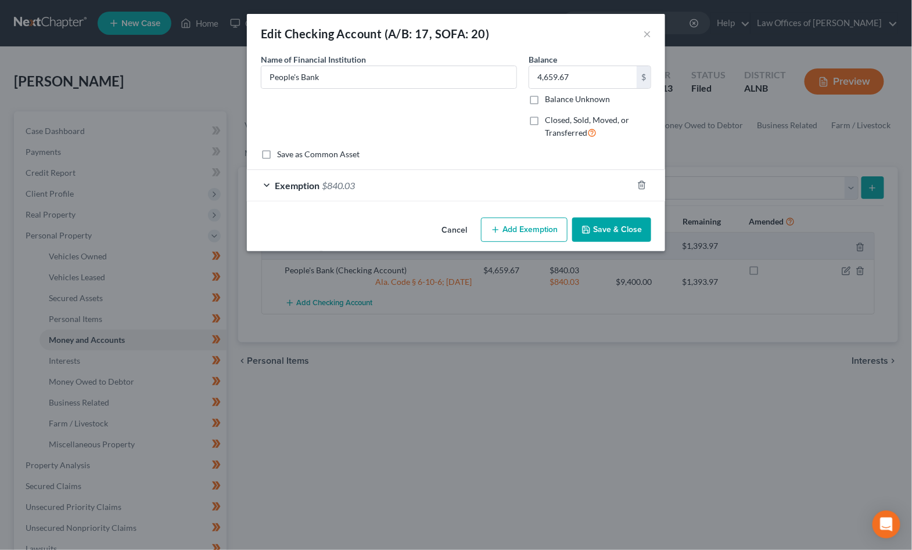
click at [461, 190] on div "Exemption $840.03" at bounding box center [440, 185] width 386 height 31
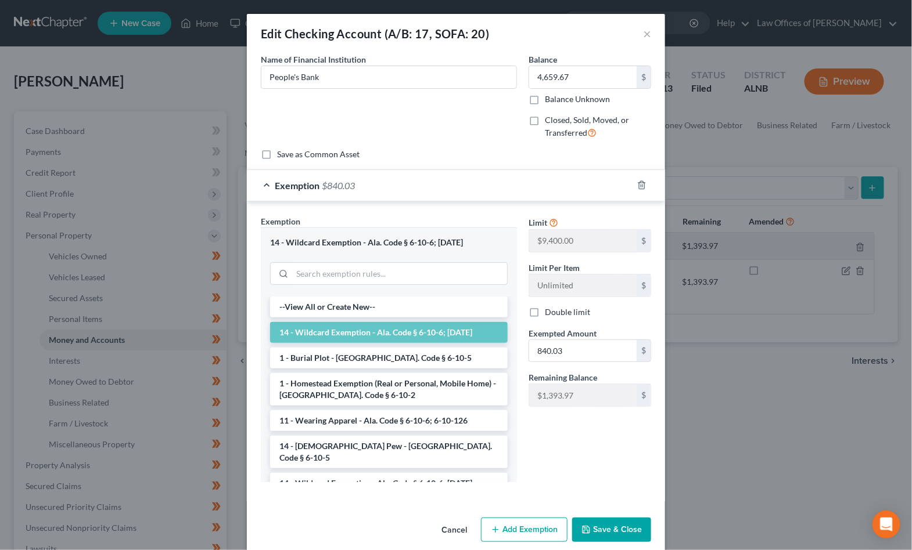
click at [461, 525] on button "Save & Close" at bounding box center [611, 530] width 79 height 24
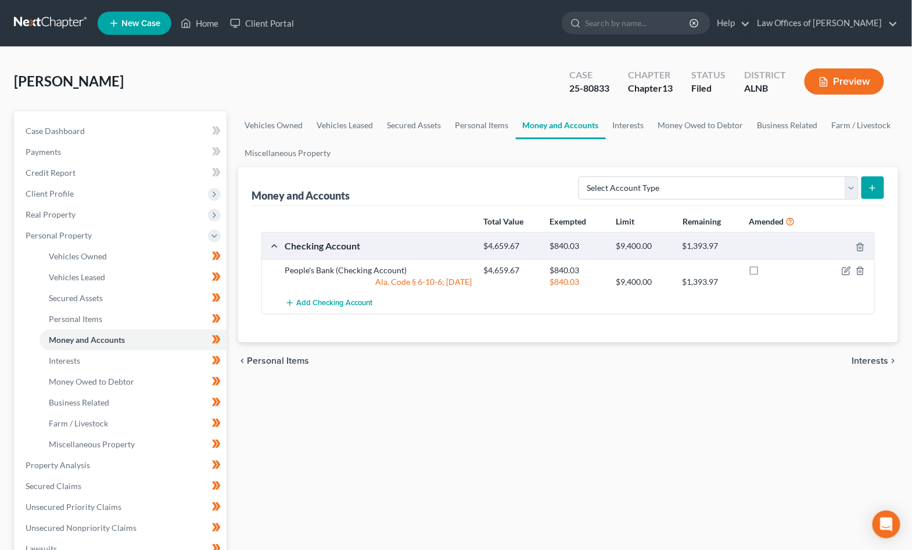
click at [461, 94] on div "Preview" at bounding box center [846, 83] width 103 height 34
click at [461, 89] on button "Preview" at bounding box center [844, 82] width 80 height 26
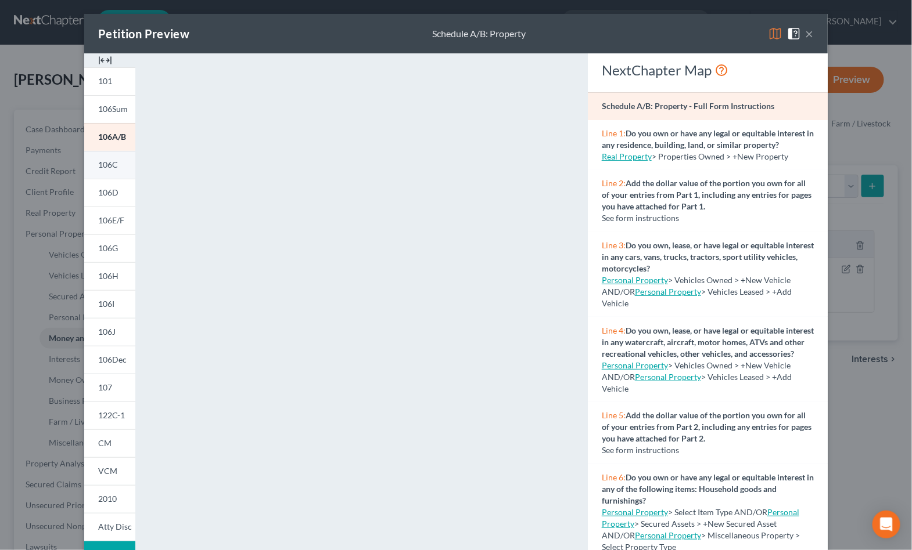
click at [94, 157] on link "106C" at bounding box center [109, 165] width 51 height 28
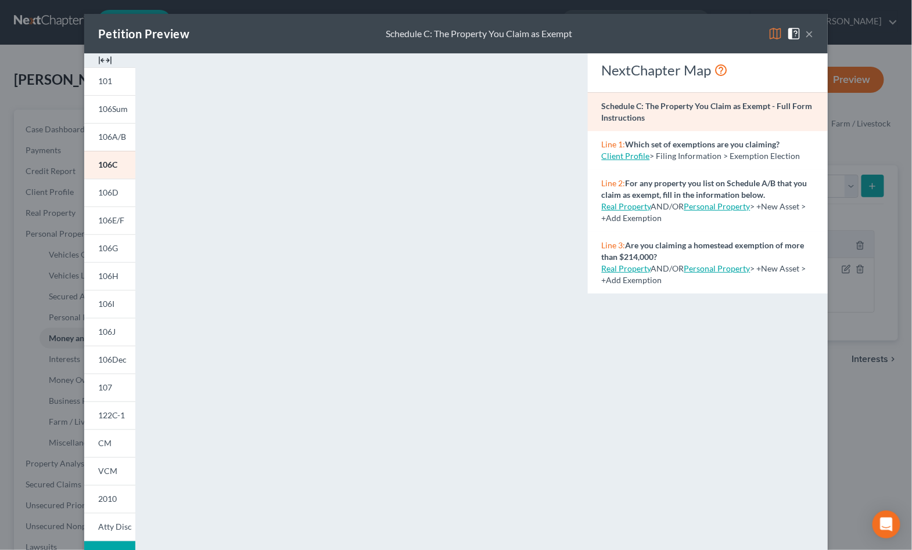
click at [461, 33] on button "×" at bounding box center [809, 34] width 8 height 14
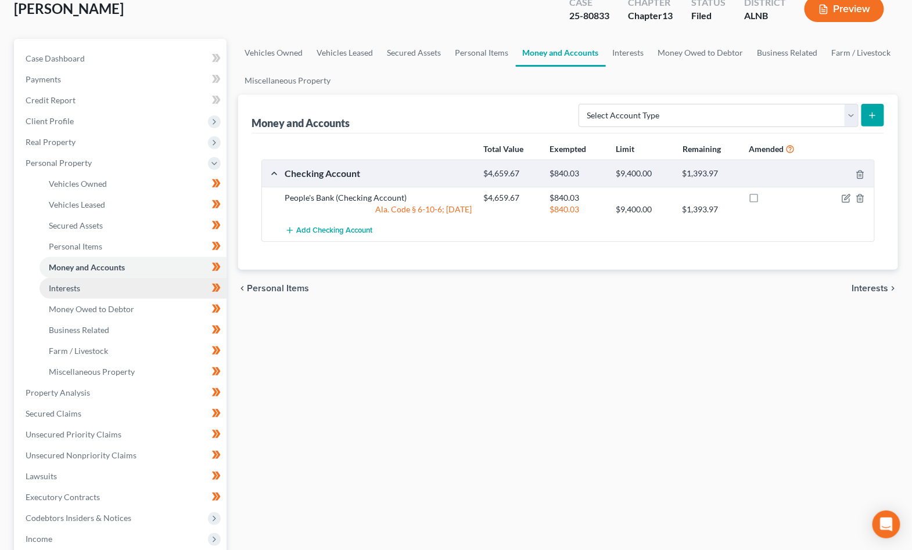
scroll to position [75, 0]
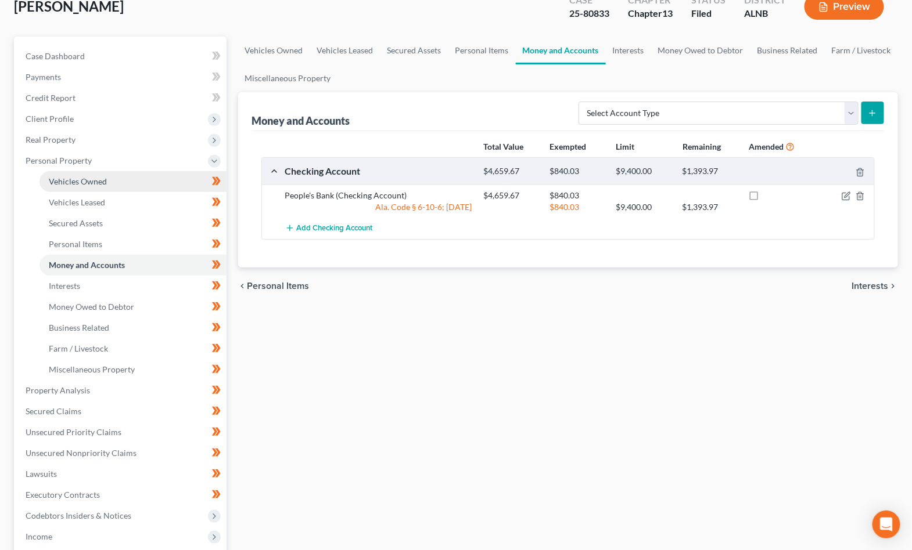
click at [107, 178] on link "Vehicles Owned" at bounding box center [132, 181] width 187 height 21
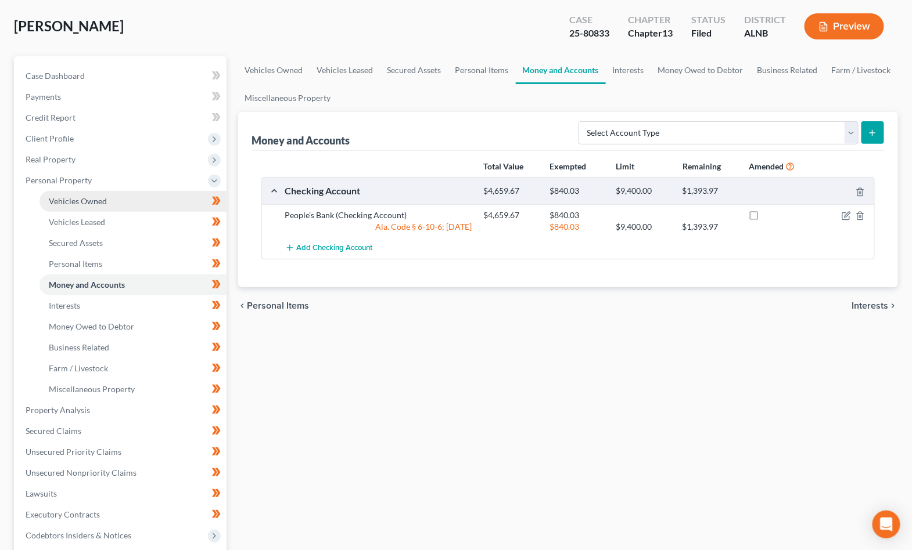
click at [107, 178] on li "Personal Property Vehicles Owned Vehicles Leased Machinery and Vehicles Office …" at bounding box center [121, 285] width 210 height 230
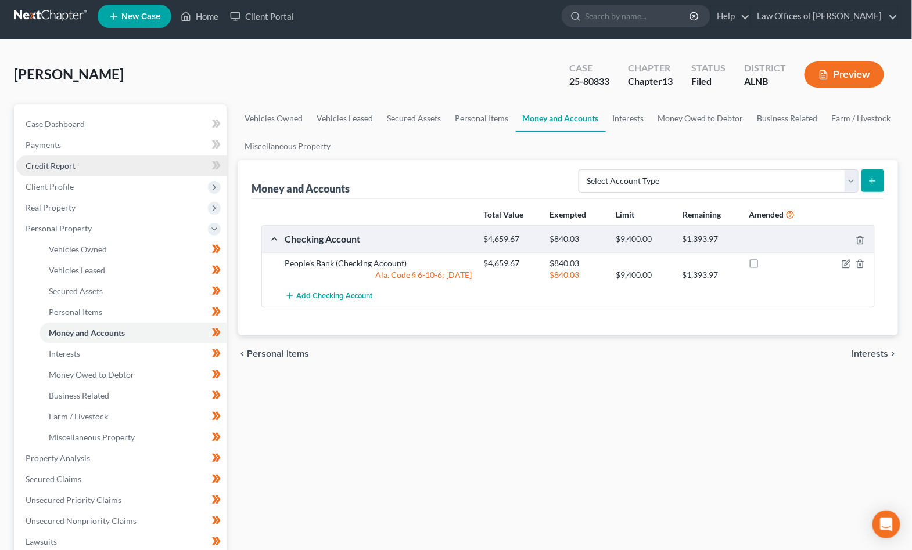
scroll to position [0, 0]
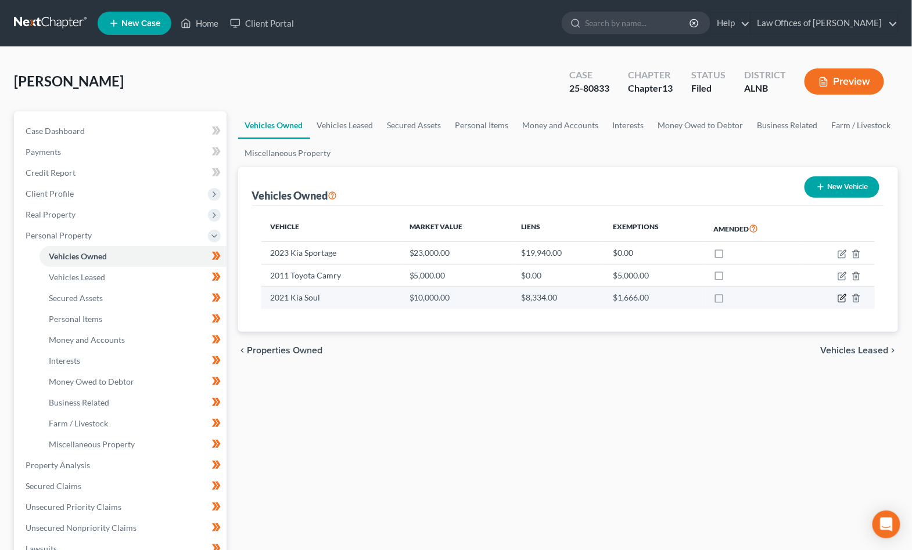
click at [461, 299] on icon "button" at bounding box center [841, 298] width 9 height 9
select select "0"
select select "5"
select select "1"
select select "3"
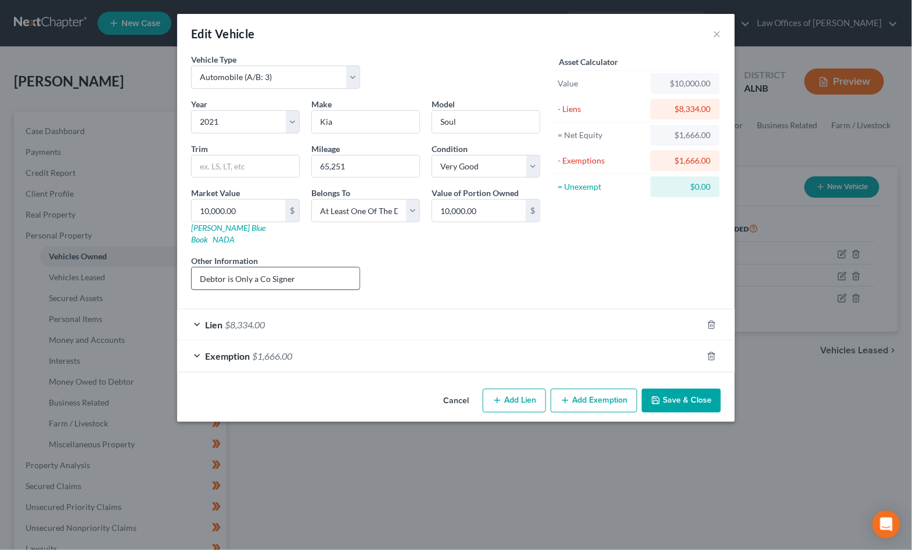
click at [311, 268] on input "Debtor is Only a Co Signer" at bounding box center [276, 279] width 168 height 22
drag, startPoint x: 299, startPoint y: 265, endPoint x: -49, endPoint y: 162, distance: 363.2
click at [0, 162] on html "Home New Case Client Portal Law Offices of Joseph G. Pleva plevalaw@gmail.com M…" at bounding box center [456, 434] width 912 height 868
click at [225, 225] on link "Kelly Blue Book" at bounding box center [228, 233] width 74 height 21
click at [318, 268] on input "Debtor owns 1/2 intrest in car" at bounding box center [276, 279] width 168 height 22
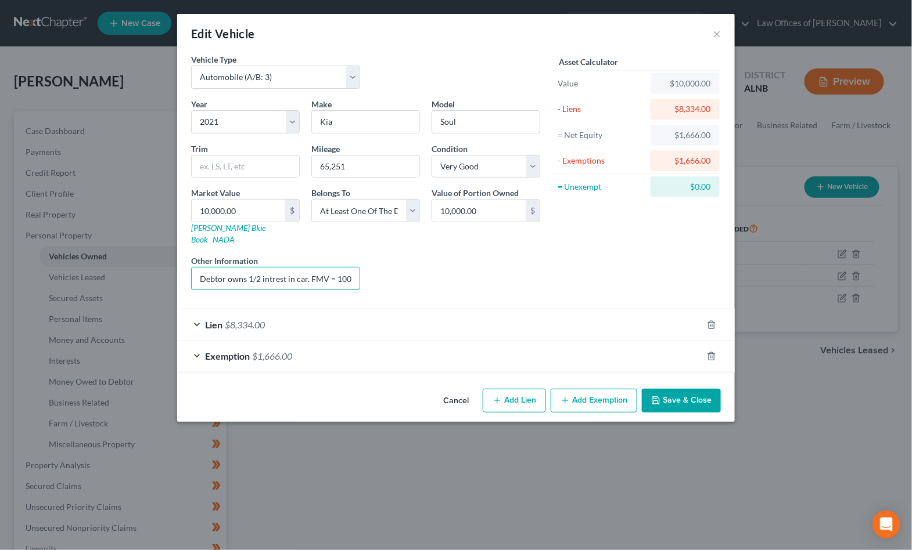
type input "Debtor owns 1/2 intrest in car. FMV = 10000 1/2 interest = $5000"
click at [461, 389] on button "Save & Close" at bounding box center [681, 401] width 79 height 24
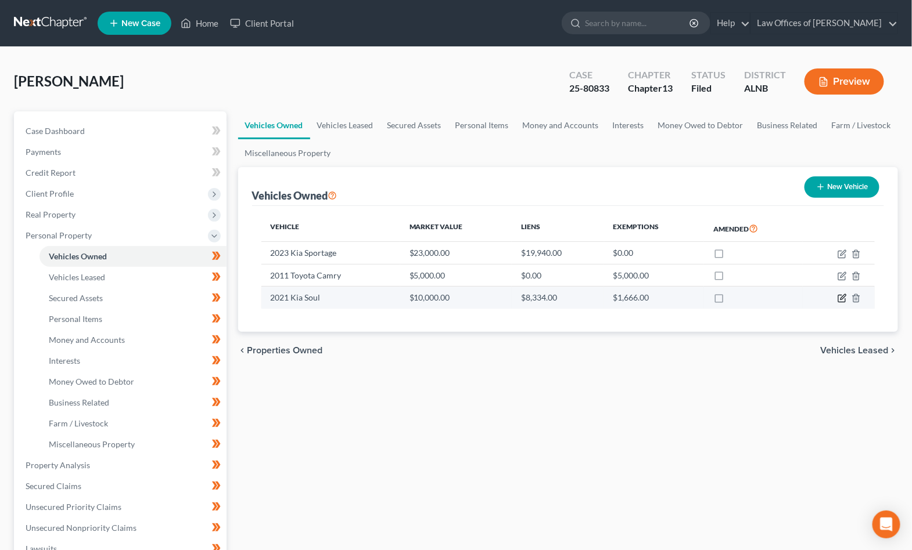
click at [461, 297] on icon "button" at bounding box center [841, 298] width 9 height 9
select select "0"
select select "5"
select select "1"
select select "3"
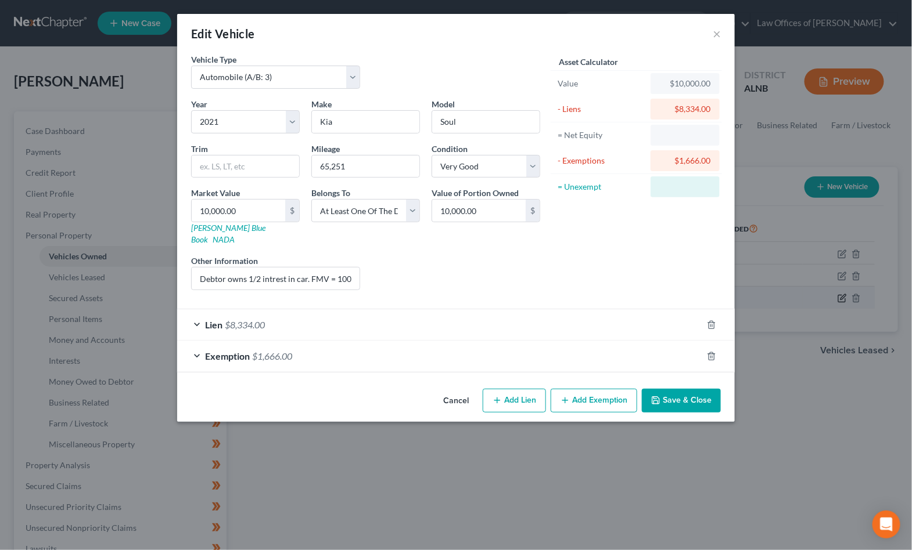
scroll to position [1, 0]
click at [461, 352] on icon "button" at bounding box center [711, 356] width 9 height 9
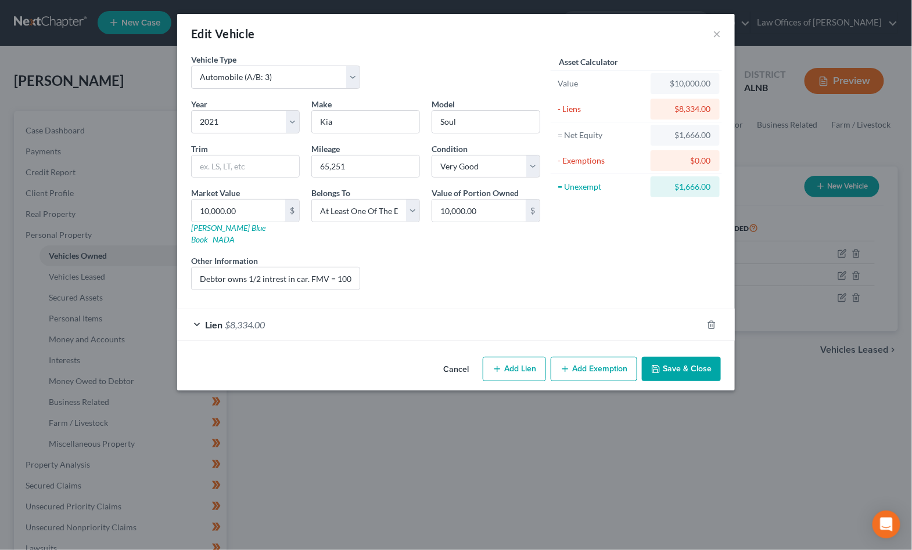
click at [461, 359] on button "Save & Close" at bounding box center [681, 369] width 79 height 24
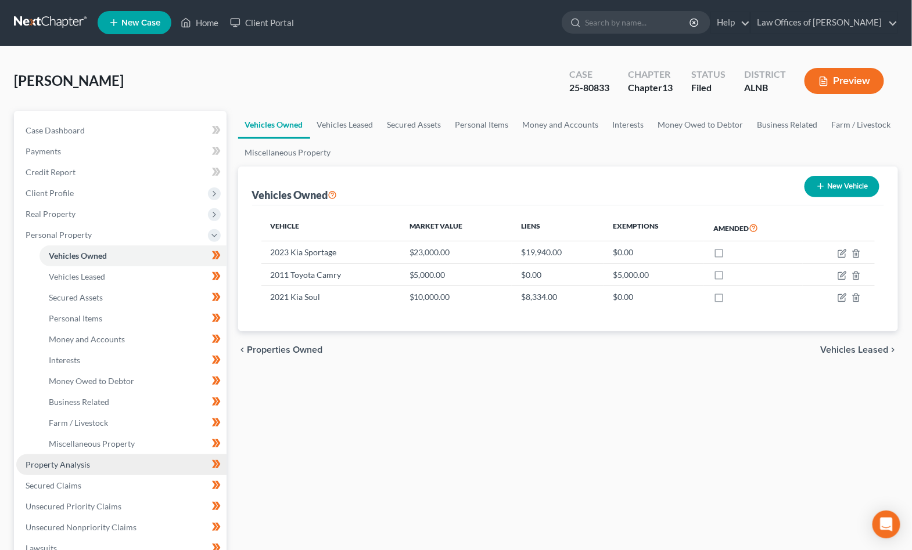
click at [60, 460] on span "Property Analysis" at bounding box center [58, 465] width 64 height 10
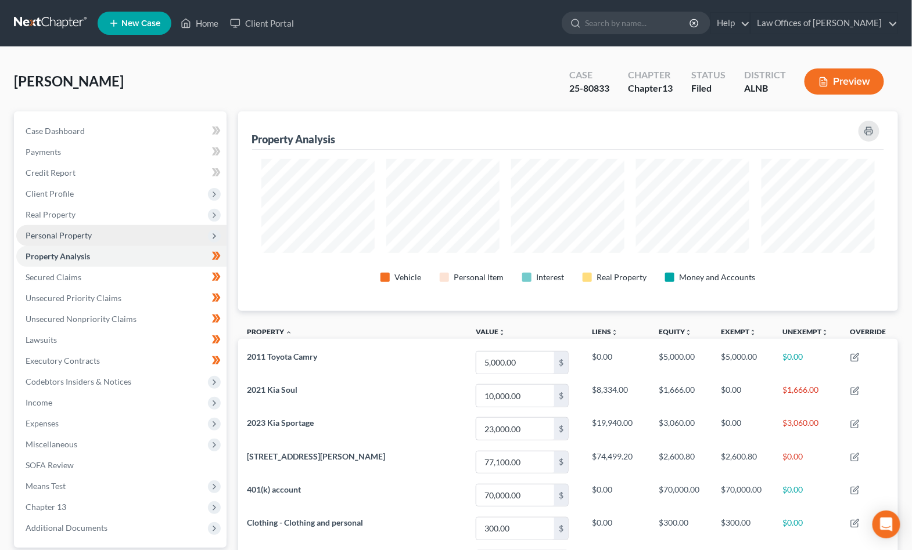
click at [85, 231] on span "Personal Property" at bounding box center [59, 236] width 66 height 10
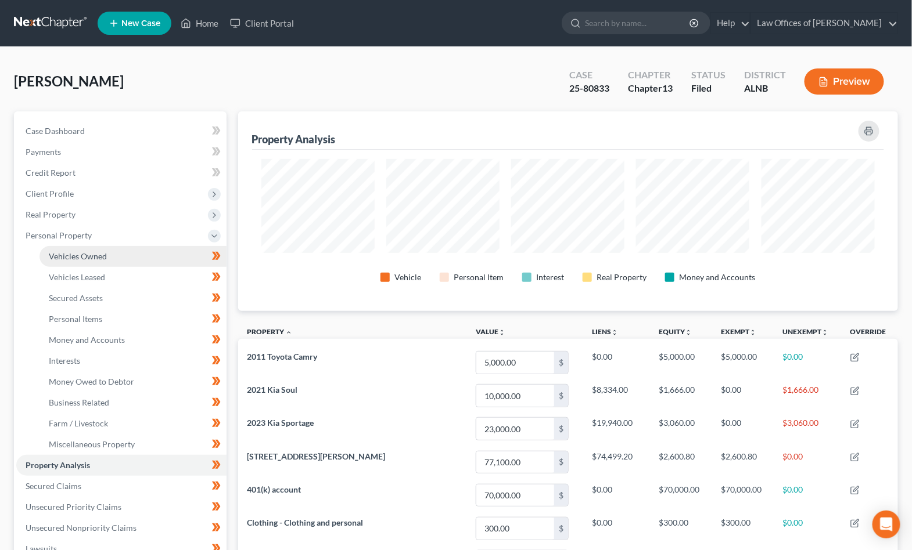
click at [84, 246] on link "Vehicles Owned" at bounding box center [132, 256] width 187 height 21
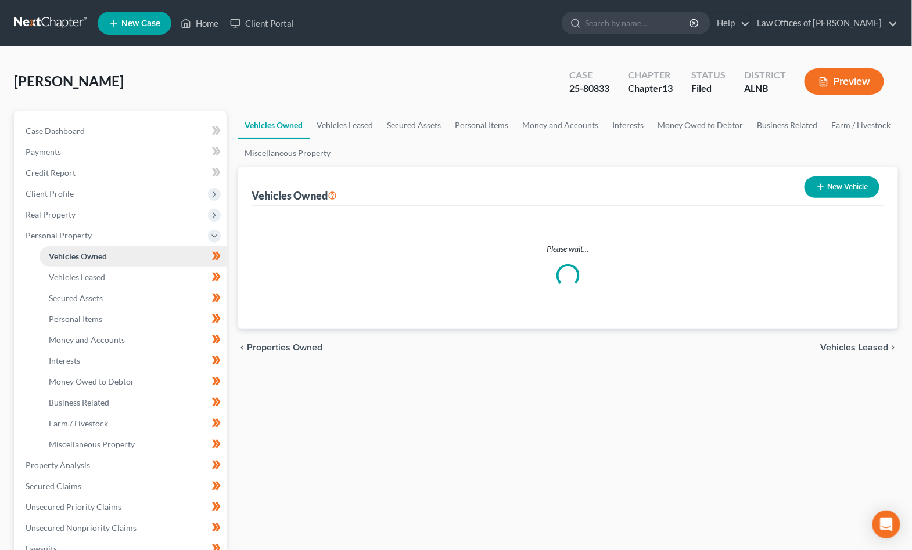
scroll to position [1, 0]
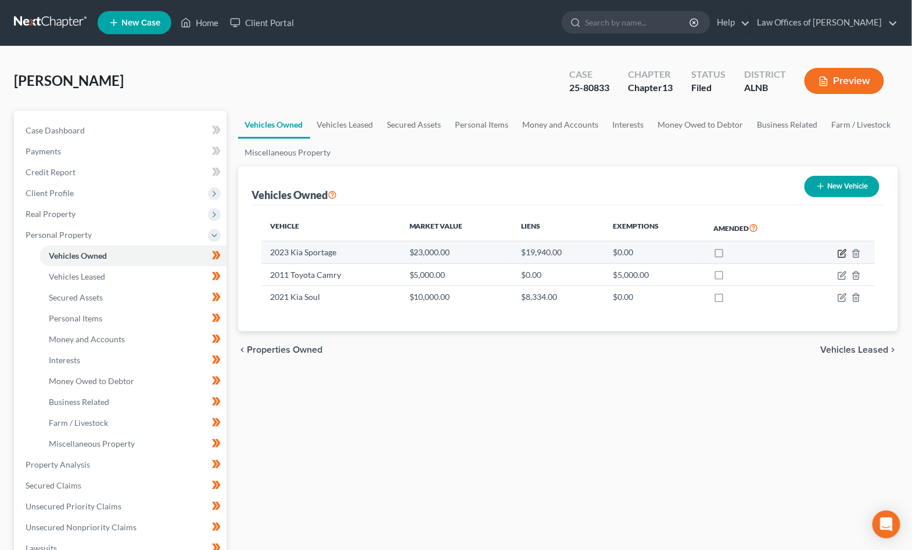
click at [461, 253] on icon "button" at bounding box center [842, 252] width 5 height 5
select select "0"
select select "3"
select select "0"
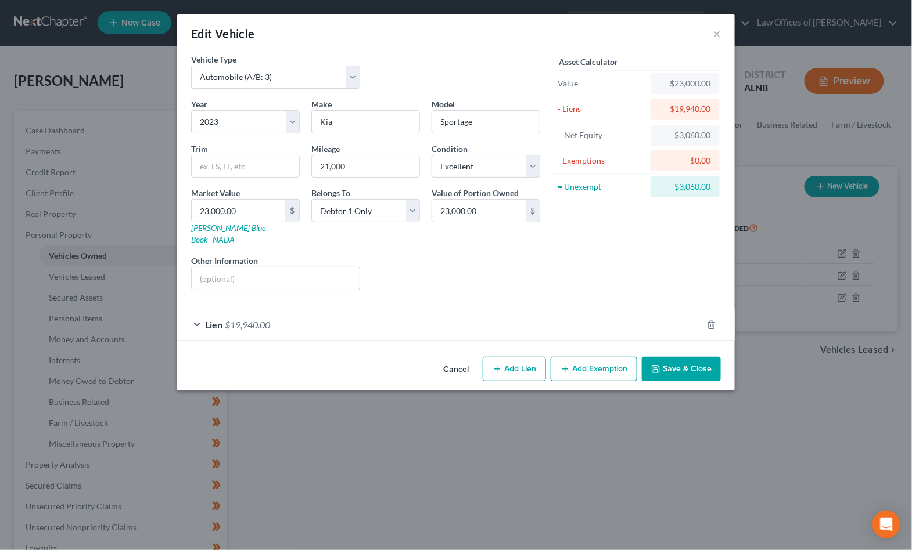
click at [461, 357] on button "Save & Close" at bounding box center [681, 369] width 79 height 24
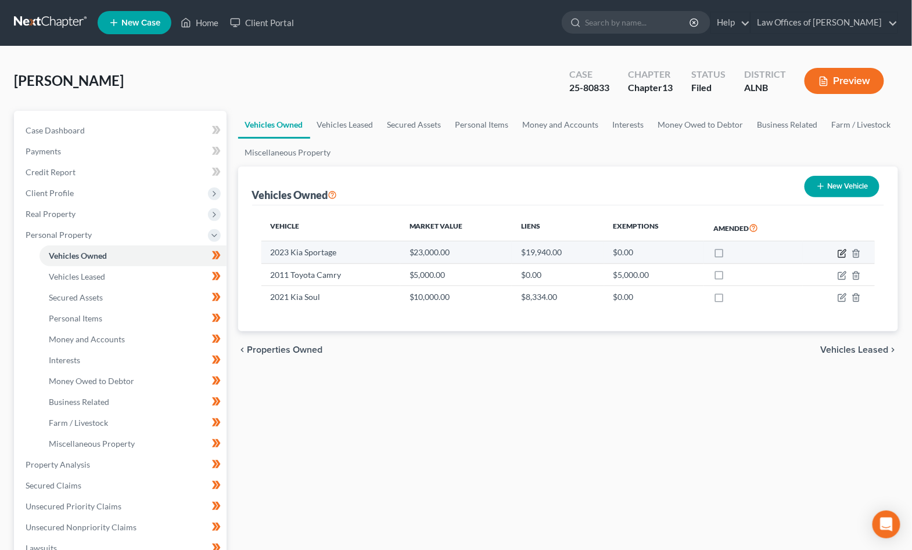
click at [461, 253] on icon "button" at bounding box center [842, 252] width 5 height 5
select select "0"
select select "3"
select select "0"
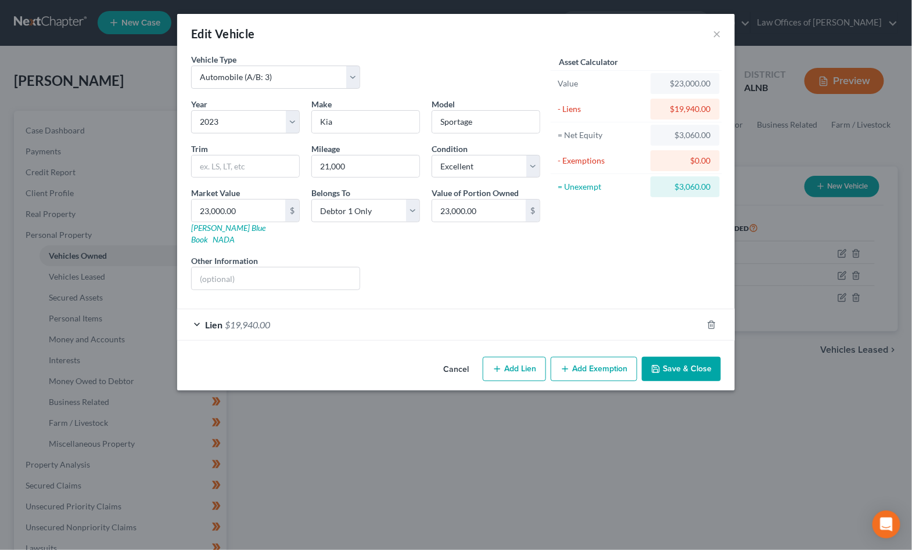
click at [461, 359] on button "Add Exemption" at bounding box center [593, 369] width 87 height 24
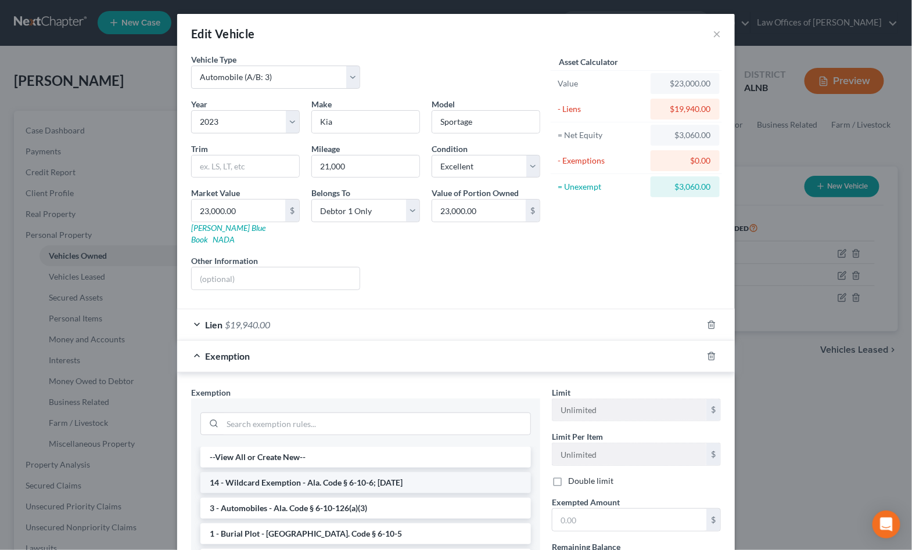
click at [432, 473] on li "14 - Wildcard Exemption - Ala. Code § 6-10-6; 6-10-12" at bounding box center [365, 483] width 330 height 21
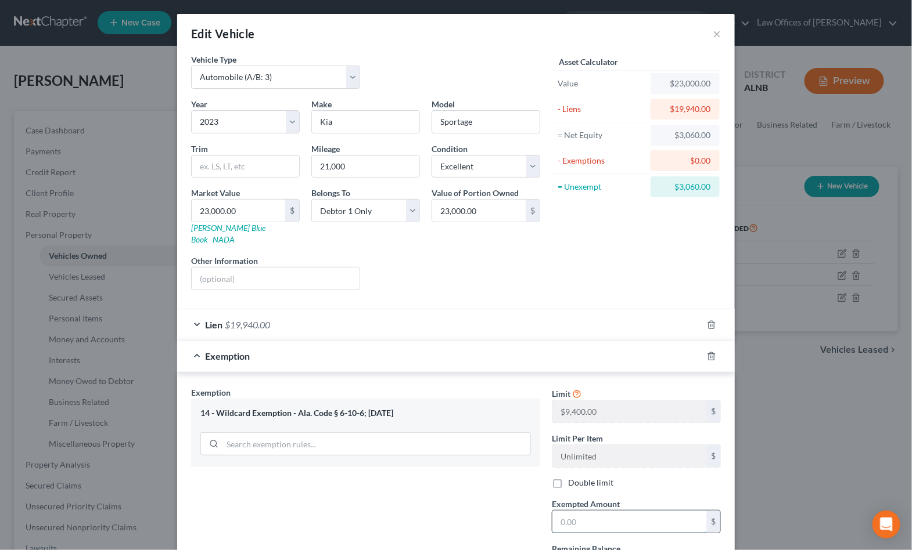
click at [461, 513] on input "text" at bounding box center [629, 522] width 154 height 22
type input "3,060"
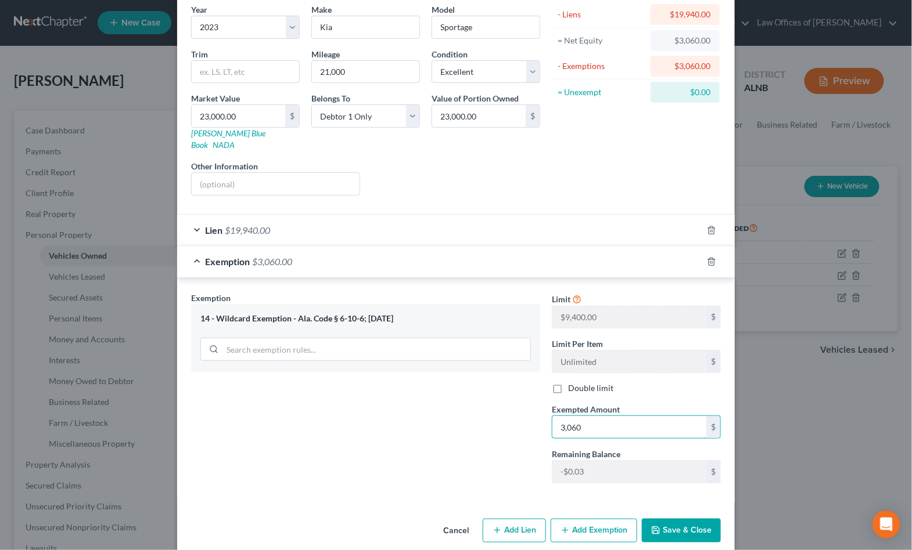
scroll to position [94, 0]
click at [461, 520] on button "Save & Close" at bounding box center [681, 532] width 79 height 24
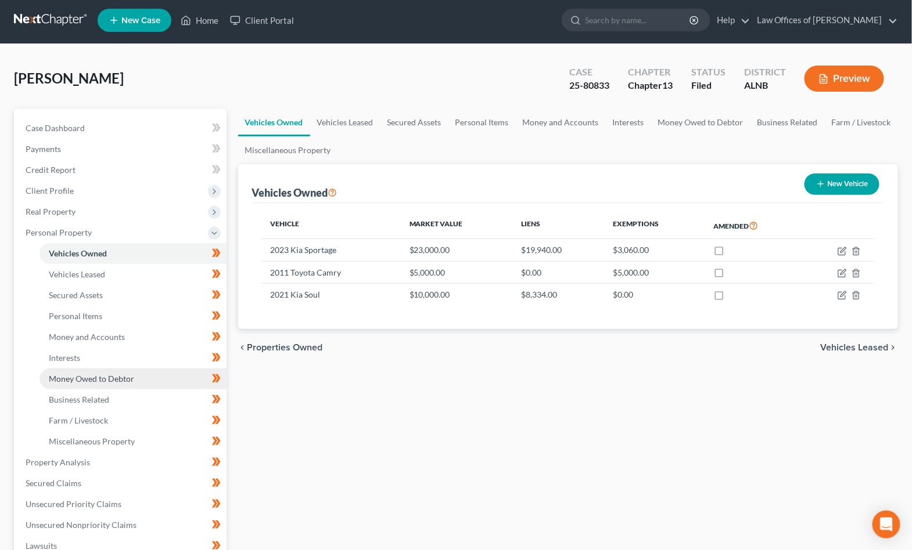
scroll to position [3, 1]
click at [97, 374] on span "Money Owed to Debtor" at bounding box center [91, 379] width 85 height 10
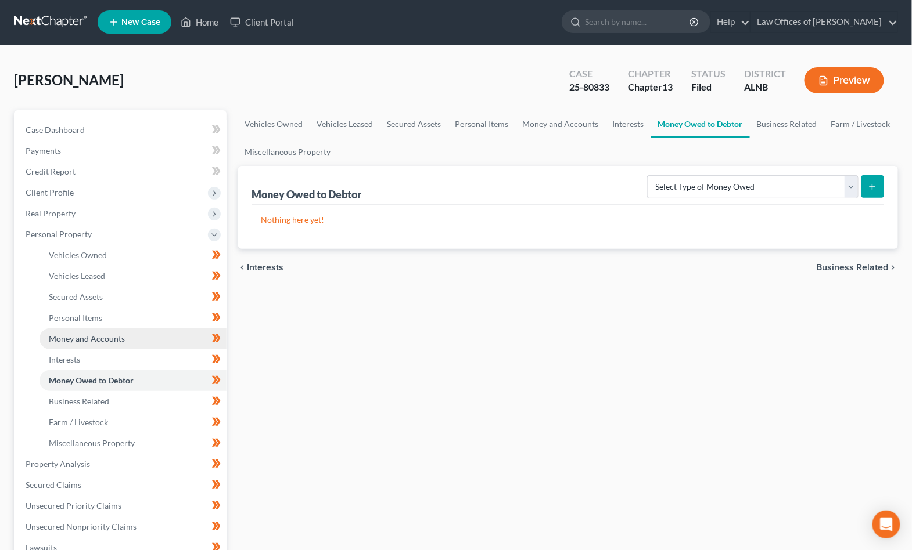
scroll to position [2, 0]
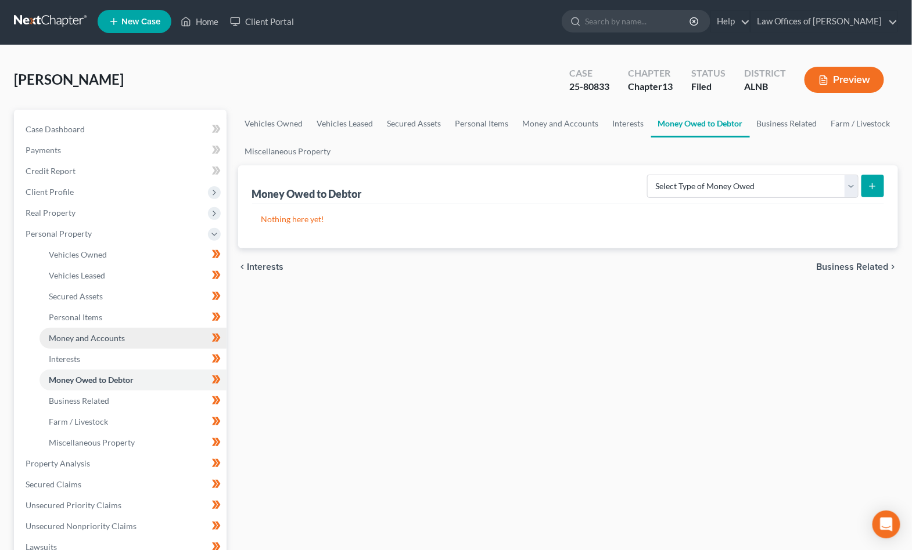
click at [107, 333] on span "Money and Accounts" at bounding box center [87, 338] width 76 height 10
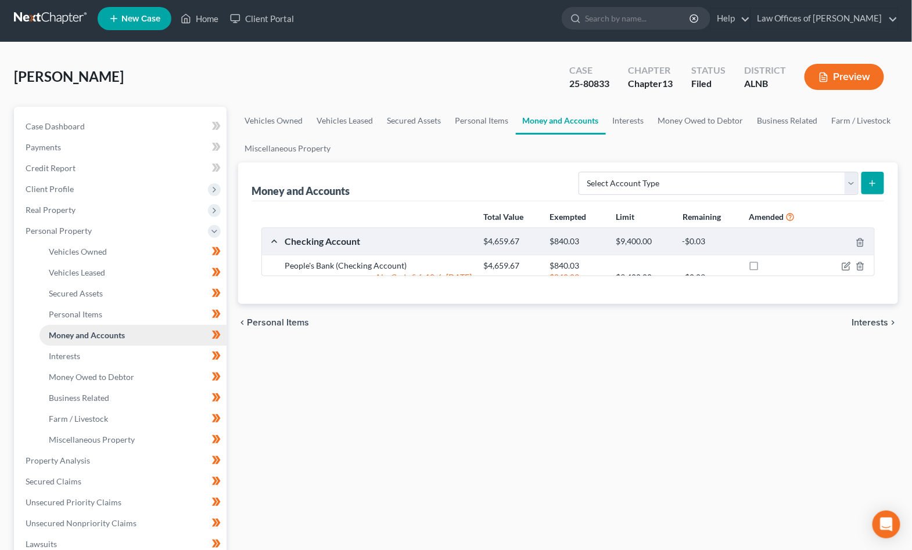
scroll to position [6, 0]
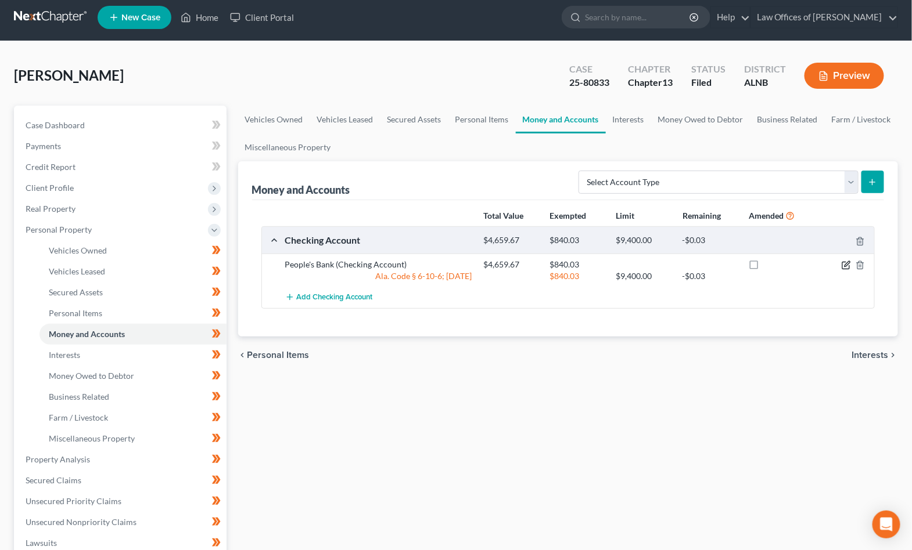
click at [461, 261] on icon "button" at bounding box center [845, 265] width 9 height 9
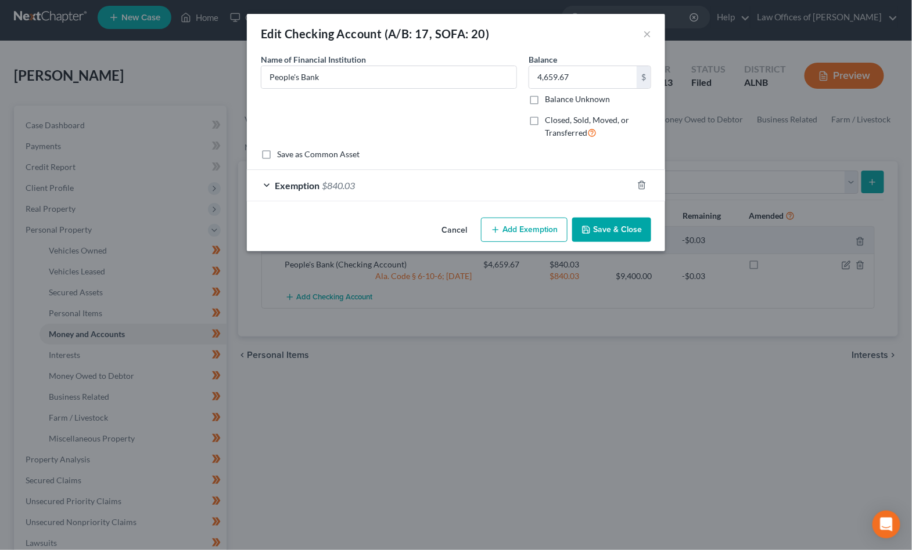
click at [461, 178] on div "Exemption $840.03" at bounding box center [440, 185] width 386 height 31
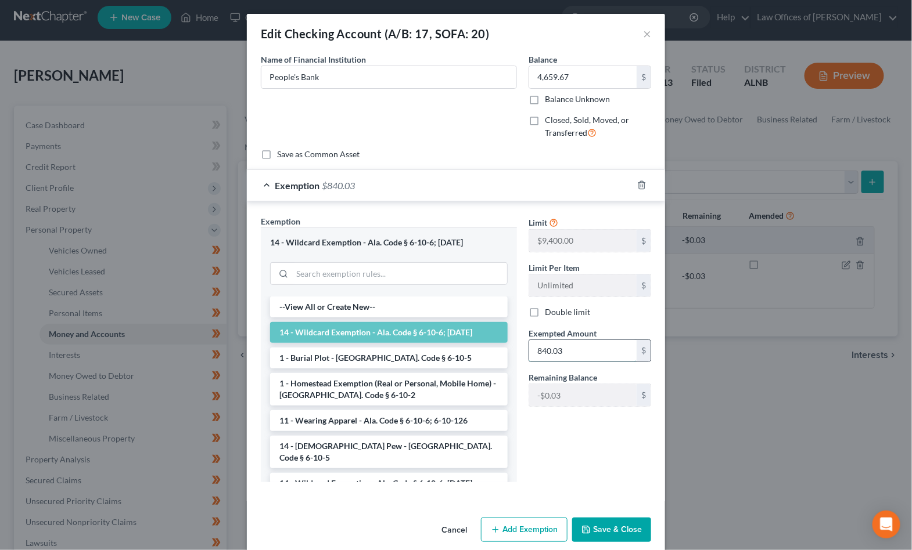
click at [461, 350] on input "840.03" at bounding box center [582, 351] width 107 height 22
type input "840."
click at [461, 529] on button "Save & Close" at bounding box center [611, 530] width 79 height 24
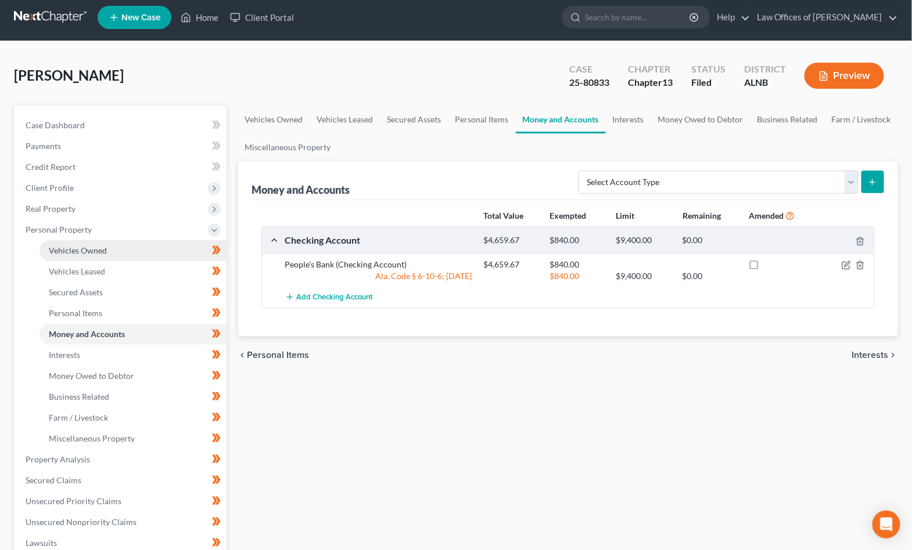
click at [87, 246] on span "Vehicles Owned" at bounding box center [78, 251] width 58 height 10
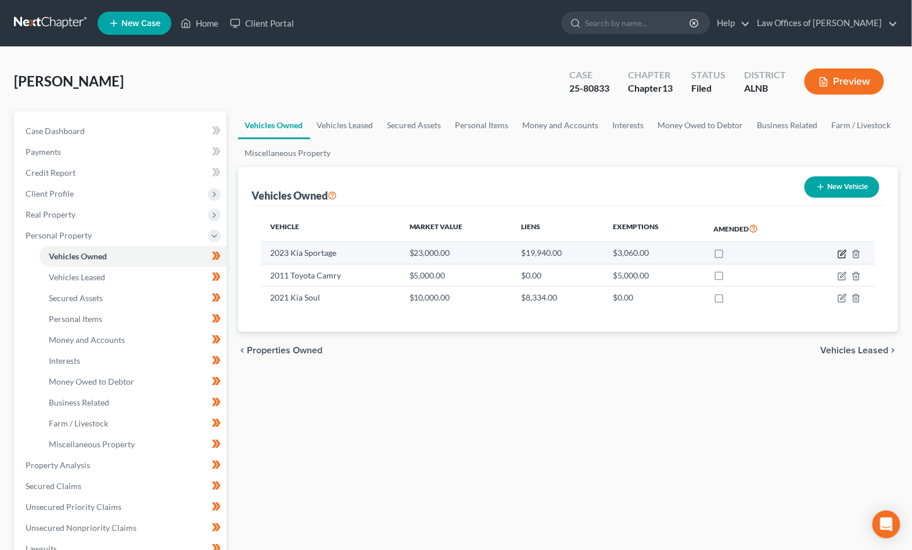
click at [461, 252] on icon "button" at bounding box center [841, 254] width 9 height 9
select select "0"
select select "3"
select select "0"
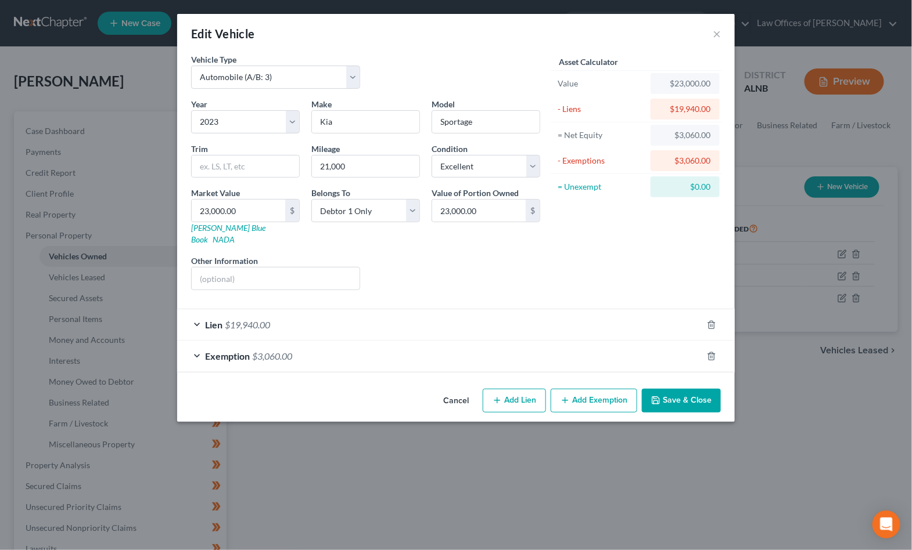
click at [261, 319] on span "$19,940.00" at bounding box center [247, 324] width 45 height 11
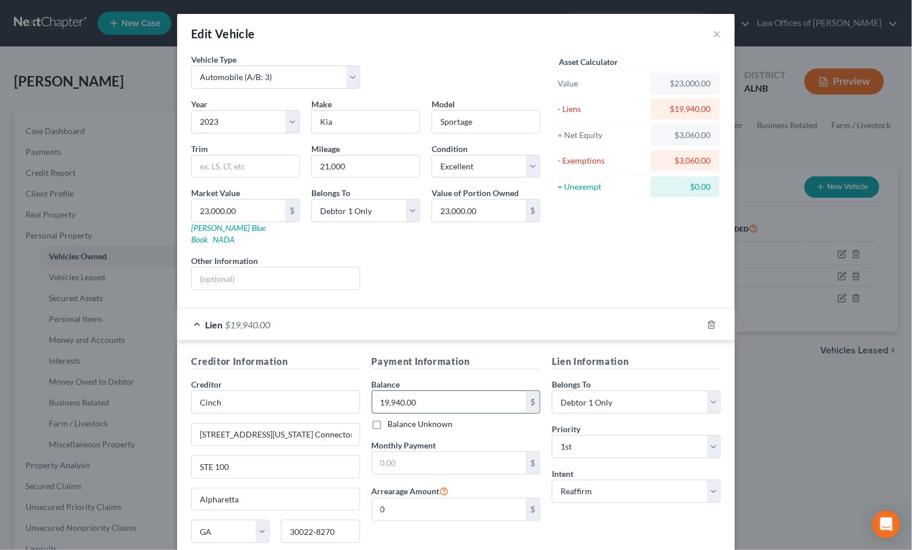
click at [420, 391] on input "19,940.00" at bounding box center [449, 402] width 154 height 22
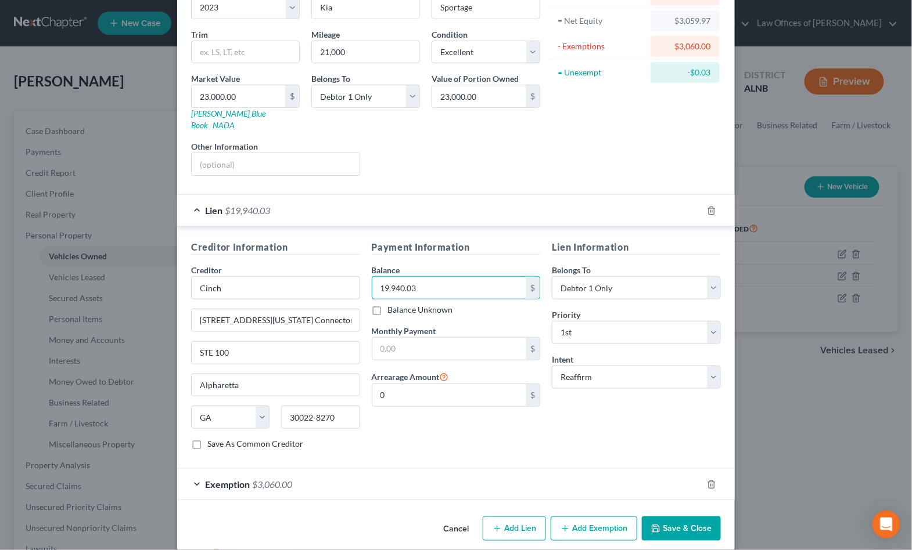
scroll to position [114, 0]
type input "19,940.03"
click at [461, 517] on button "Save & Close" at bounding box center [681, 529] width 79 height 24
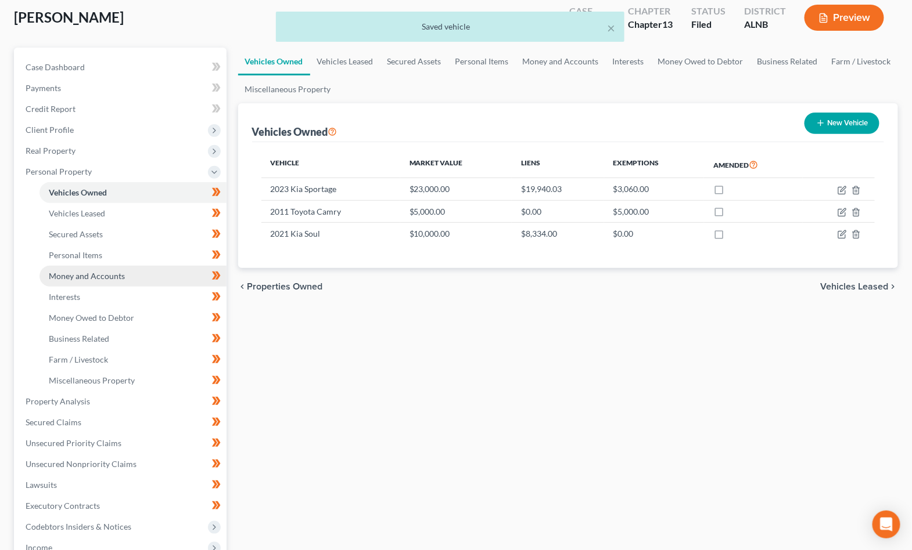
scroll to position [64, 0]
click at [79, 271] on span "Money and Accounts" at bounding box center [87, 276] width 76 height 10
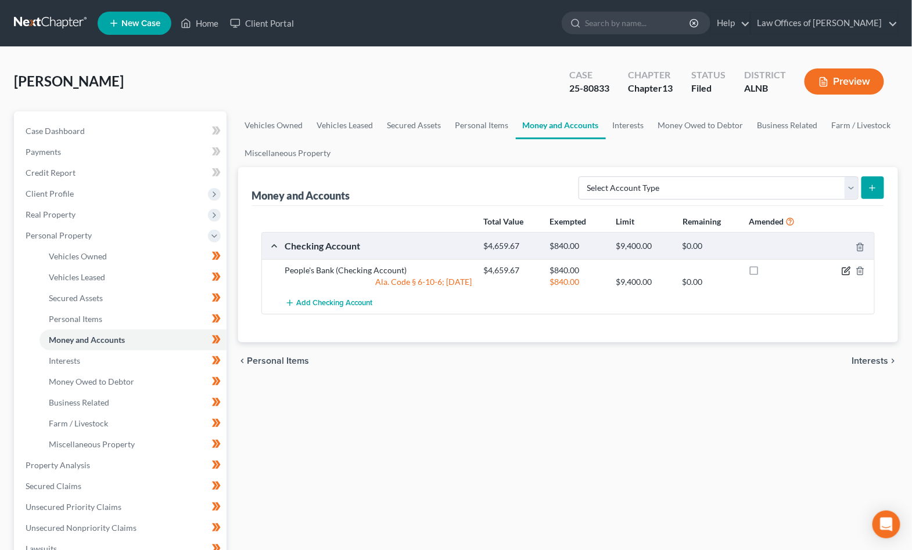
click at [461, 272] on icon "button" at bounding box center [845, 271] width 9 height 9
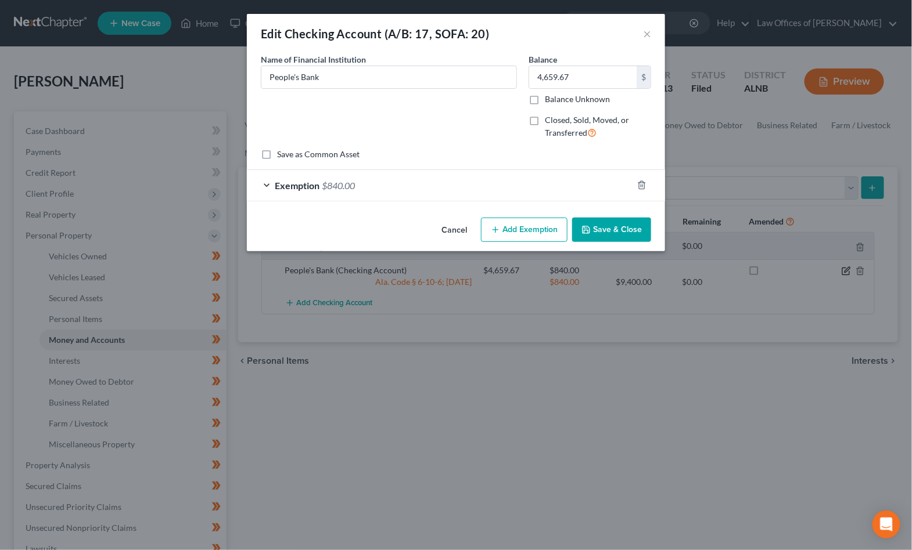
scroll to position [1, 1]
click at [461, 193] on div "Exemption $840.00" at bounding box center [440, 185] width 386 height 31
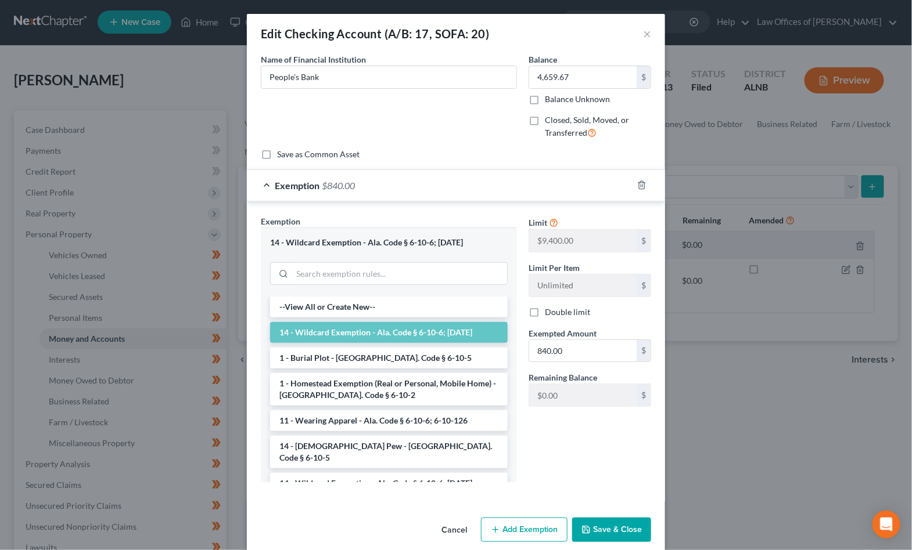
click at [461, 540] on div "Cancel Add Exemption Save & Close" at bounding box center [456, 532] width 418 height 38
click at [461, 532] on button "Save & Close" at bounding box center [611, 530] width 79 height 24
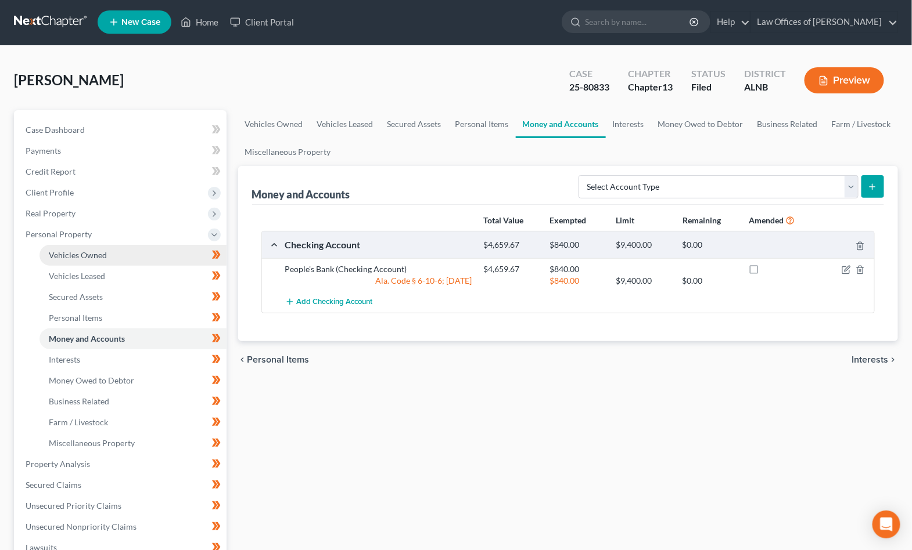
click at [148, 247] on link "Vehicles Owned" at bounding box center [132, 255] width 187 height 21
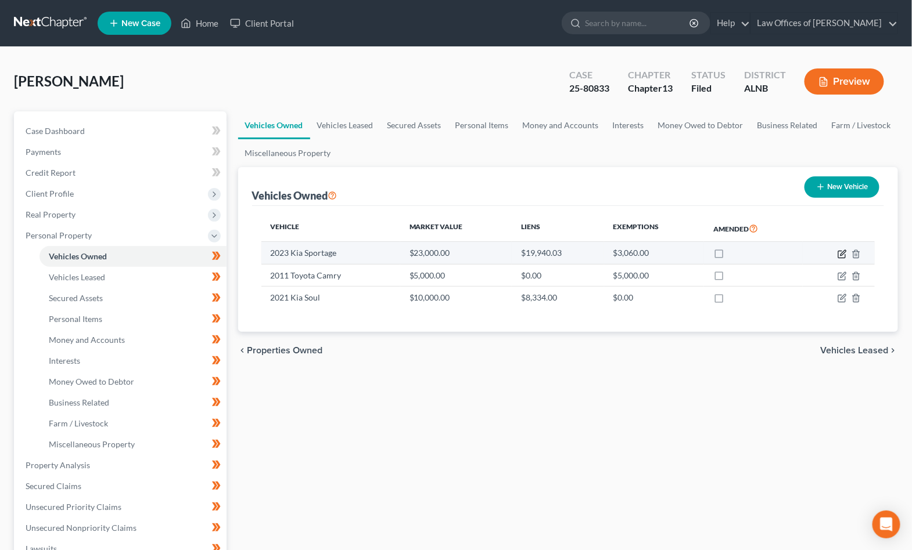
click at [461, 252] on icon "button" at bounding box center [841, 254] width 9 height 9
select select "0"
select select "3"
select select "0"
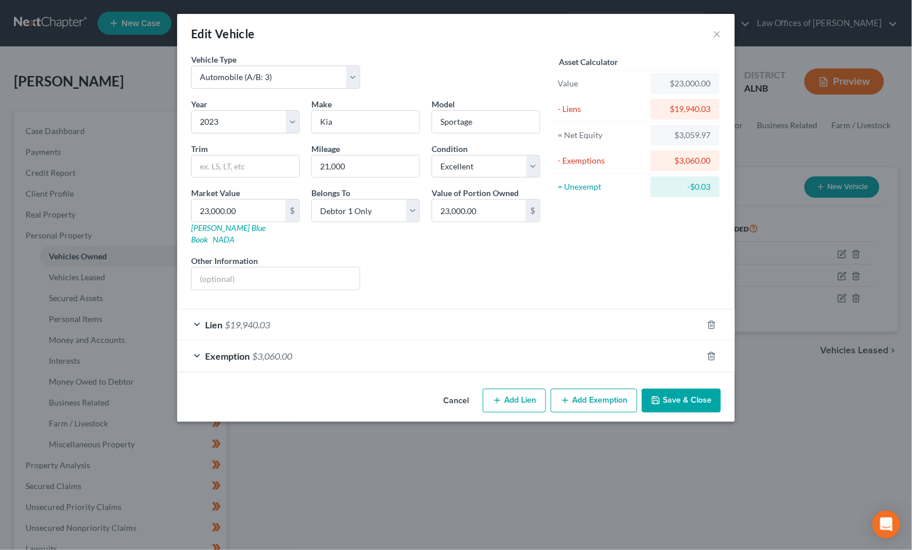
click at [450, 353] on div "Exemption $3,060.00" at bounding box center [439, 356] width 525 height 31
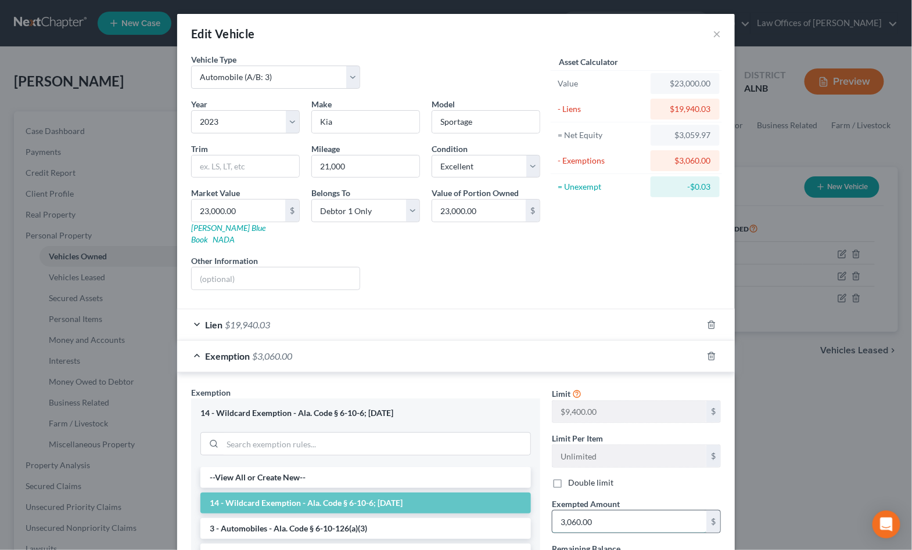
click at [461, 511] on input "3,060.00" at bounding box center [629, 522] width 154 height 22
type input "3,059.97"
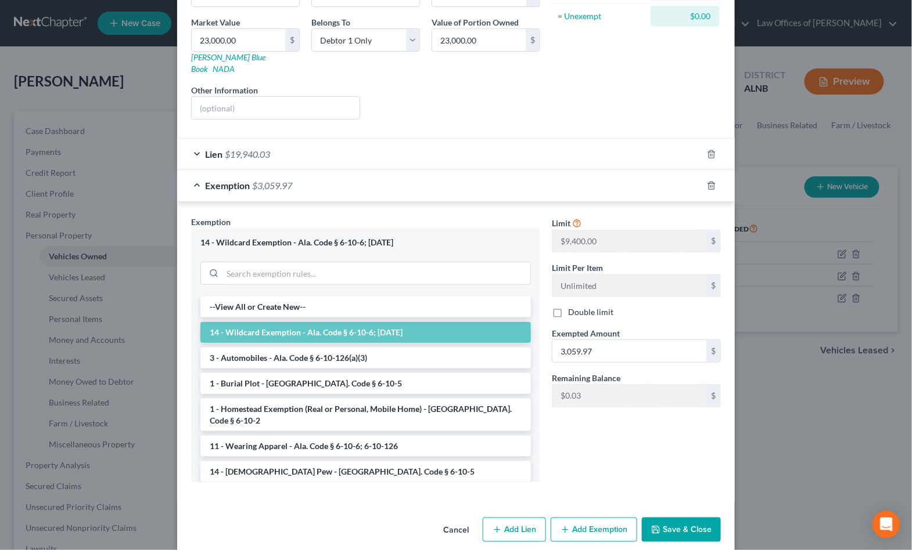
scroll to position [170, 0]
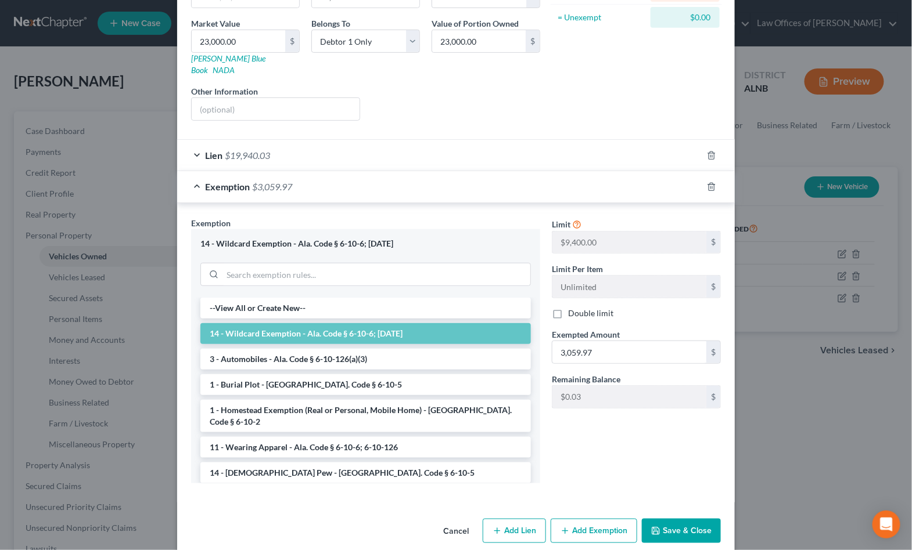
click at [461, 522] on button "Save & Close" at bounding box center [681, 531] width 79 height 24
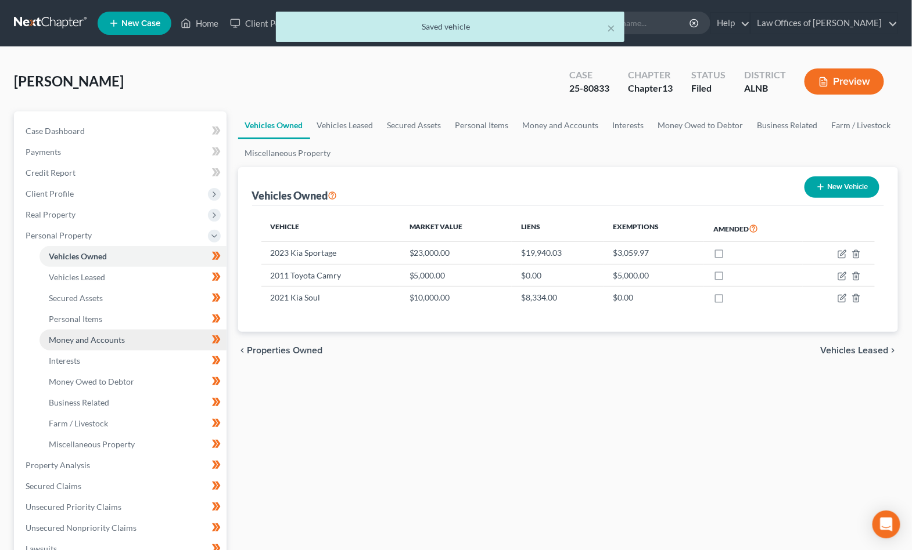
click at [98, 335] on span "Money and Accounts" at bounding box center [87, 340] width 76 height 10
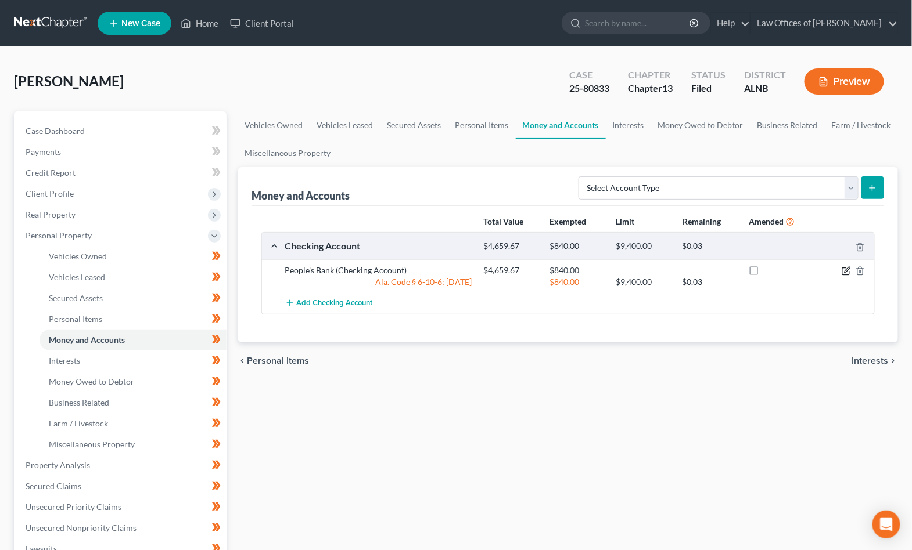
click at [461, 269] on icon "button" at bounding box center [845, 271] width 9 height 9
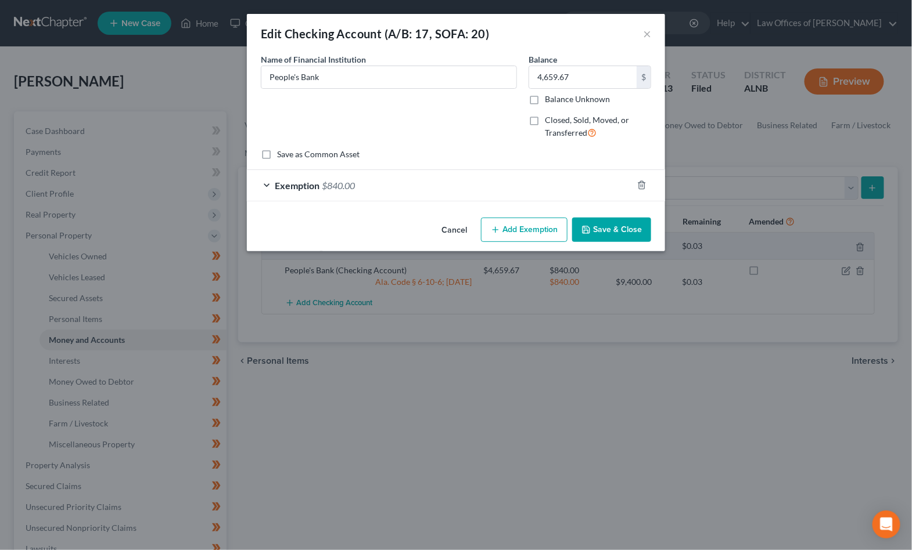
click at [461, 177] on div "Exemption $840.00" at bounding box center [440, 185] width 386 height 31
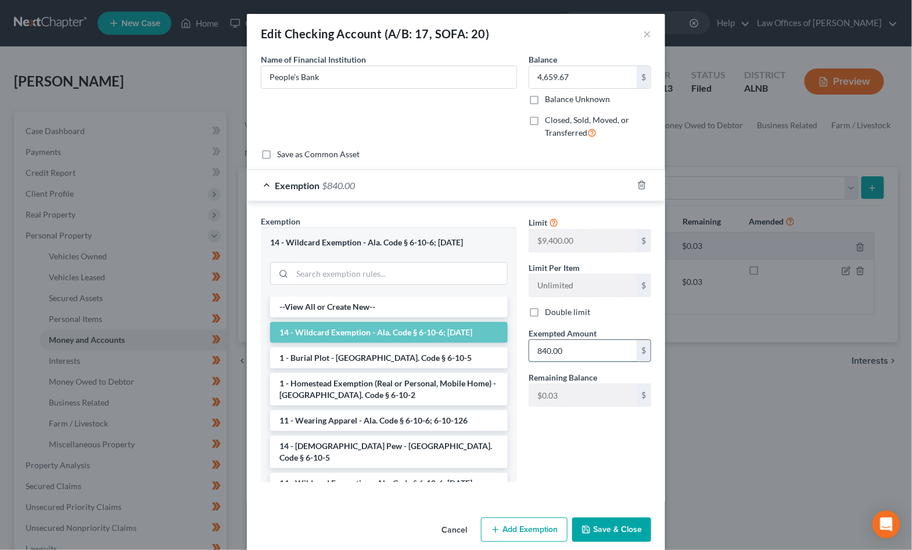
click at [461, 344] on input "840.00" at bounding box center [582, 351] width 107 height 22
drag, startPoint x: 553, startPoint y: 347, endPoint x: 608, endPoint y: 347, distance: 55.2
click at [461, 347] on input "840.00" at bounding box center [582, 351] width 107 height 22
type input "840.03"
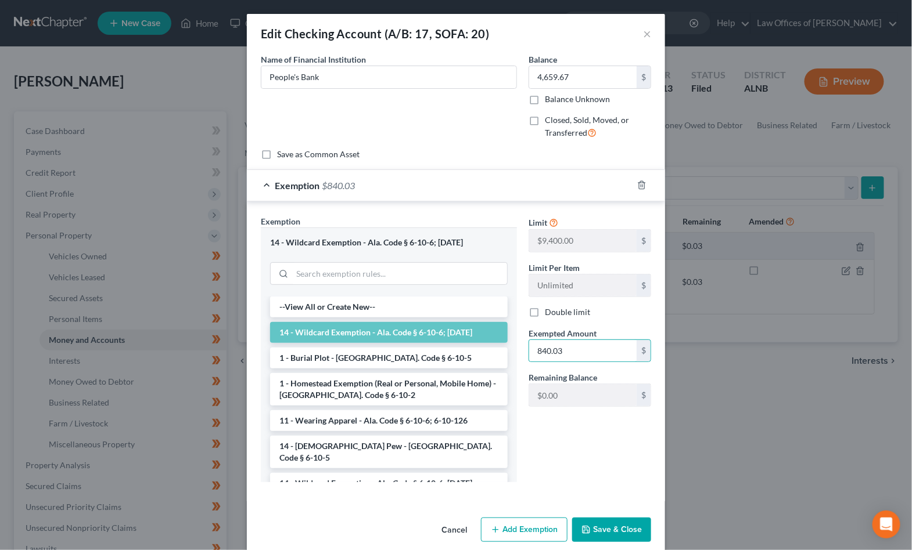
click at [461, 524] on button "Save & Close" at bounding box center [611, 530] width 79 height 24
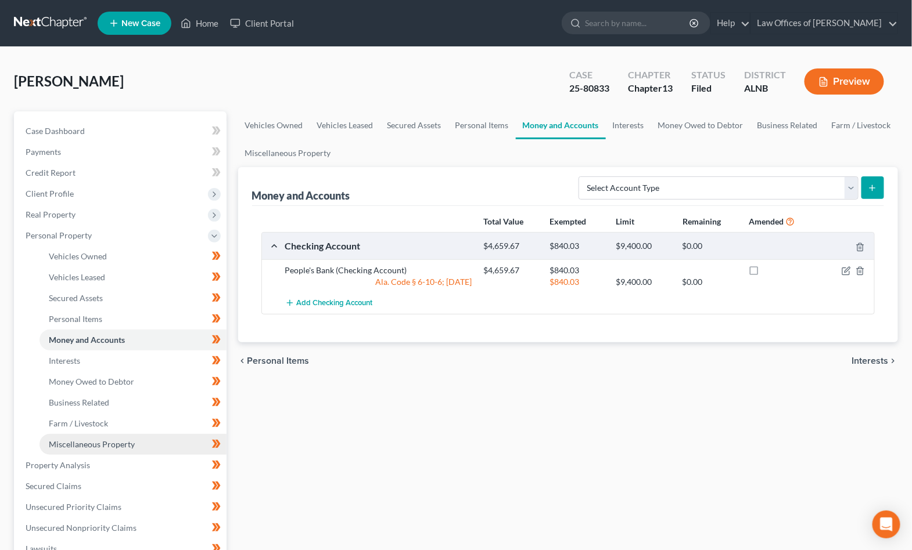
scroll to position [2, 0]
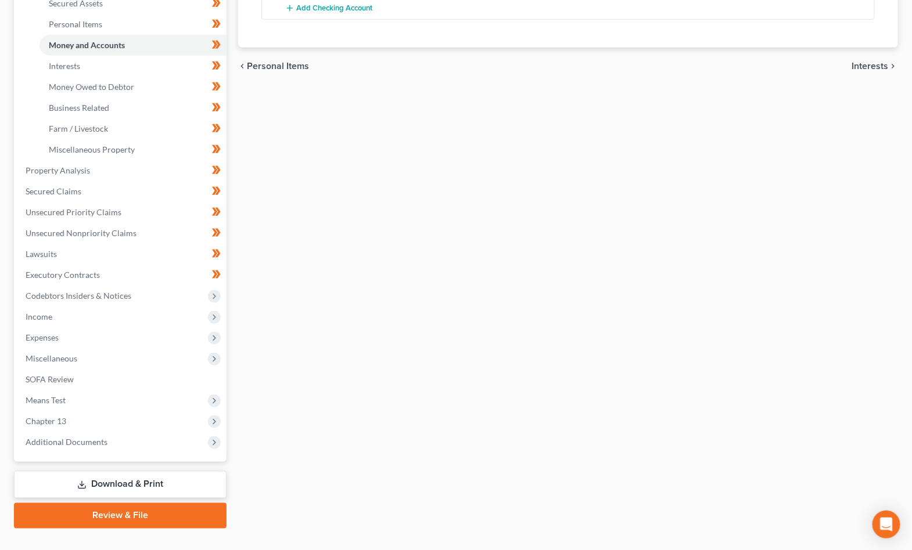
click at [170, 471] on link "Download & Print" at bounding box center [120, 484] width 213 height 27
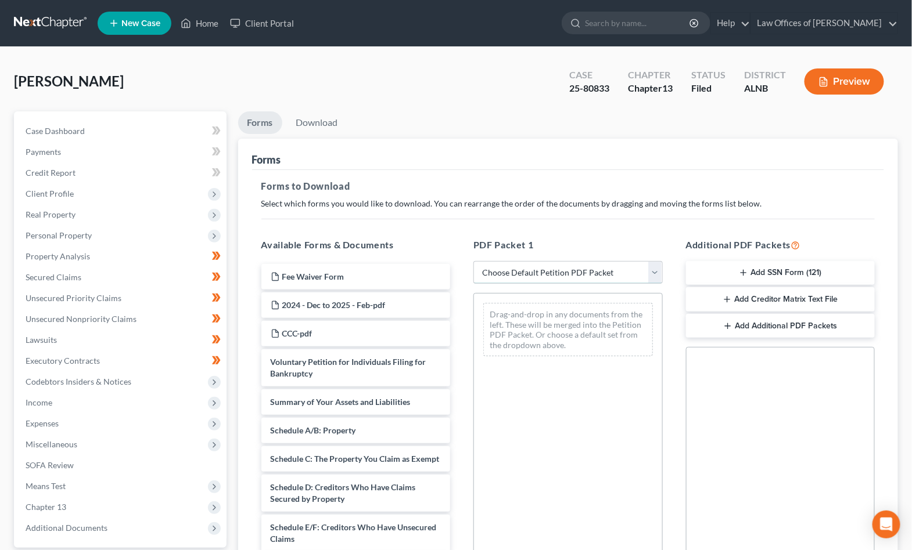
select select "2"
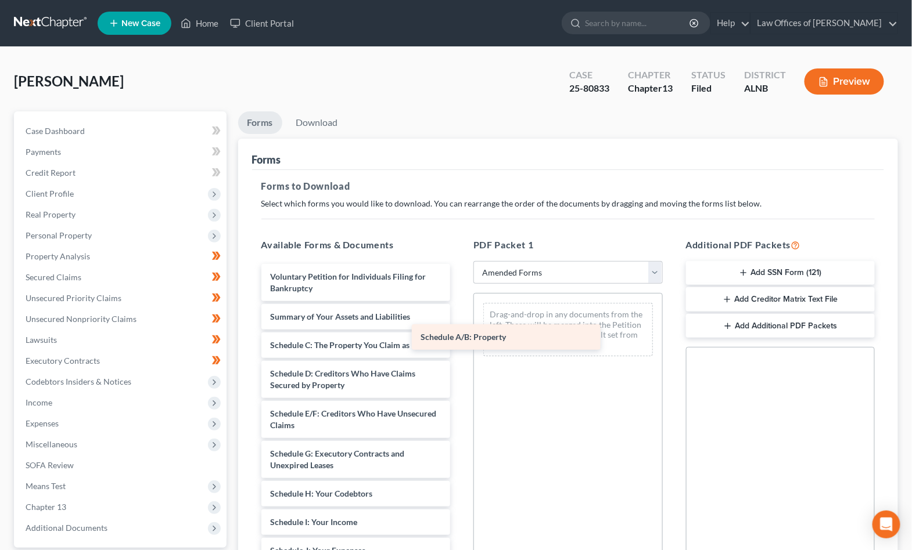
drag, startPoint x: 334, startPoint y: 339, endPoint x: 554, endPoint y: 323, distance: 220.6
click at [460, 323] on div "Schedule A/B: Property Voluntary Petition for Individuals Filing for Bankruptcy…" at bounding box center [356, 536] width 208 height 545
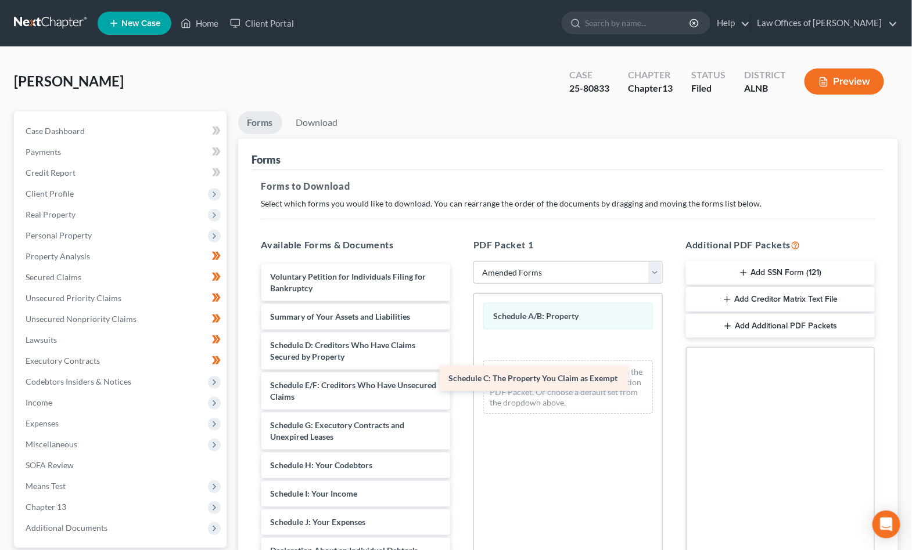
drag, startPoint x: 354, startPoint y: 334, endPoint x: 532, endPoint y: 372, distance: 182.2
click at [460, 372] on div "Schedule C: The Property You Claim as Exempt Voluntary Petition for Individuals…" at bounding box center [356, 522] width 208 height 517
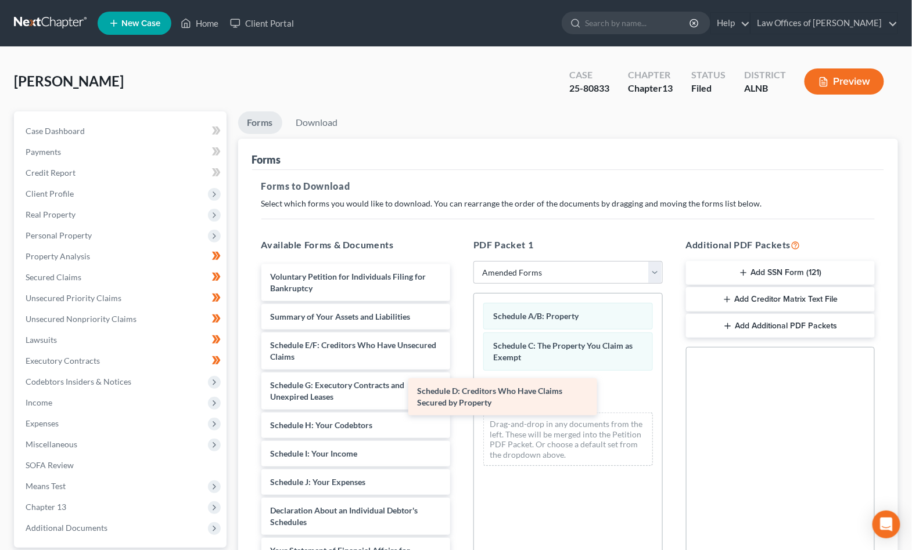
drag, startPoint x: 368, startPoint y: 342, endPoint x: 519, endPoint y: 390, distance: 158.5
click at [460, 390] on div "Schedule D: Creditors Who Have Claims Secured by Property Voluntary Petition fo…" at bounding box center [356, 502] width 208 height 477
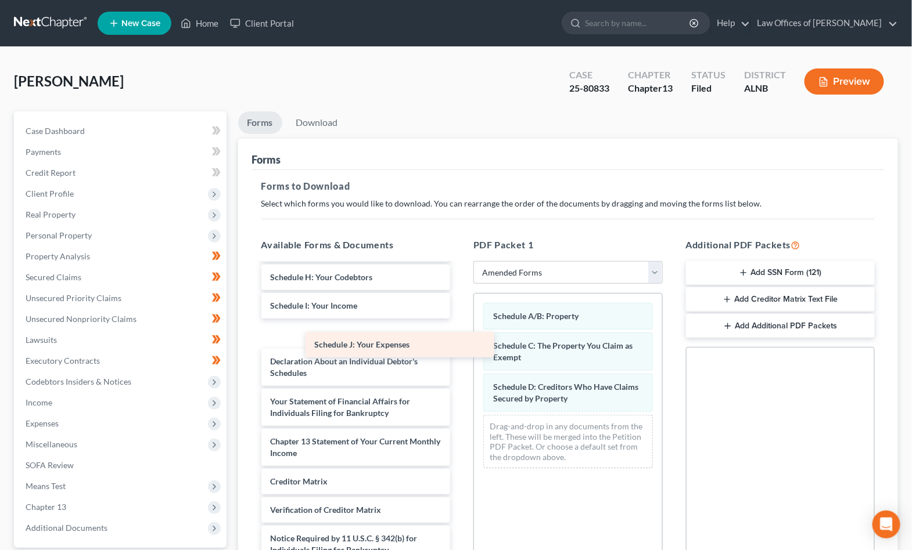
scroll to position [120, 0]
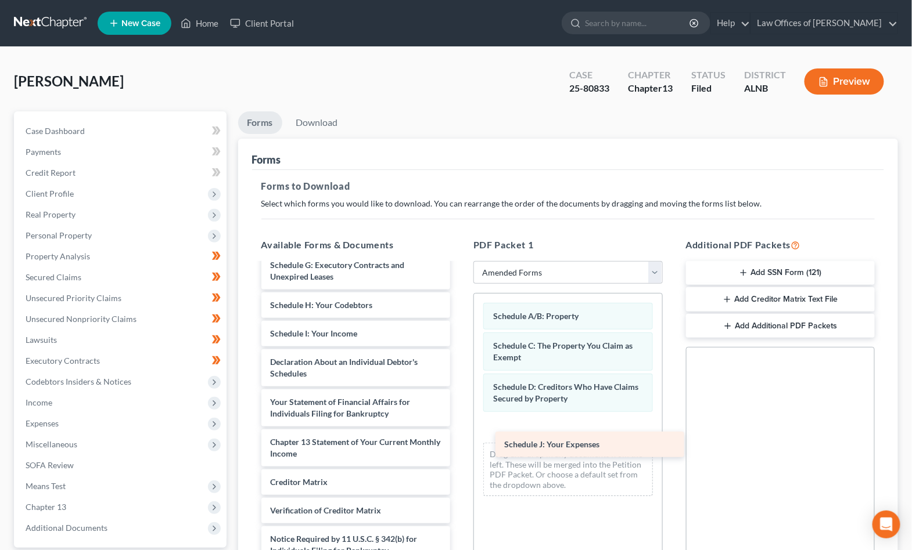
drag, startPoint x: 297, startPoint y: 323, endPoint x: 531, endPoint y: 442, distance: 262.5
click at [460, 442] on div "Schedule J: Your Expenses Voluntary Petition for Individuals Filing for Bankrup…" at bounding box center [356, 368] width 208 height 448
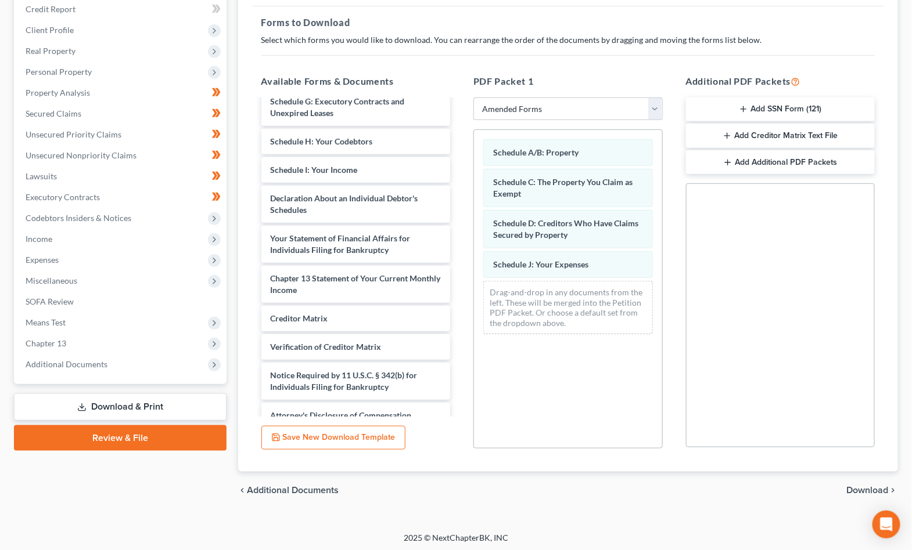
click at [461, 489] on span "Download" at bounding box center [868, 490] width 42 height 9
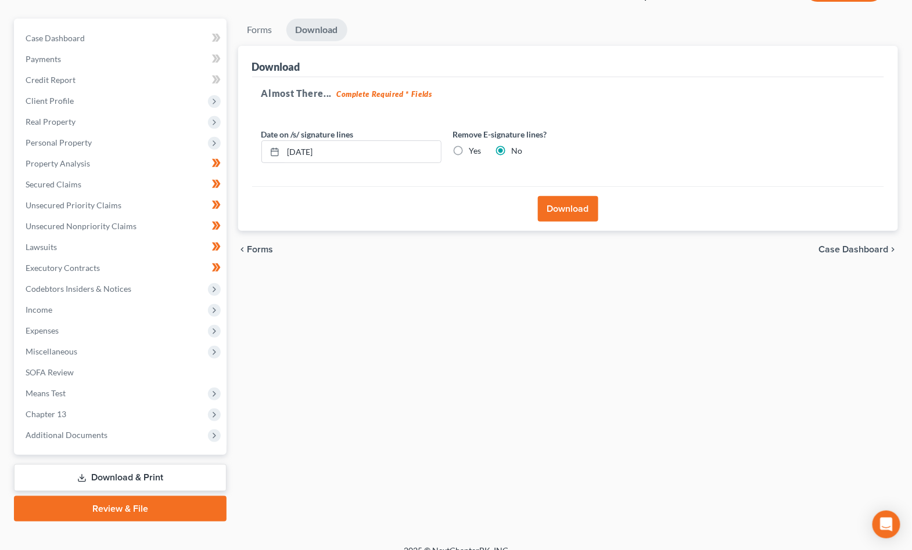
click at [461, 207] on button "Download" at bounding box center [568, 209] width 60 height 26
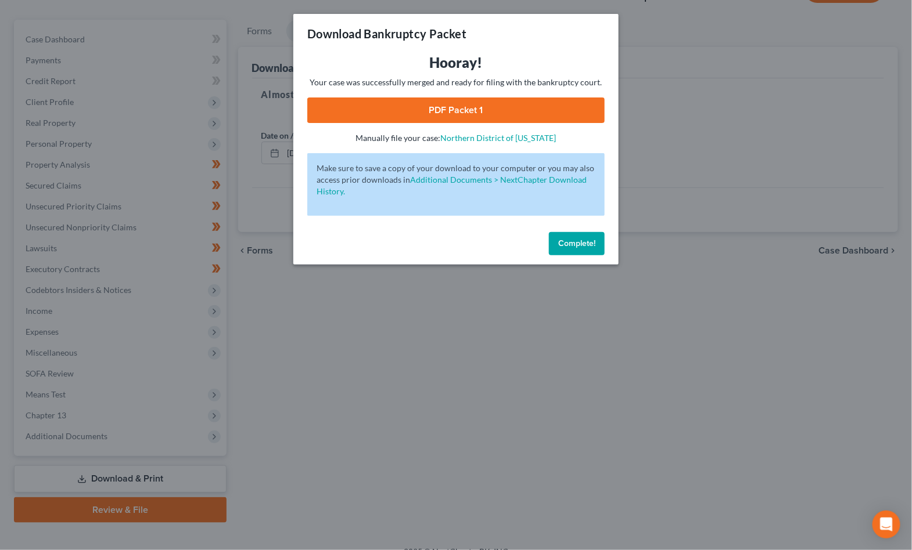
click at [461, 101] on link "PDF Packet 1" at bounding box center [455, 111] width 297 height 26
click at [461, 239] on span "Complete!" at bounding box center [576, 244] width 37 height 10
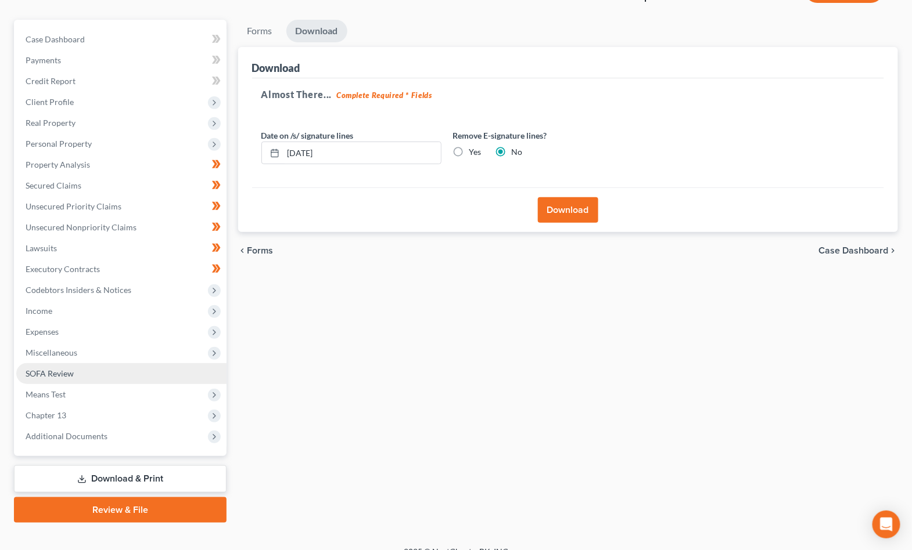
click at [33, 367] on link "SOFA Review" at bounding box center [121, 373] width 210 height 21
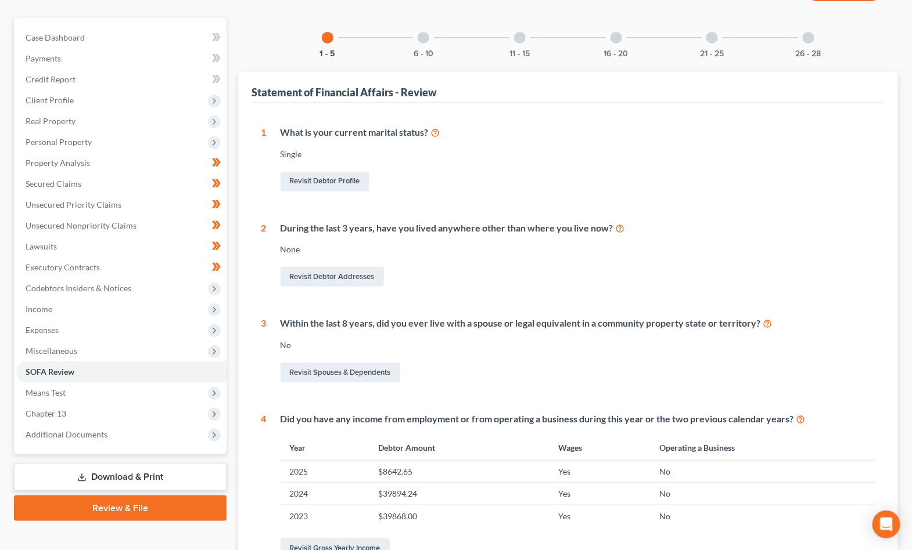
scroll to position [91, 0]
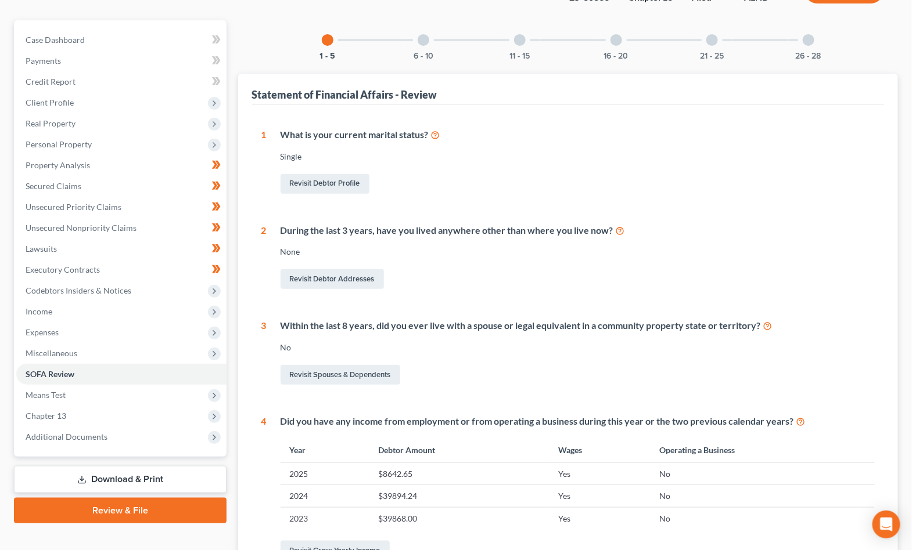
click at [156, 466] on link "Download & Print" at bounding box center [120, 479] width 213 height 27
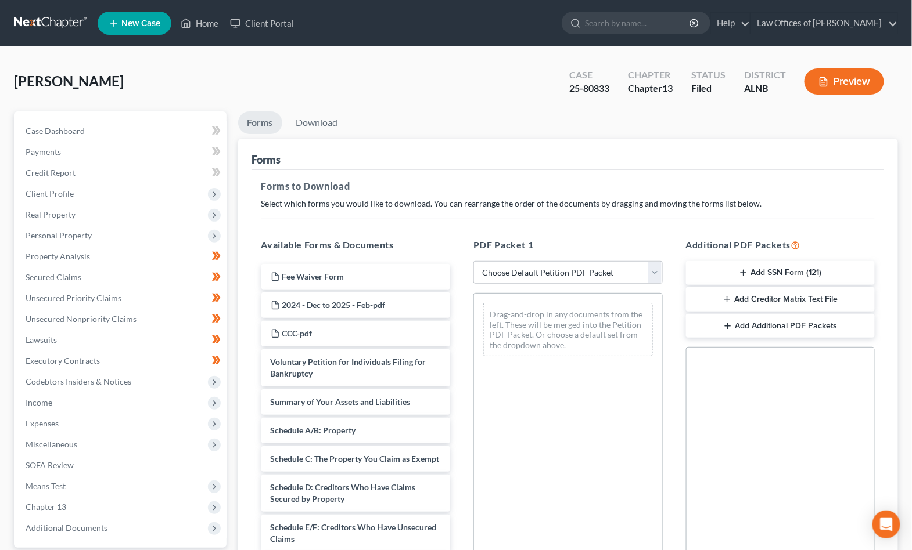
select select "2"
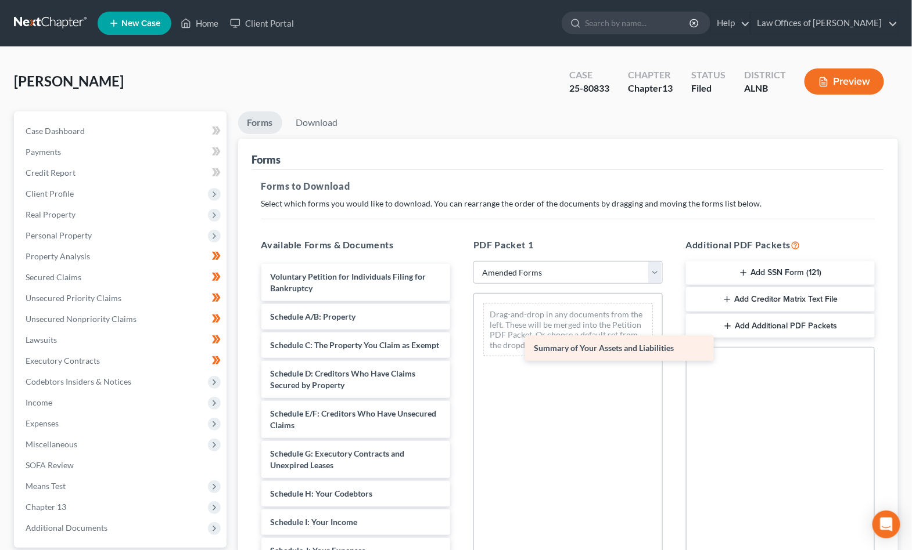
drag, startPoint x: 342, startPoint y: 308, endPoint x: 597, endPoint y: 331, distance: 256.5
click at [460, 331] on div "Summary of Your Assets and Liabilities Voluntary Petition for Individuals Filin…" at bounding box center [356, 536] width 208 height 545
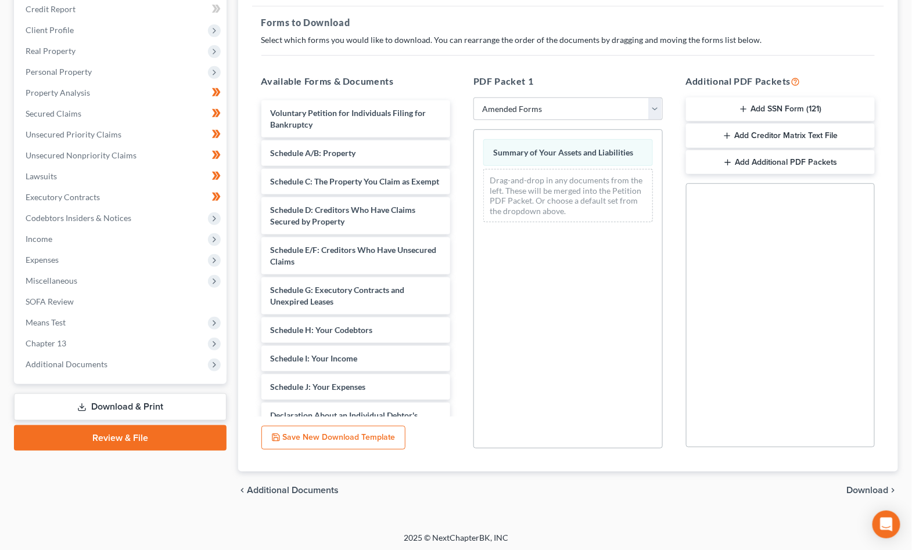
click at [461, 486] on span "Download" at bounding box center [868, 490] width 42 height 9
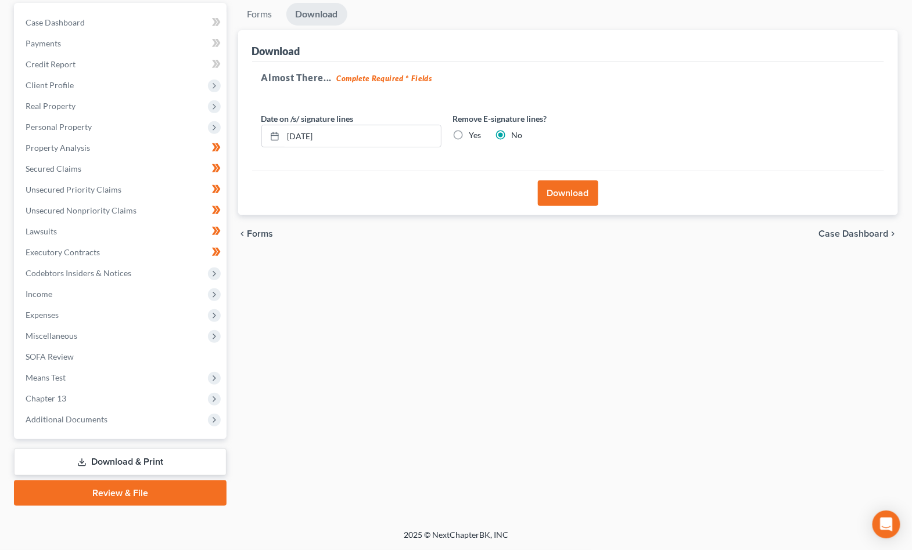
scroll to position [93, 0]
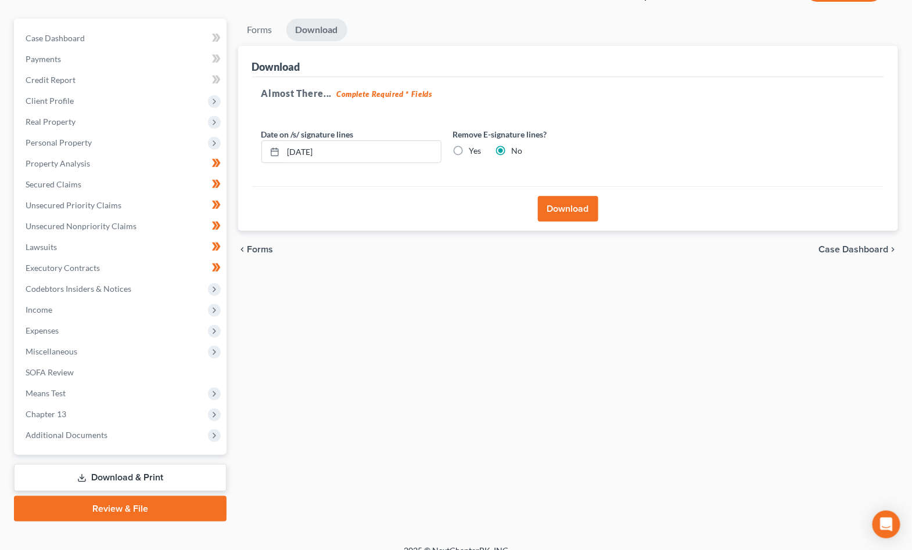
click at [461, 193] on div "Download" at bounding box center [568, 208] width 632 height 45
click at [461, 202] on button "Download" at bounding box center [568, 209] width 60 height 26
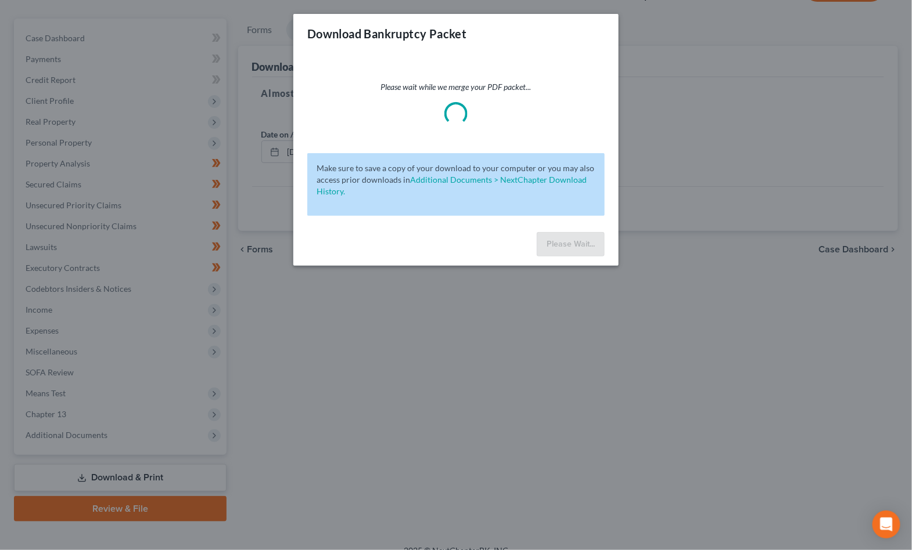
scroll to position [92, 0]
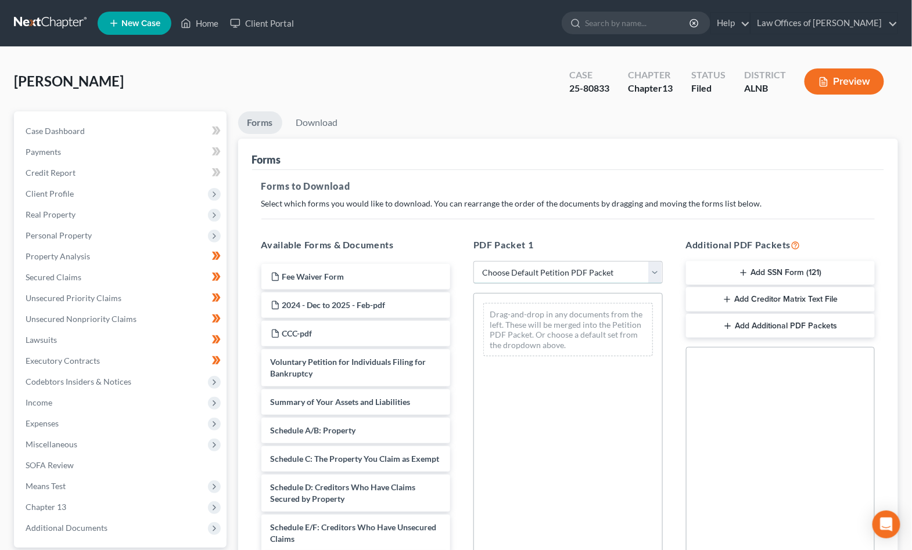
select select "2"
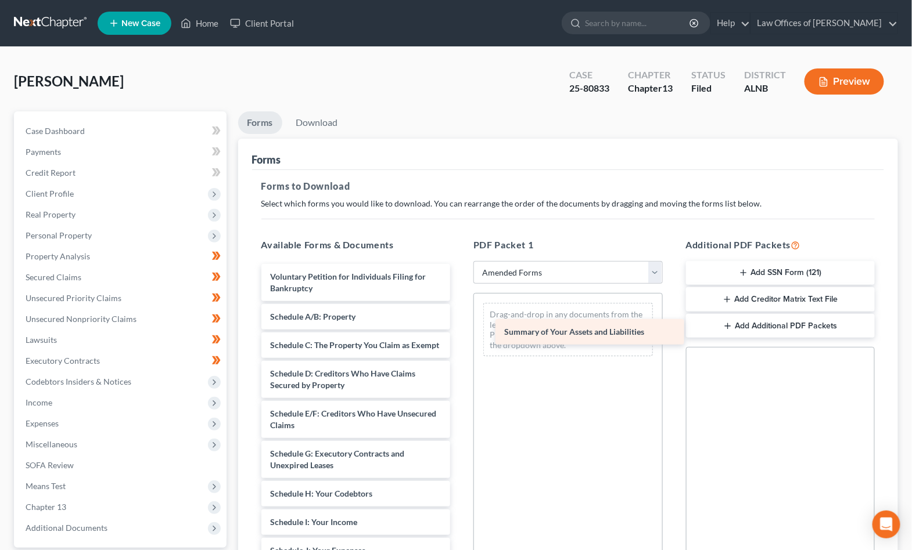
drag, startPoint x: 337, startPoint y: 307, endPoint x: 571, endPoint y: 326, distance: 234.7
click at [460, 326] on div "Summary of Your Assets and Liabilities Voluntary Petition for Individuals Filin…" at bounding box center [356, 536] width 208 height 545
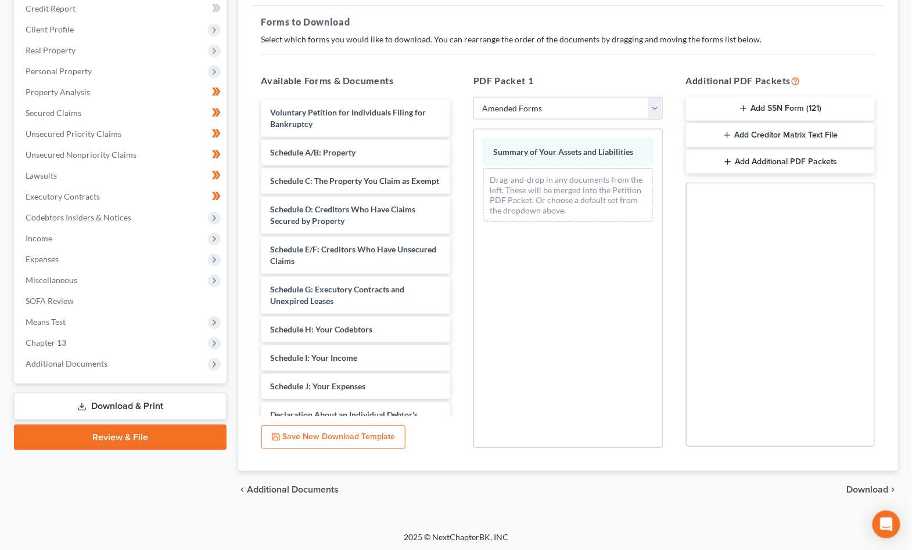
scroll to position [164, 0]
click at [870, 488] on span "Download" at bounding box center [868, 490] width 42 height 9
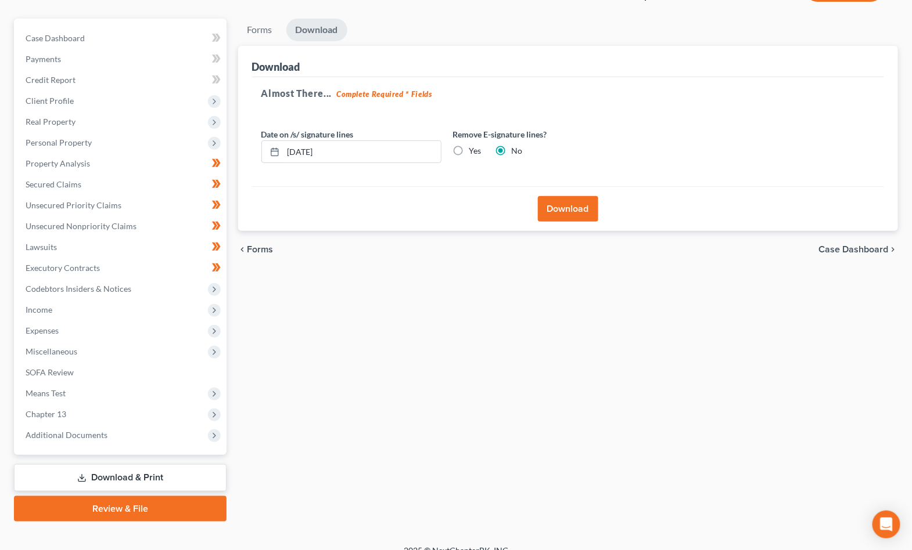
click at [586, 208] on button "Download" at bounding box center [568, 209] width 60 height 26
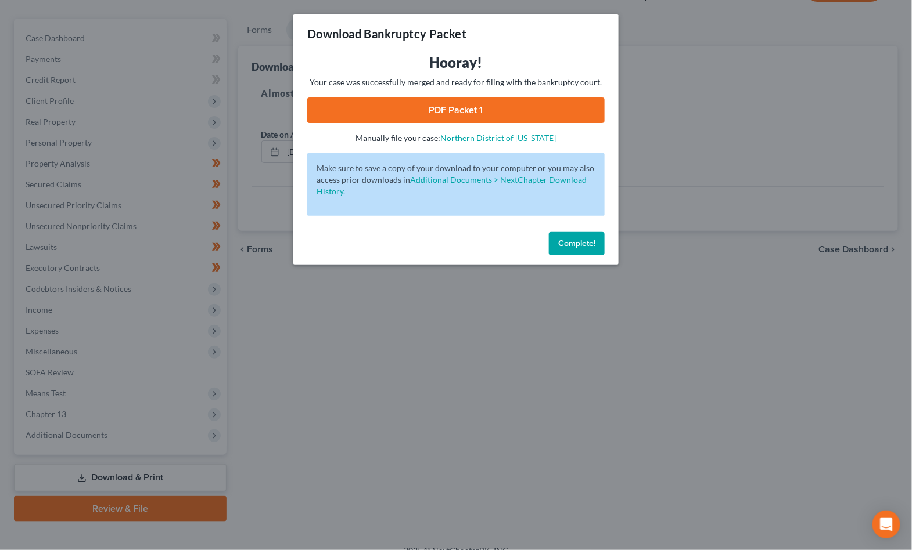
click at [567, 114] on link "PDF Packet 1" at bounding box center [455, 111] width 297 height 26
